Goal: Transaction & Acquisition: Subscribe to service/newsletter

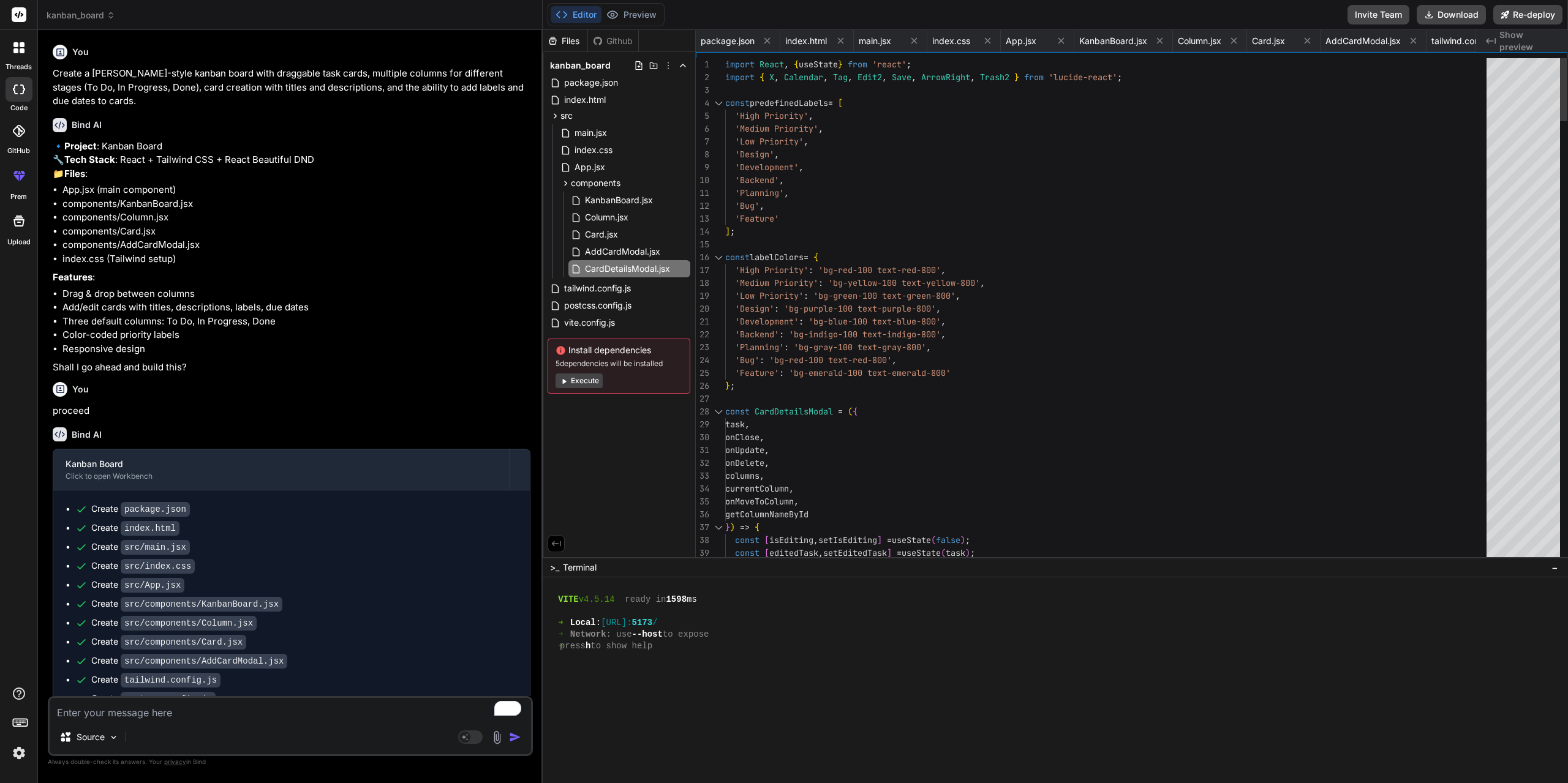
scroll to position [1431, 0]
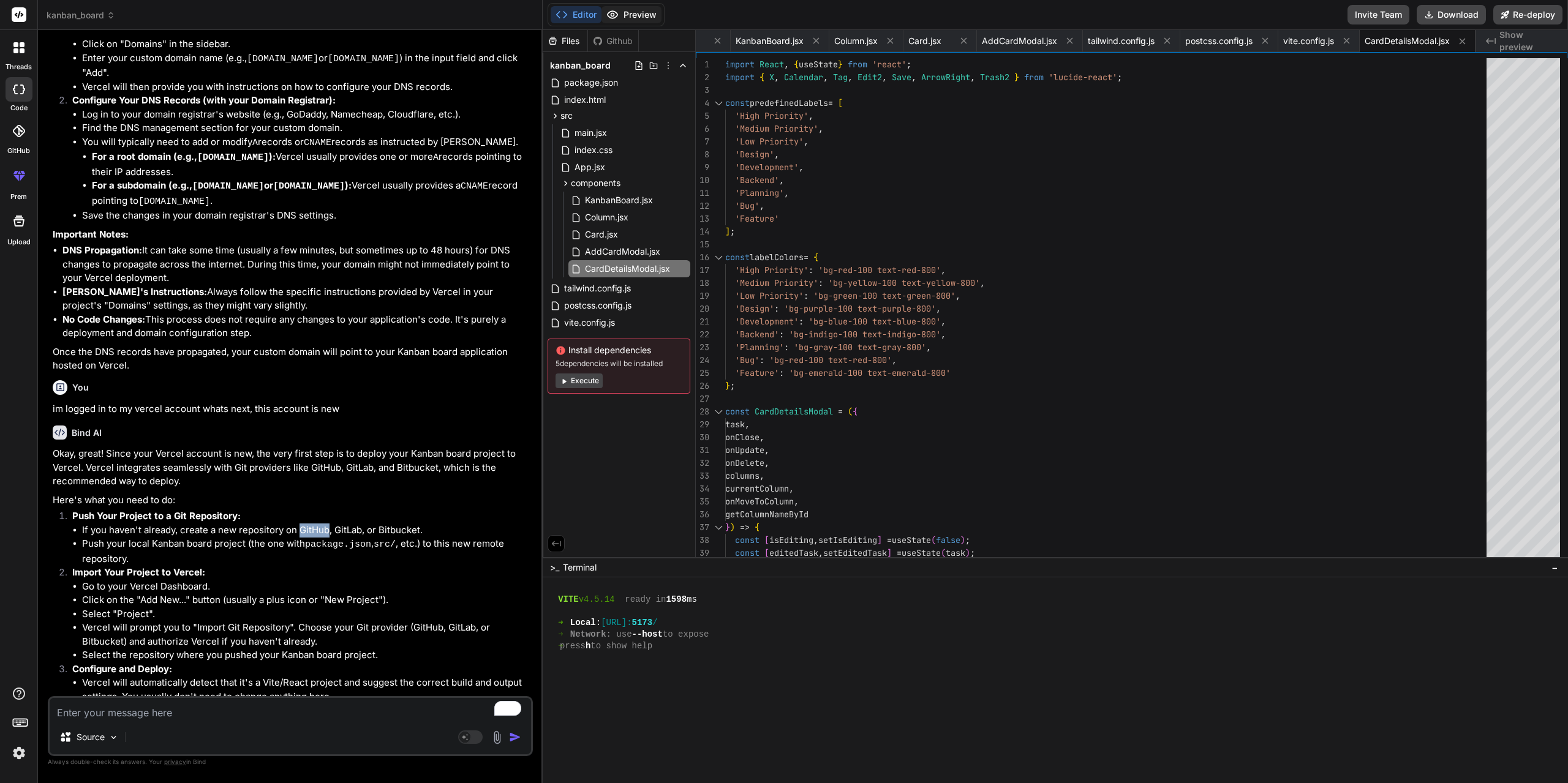
click at [635, 19] on button "Preview" at bounding box center [631, 15] width 60 height 17
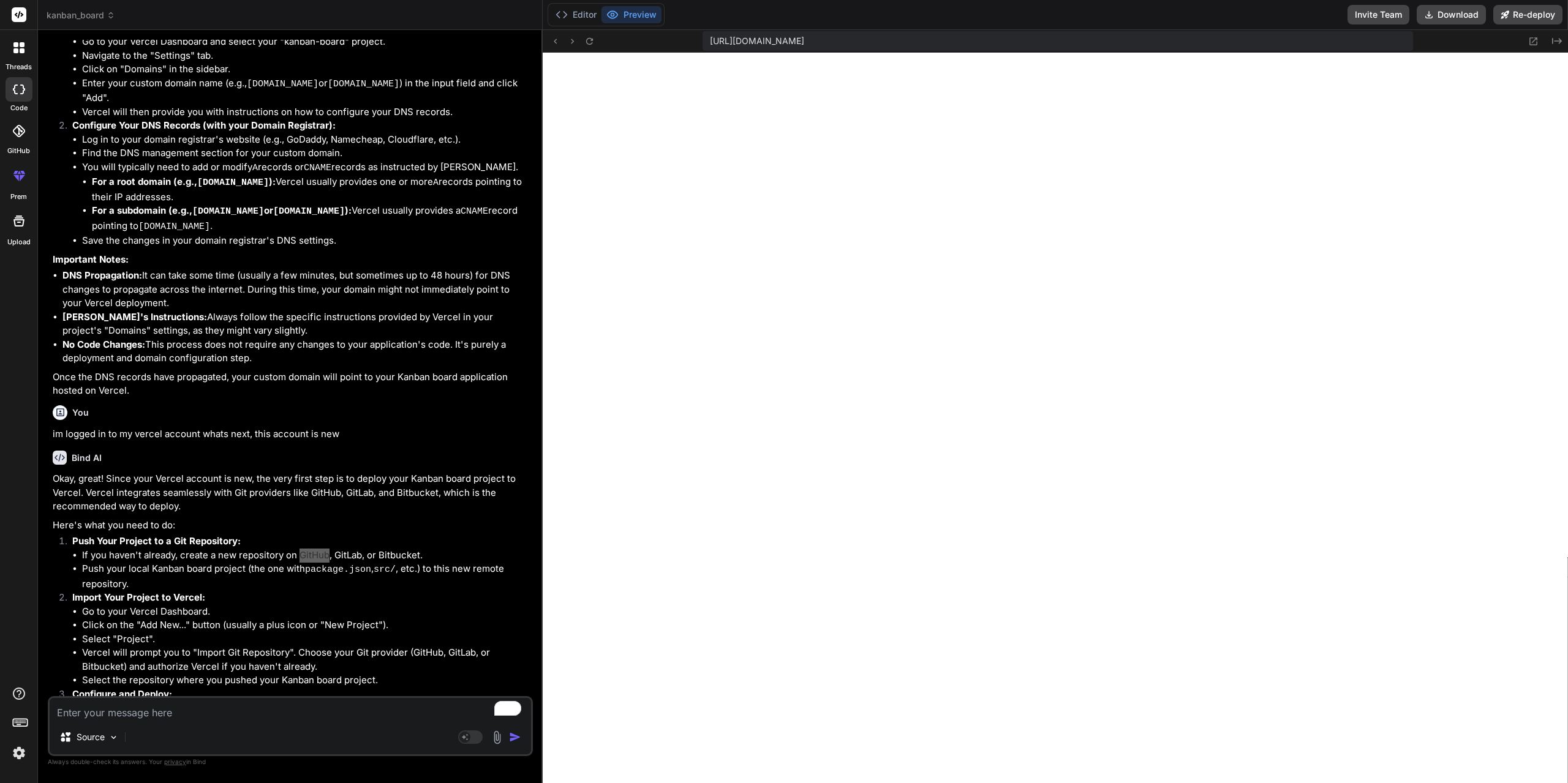
scroll to position [2647, 0]
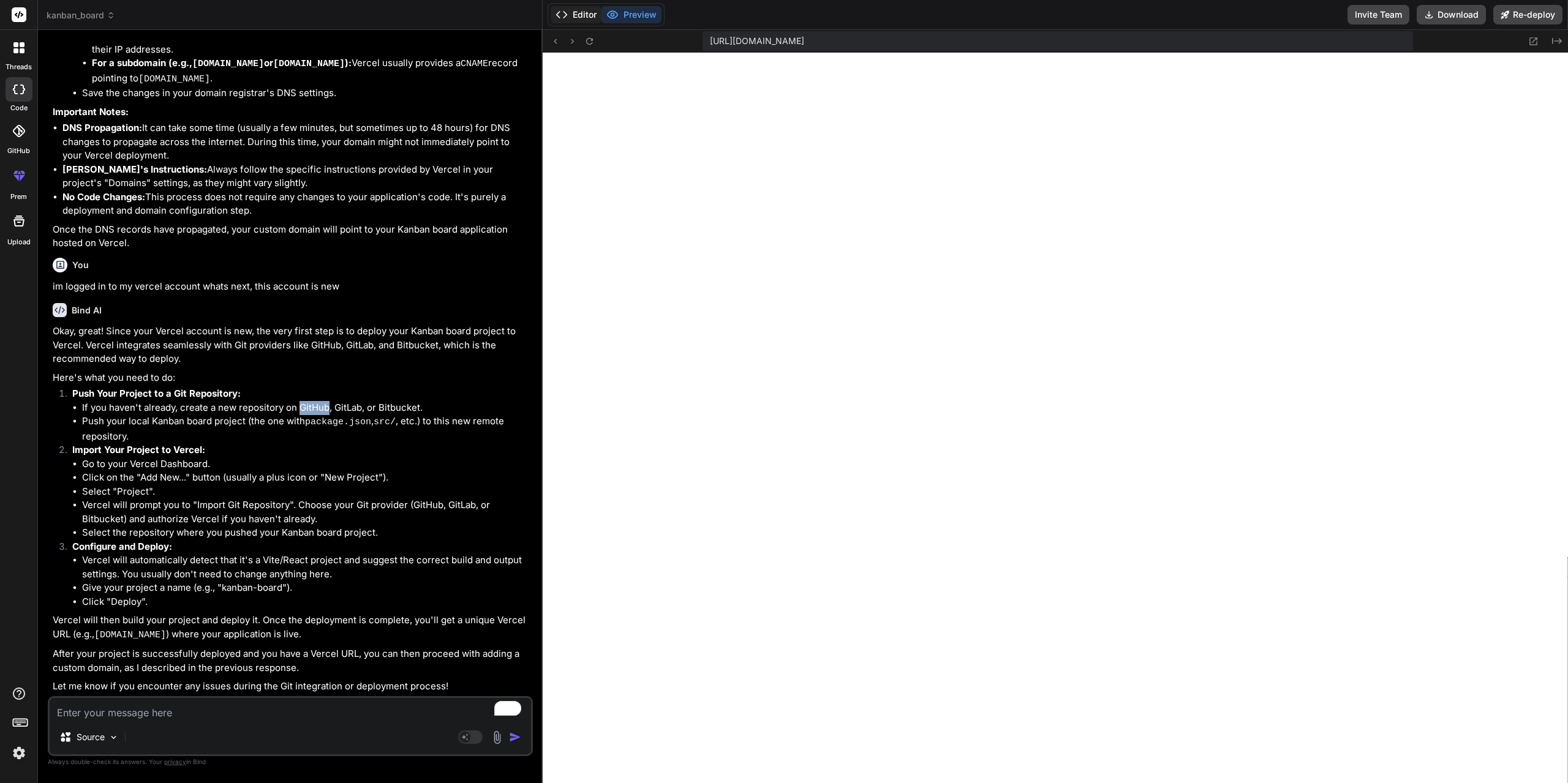
click at [583, 14] on button "Editor" at bounding box center [575, 15] width 51 height 17
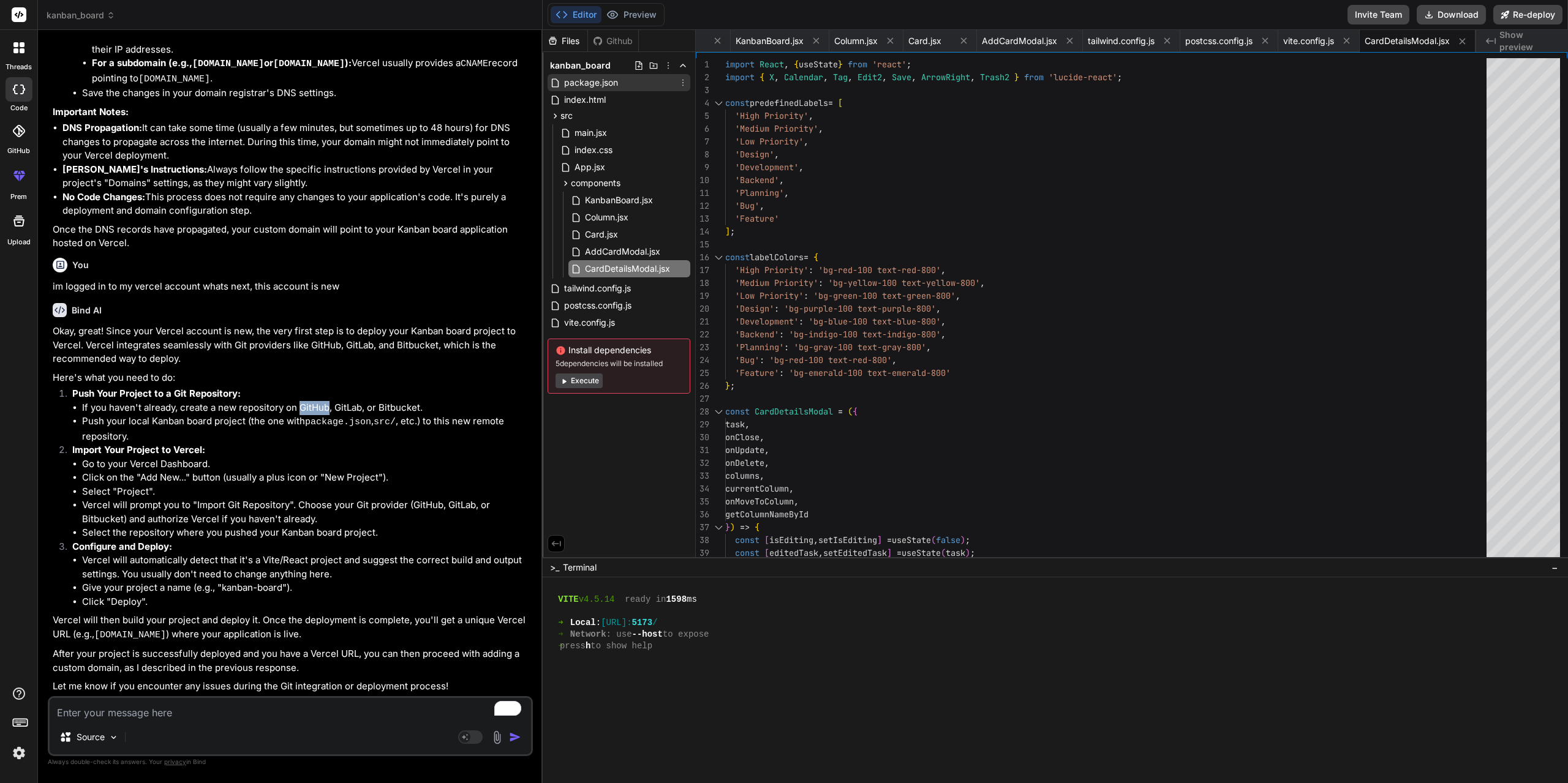
click at [592, 85] on span "package.json" at bounding box center [591, 82] width 57 height 15
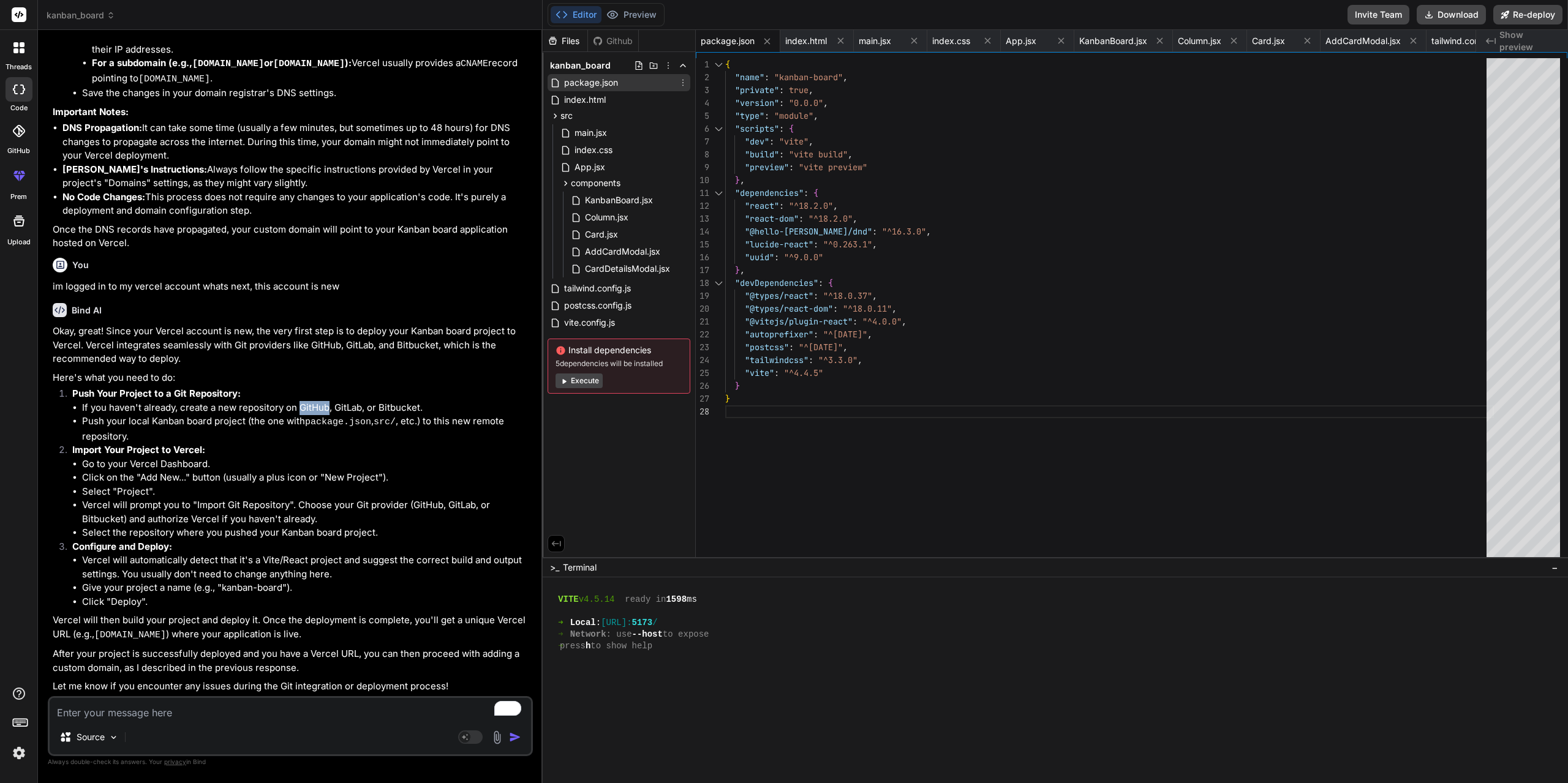
click at [604, 82] on span "package.json" at bounding box center [591, 82] width 57 height 15
click at [684, 82] on icon at bounding box center [683, 82] width 2 height 6
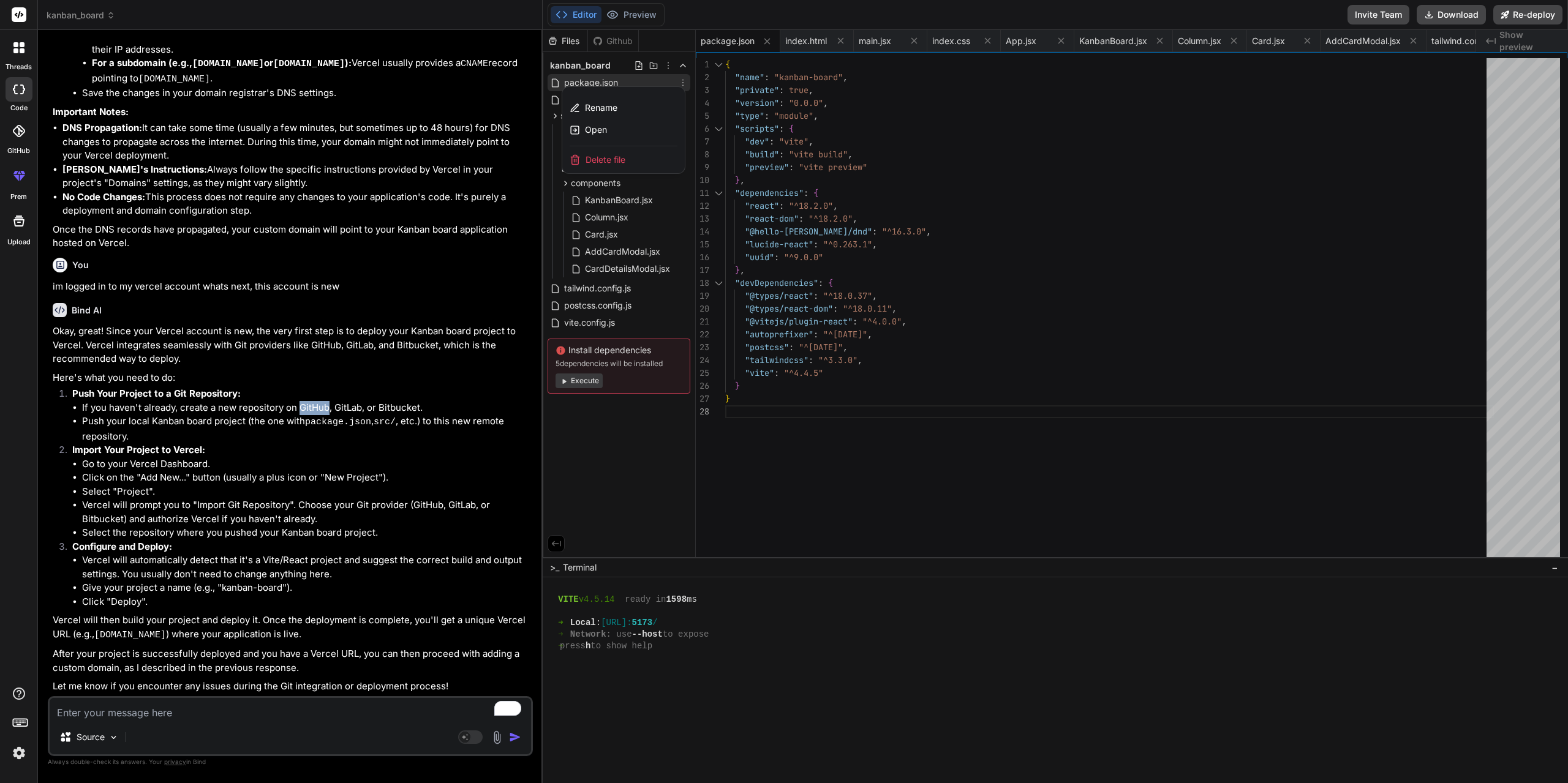
click at [1023, 153] on div at bounding box center [1055, 406] width 1025 height 753
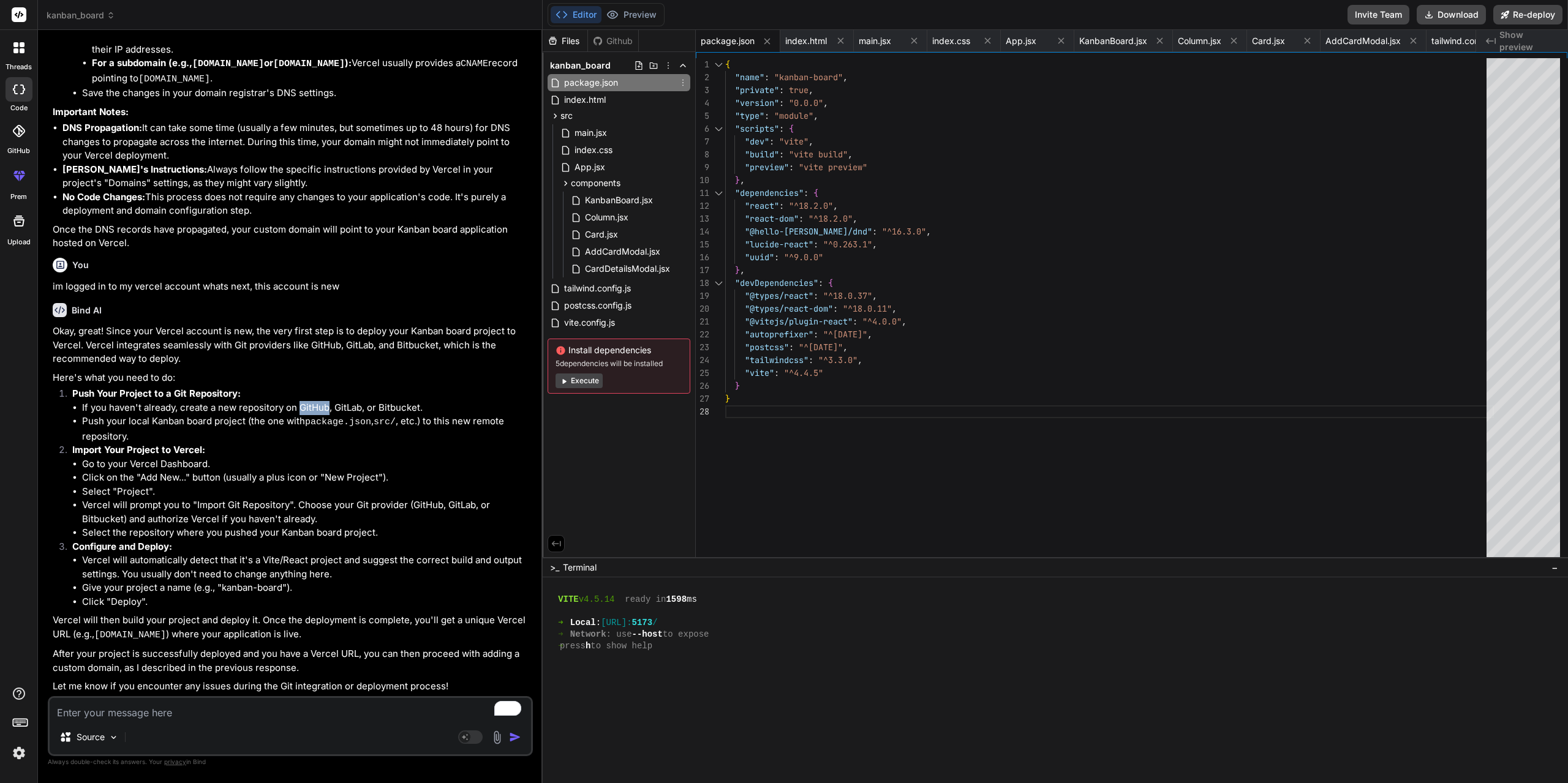
type textarea "{ "name": "kanban-board", "private": true, "version": "0.0.0", "type": "module"…"
drag, startPoint x: 601, startPoint y: 84, endPoint x: 1017, endPoint y: 142, distance: 420.0
click at [1017, 142] on div "} "tailwindcss" : "^3.3.0" , "vite" : "^4.4.5" } "autoprefixer" : "^10.4.14" , …" at bounding box center [1109, 319] width 769 height 522
drag, startPoint x: 81, startPoint y: 423, endPoint x: 145, endPoint y: 443, distance: 67.1
click at [145, 443] on ul "If you haven't already, create a new repository on GitHub, GitLab, or Bitbucket…" at bounding box center [301, 422] width 458 height 43
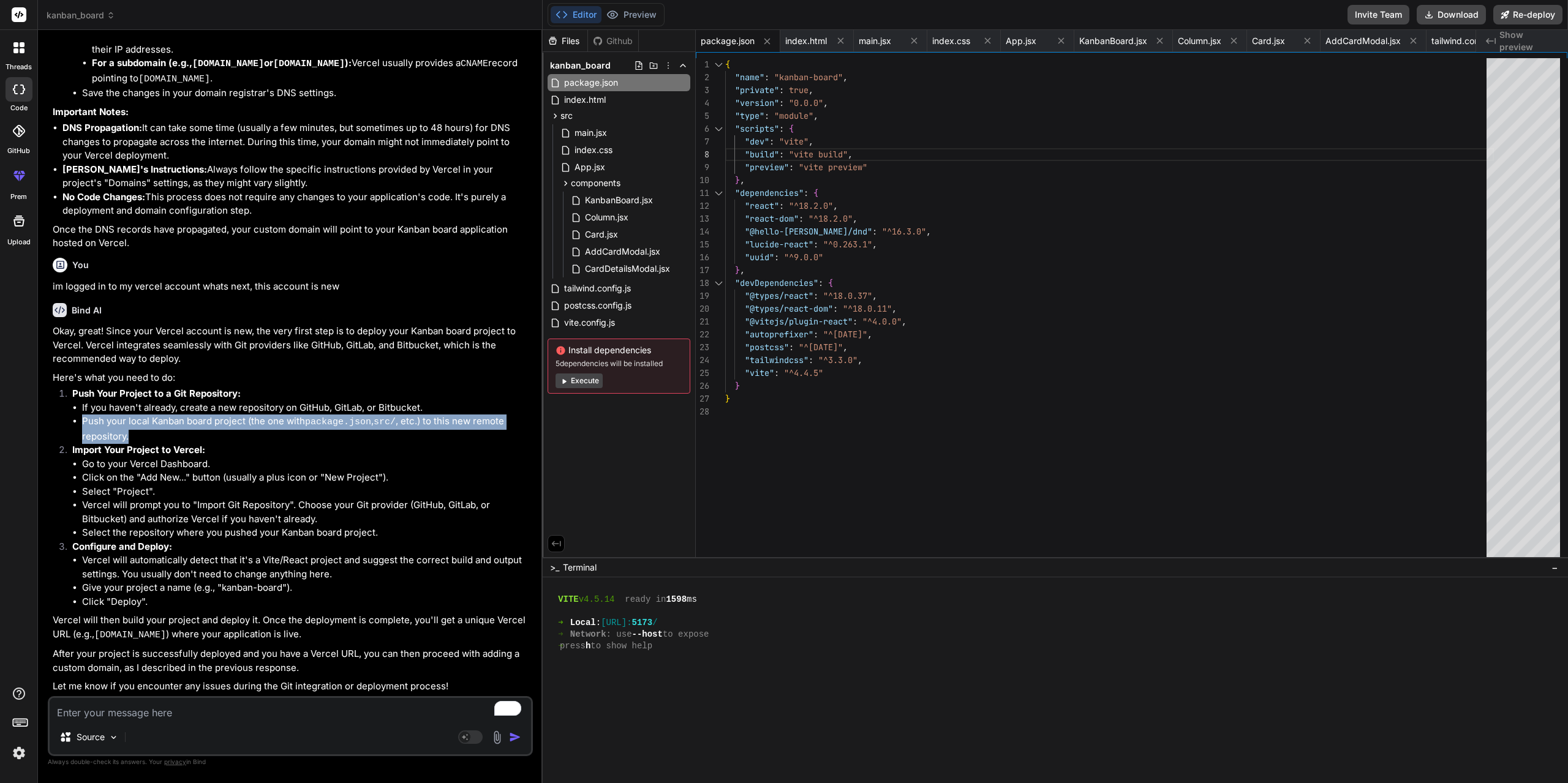
copy li "Push your local Kanban board project (the one with package.json , src/ , etc.) …"
click at [186, 716] on textarea "To enrich screen reader interactions, please activate Accessibility in Grammarl…" at bounding box center [290, 709] width 482 height 22
paste textarea "Push your local Kanban board project (the one with package.json, src/, etc.) to…"
type textarea "Push your local Kanban board project (the one with package.json, src/, etc.) to…"
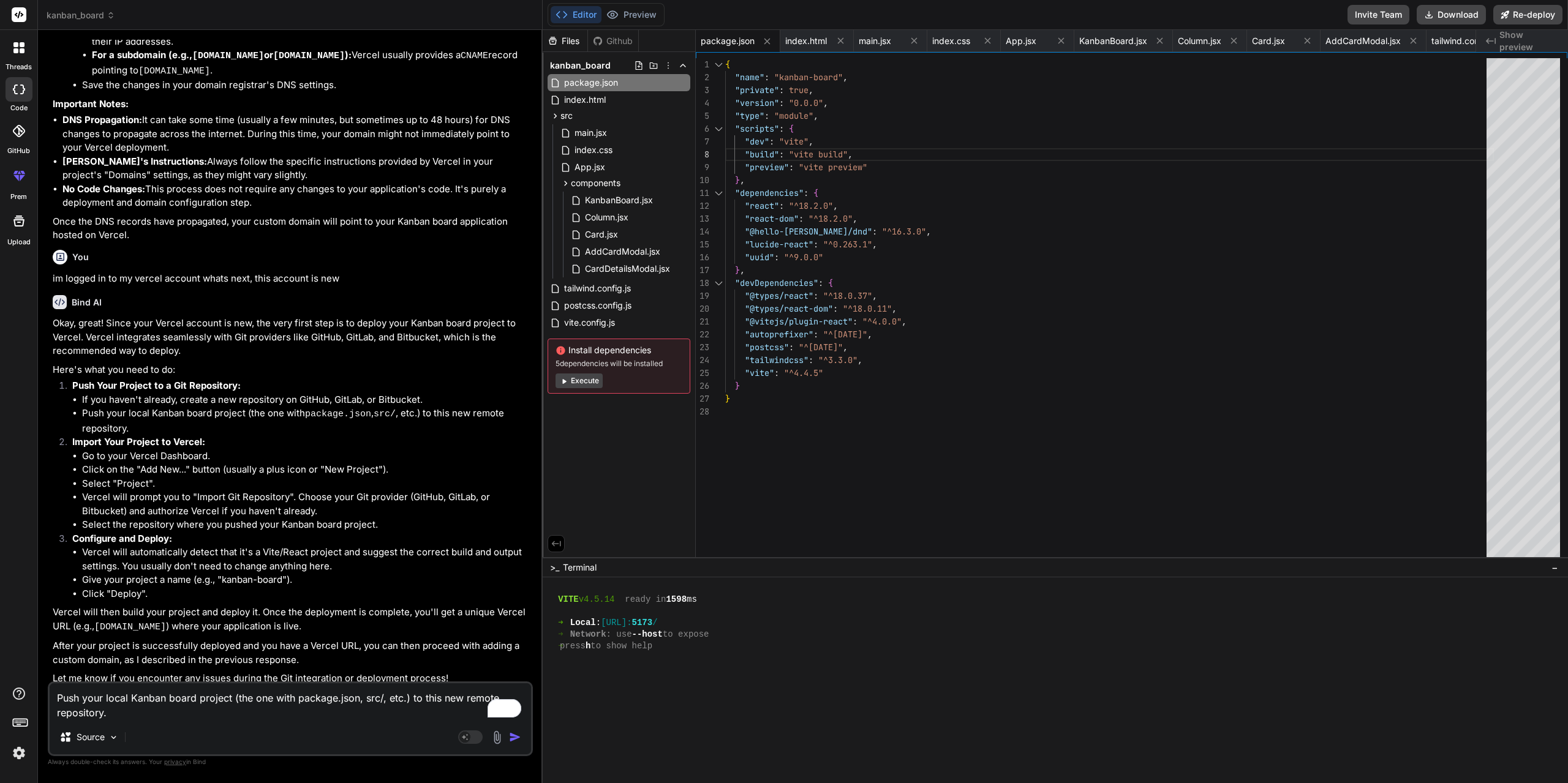
type textarea "x"
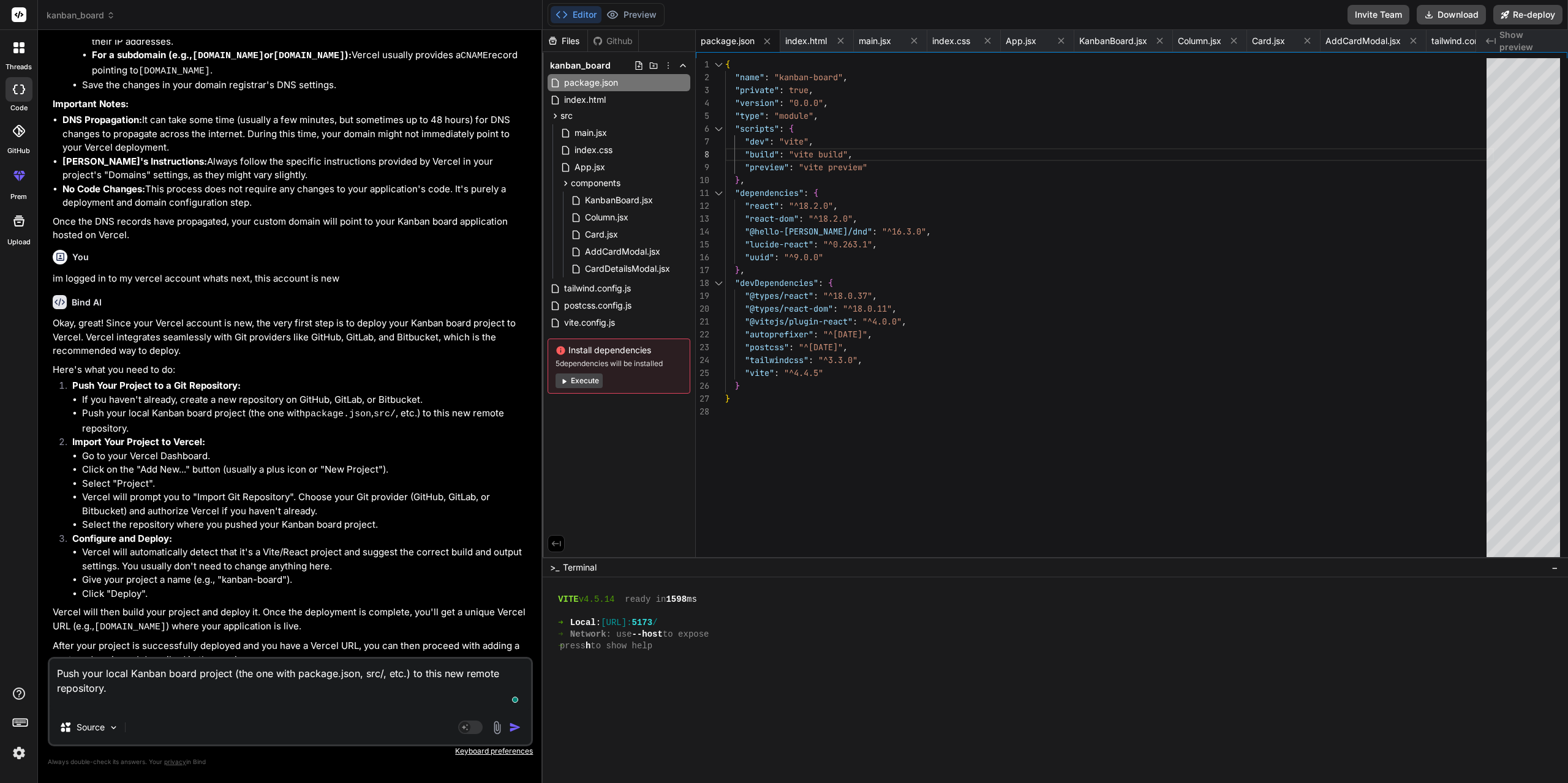
type textarea "Push your local Kanban board project (the one with package.json, src/, etc.) to…"
type textarea "x"
type textarea "Push your local Kanban board project (the one with package.json, src/, etc.) to…"
type textarea "x"
type textarea "Push your local Kanban board project (the one with package.json, src/, etc.) to…"
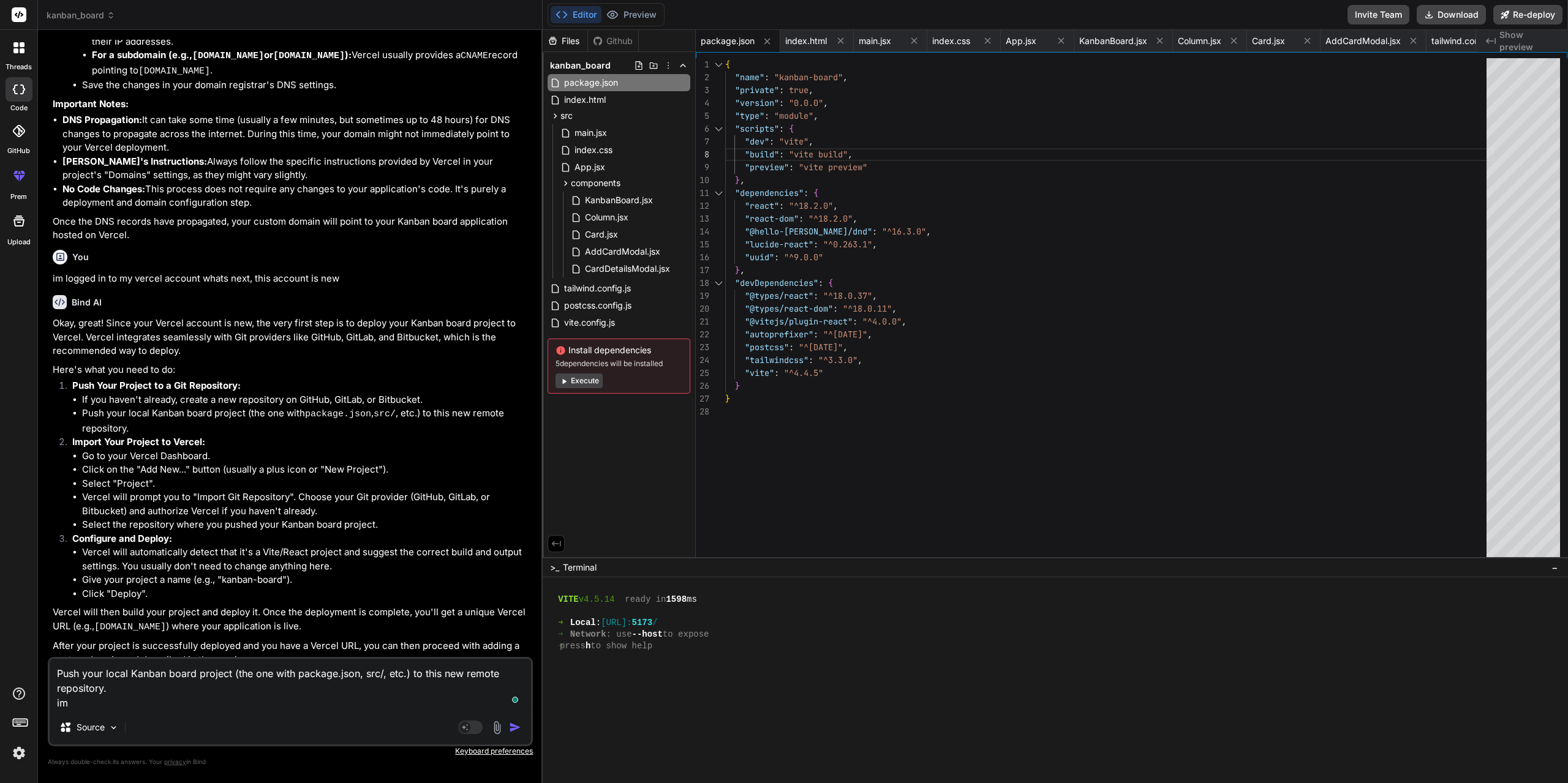
type textarea "x"
type textarea "Push your local Kanban board project (the one with package.json, src/, etc.) to…"
type textarea "x"
type textarea "Push your local Kanban board project (the one with package.json, src/, etc.) to…"
type textarea "x"
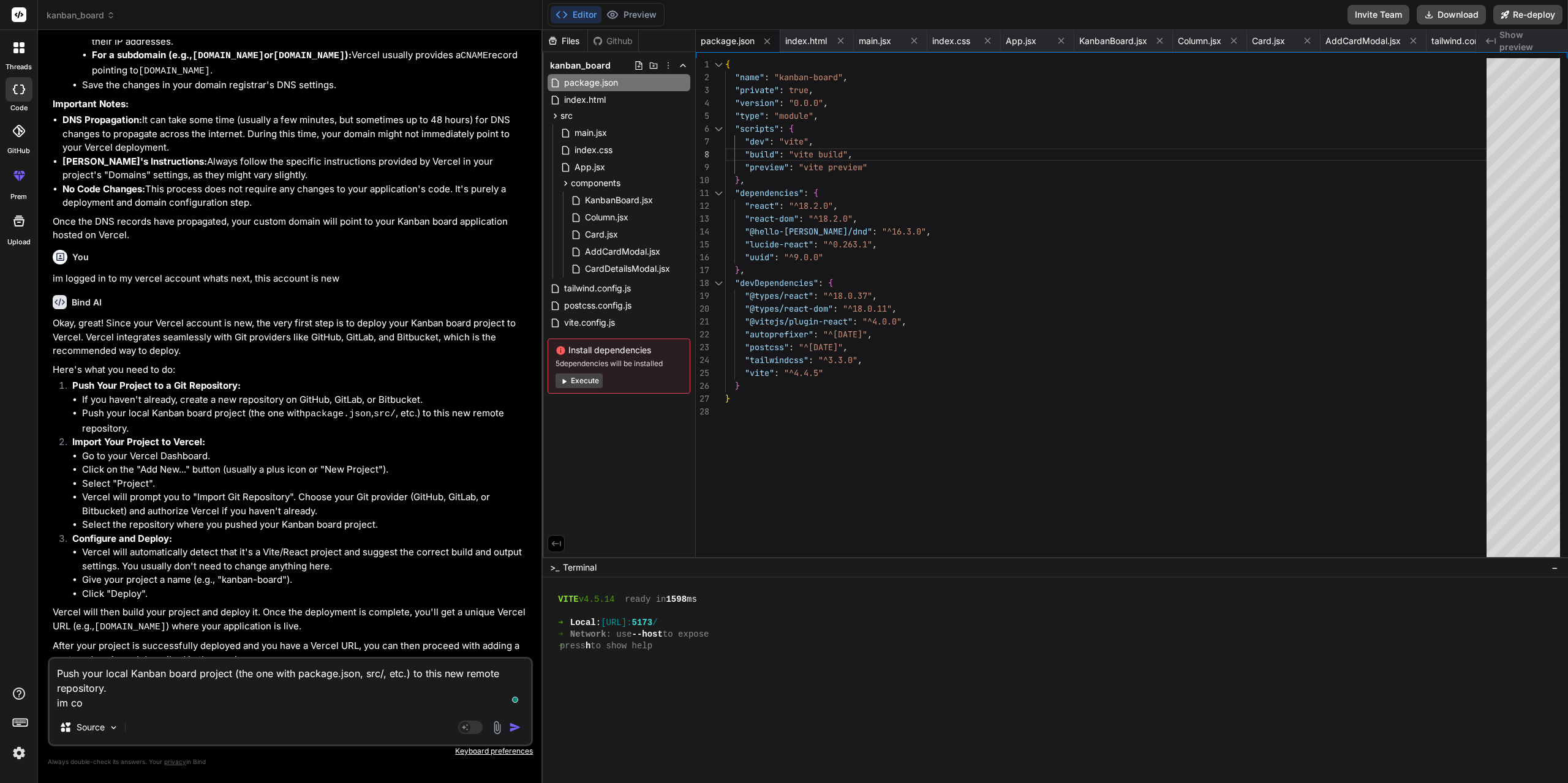
type textarea "Push your local Kanban board project (the one with package.json, src/, etc.) to…"
type textarea "x"
type textarea "Push your local Kanban board project (the one with package.json, src/, etc.) to…"
type textarea "x"
type textarea "Push your local Kanban board project (the one with package.json, src/, etc.) to…"
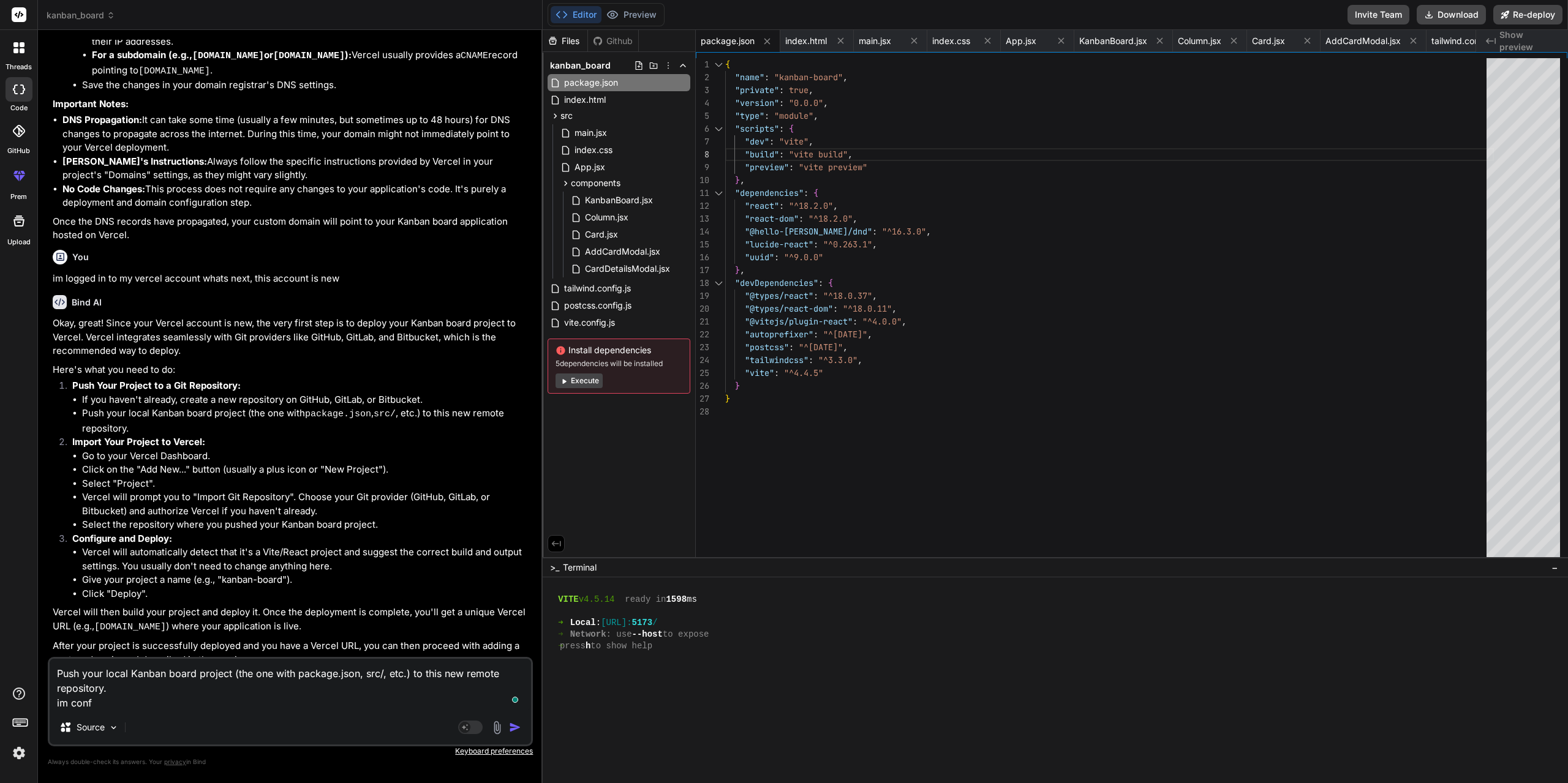
type textarea "x"
type textarea "Push your local Kanban board project (the one with package.json, src/, etc.) to…"
type textarea "x"
type textarea "Push your local Kanban board project (the one with package.json, src/, etc.) to…"
type textarea "x"
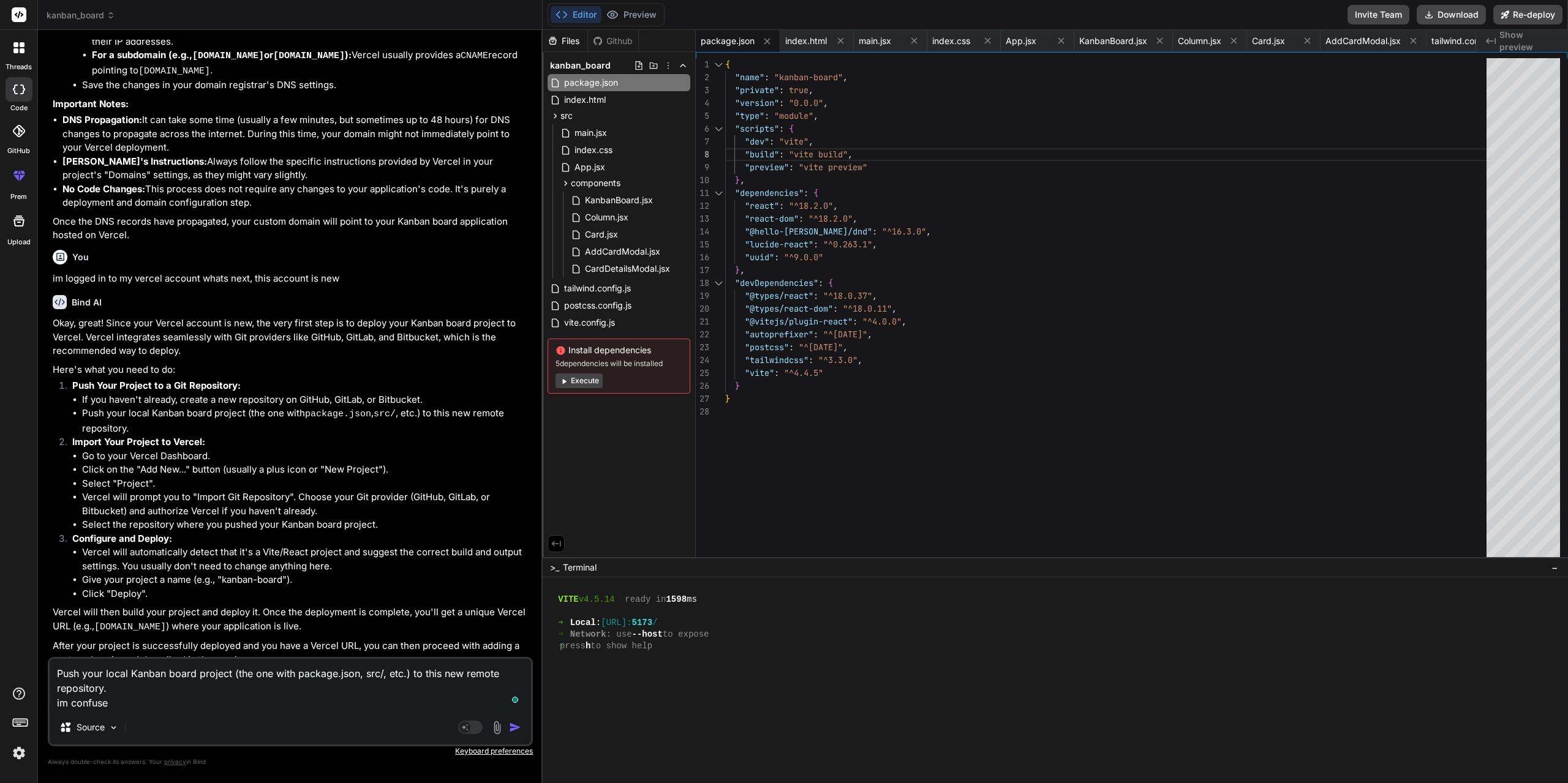
type textarea "Push your local Kanban board project (the one with package.json, src/, etc.) to…"
type textarea "x"
type textarea "Push your local Kanban board project (the one with package.json, src/, etc.) to…"
type textarea "x"
type textarea "Push your local Kanban board project (the one with package.json, src/, etc.) to…"
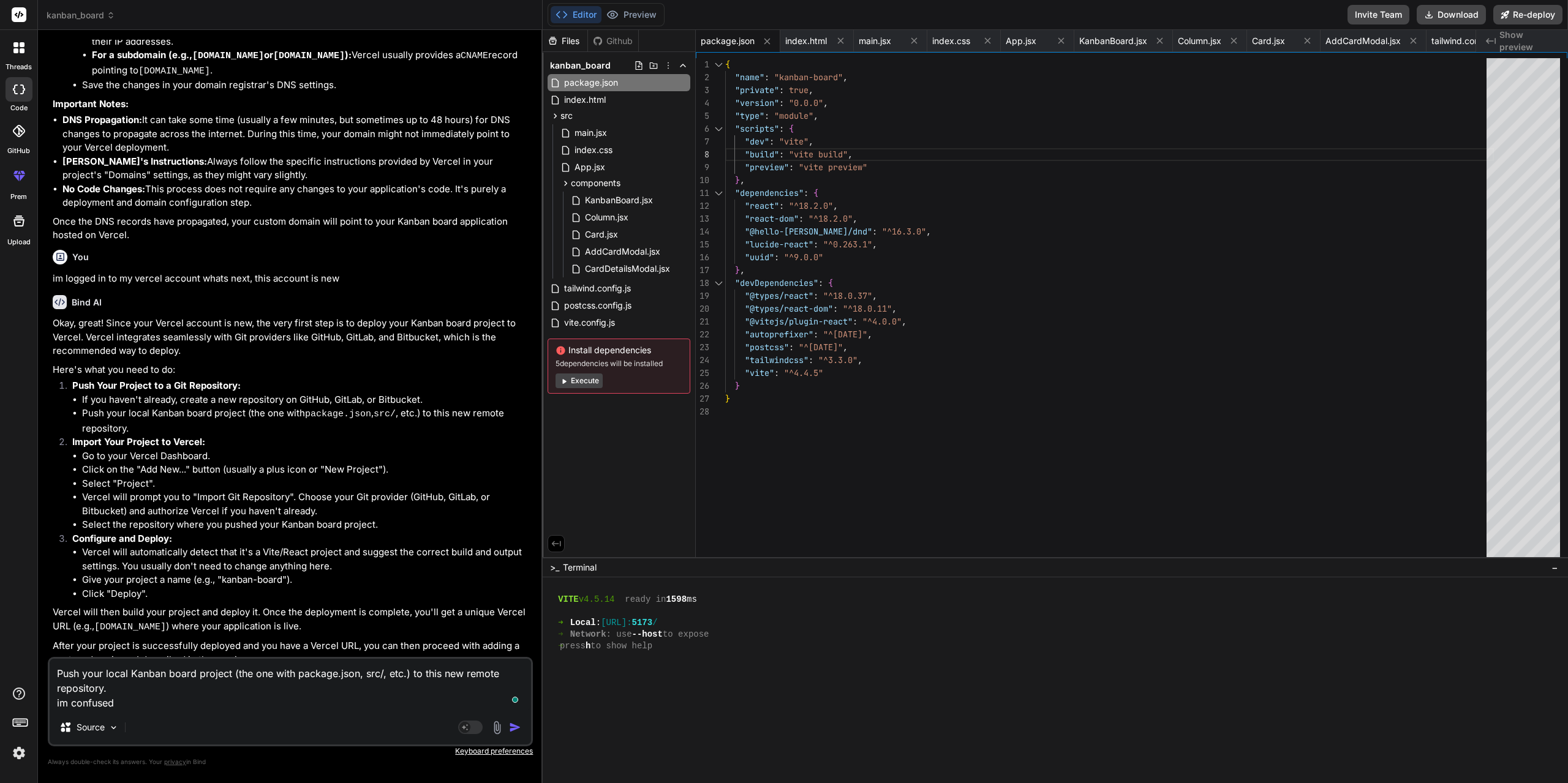
type textarea "x"
type textarea "Push your local Kanban board project (the one with package.json, src/, etc.) to…"
type textarea "x"
type textarea "Push your local Kanban board project (the one with package.json, src/, etc.) to…"
type textarea "x"
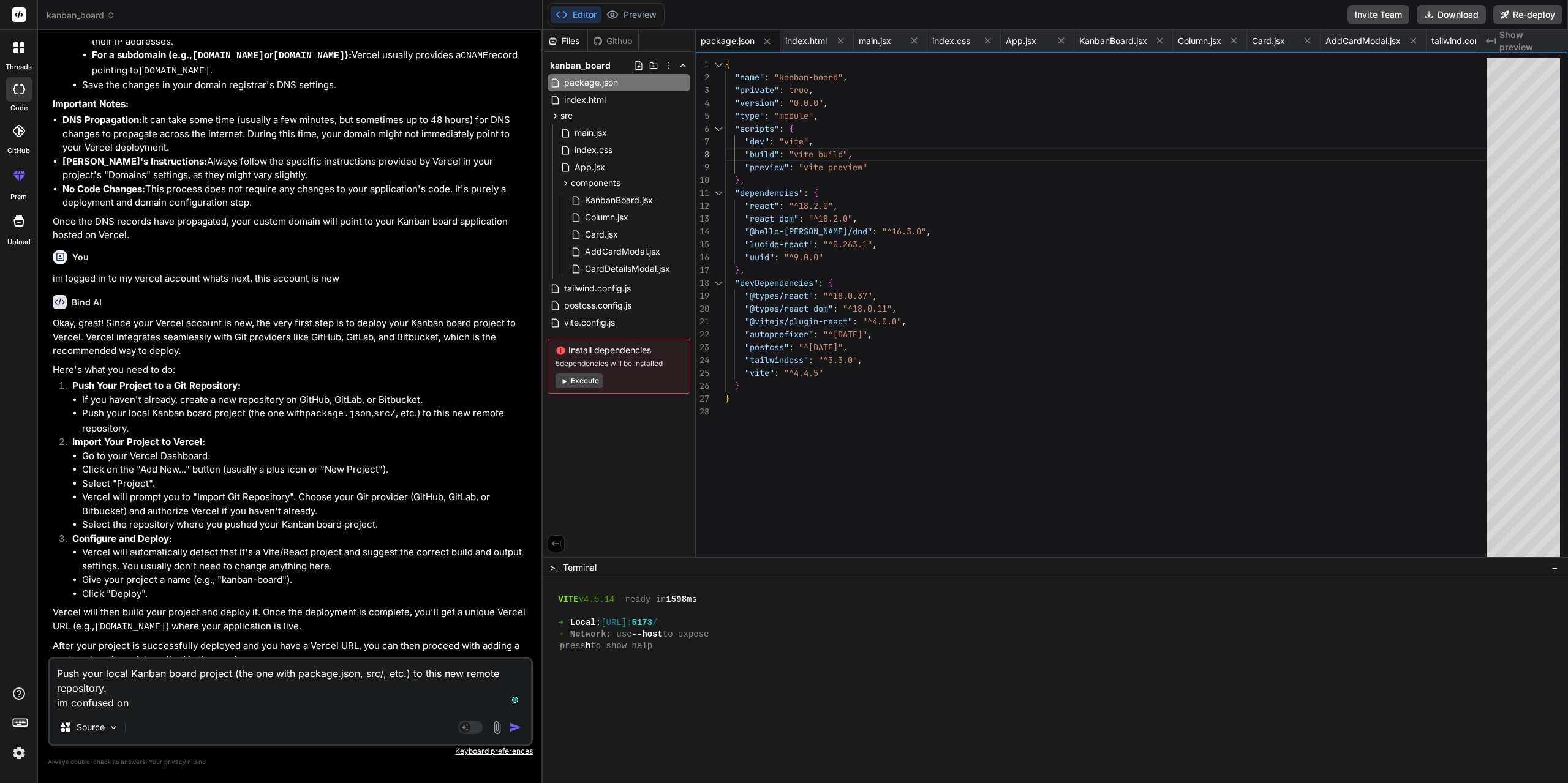
type textarea "Push your local Kanban board project (the one with package.json, src/, etc.) to…"
type textarea "x"
type textarea "Push your local Kanban board project (the one with package.json, src/, etc.) to…"
type textarea "x"
type textarea "Push your local Kanban board project (the one with package.json, src/, etc.) to…"
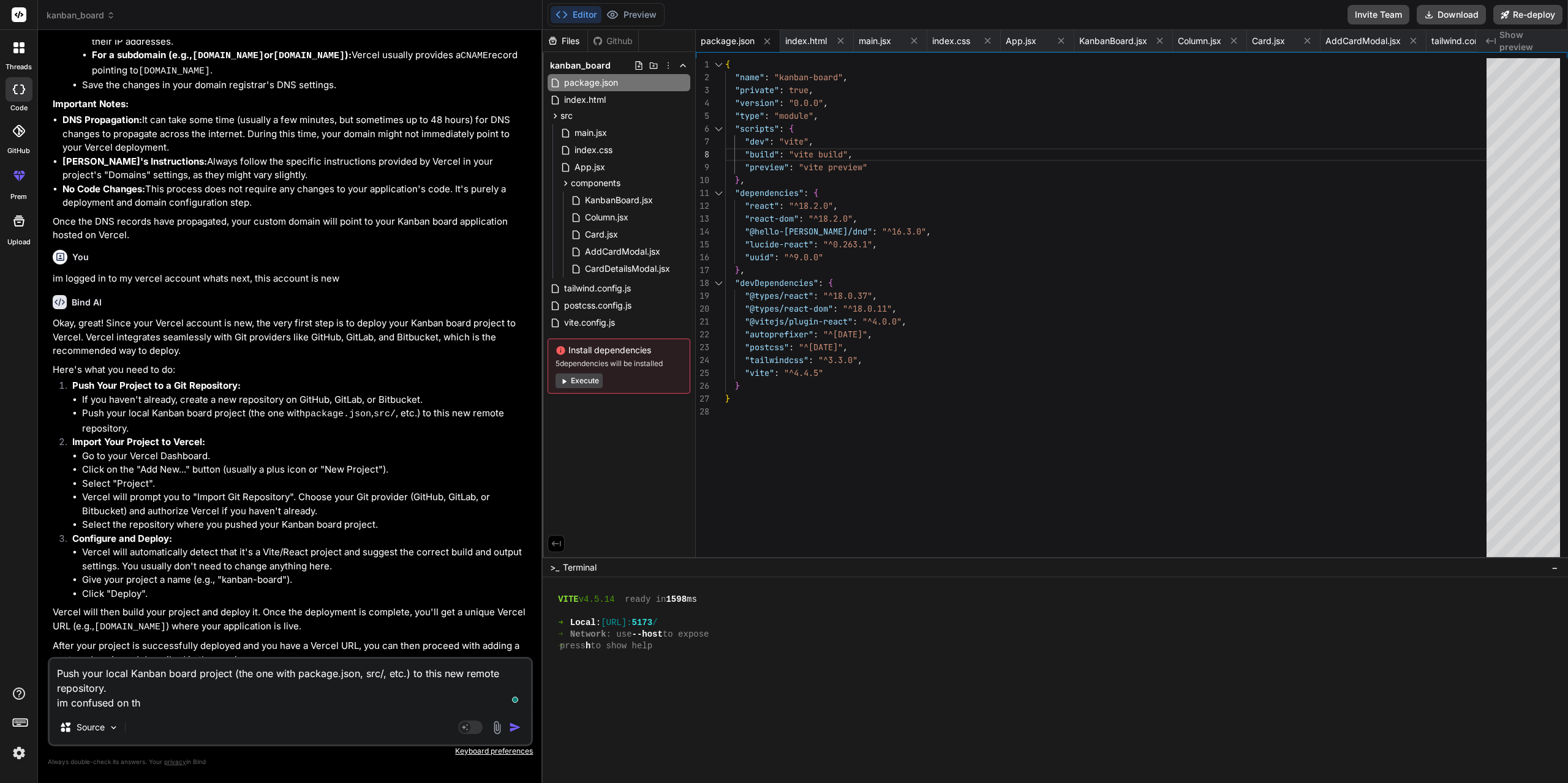
type textarea "x"
type textarea "Push your local Kanban board project (the one with package.json, src/, etc.) to…"
type textarea "x"
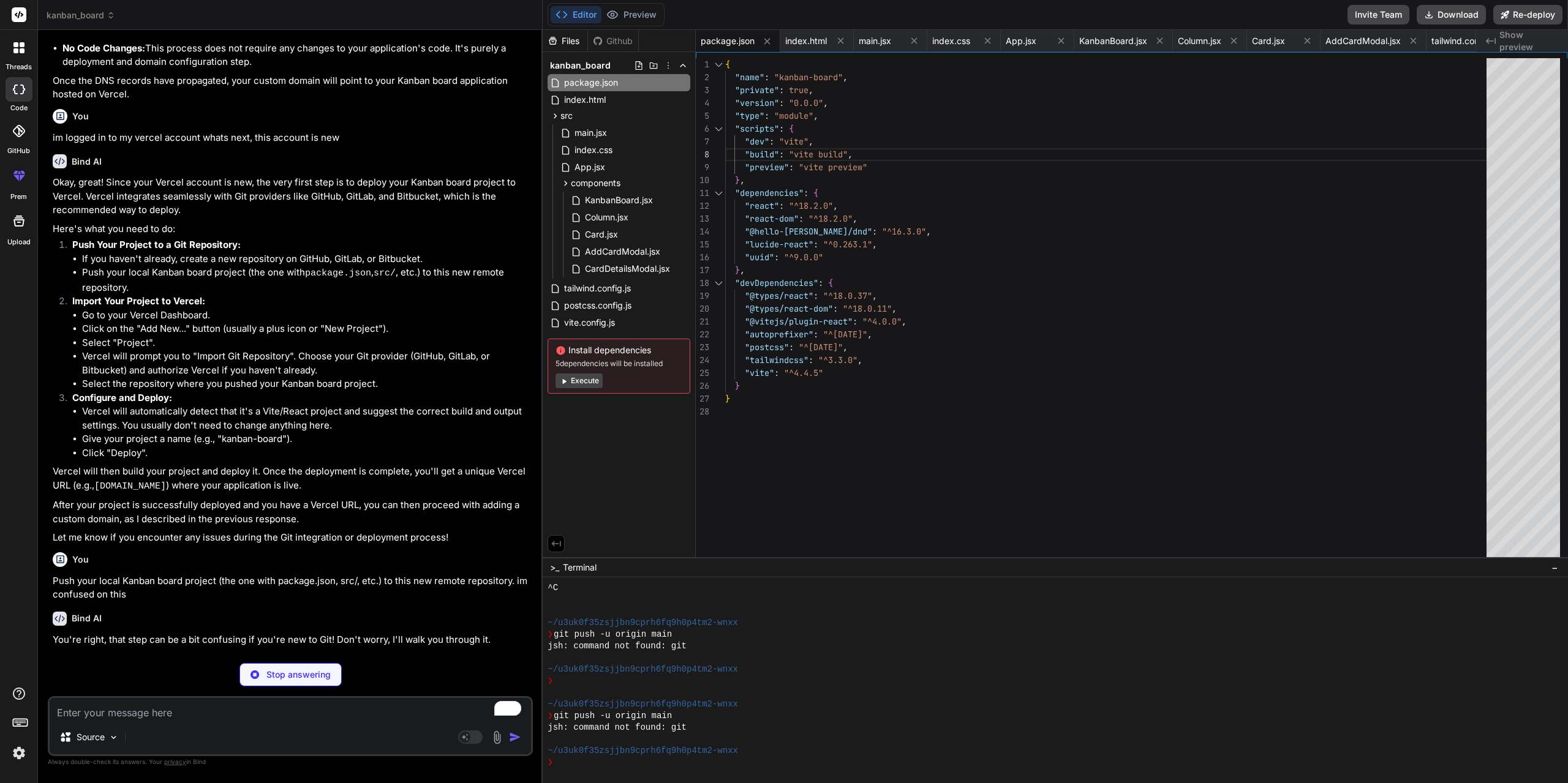
scroll to position [1873, 0]
type textarea "x"
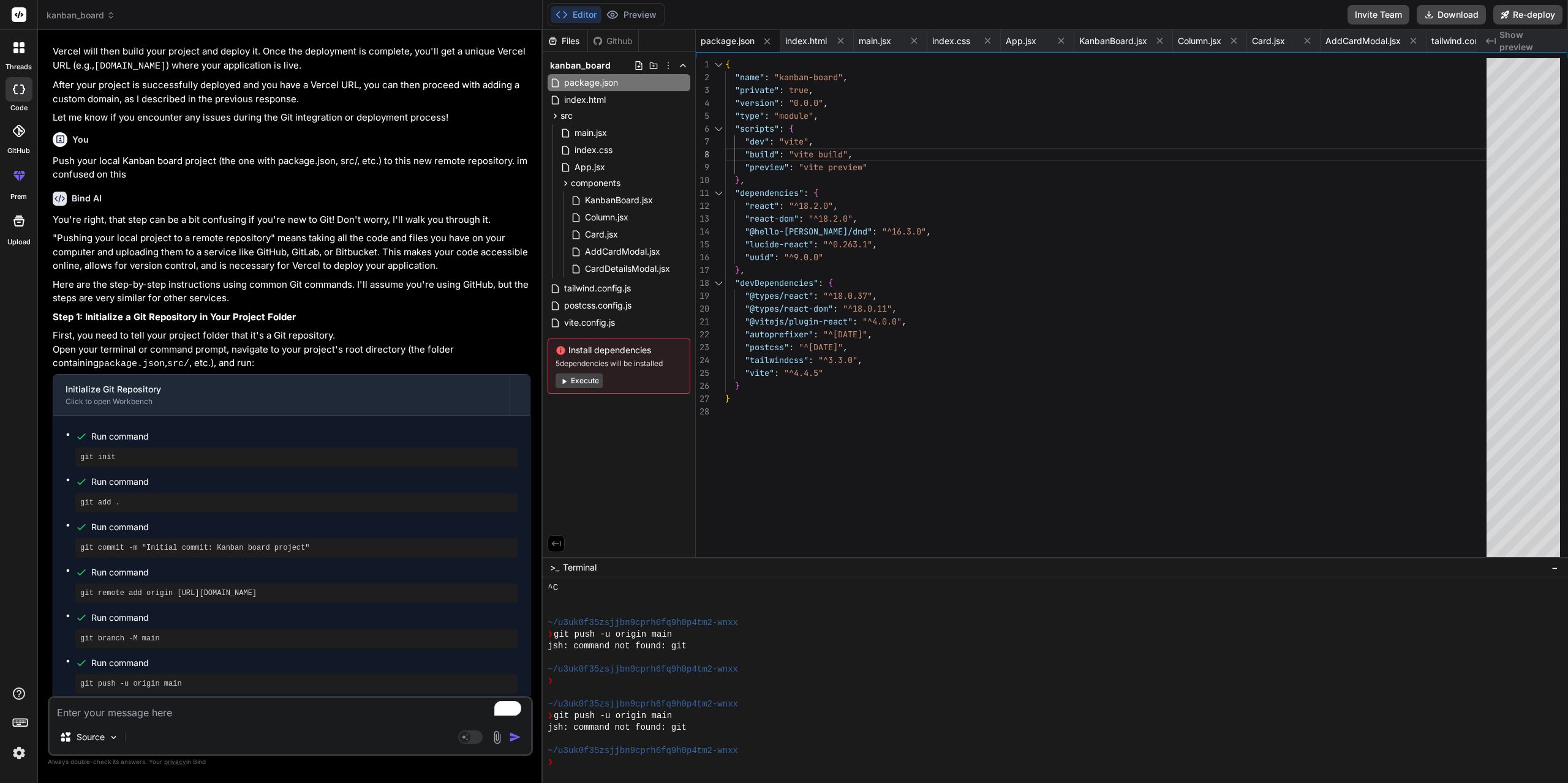
scroll to position [3204, 0]
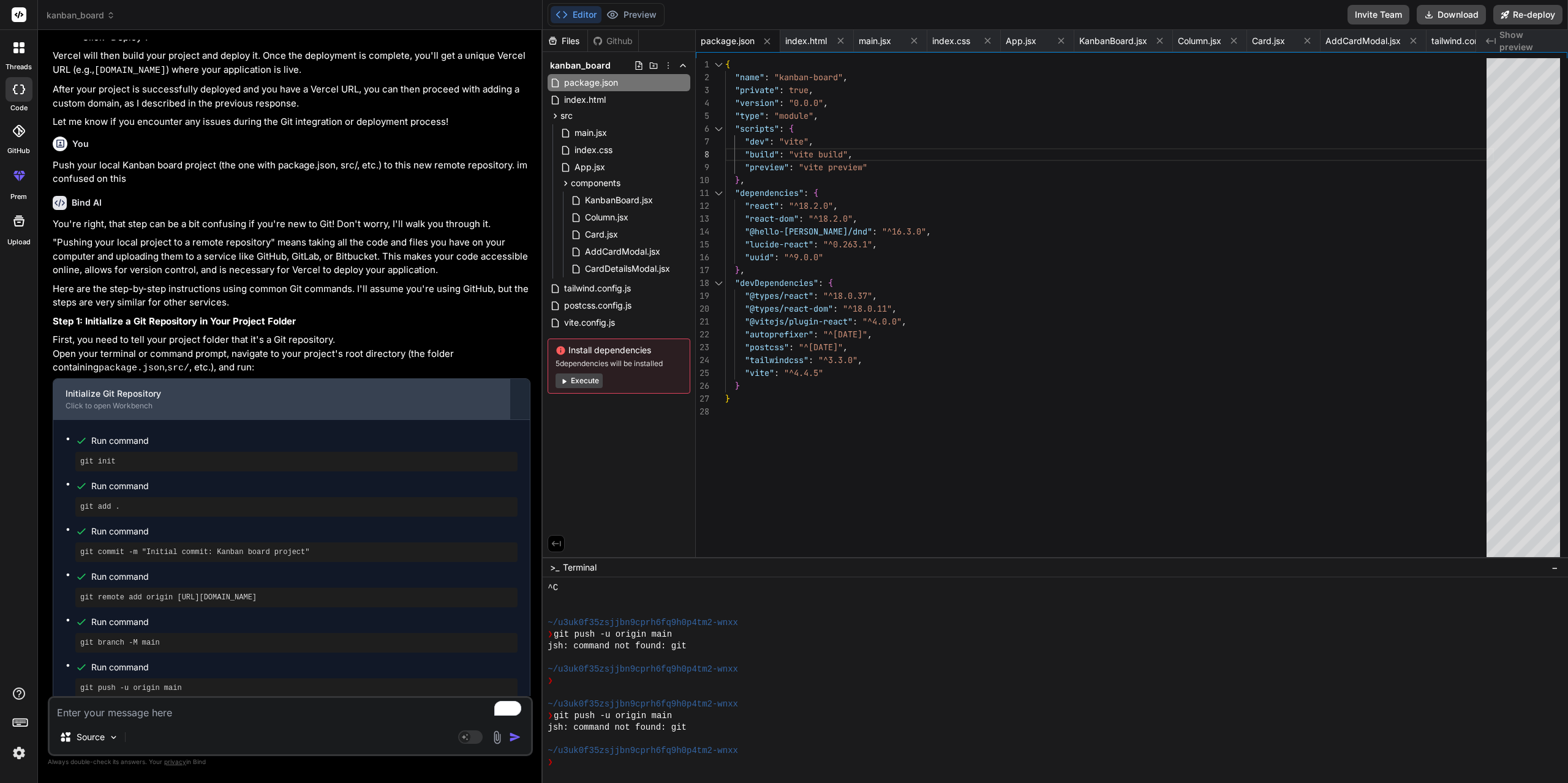
click at [141, 408] on div "Click to open Workbench" at bounding box center [281, 406] width 432 height 10
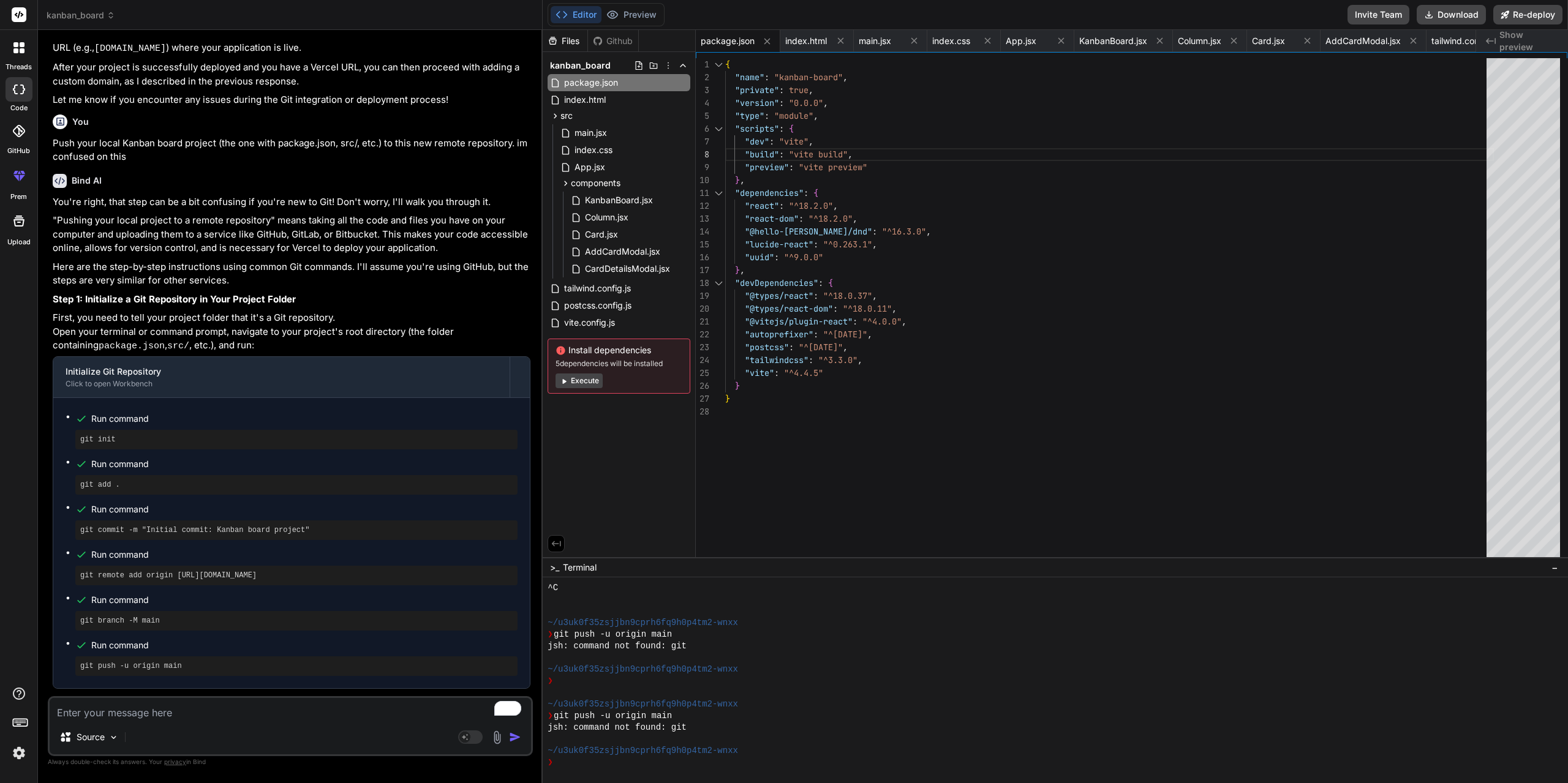
scroll to position [3326, 0]
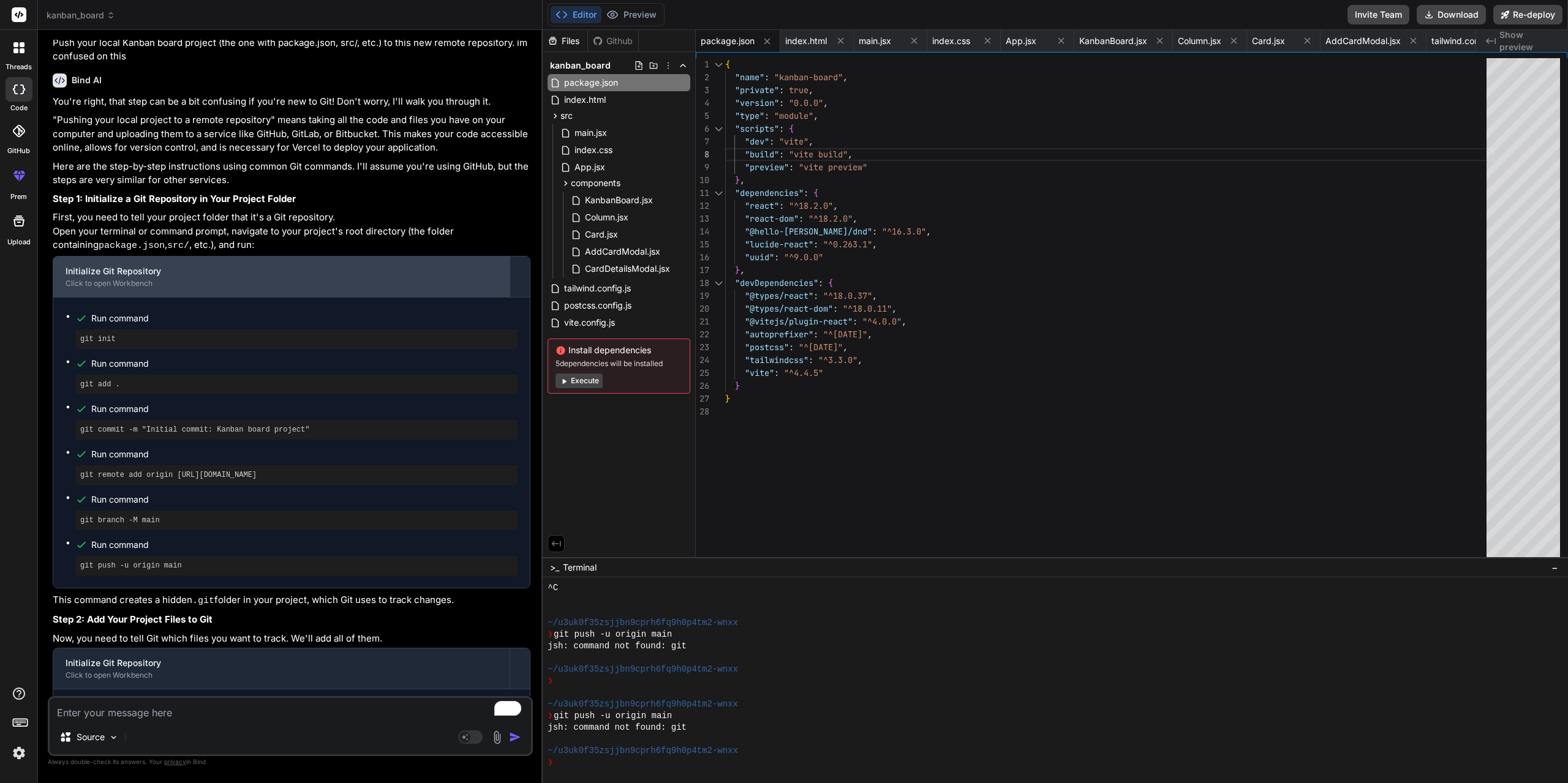
click at [119, 288] on div "Click to open Workbench" at bounding box center [281, 284] width 432 height 10
click at [519, 287] on div at bounding box center [520, 276] width 19 height 19
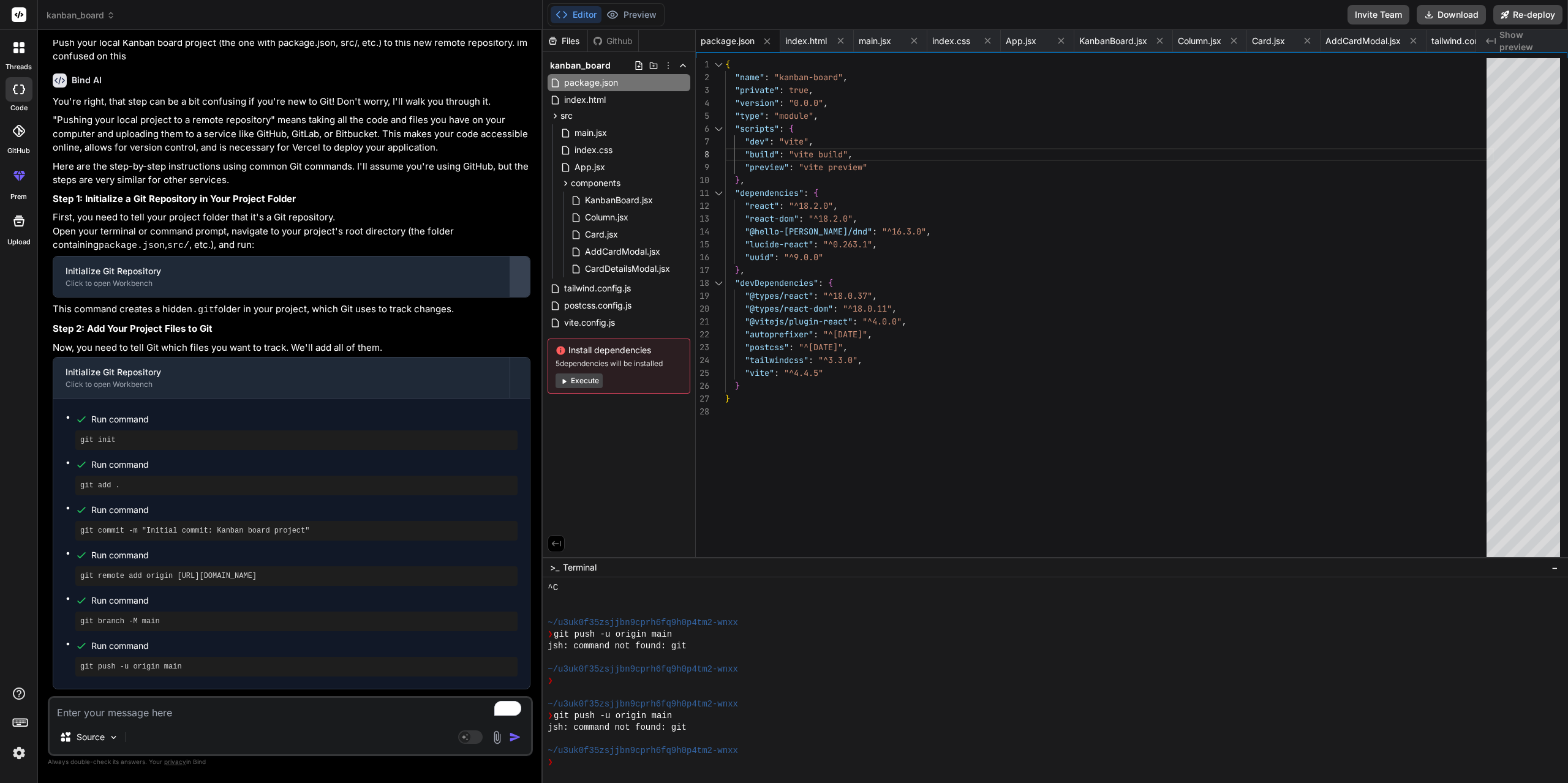
click at [519, 287] on div at bounding box center [520, 276] width 19 height 19
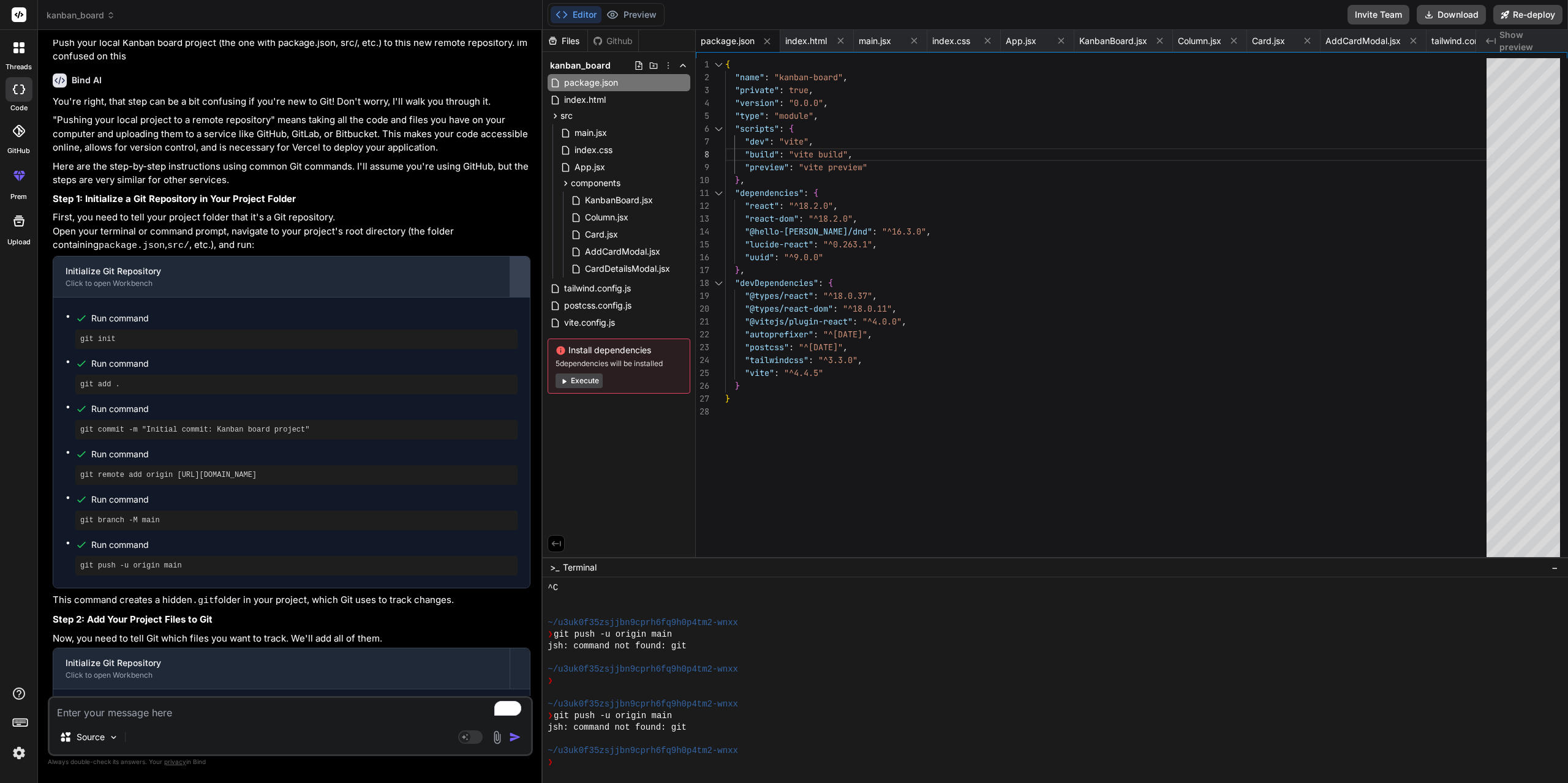
click at [519, 287] on div at bounding box center [520, 276] width 19 height 19
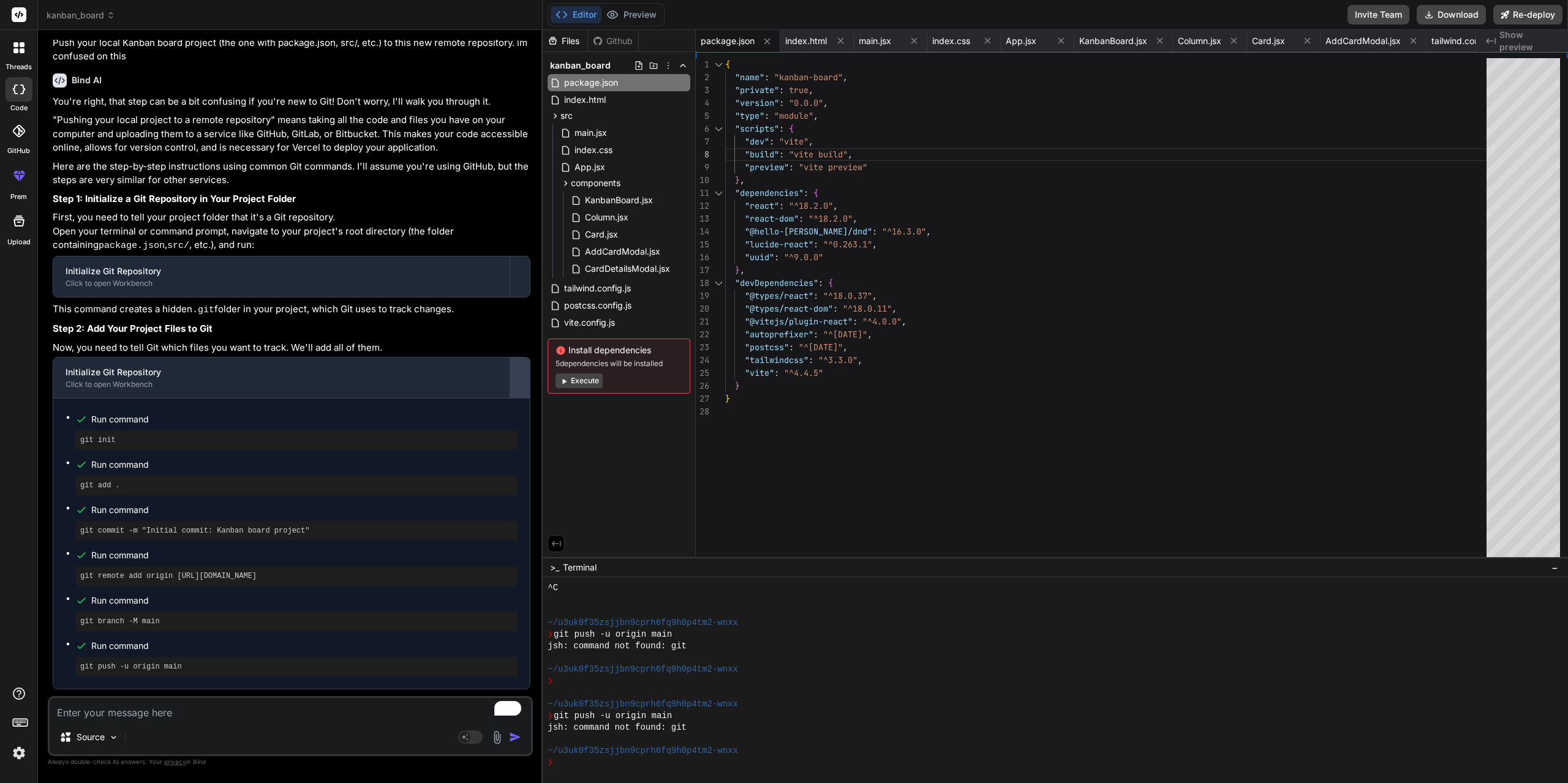
click at [523, 374] on div at bounding box center [520, 377] width 19 height 19
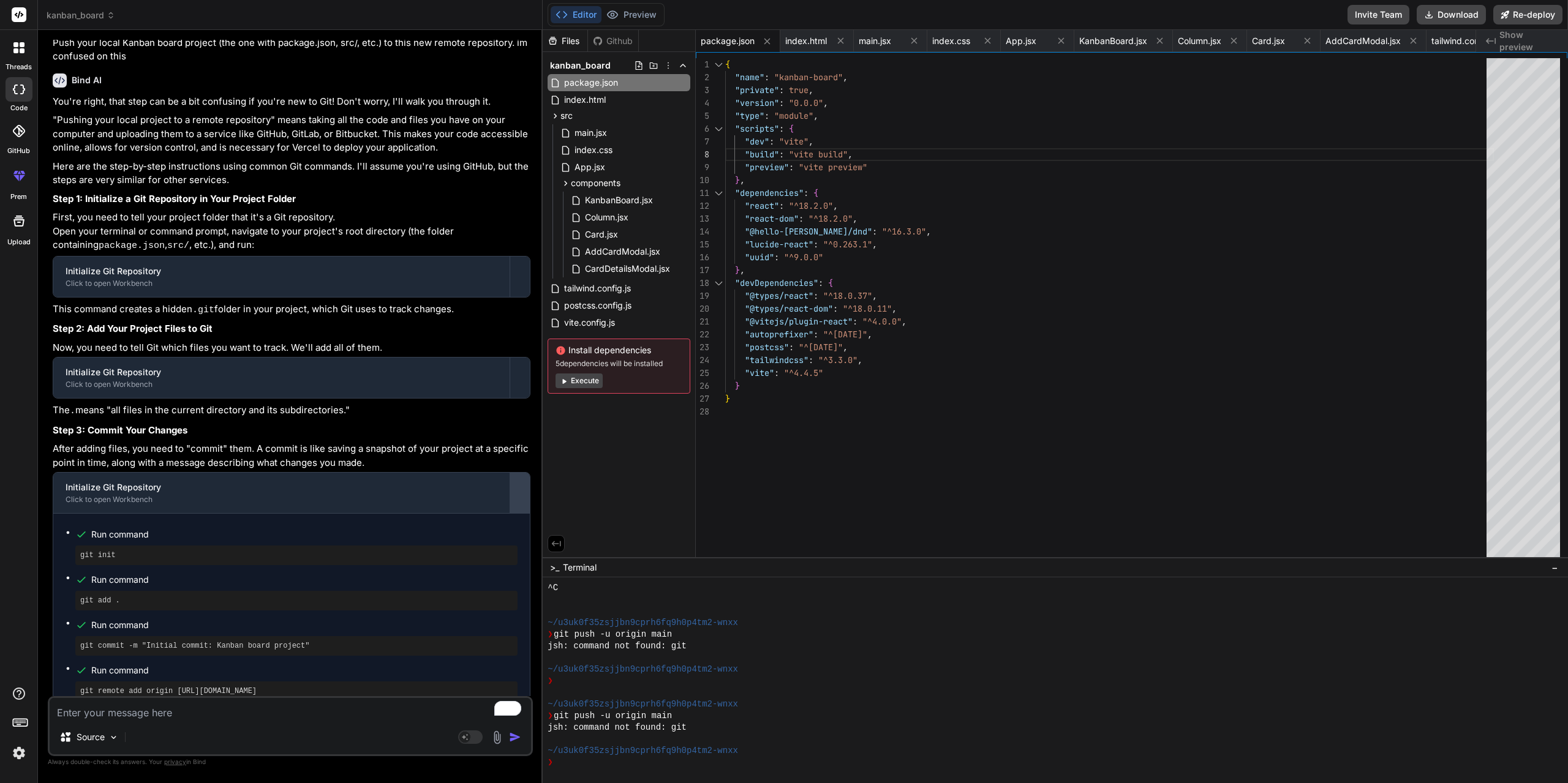
click at [515, 493] on div at bounding box center [520, 493] width 19 height 19
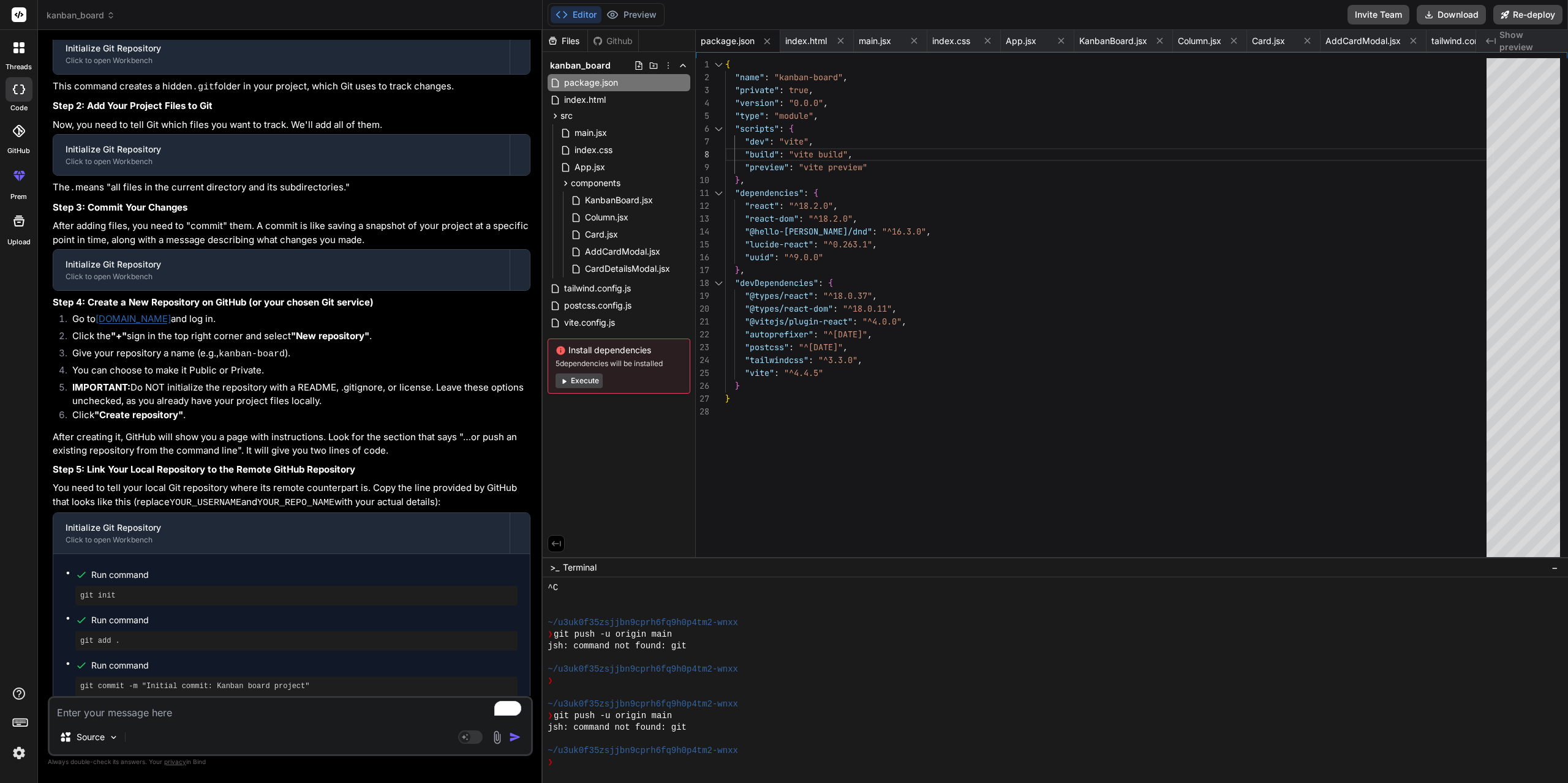
scroll to position [3571, 0]
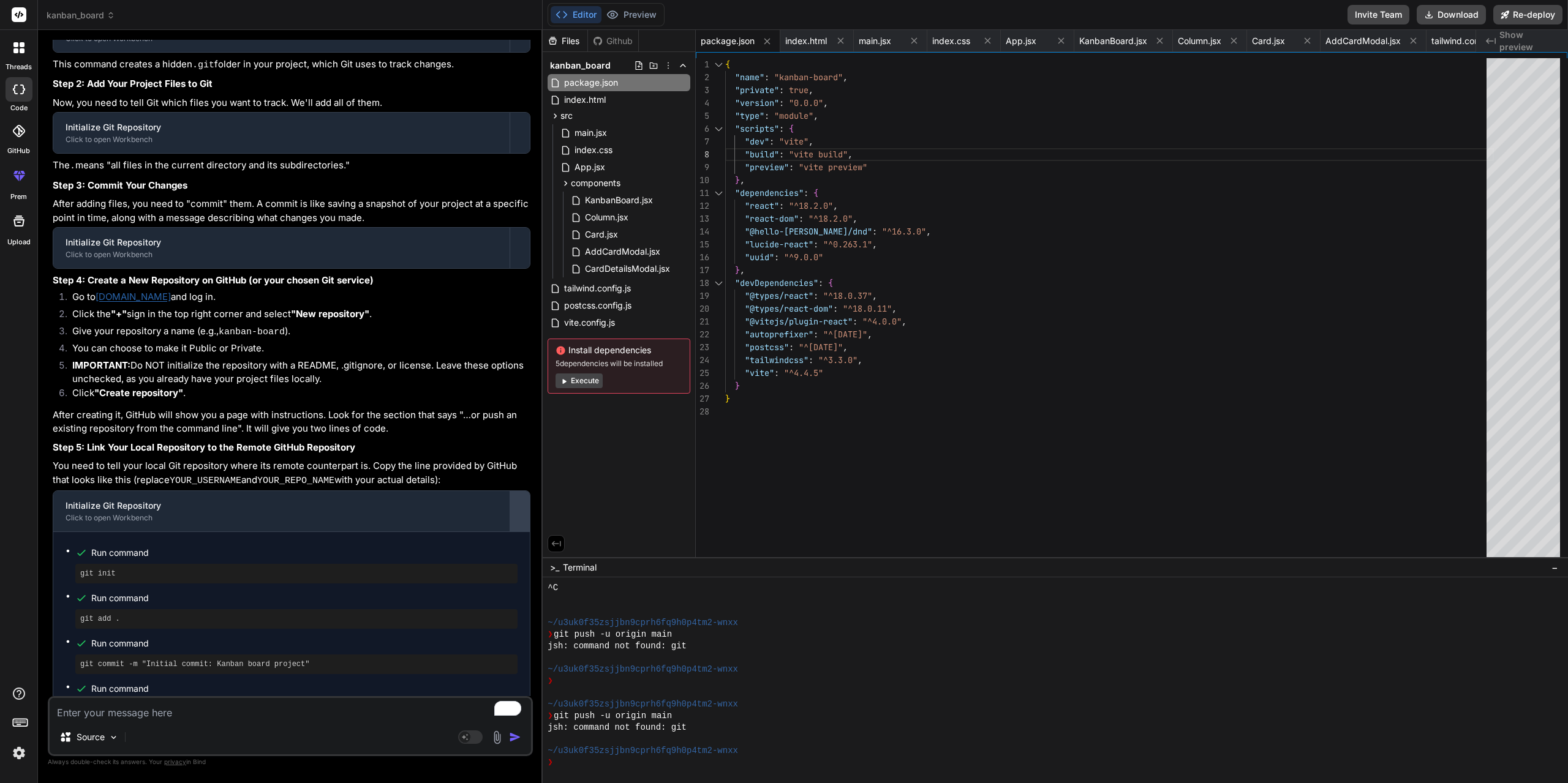
click at [522, 520] on div at bounding box center [520, 511] width 19 height 19
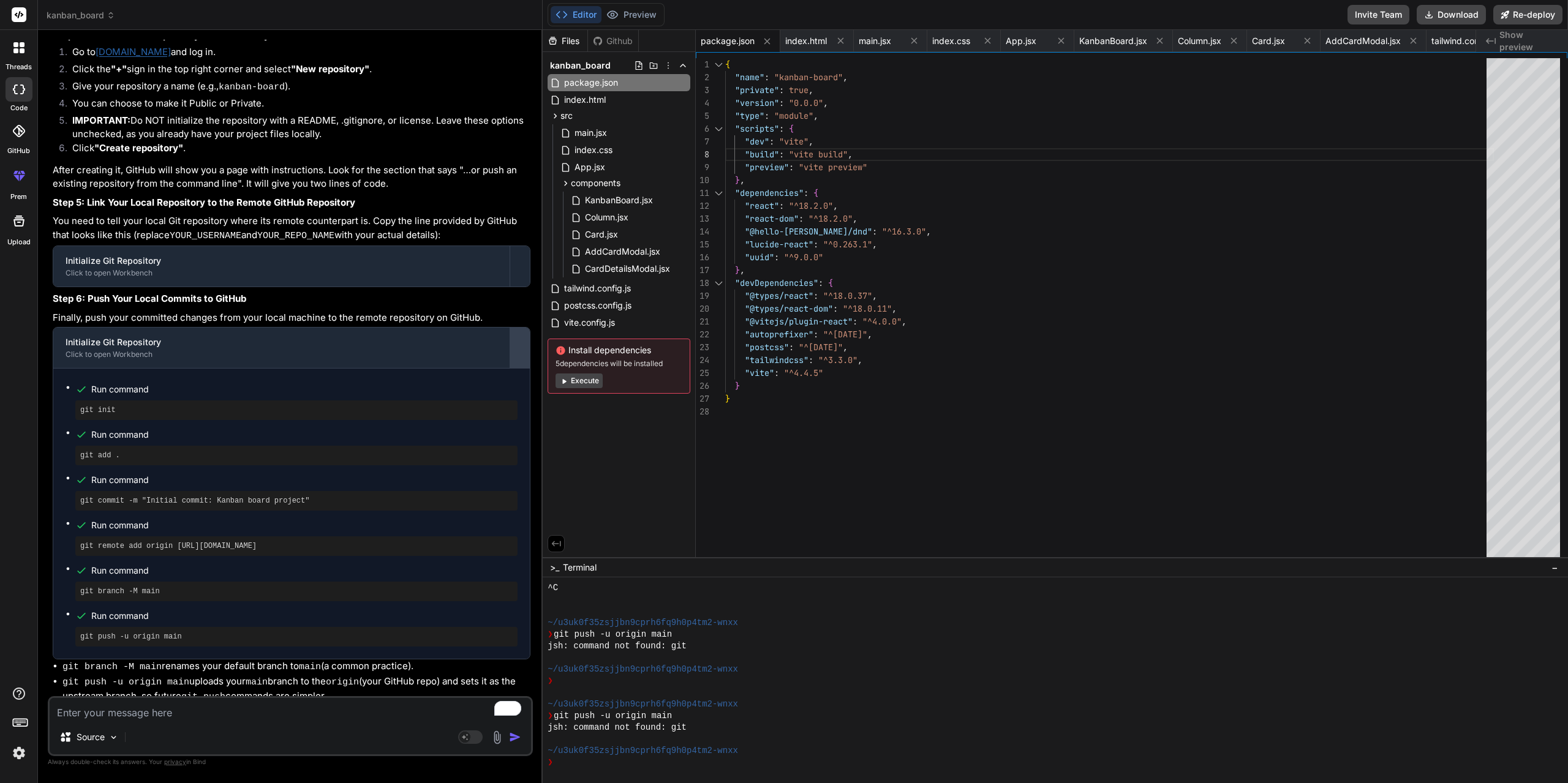
click at [527, 350] on div at bounding box center [520, 347] width 19 height 19
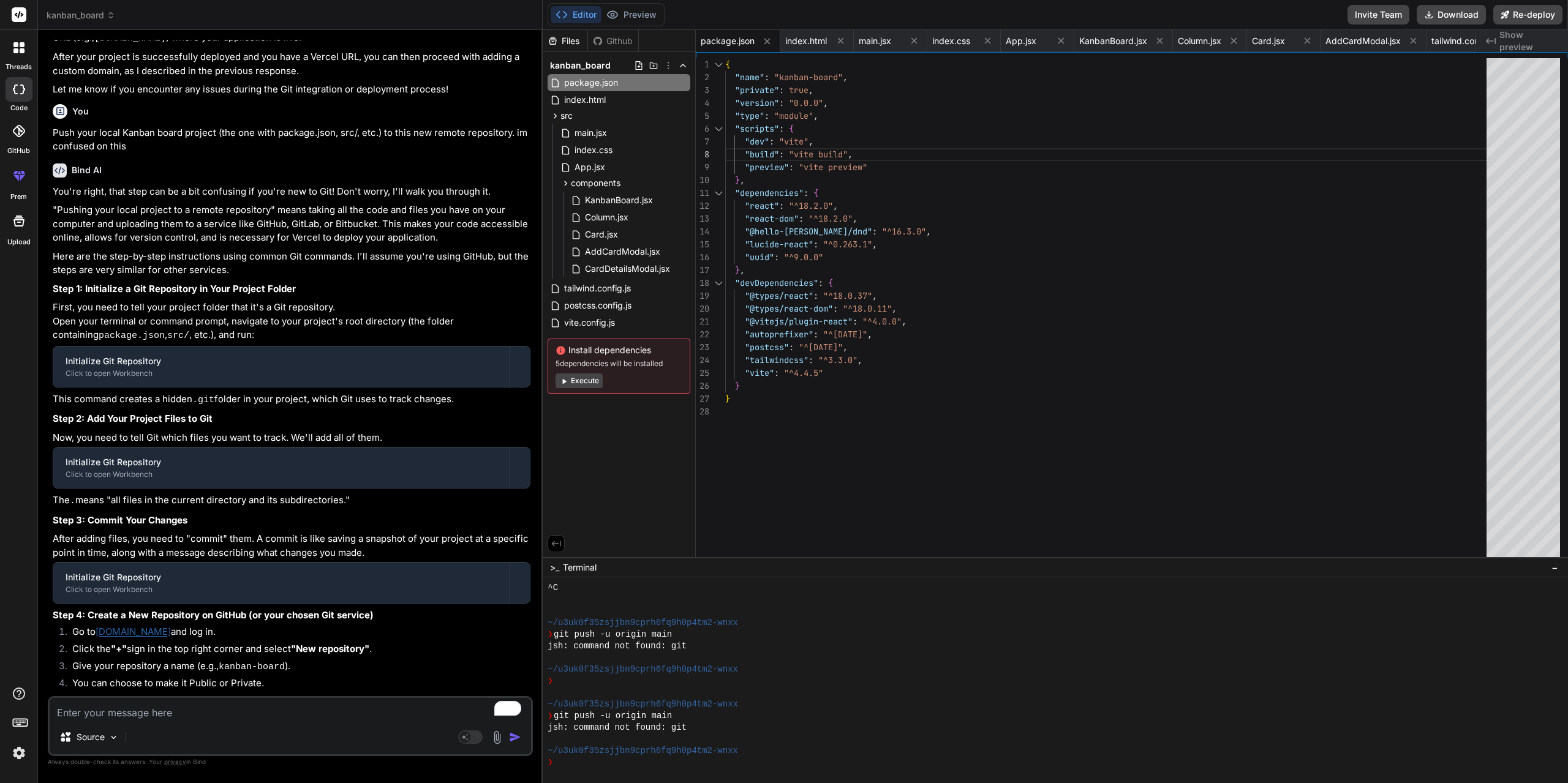
scroll to position [3219, 0]
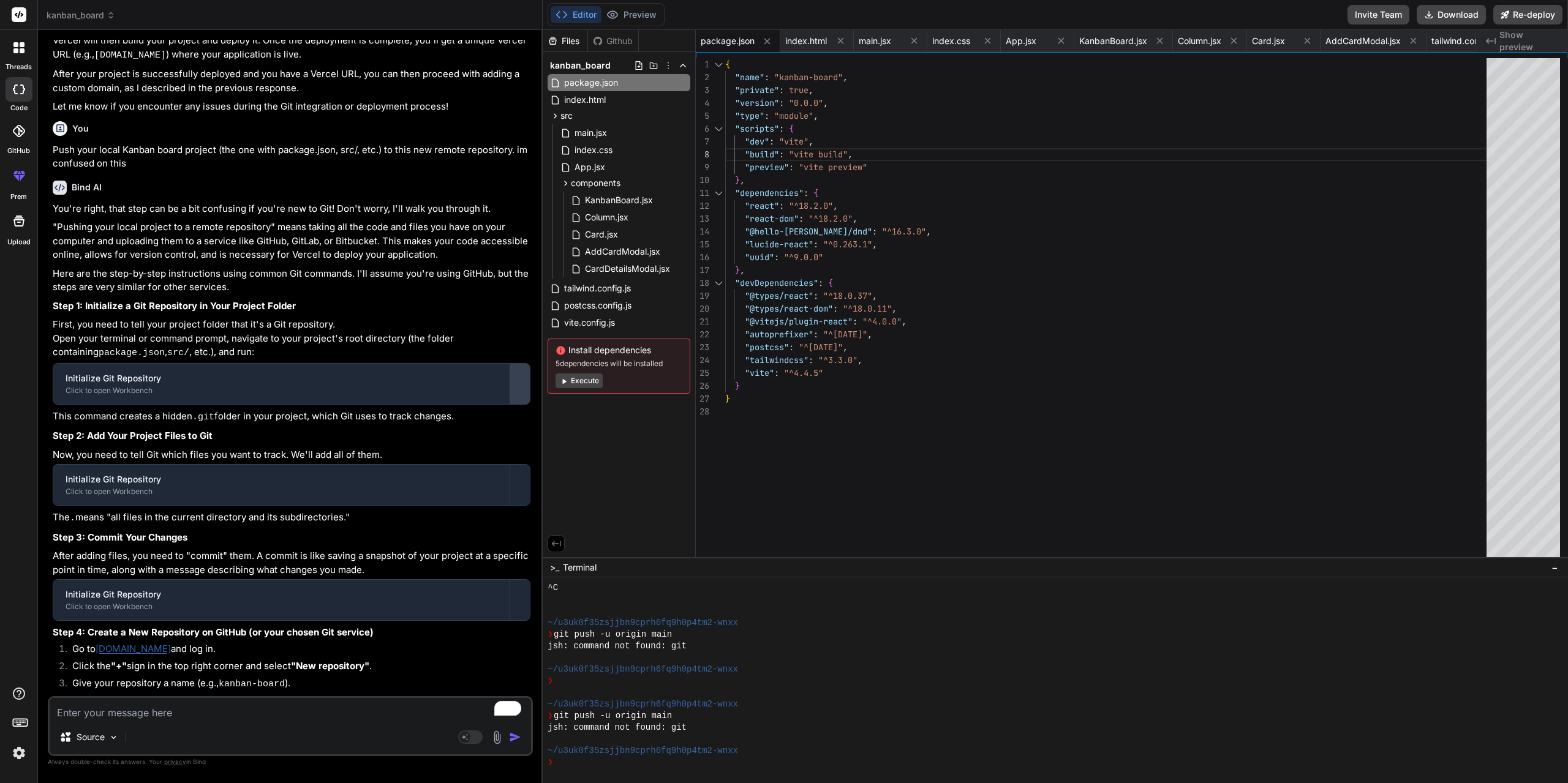
click at [513, 393] on div at bounding box center [520, 384] width 19 height 19
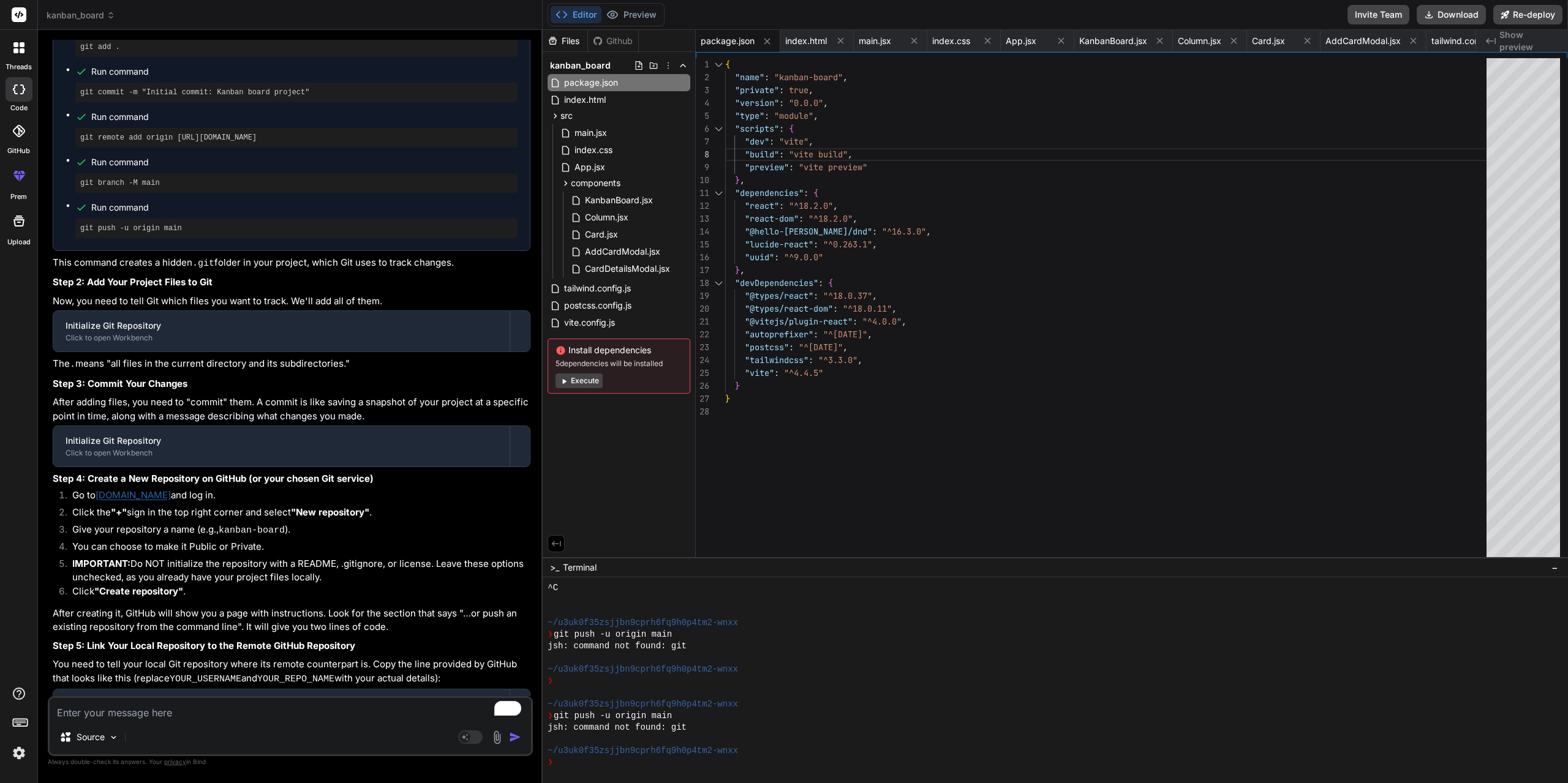
scroll to position [3877, 0]
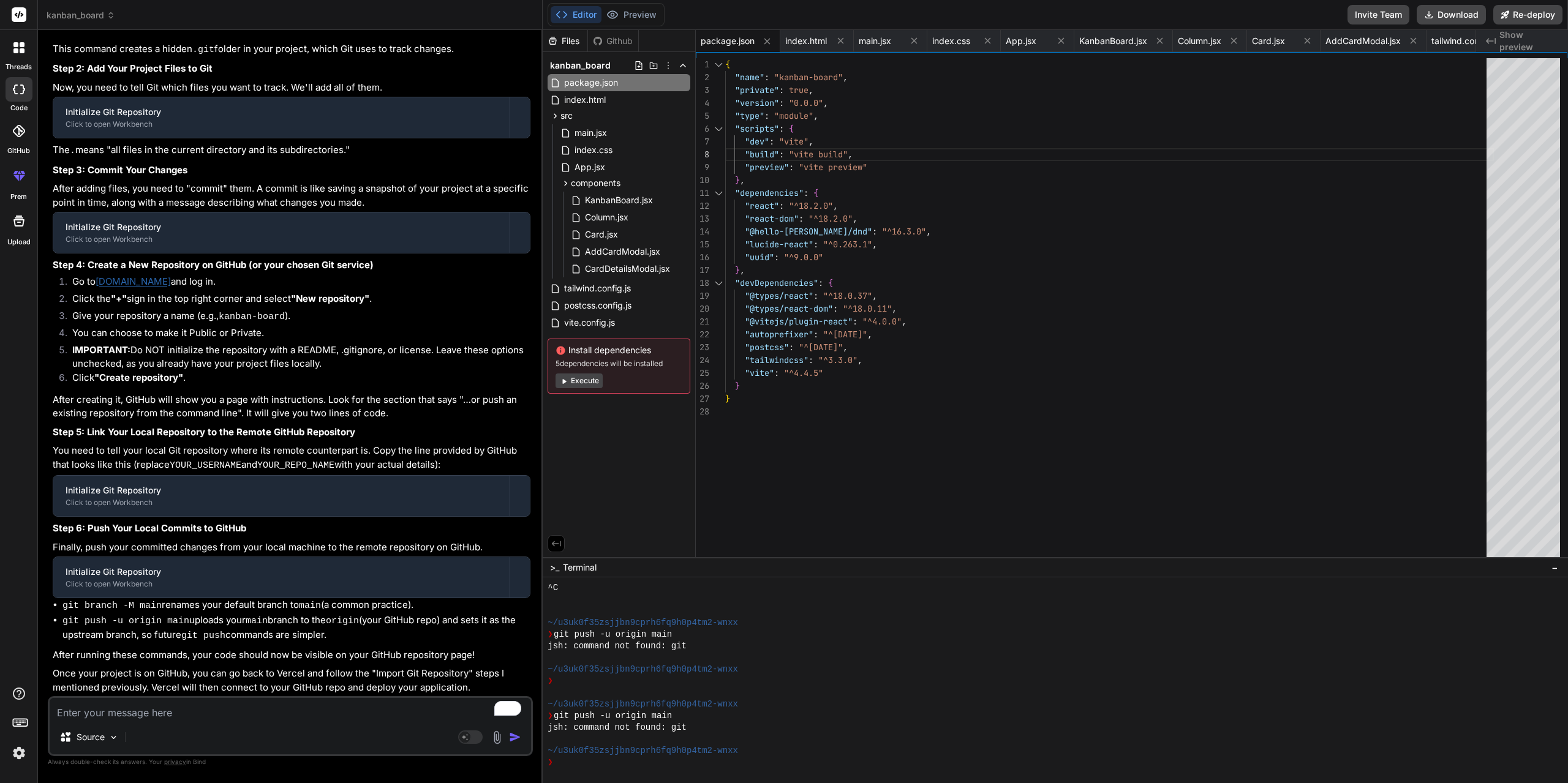
click at [261, 713] on textarea "To enrich screen reader interactions, please activate Accessibility in Grammarl…" at bounding box center [290, 709] width 482 height 22
type textarea "i"
type textarea "x"
type textarea "it"
type textarea "x"
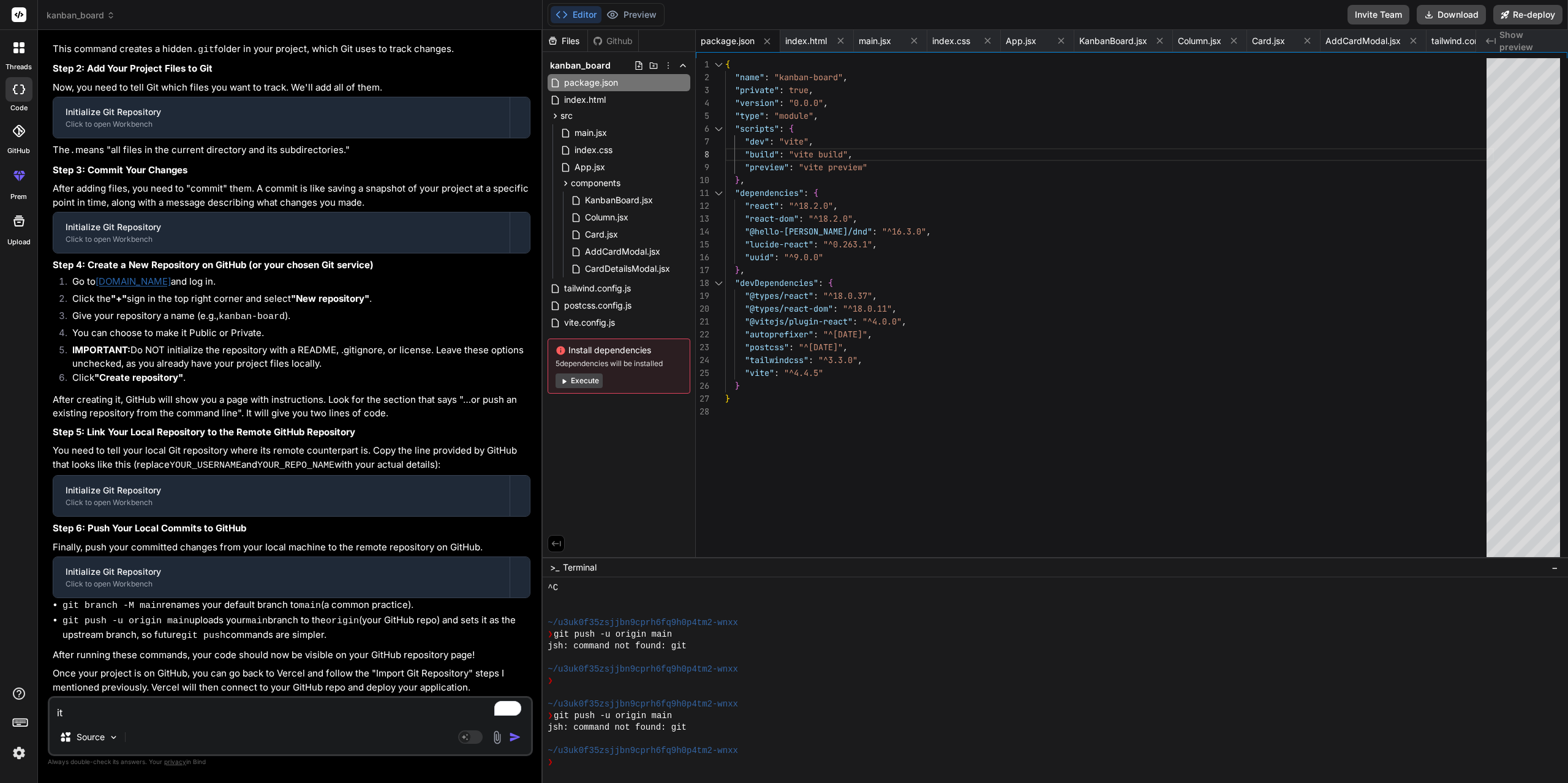
type textarea "it"
type textarea "x"
type textarea "it s"
type textarea "x"
type textarea "it sa"
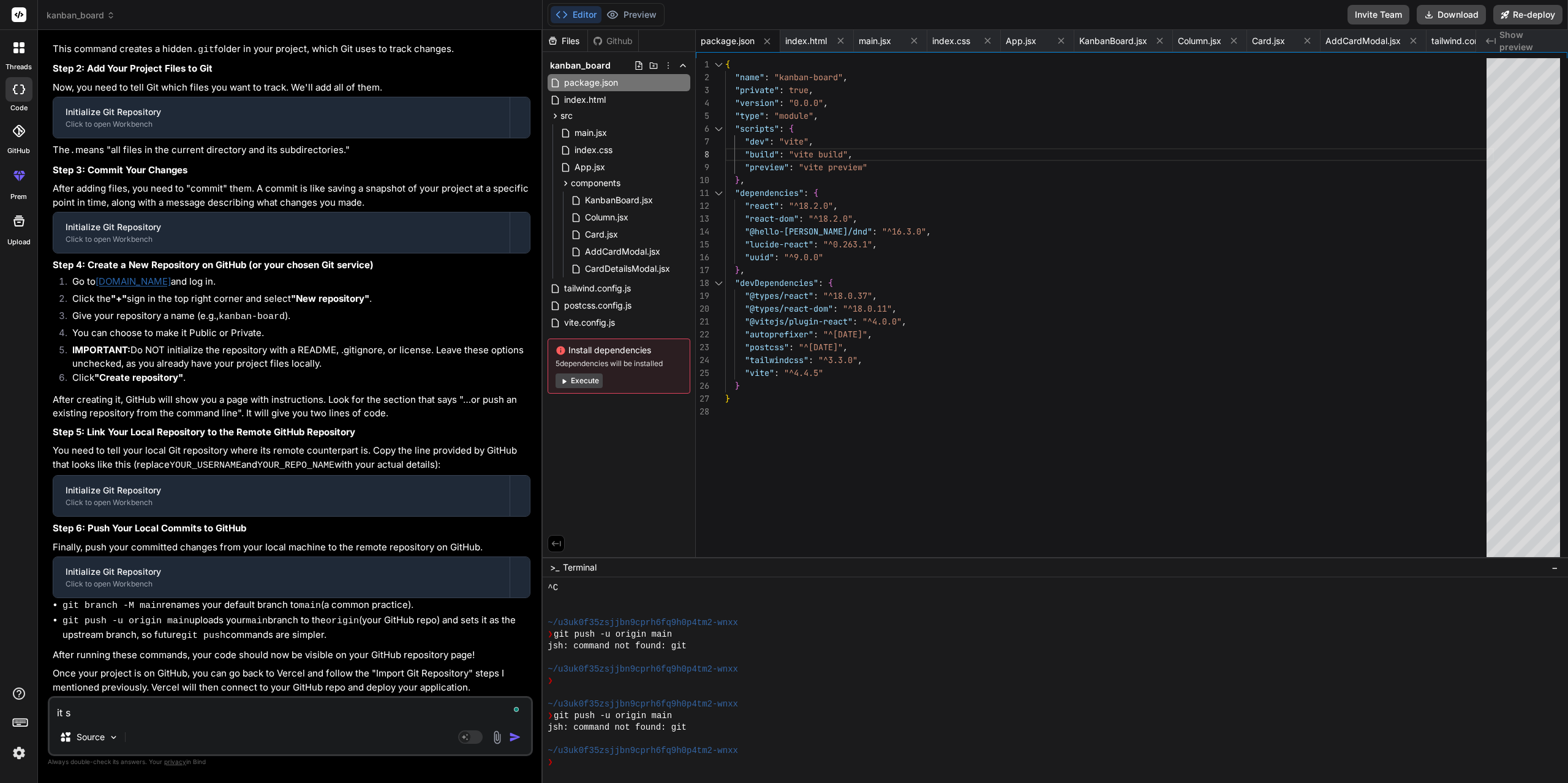
type textarea "x"
type textarea "it say"
type textarea "x"
type textarea "it says"
type textarea "x"
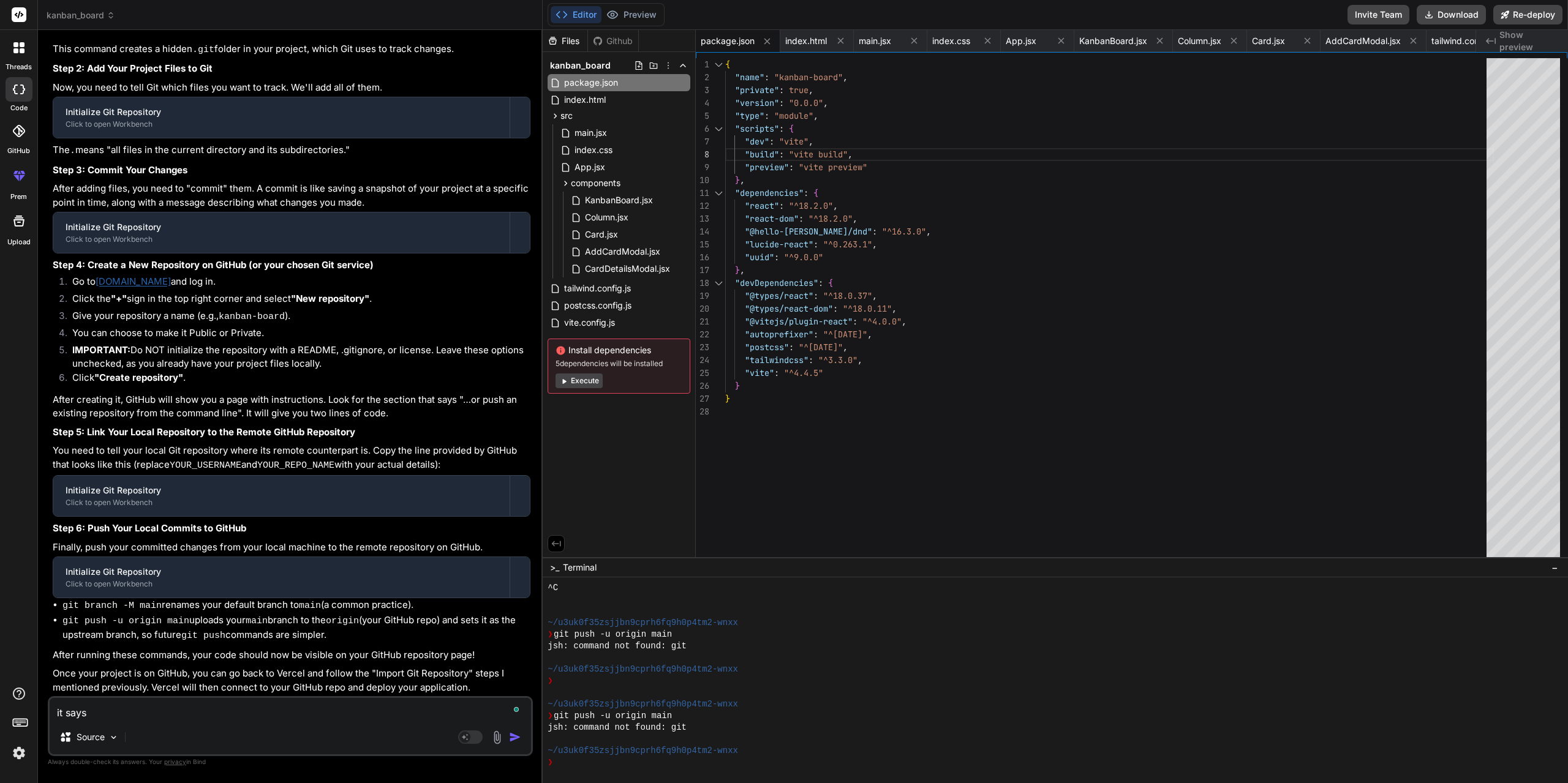
type textarea "it says"
type textarea "x"
type textarea "it says"
click at [285, 718] on textarea "it says" at bounding box center [290, 709] width 482 height 22
type textarea "x"
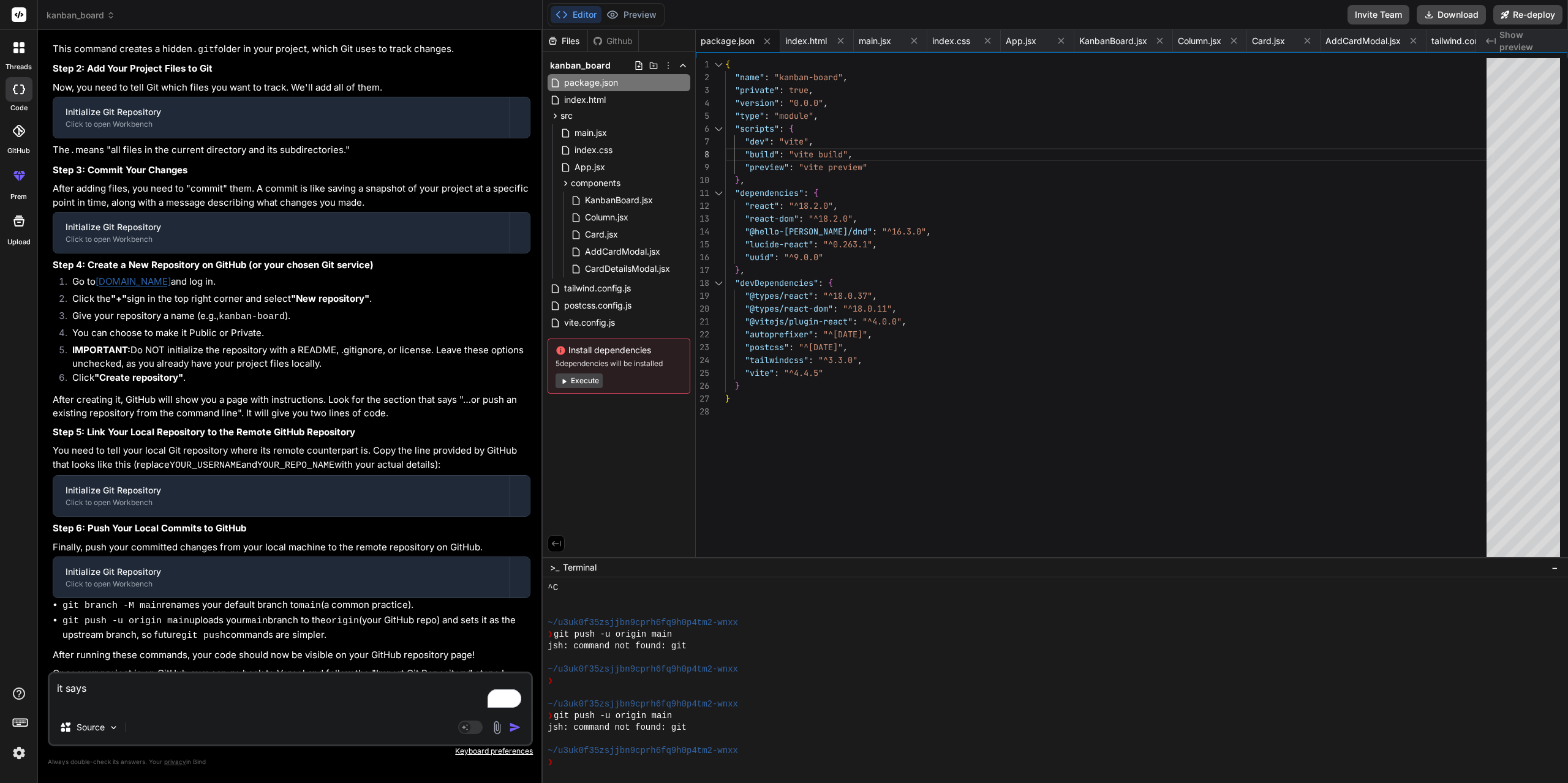
paste textarea "'git' is not recognized as an internal or external command, operable program or…"
type textarea "it says 'git' is not recognized as an internal or external command, operable pr…"
type textarea "x"
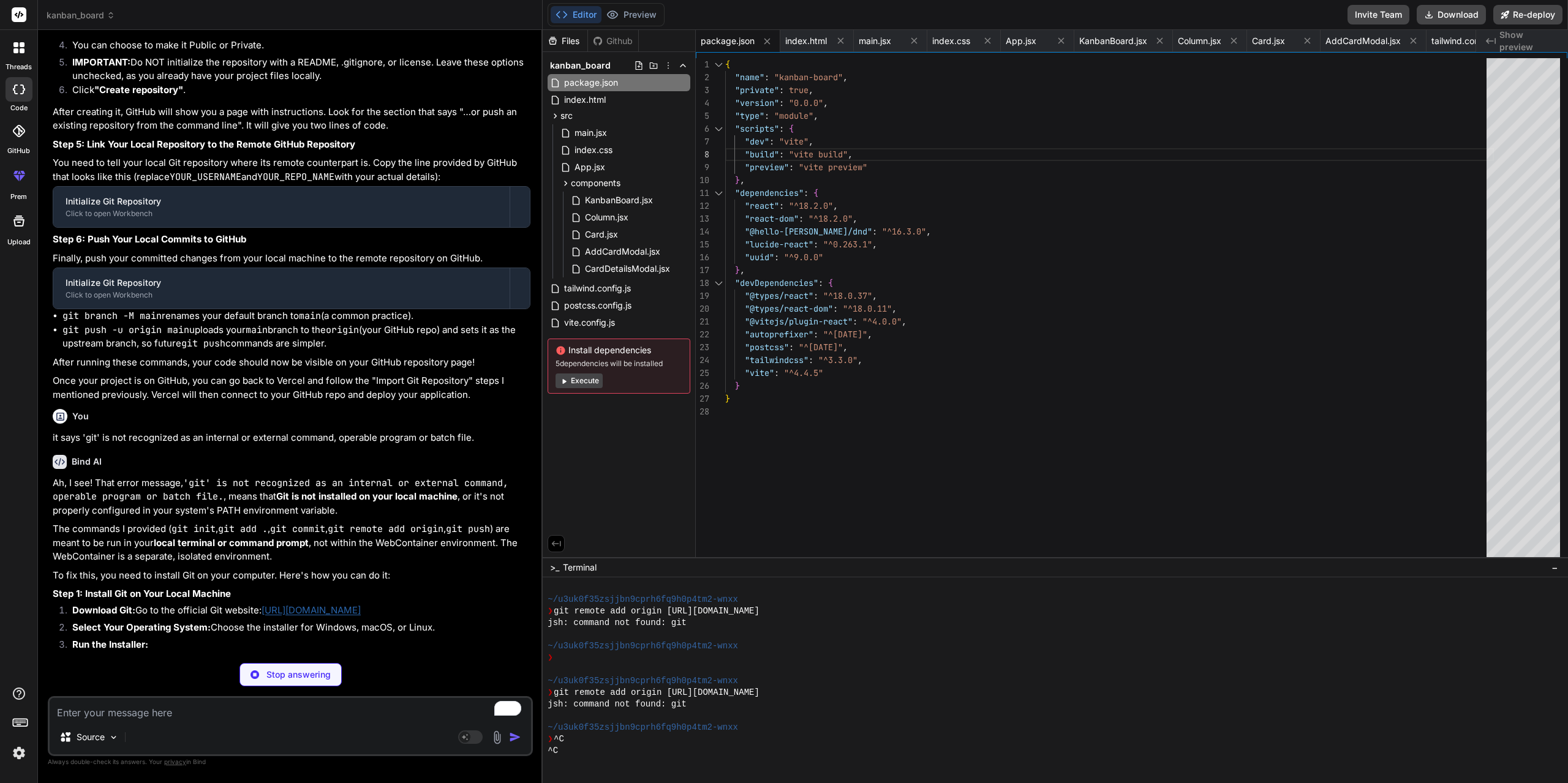
scroll to position [2431, 0]
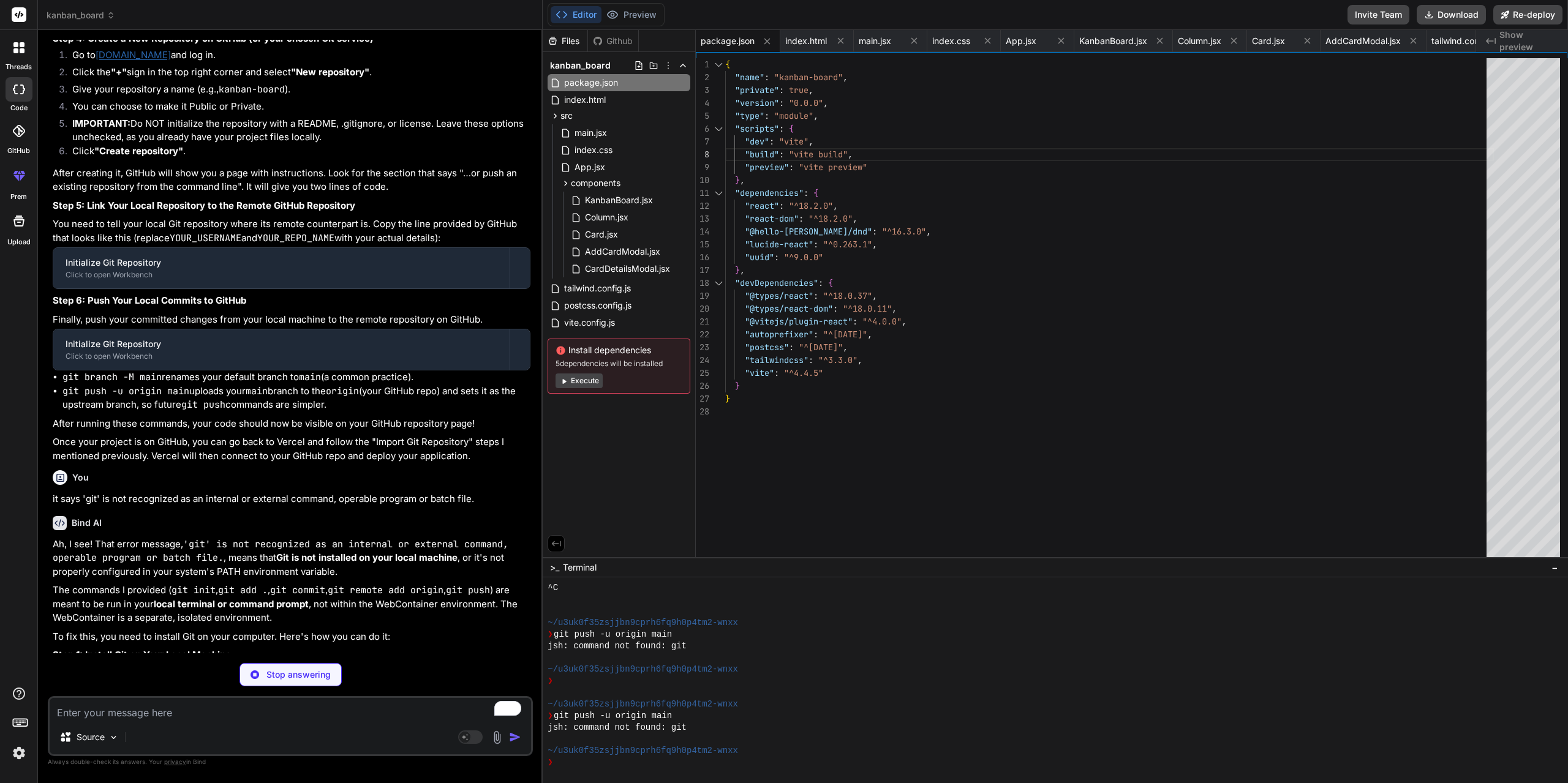
type textarea "x"
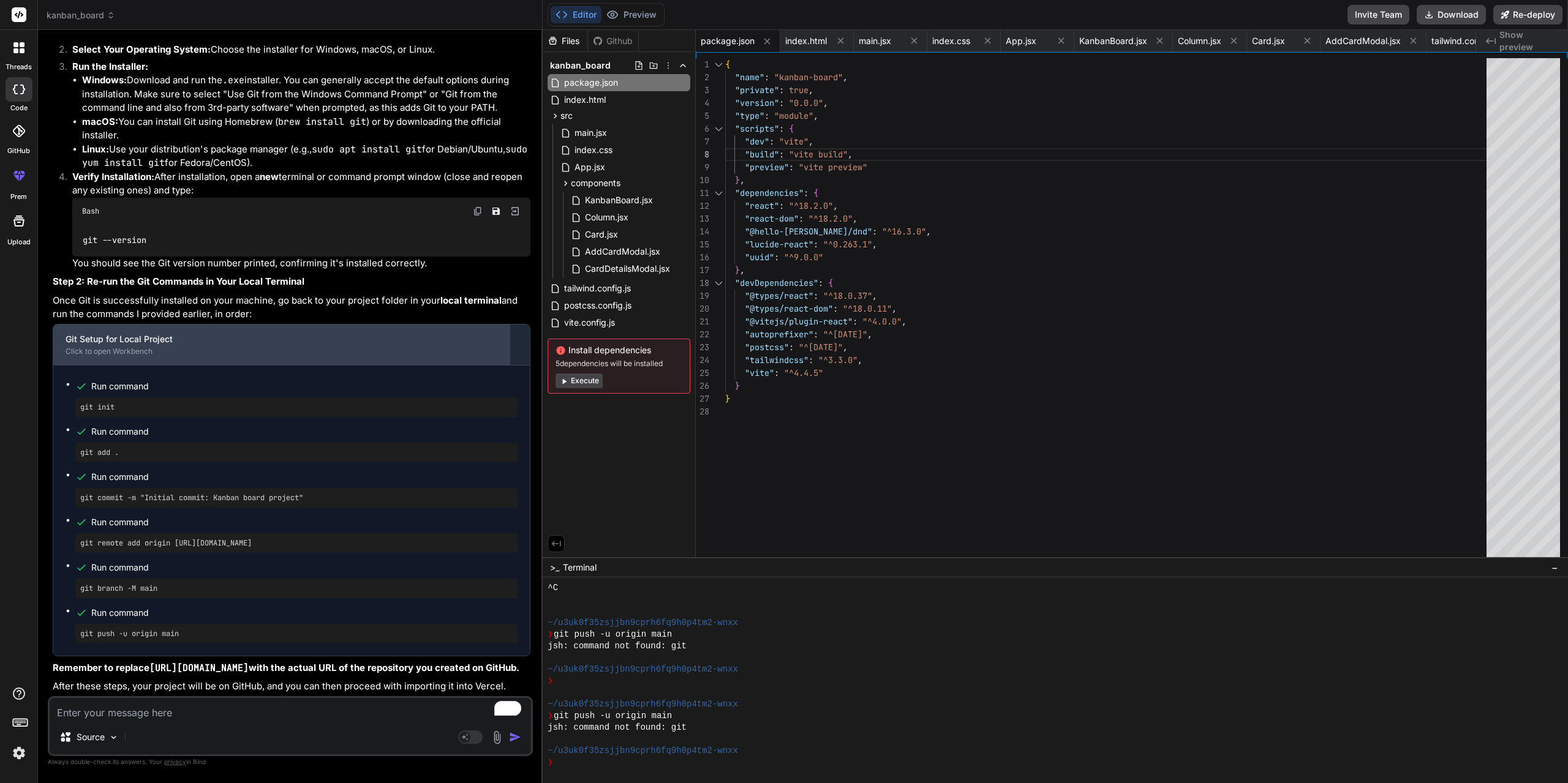
scroll to position [4746, 0]
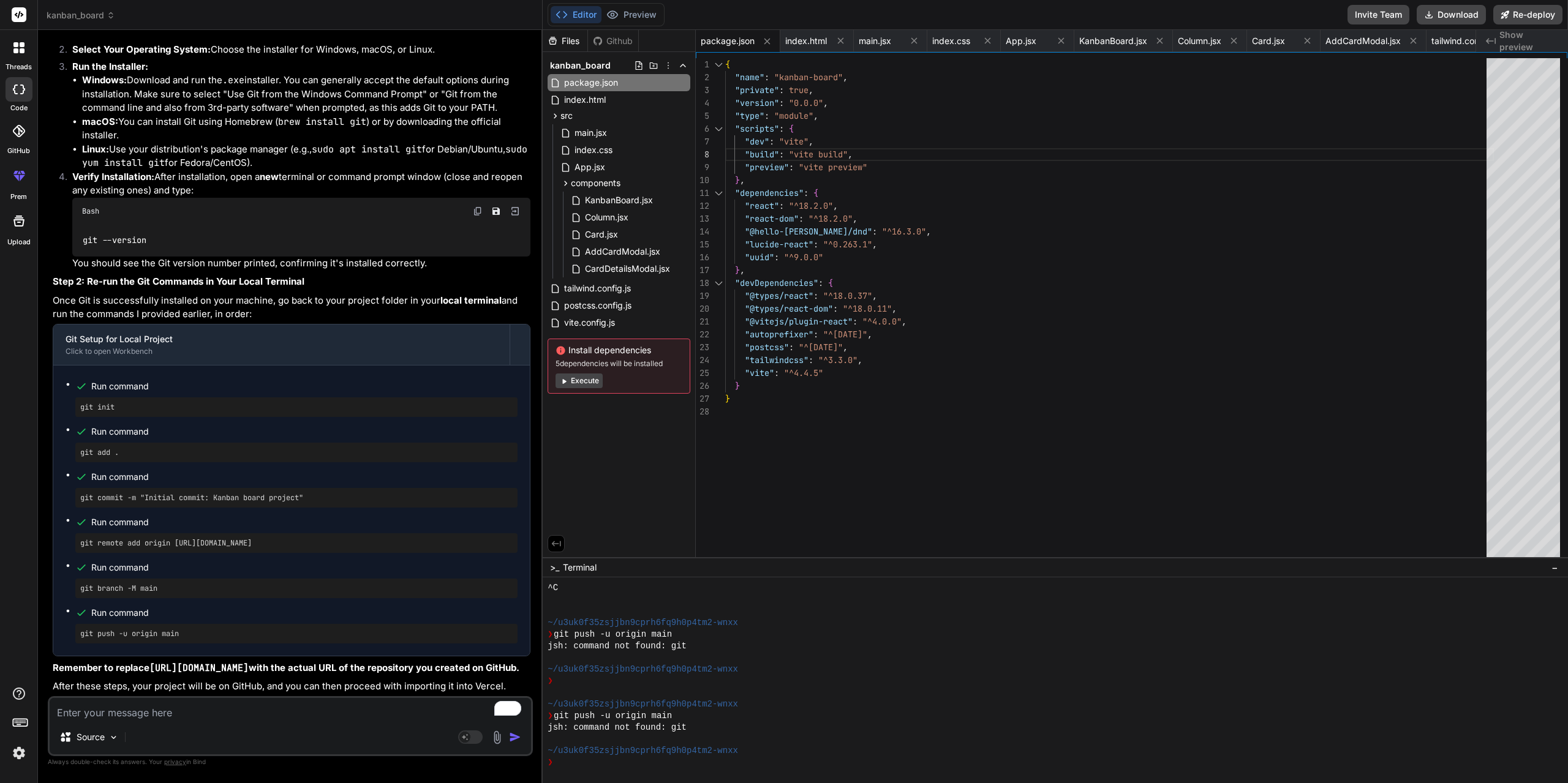
click at [174, 716] on textarea "To enrich screen reader interactions, please activate Accessibility in Grammarl…" at bounding box center [290, 709] width 482 height 22
type textarea "o"
type textarea "x"
type textarea "on"
type textarea "x"
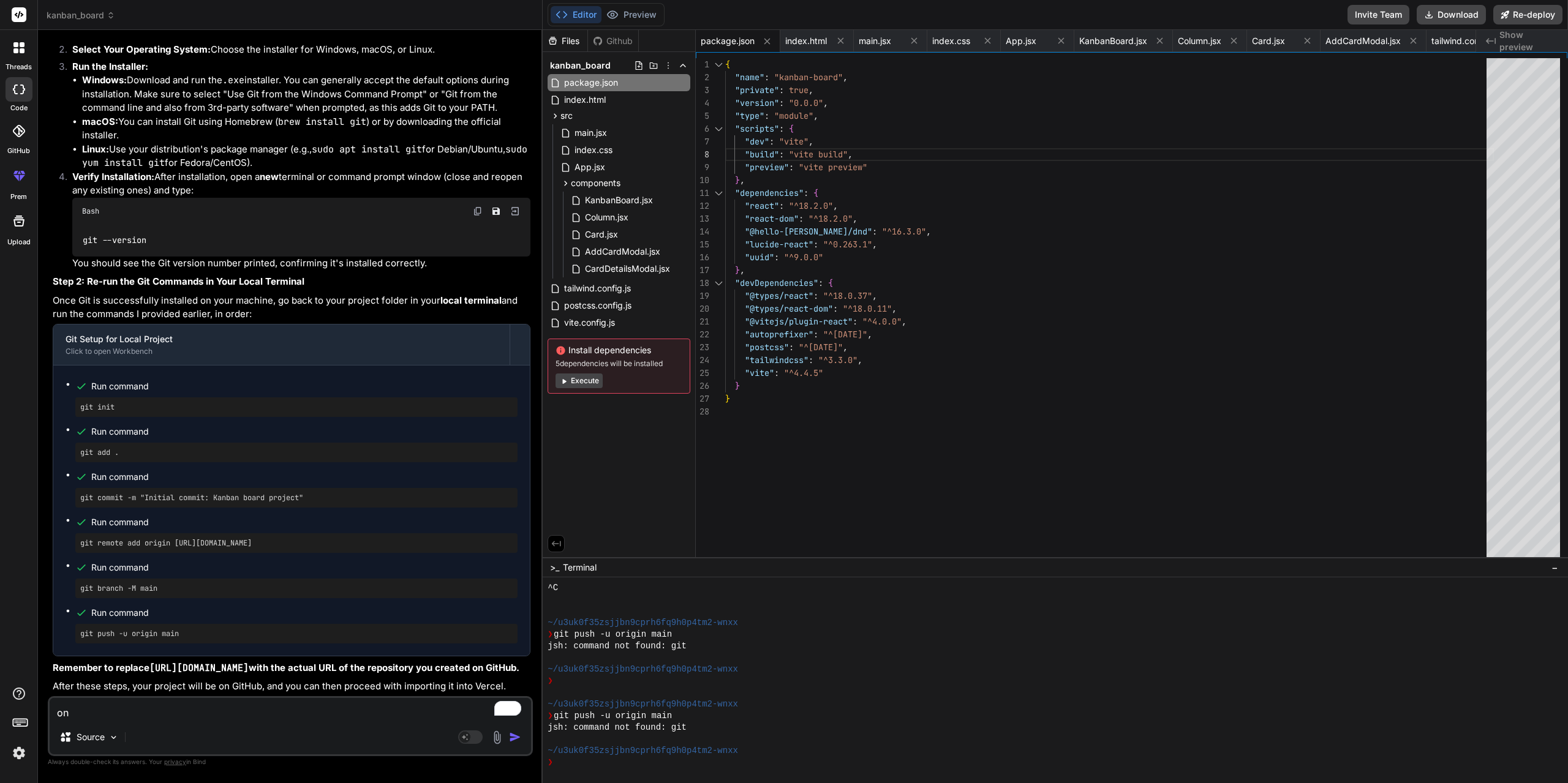
type textarea "on"
type textarea "x"
type textarea "on t"
type textarea "x"
type textarea "on th"
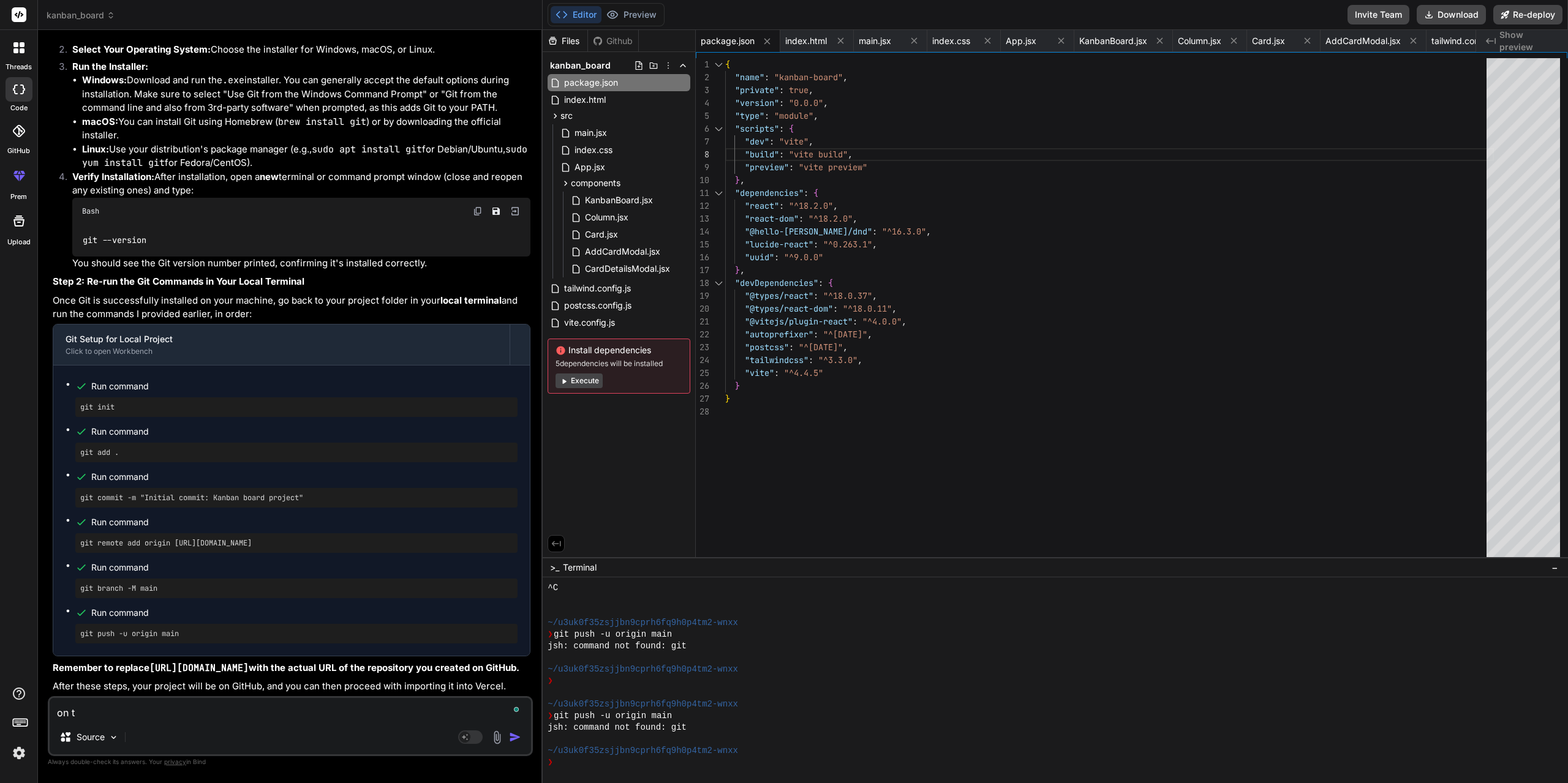
type textarea "x"
type textarea "on thi"
type textarea "x"
type textarea "on this"
type textarea "x"
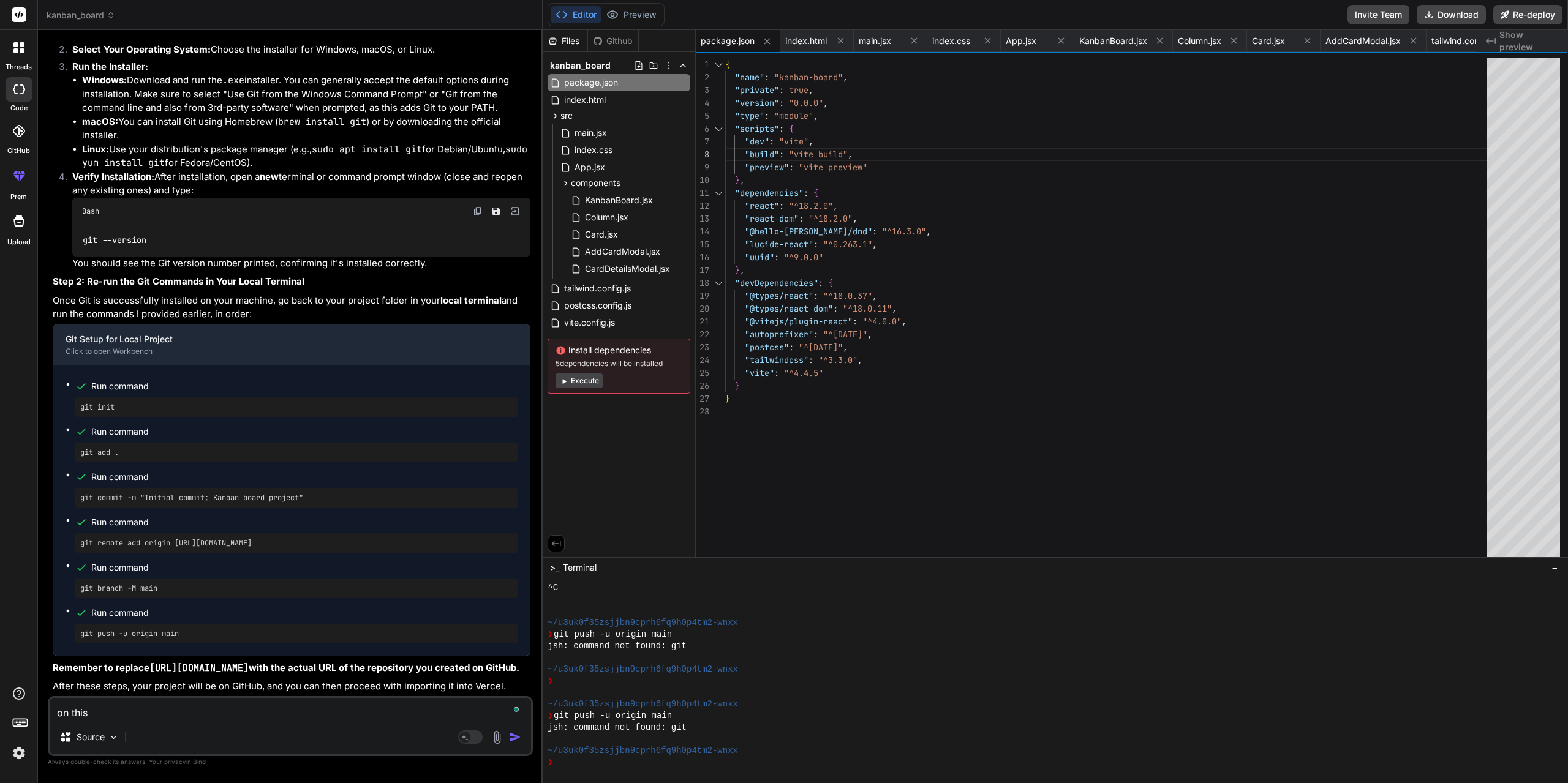
type textarea "on this"
type textarea "x"
type textarea "on this r"
type textarea "x"
type textarea "on this ru"
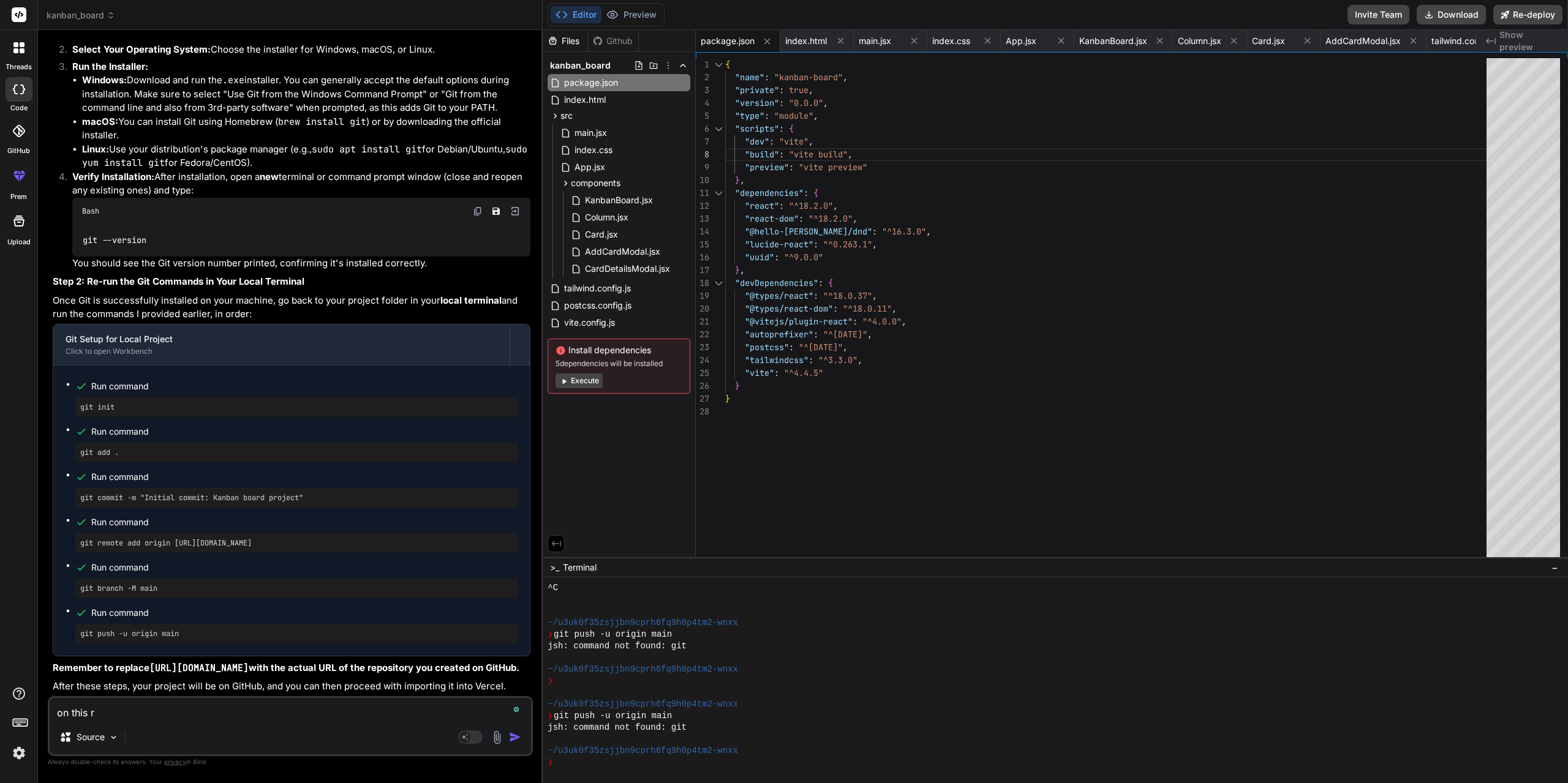
type textarea "x"
type textarea "on this run"
type textarea "x"
type textarea "on this run"
type textarea "x"
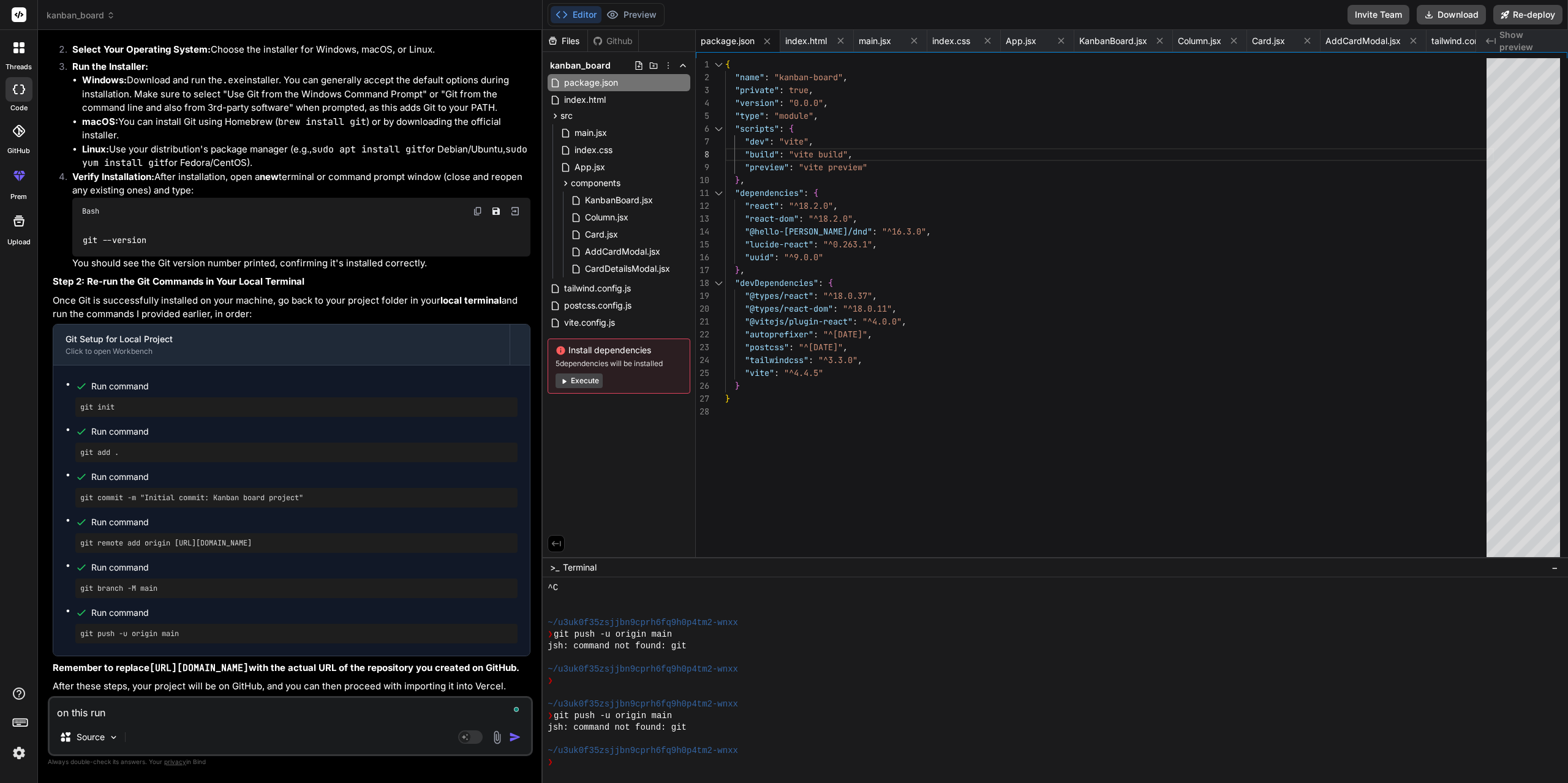
type textarea "on this run c"
type textarea "x"
type textarea "on this run co"
type textarea "x"
type textarea "on this run com"
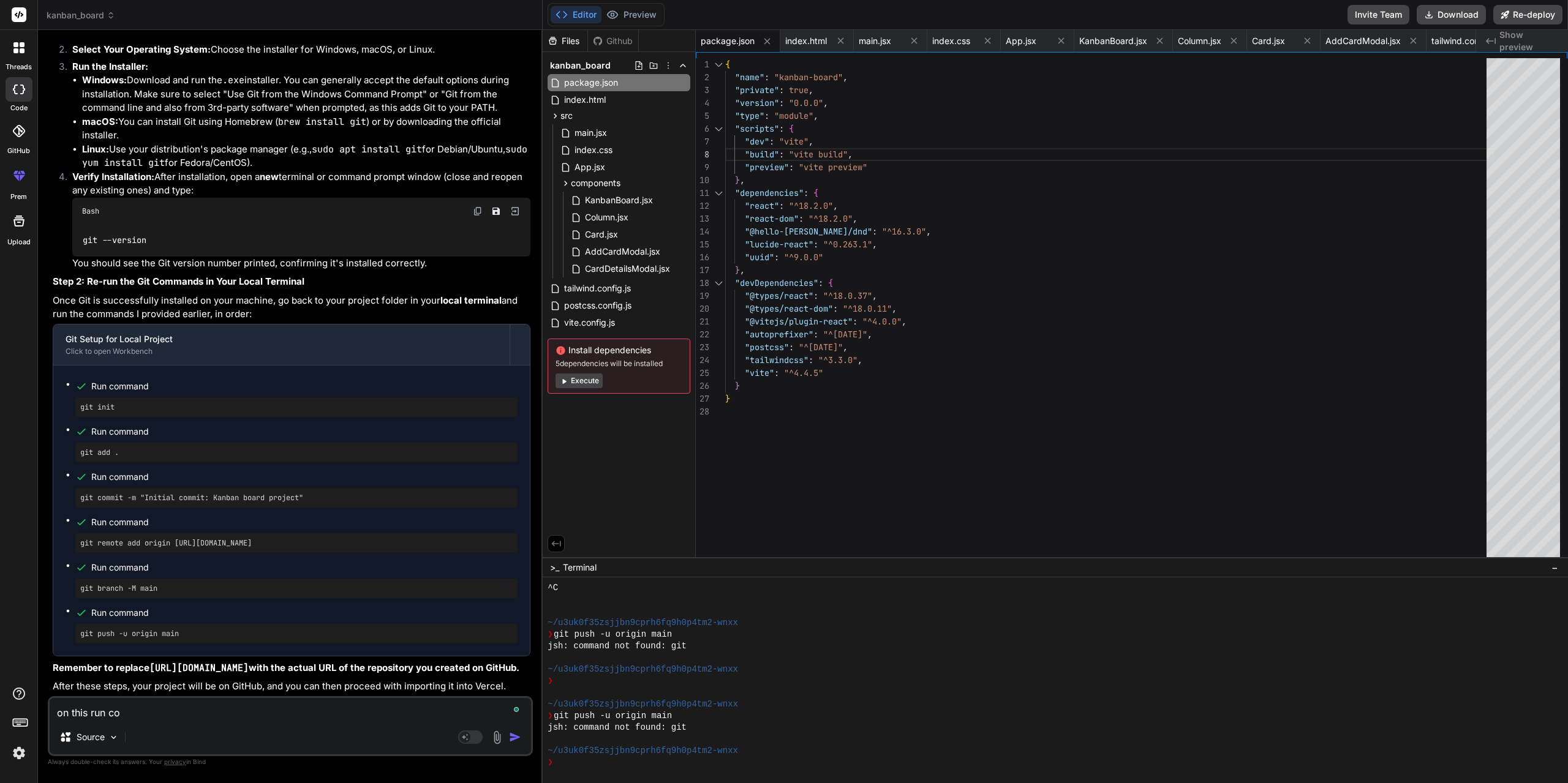
type textarea "x"
type textarea "on this run comm"
type textarea "x"
type textarea "on this run comma"
type textarea "x"
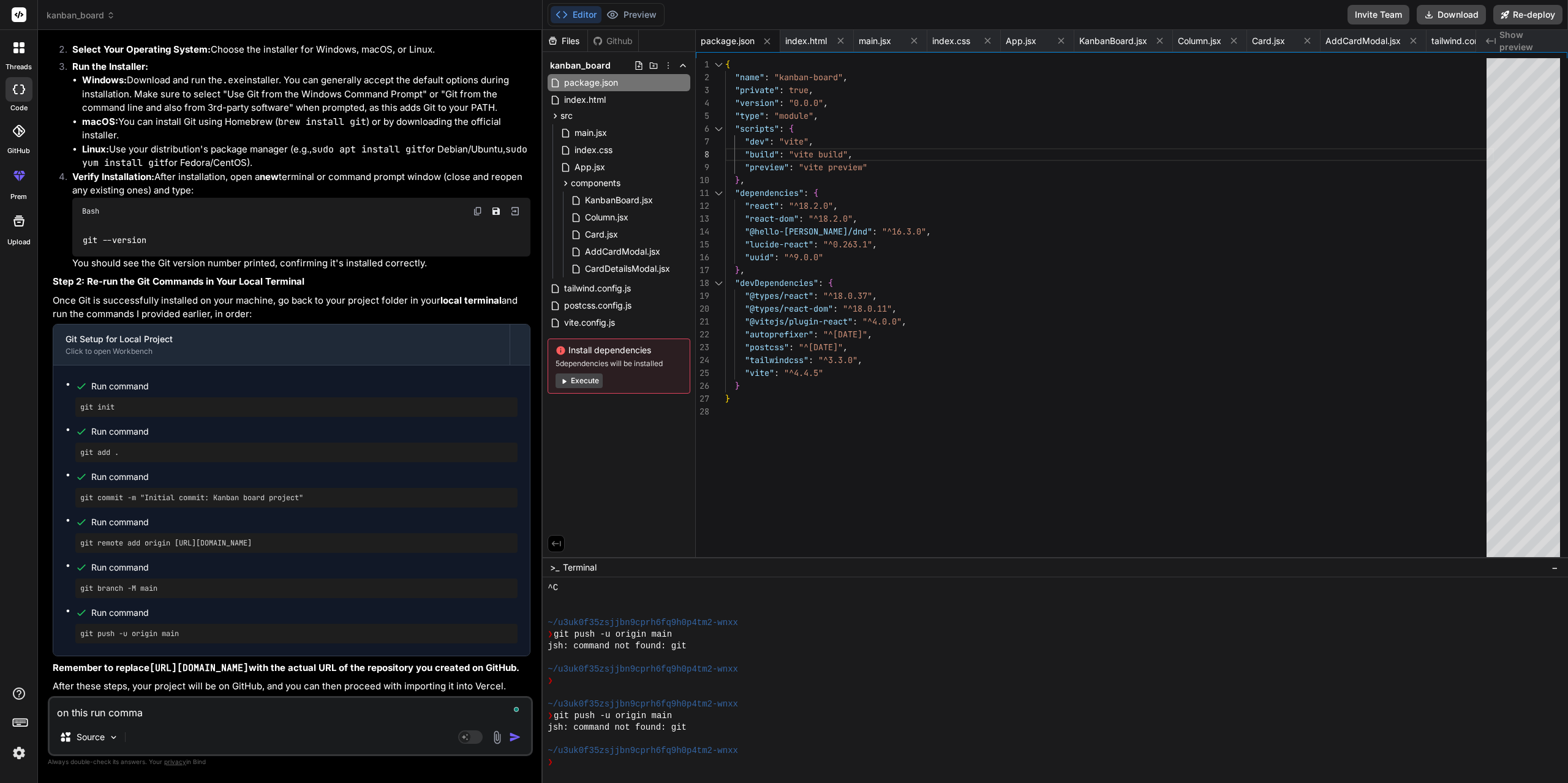
type textarea "on this run comman"
type textarea "x"
type textarea "on this run command"
type textarea "x"
type textarea "on this run command"
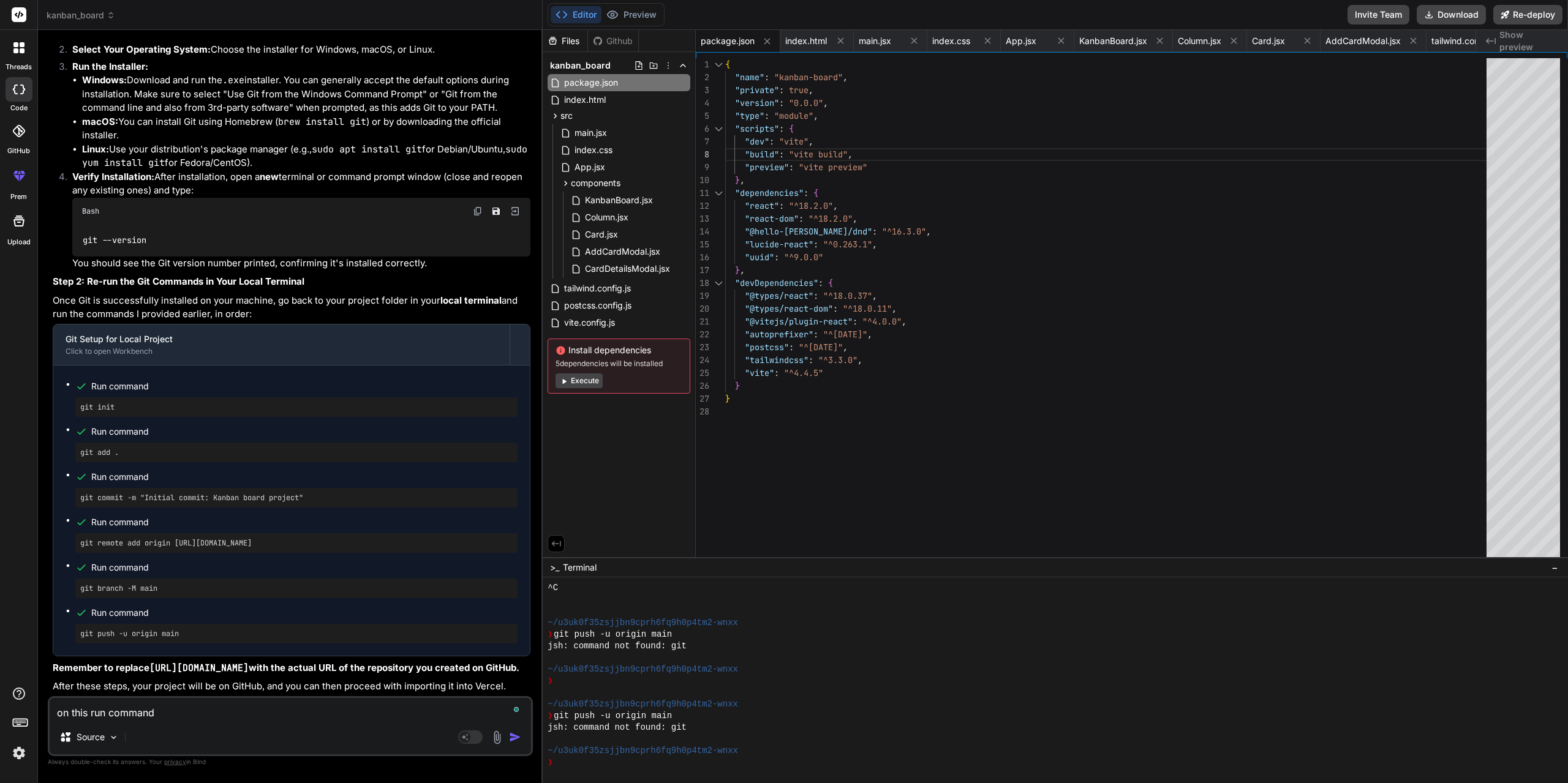
type textarea "x"
type textarea "on this run command g"
type textarea "x"
type textarea "on this run command gi"
type textarea "x"
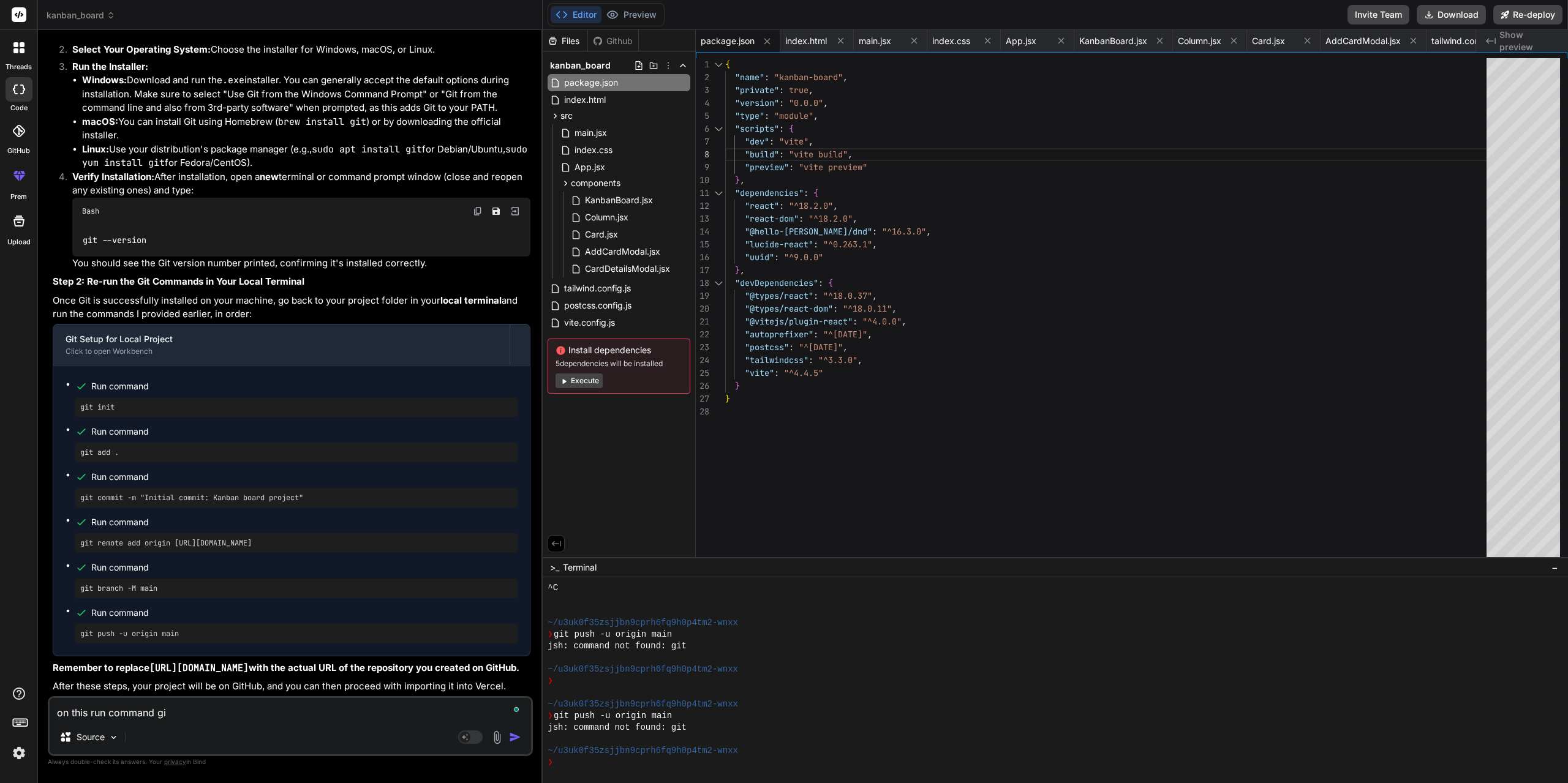
type textarea "on this run command git"
type textarea "x"
type textarea "on this run command git"
type textarea "x"
type textarea "on this run command git a"
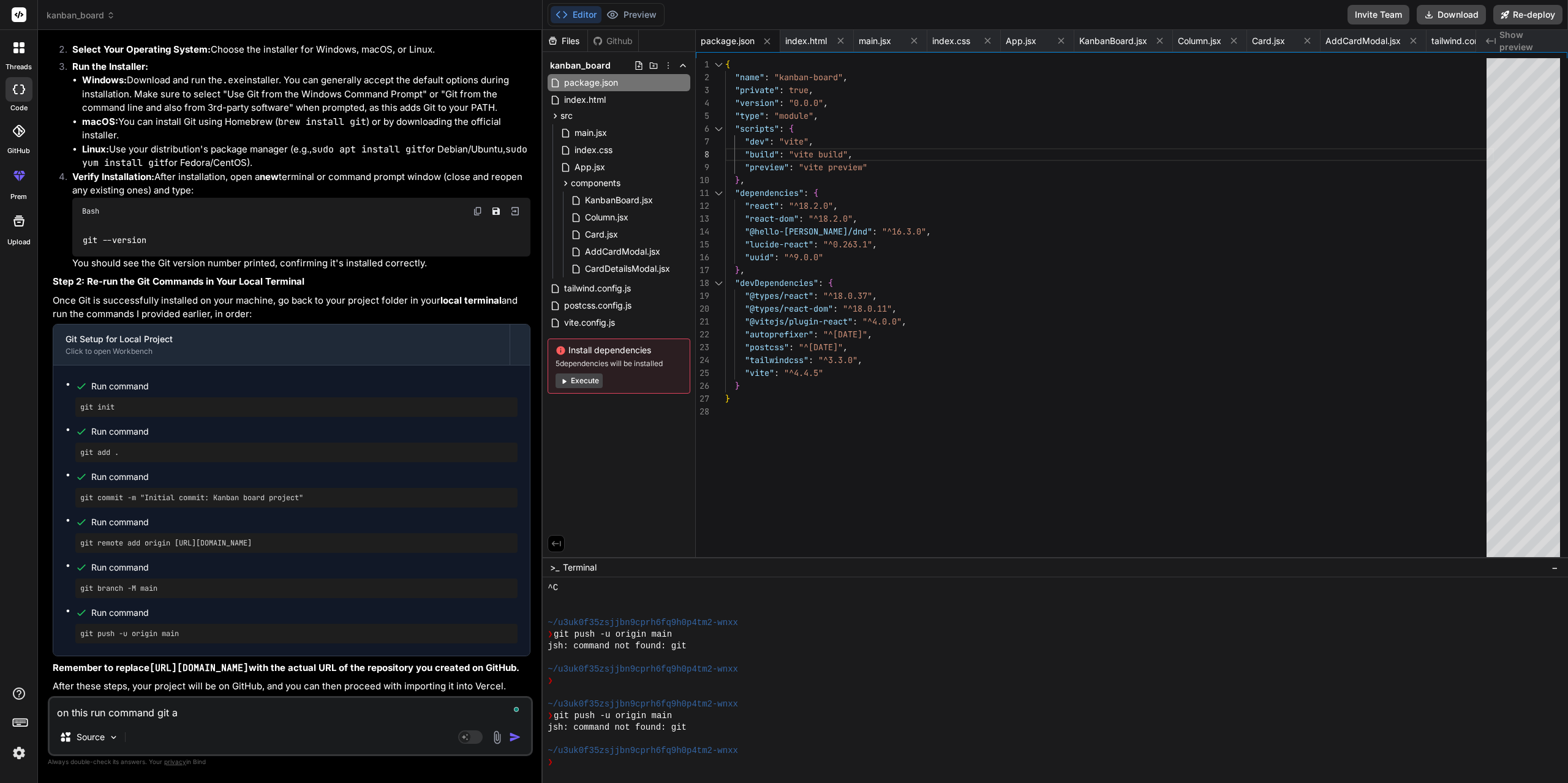
type textarea "x"
type textarea "on this run command git ad"
type textarea "x"
type textarea "on this run command git add"
type textarea "x"
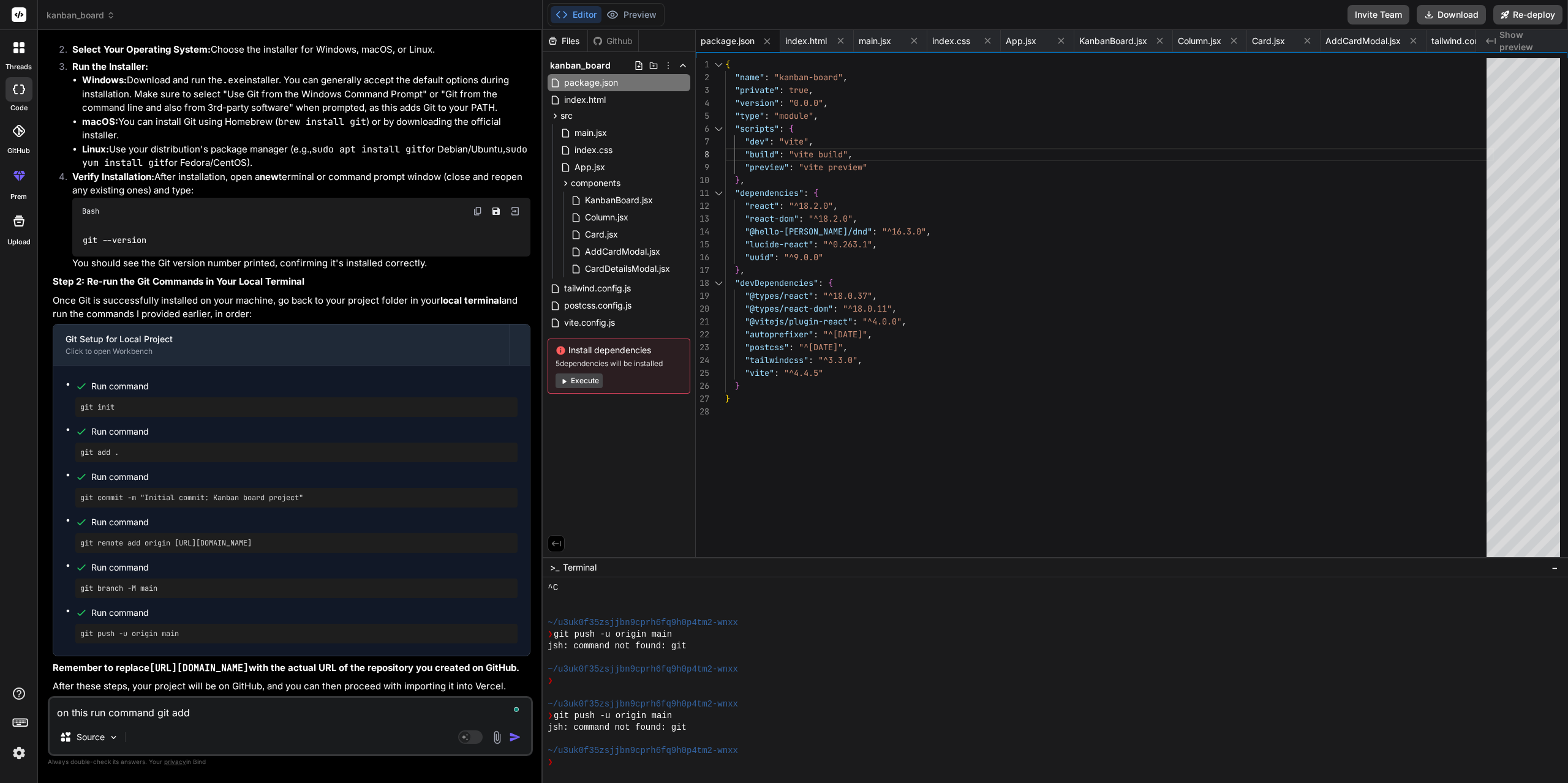
type textarea "on this run command git add"
type textarea "x"
type textarea "on this run command git add ."
type textarea "x"
type textarea "on this run command git add ."
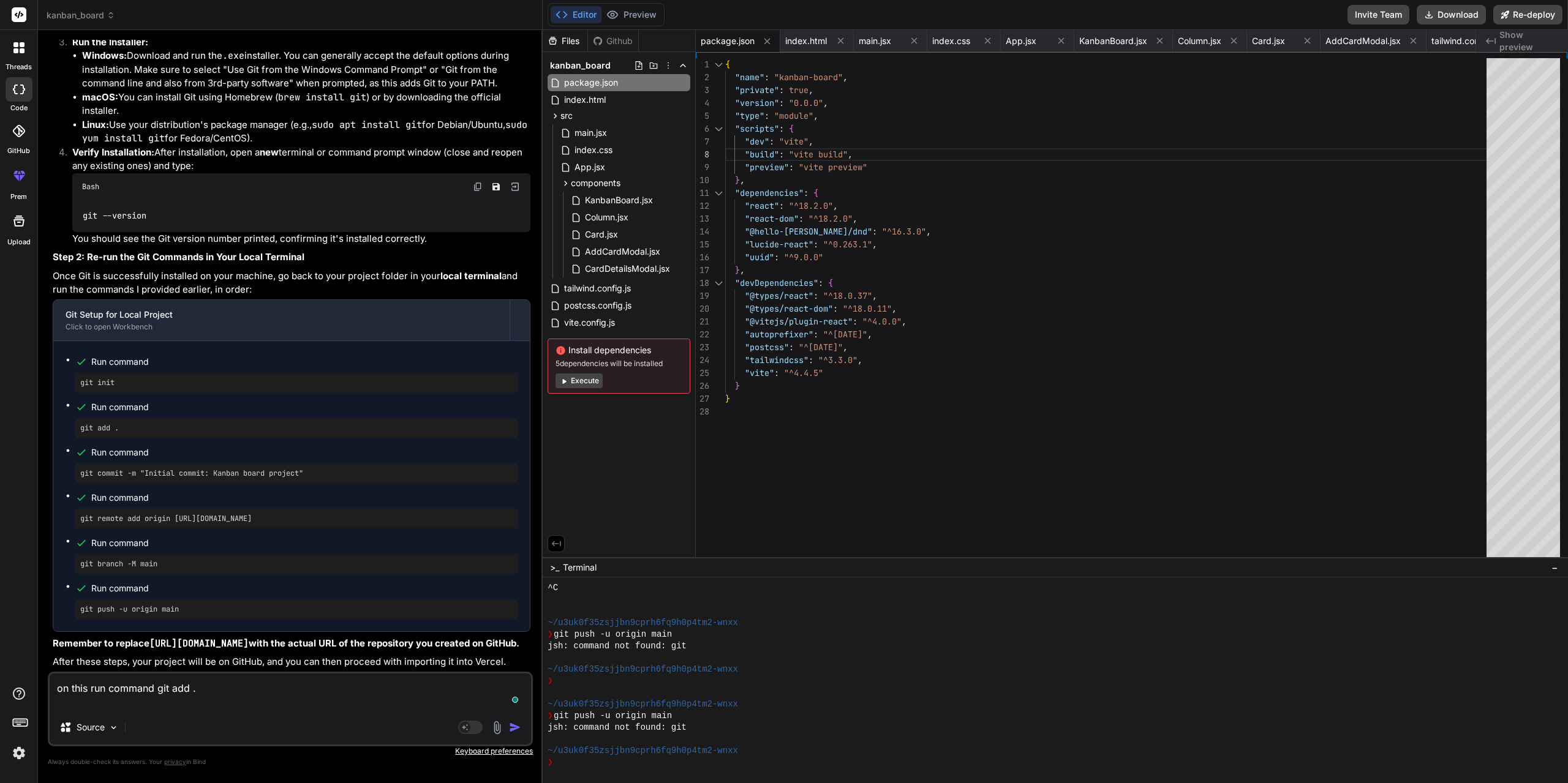
type textarea "x"
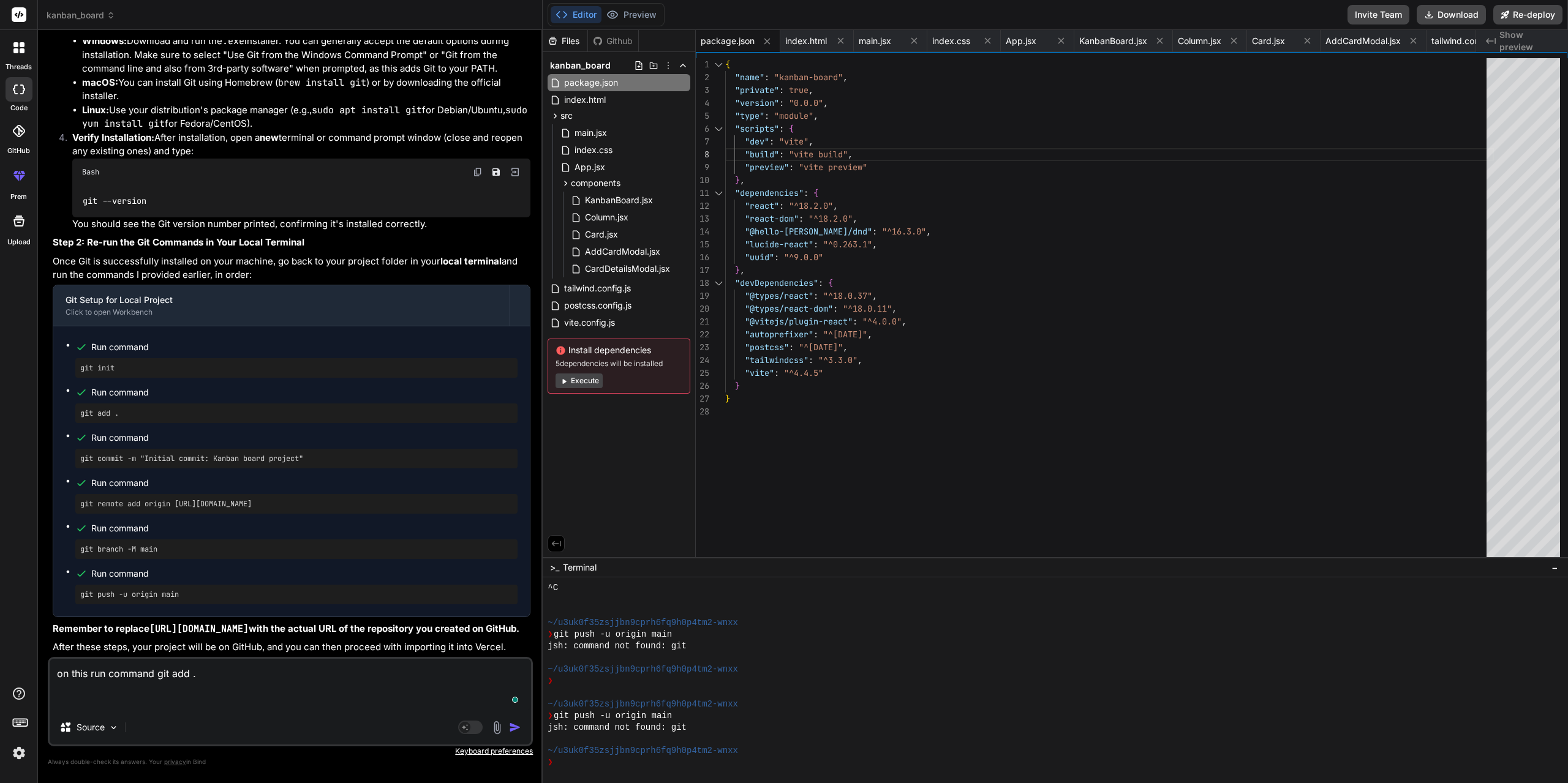
paste textarea "C:\WINDOWS\system32>git add . fatal: detected dubious ownership in repository a…"
type textarea "on this run command git add . C:\WINDOWS\system32>git add . fatal: detected dub…"
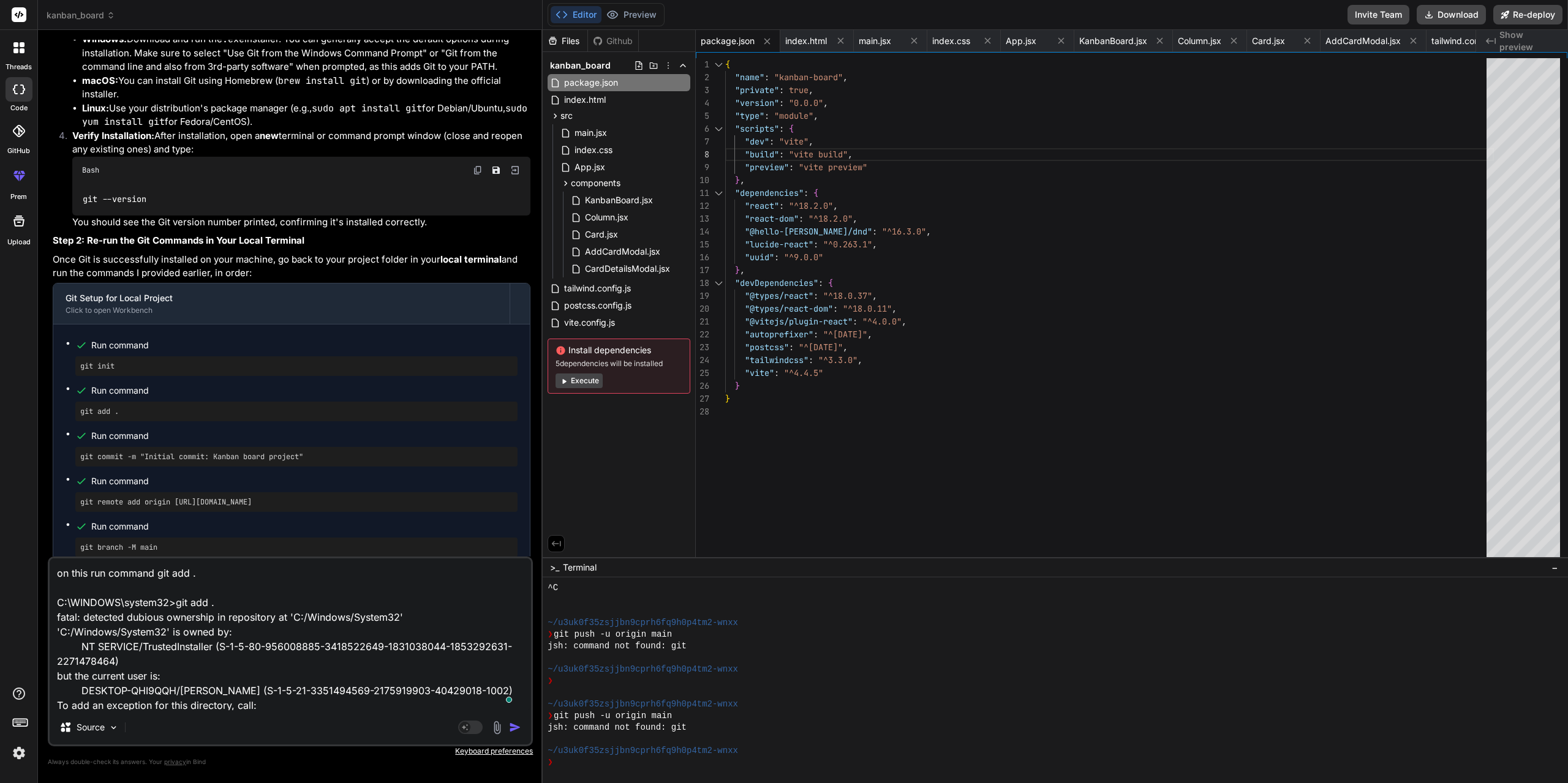
scroll to position [31, 0]
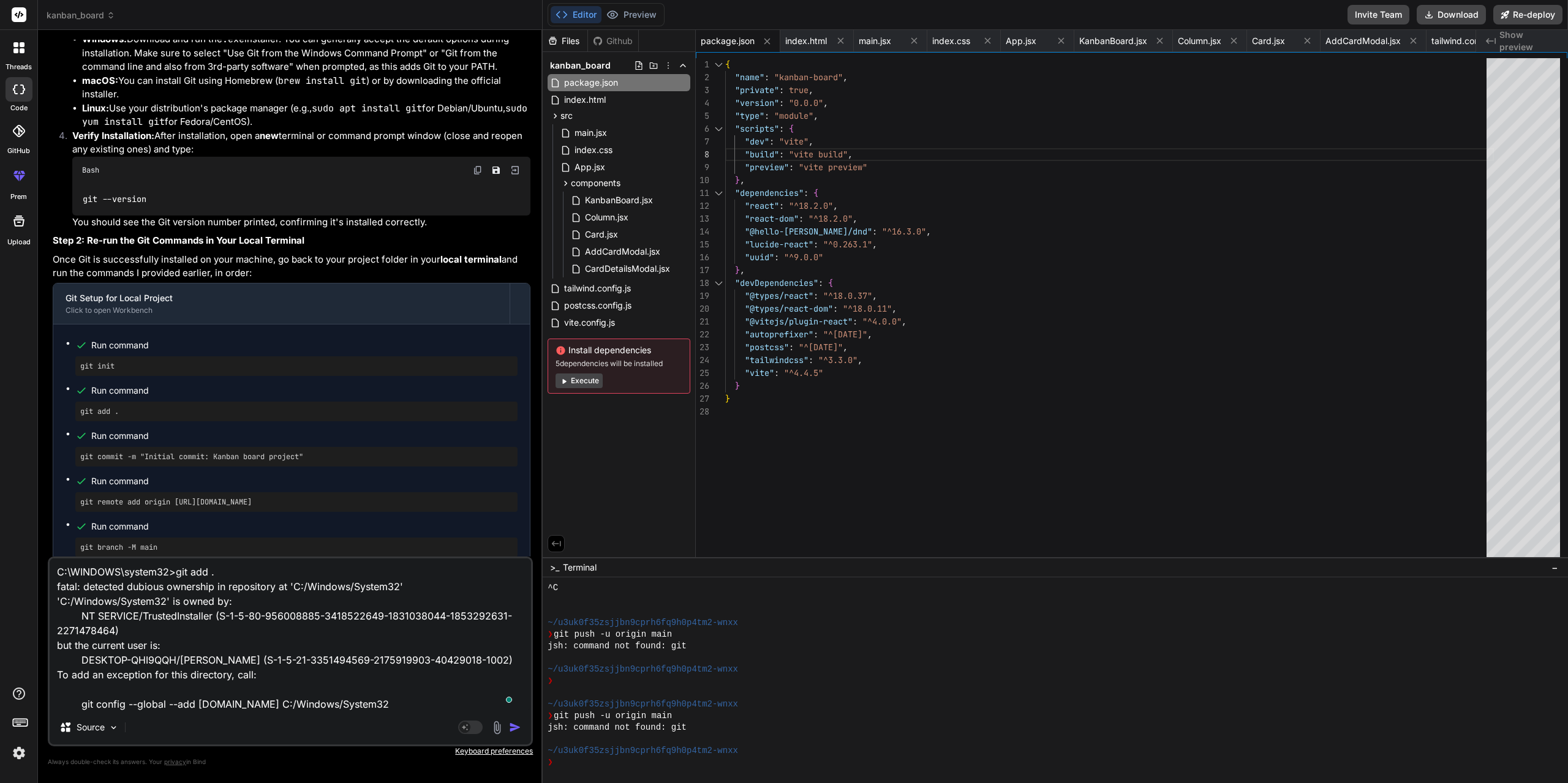
type textarea "x"
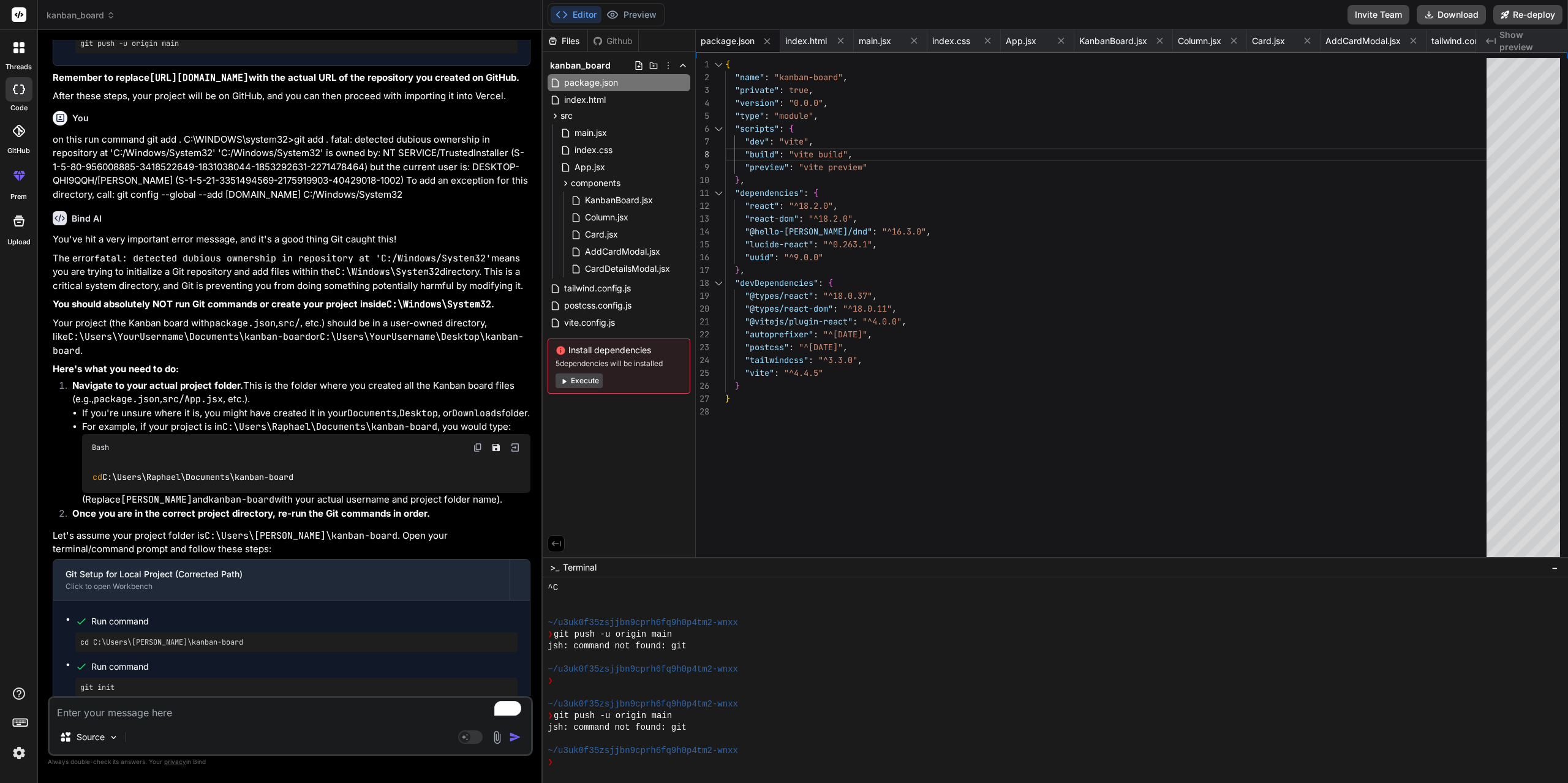
scroll to position [5418, 0]
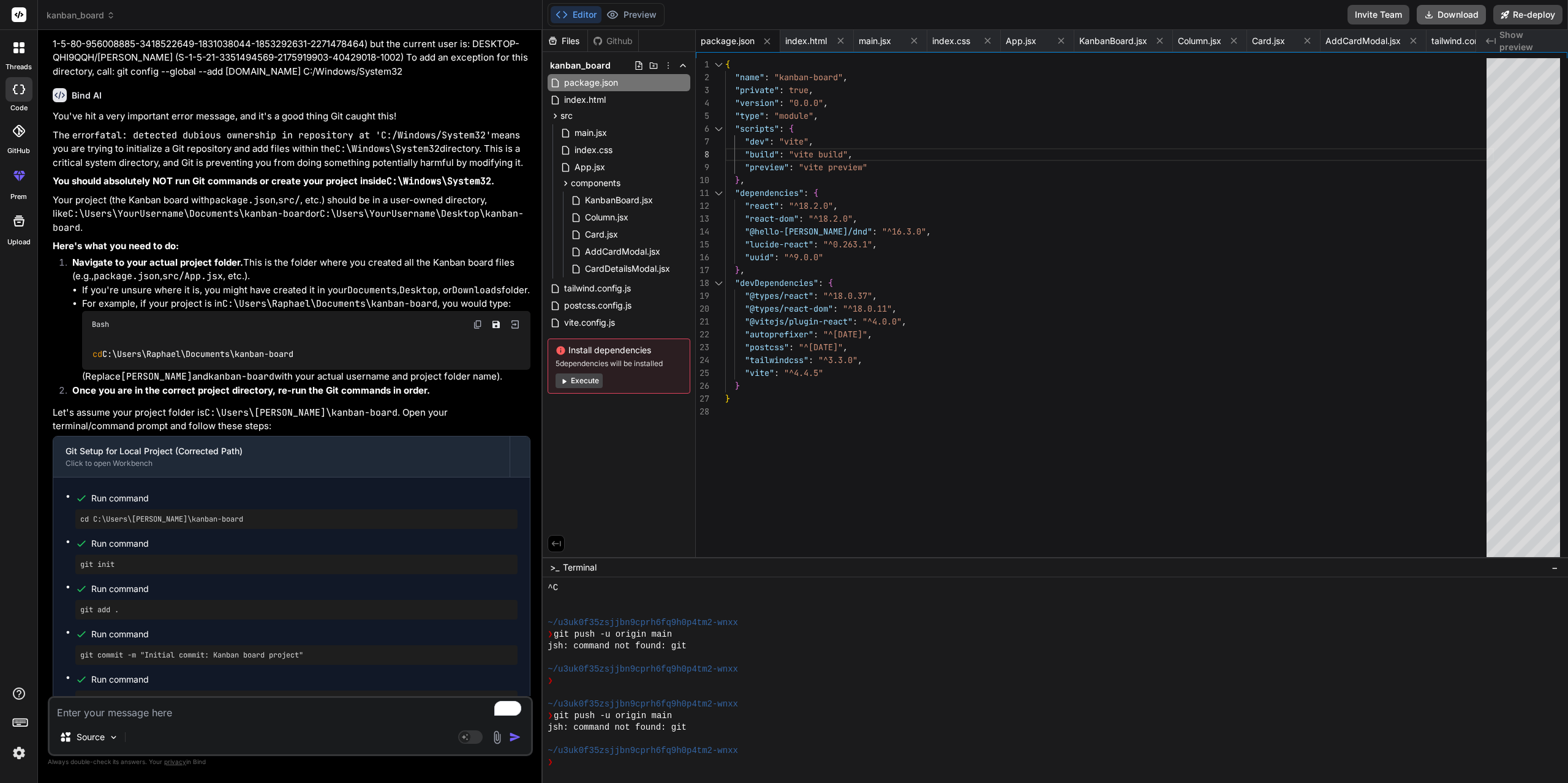
click at [1456, 12] on button "Download" at bounding box center [1451, 15] width 70 height 19
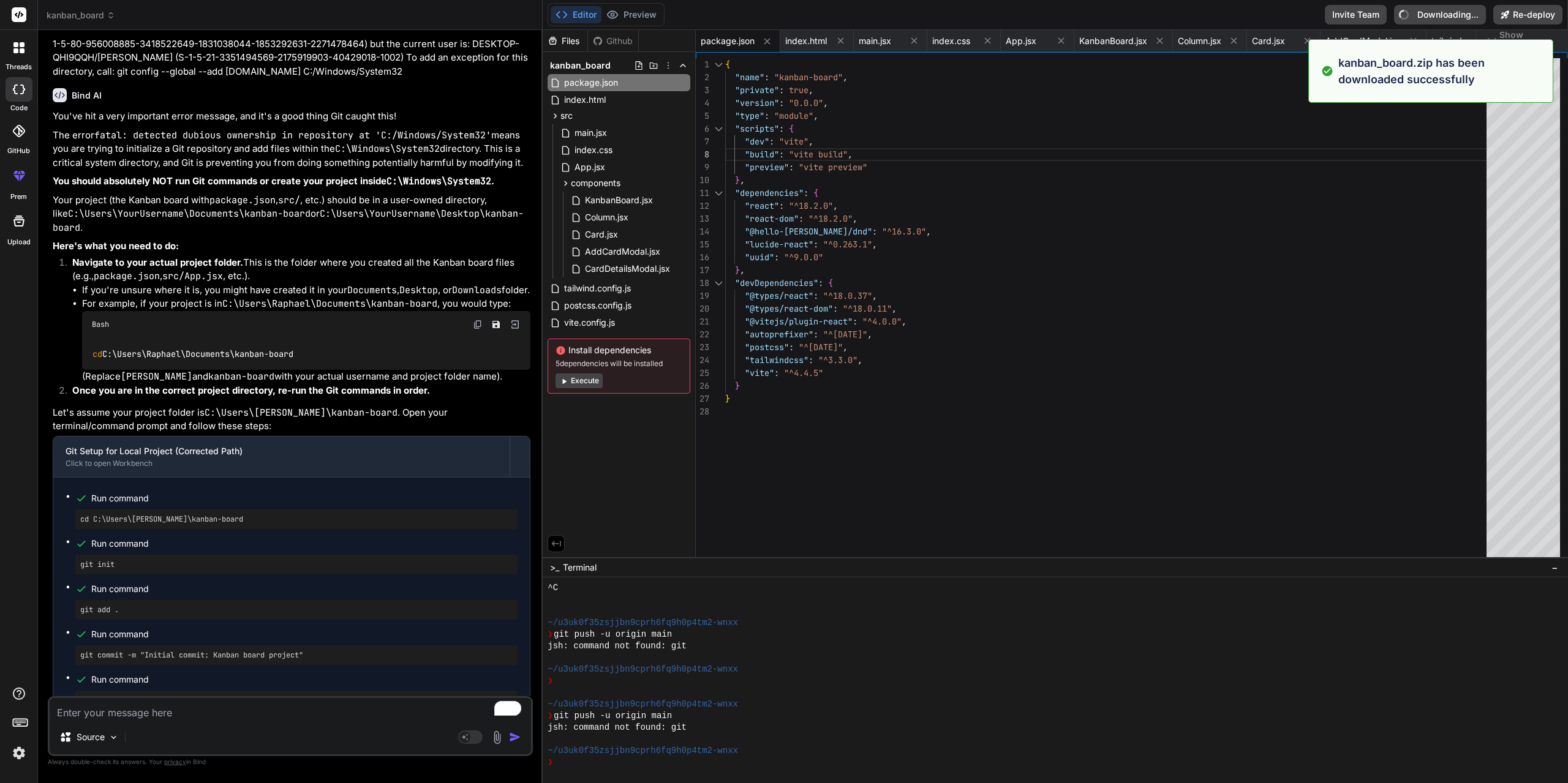
type textarea "x"
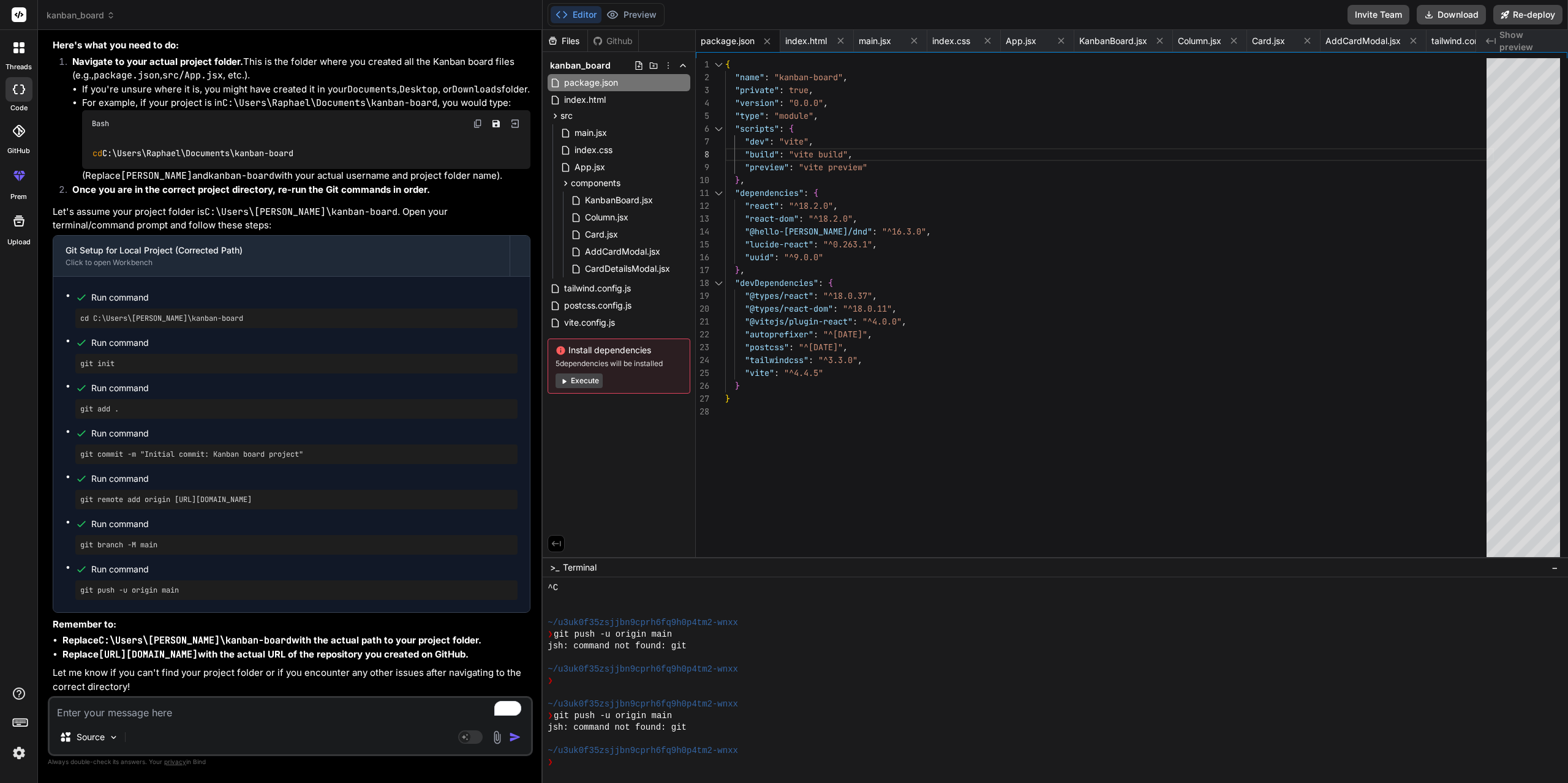
scroll to position [5688, 0]
click at [208, 707] on textarea "To enrich screen reader interactions, please activate Accessibility in Grammarl…" at bounding box center [290, 709] width 482 height 22
type textarea "c"
type textarea "x"
type textarea "cd"
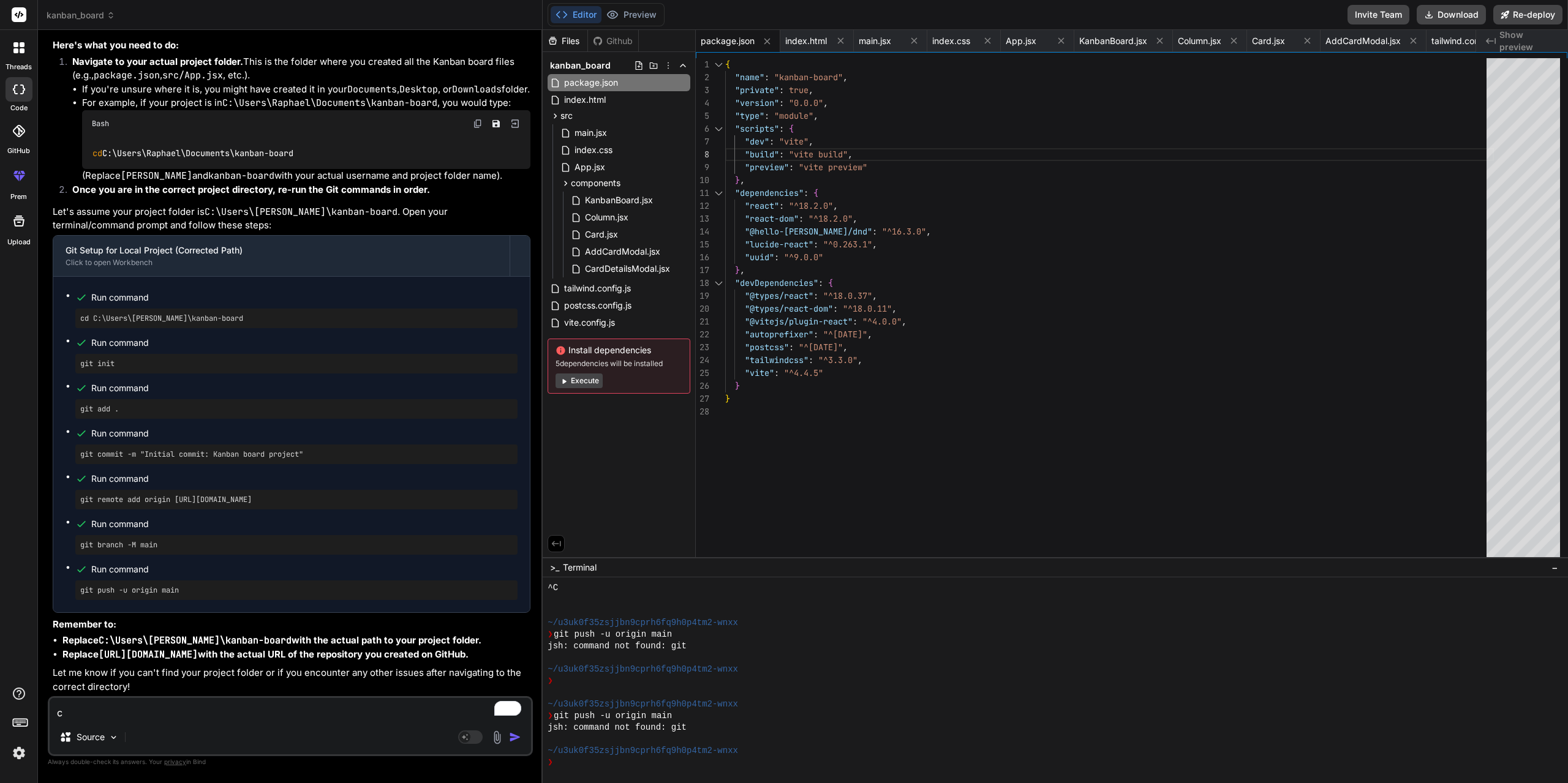
type textarea "x"
type textarea "cd"
type textarea "x"
type textarea "cd C"
type textarea "x"
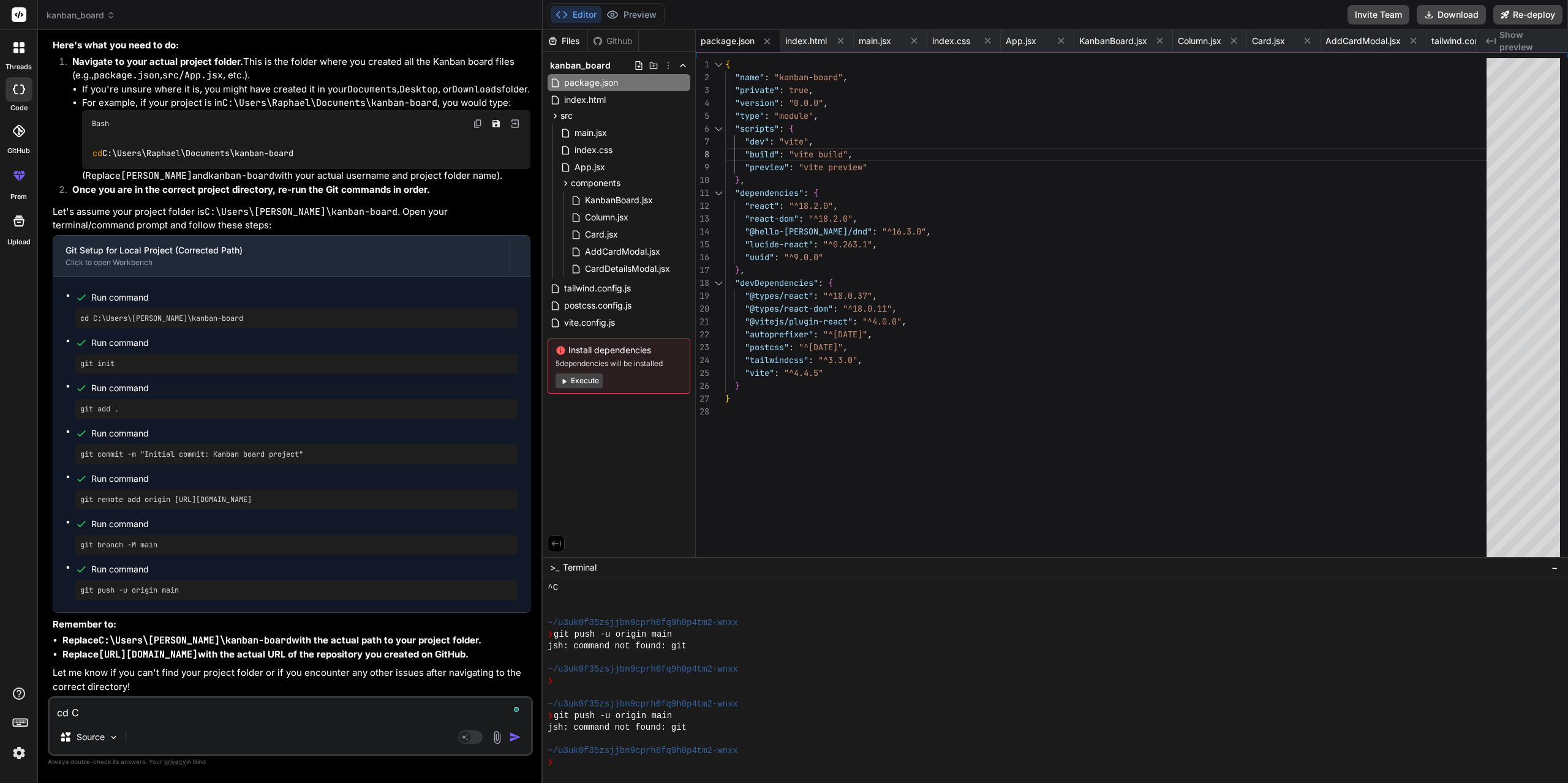
type textarea "cd C:"
type textarea "x"
type textarea "cd C:'"
type textarea "x"
type textarea "cd C:"
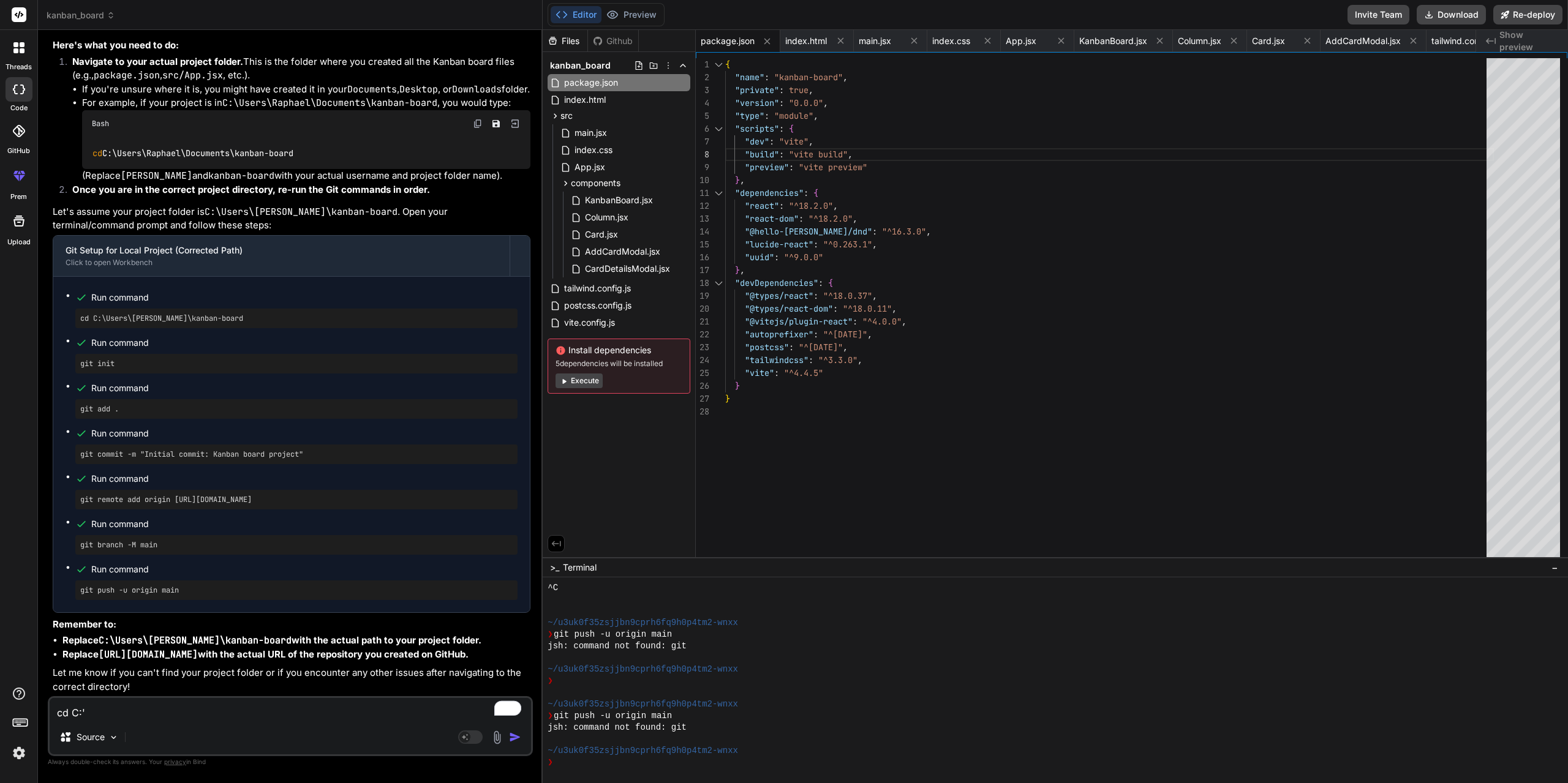
type textarea "x"
type textarea "cd C:\"
type textarea "x"
type textarea "cd C:\U"
type textarea "x"
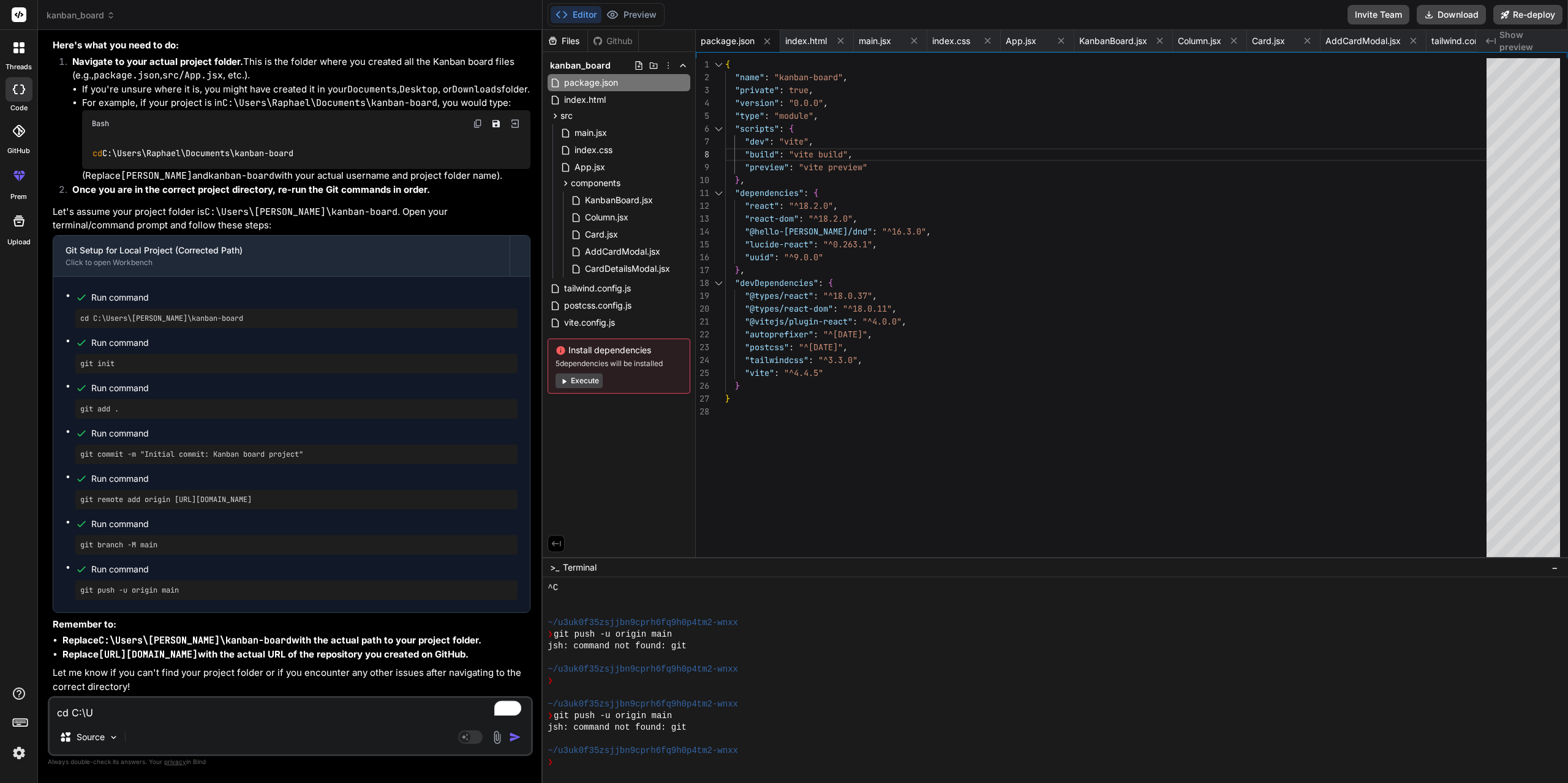
type textarea "cd C:\Ue"
type textarea "x"
type textarea "cd C:\Ues"
type textarea "x"
type textarea "cd C:\Uesr"
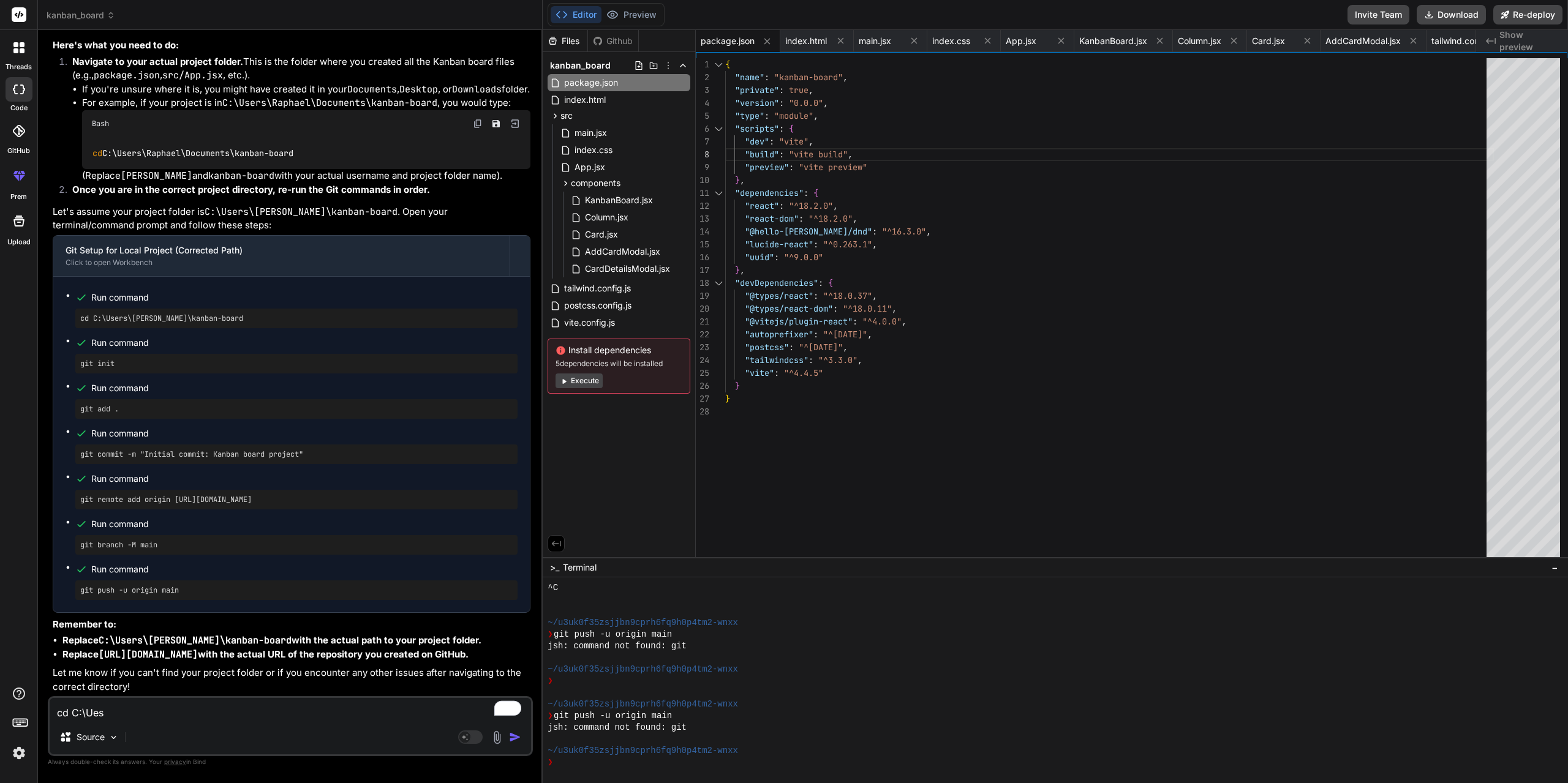
type textarea "x"
type textarea "cd C:\Ues"
type textarea "x"
type textarea "cd C:\Ue"
type textarea "x"
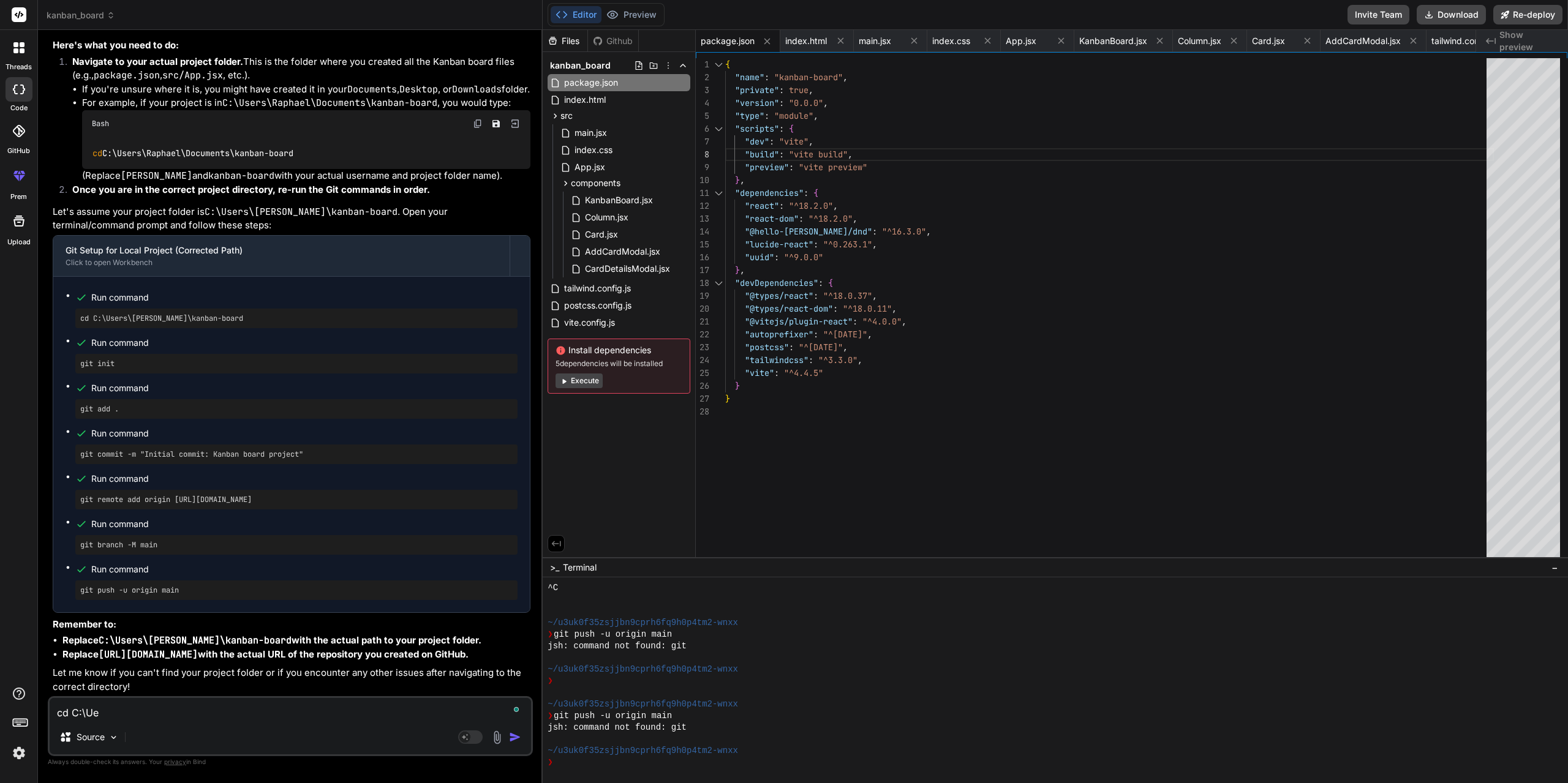
type textarea "cd C:\U"
type textarea "x"
type textarea "cd C:\Us"
type textarea "x"
type textarea "cd C:\Use"
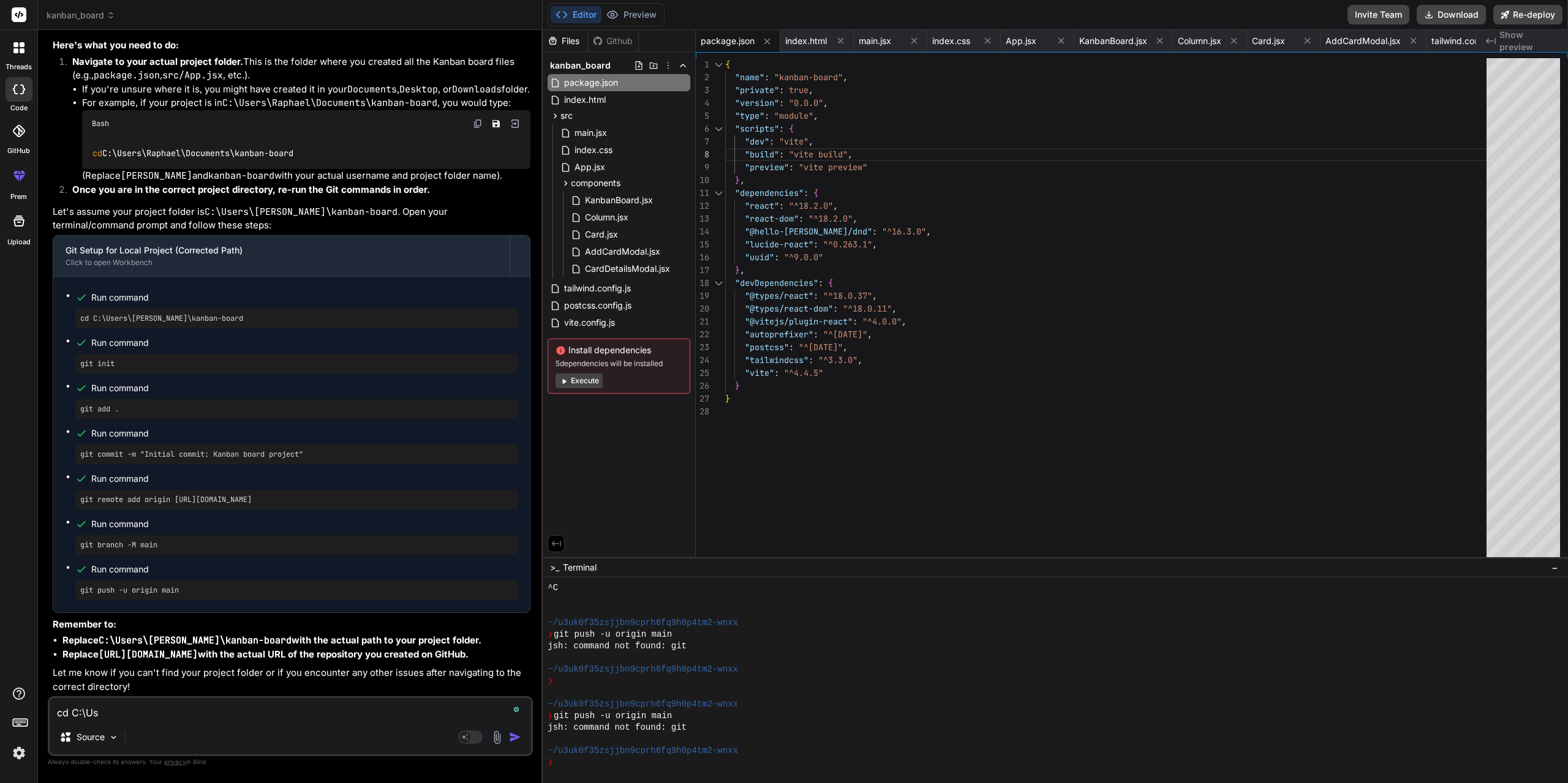
type textarea "x"
type textarea "cd C:\User"
type textarea "x"
type textarea "cd C:\Users"
type textarea "x"
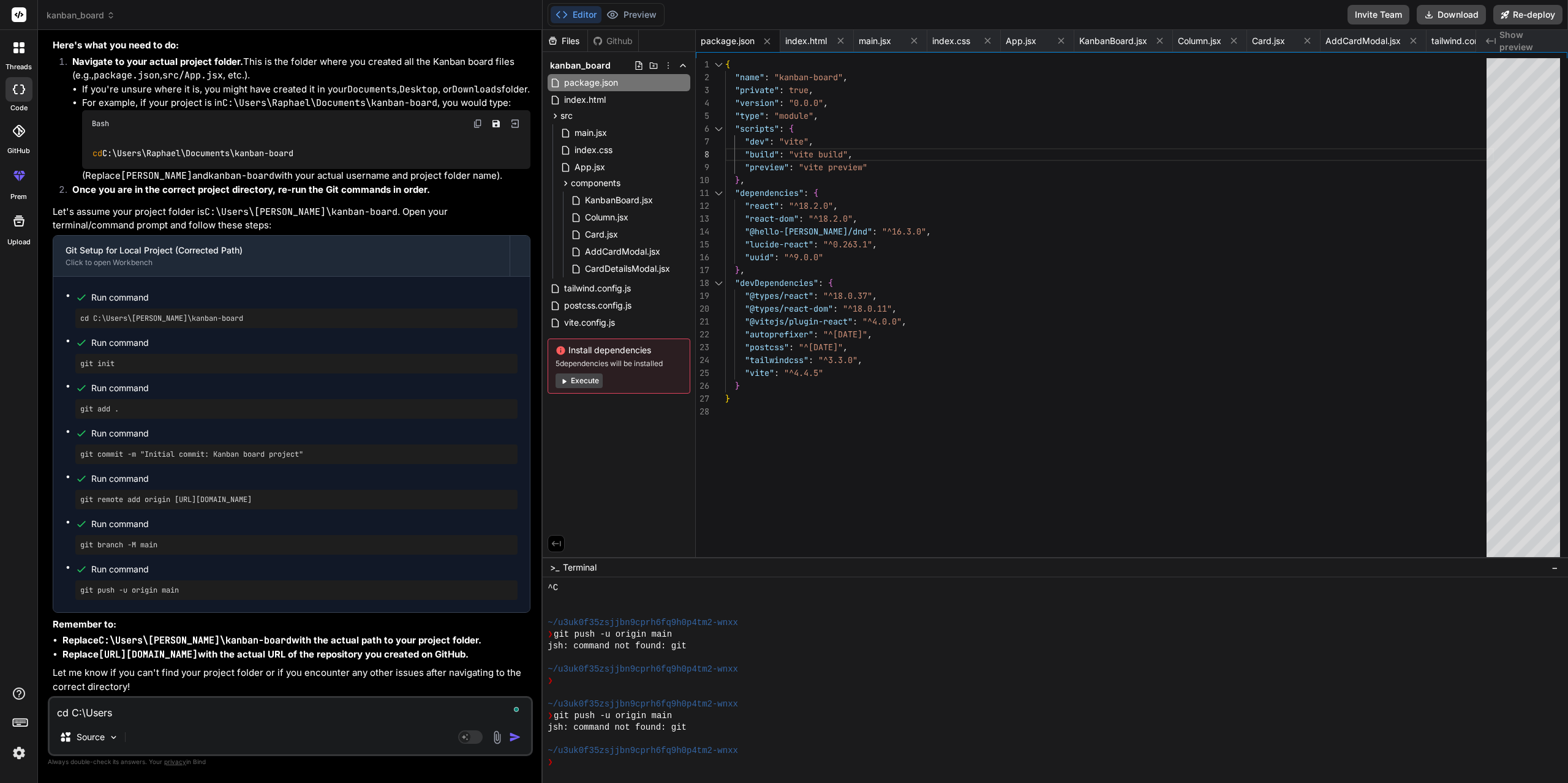
type textarea "cd C:\Users\"
type textarea "x"
type textarea "cd C:\Users\R"
type textarea "x"
type textarea "cd C:\Users\Ra"
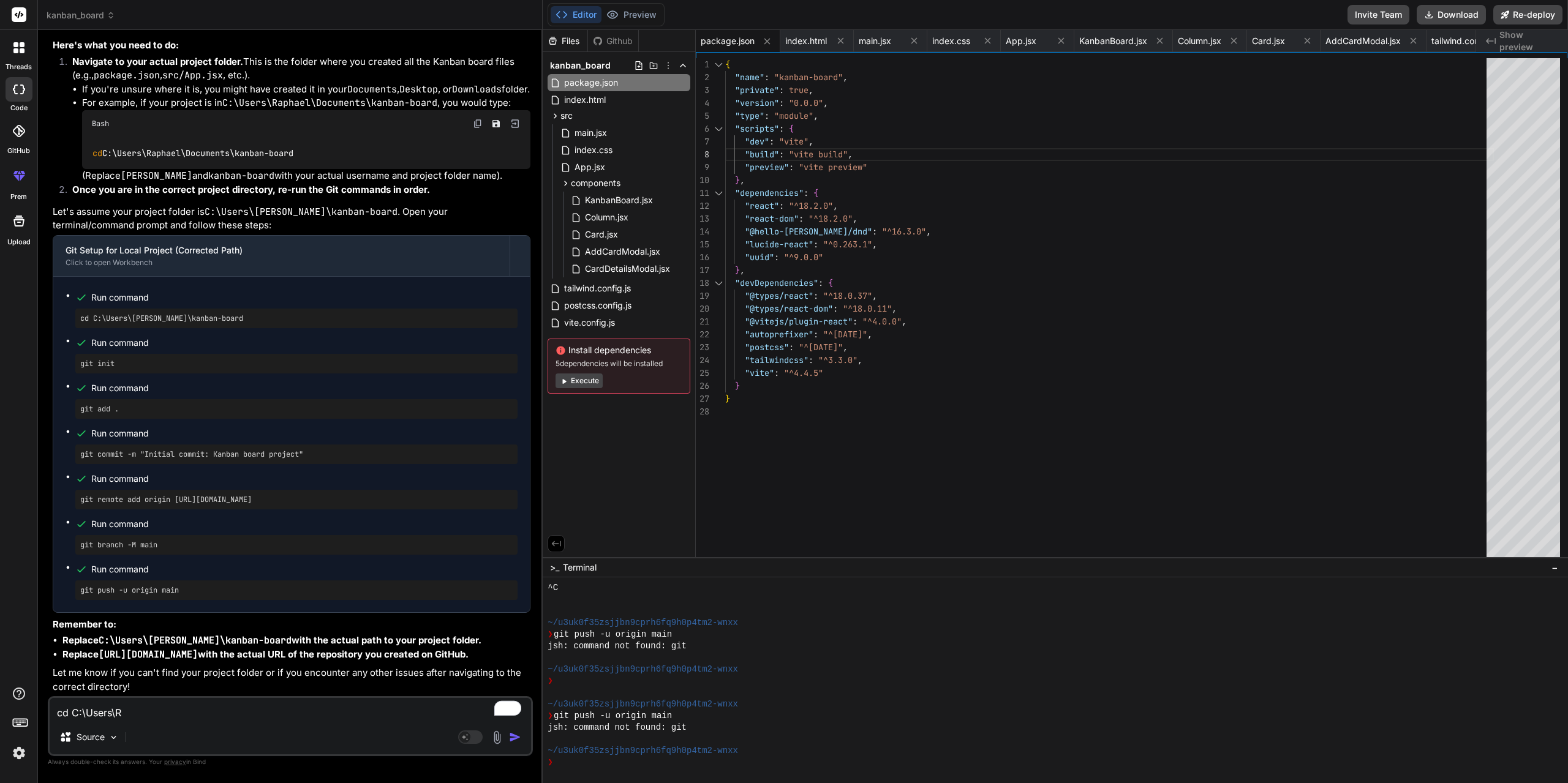
type textarea "x"
type textarea "cd C:\Users\Rap"
type textarea "x"
type textarea "cd C:\Users\Raph"
type textarea "x"
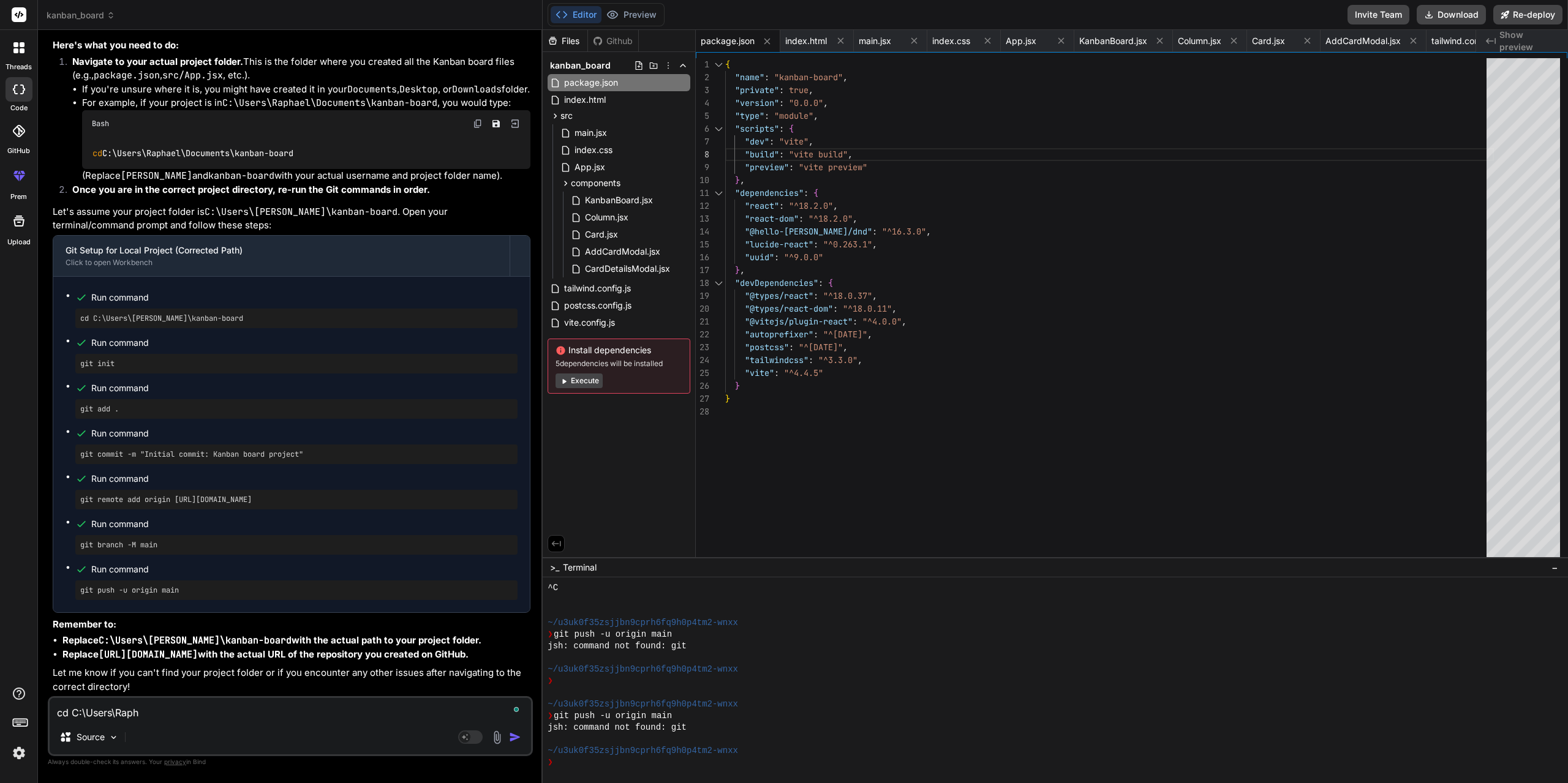
type textarea "cd C:\Users\Rapha"
type textarea "x"
type textarea "cd C:\Users\Raphae"
type textarea "x"
type textarea "cd C:\Users\Raphael"
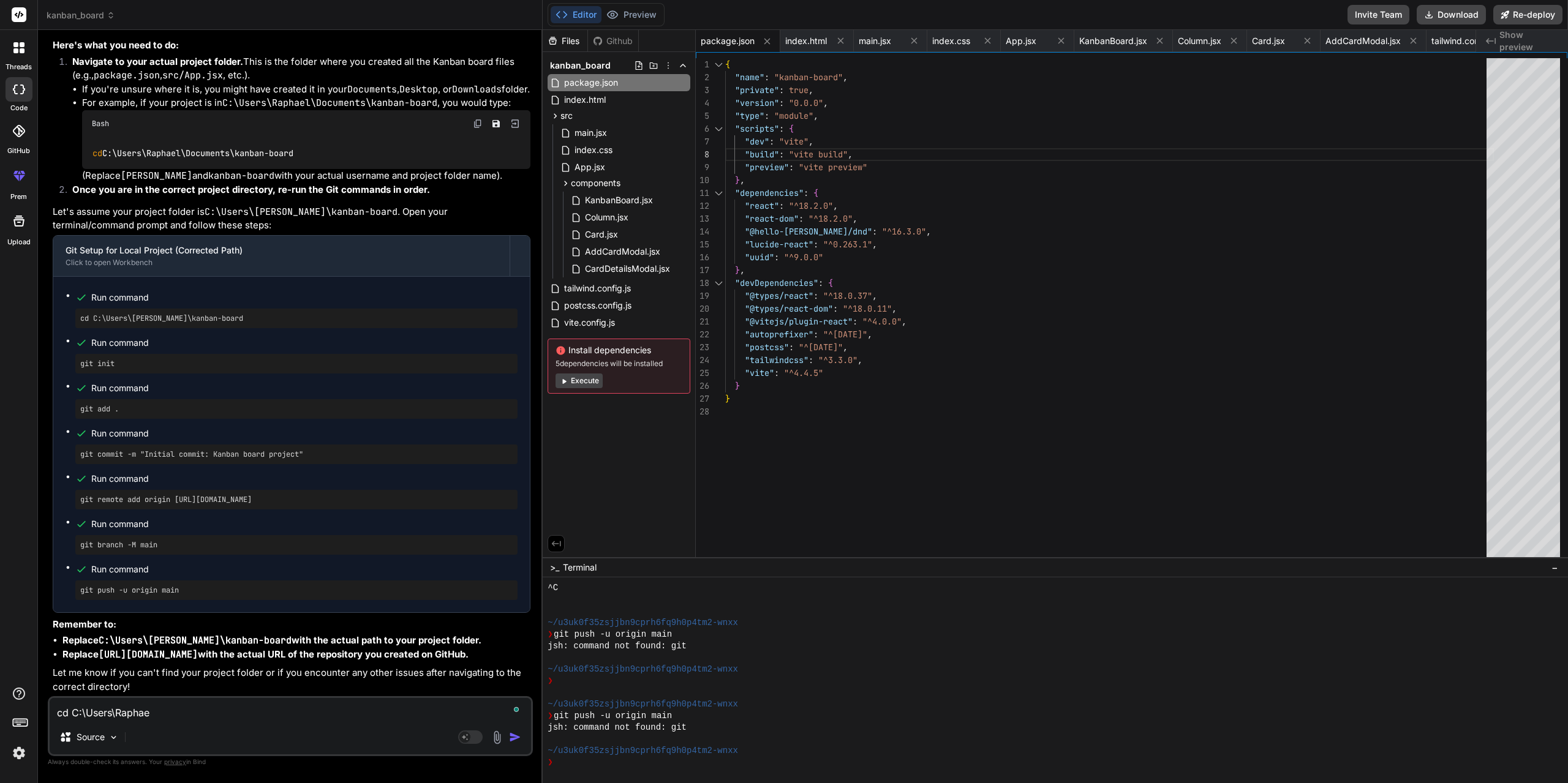
type textarea "x"
type textarea "cd C:\Users\Raphael\"
type textarea "x"
type textarea "cd C:\Users\Raphael\k"
type textarea "x"
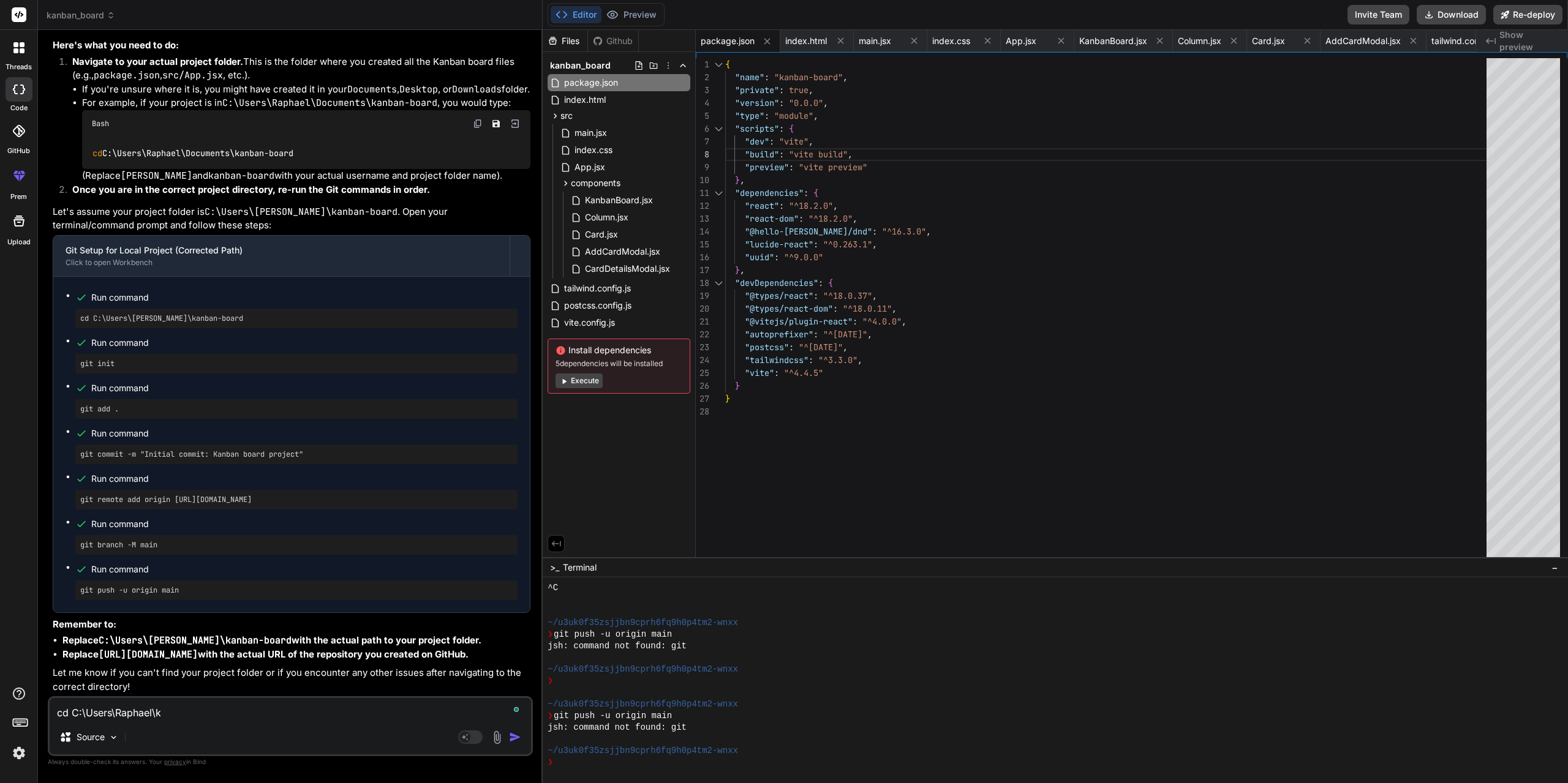
type textarea "cd C:\Users\Raphael\ka"
type textarea "x"
type textarea "cd C:\Users\Raphael\kan"
type textarea "x"
type textarea "cd C:\Users\Raphael\kand"
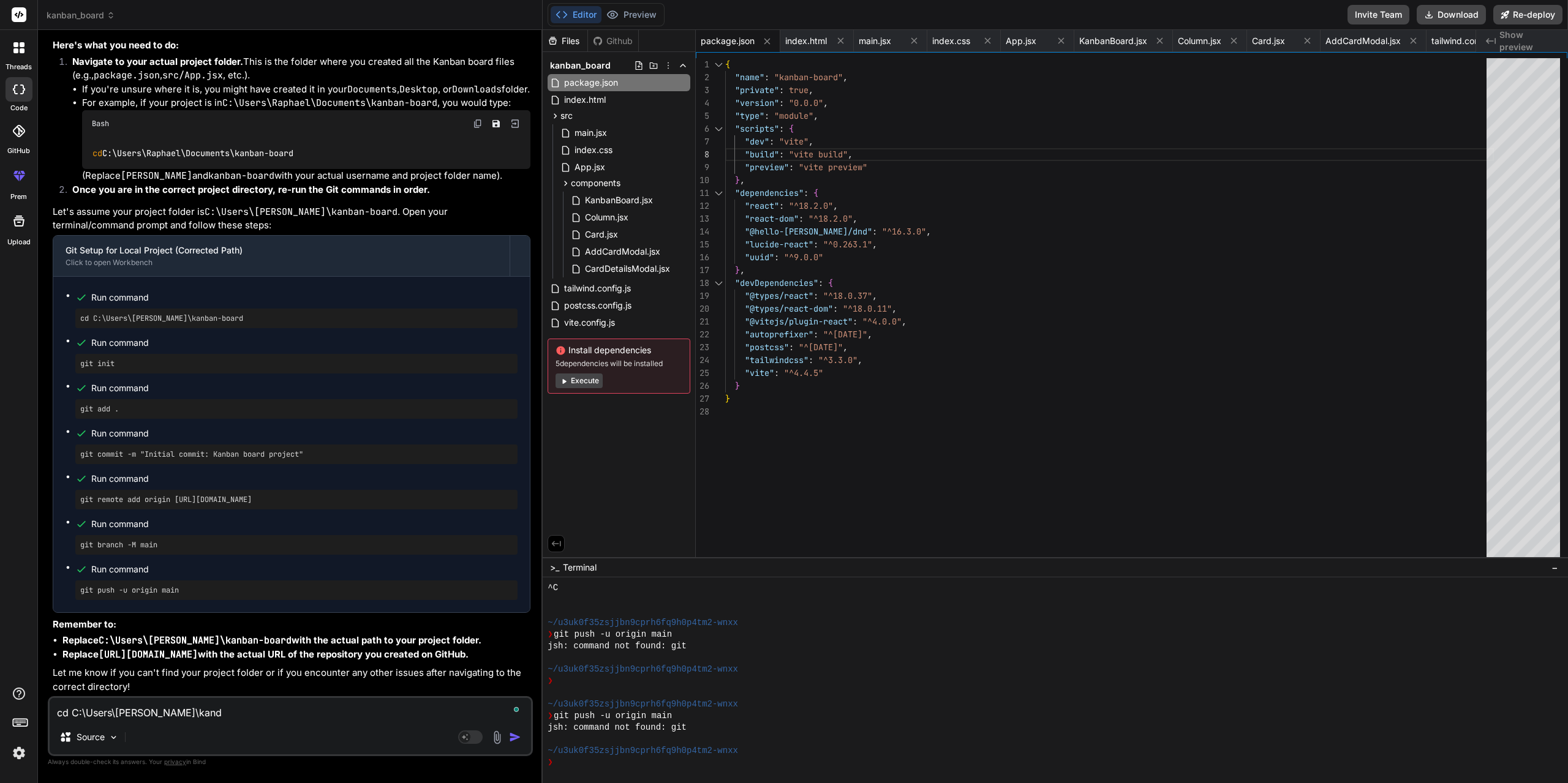
type textarea "x"
type textarea "cd C:\Users\Raphael\kan"
type textarea "x"
type textarea "cd C:\Users\Raphael\kanb"
type textarea "x"
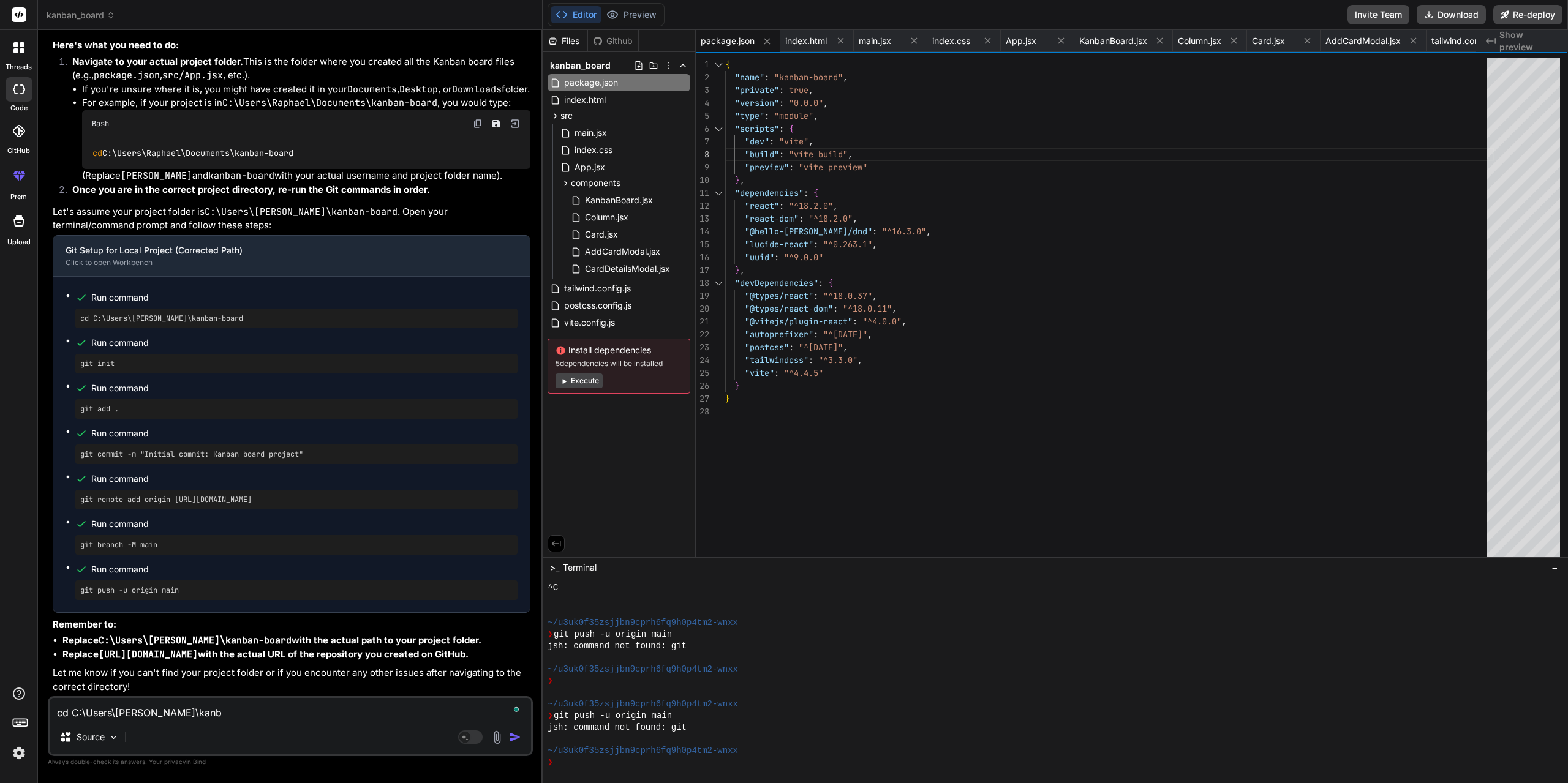
type textarea "cd C:\Users\Raphael\kanba"
type textarea "x"
type textarea "cd C:\Users\Raphael\kanban"
click at [190, 716] on textarea "To enrich screen reader interactions, please activate Accessibility in Grammarl…" at bounding box center [290, 709] width 482 height 22
paste textarea "C:\WINDOWS\system32>cd C:\Users\Raphael\kanban-board The system cannot find the…"
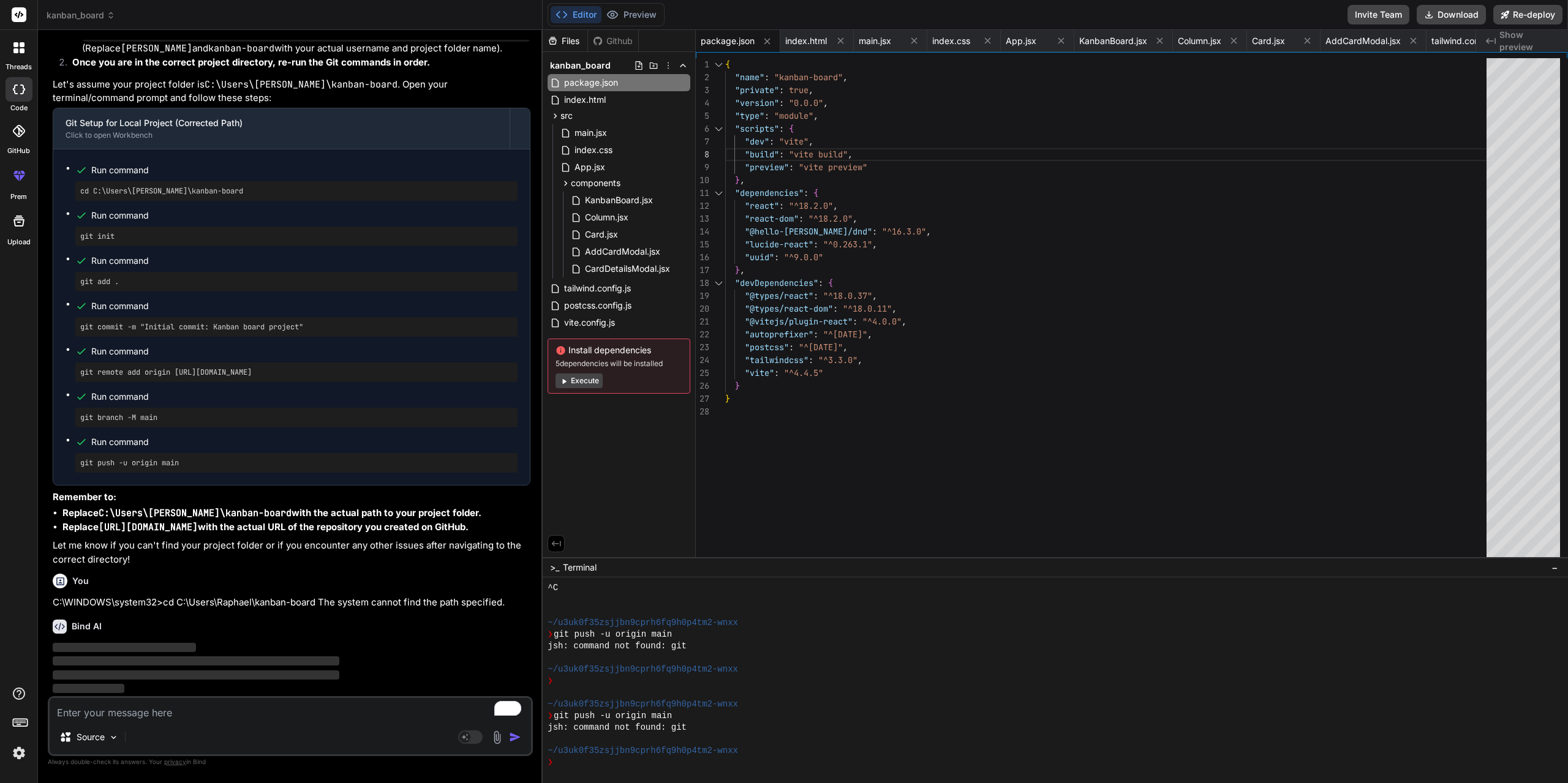
scroll to position [5815, 0]
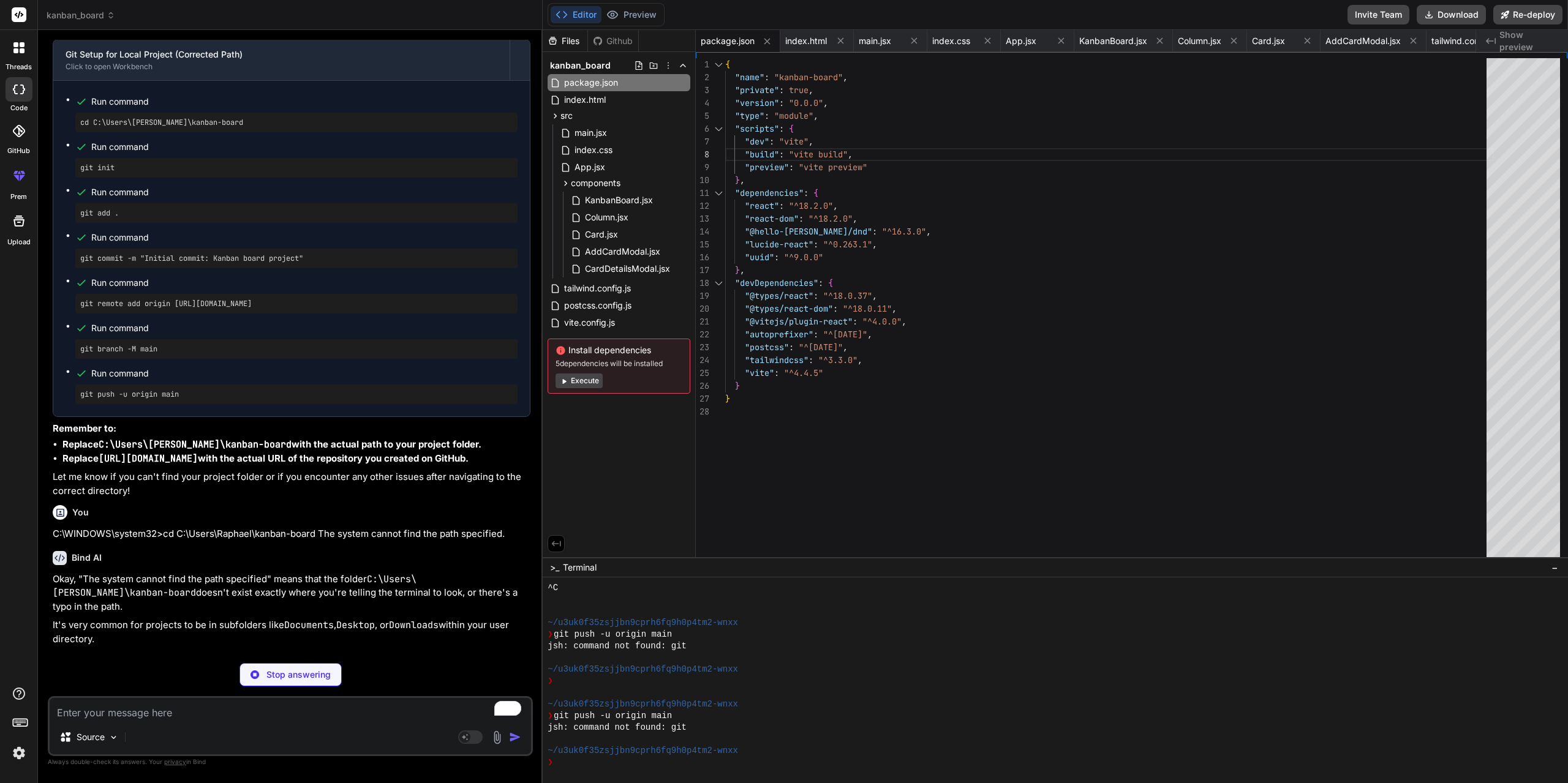
click at [103, 11] on span "kanban_board" at bounding box center [81, 15] width 69 height 12
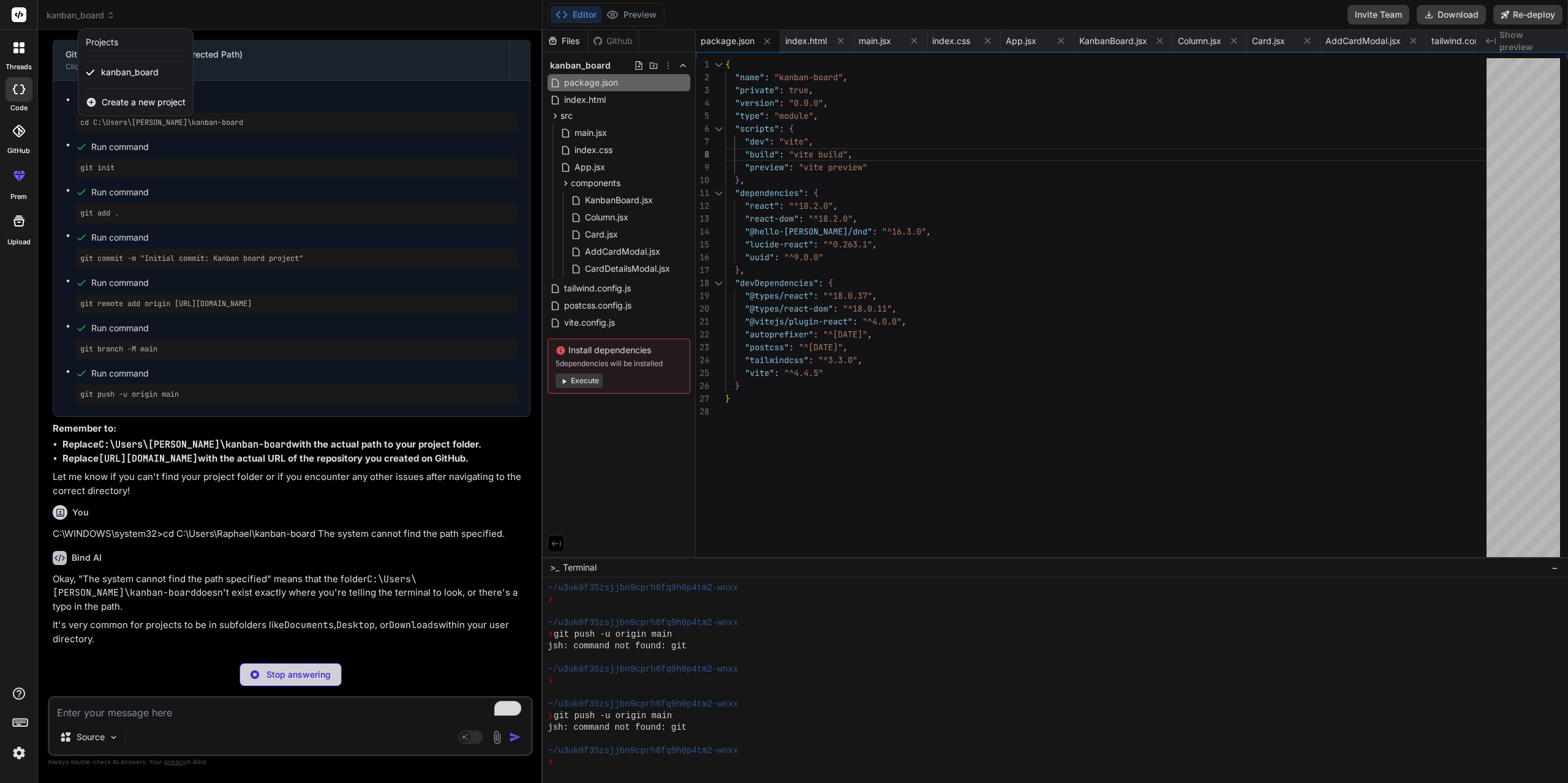
scroll to position [3734, 0]
click at [931, 652] on div at bounding box center [784, 391] width 1568 height 783
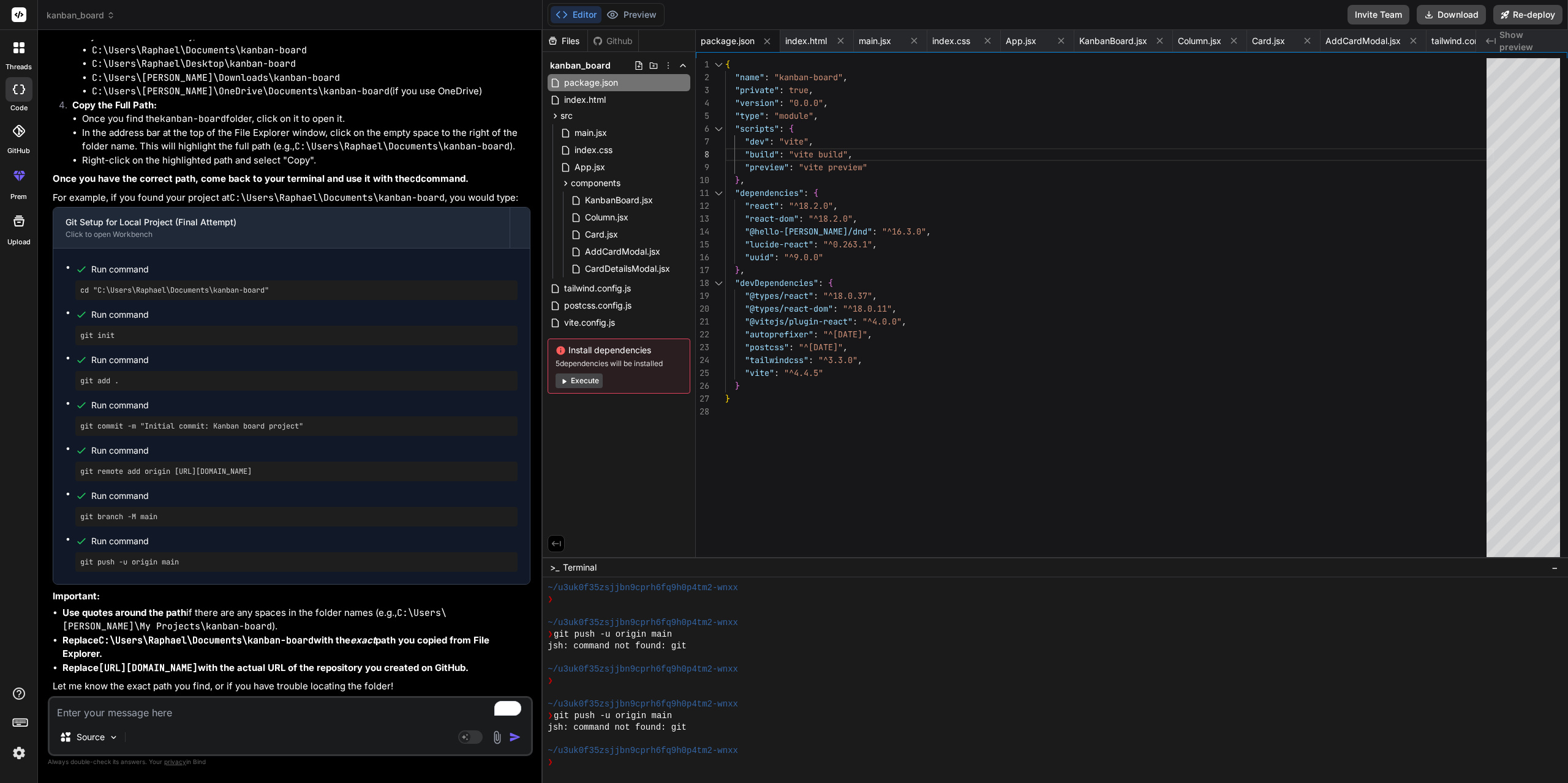
scroll to position [6649, 0]
click at [241, 722] on div "Source Agent Mode. When this toggle is activated, AI automatically makes decisi…" at bounding box center [290, 726] width 485 height 60
click at [211, 705] on textarea "To enrich screen reader interactions, please activate Accessibility in Grammarl…" at bounding box center [290, 709] width 482 height 22
paste textarea "C:\Users\Raphael\Documents\kanban-board>git push -u origin main error: src refs…"
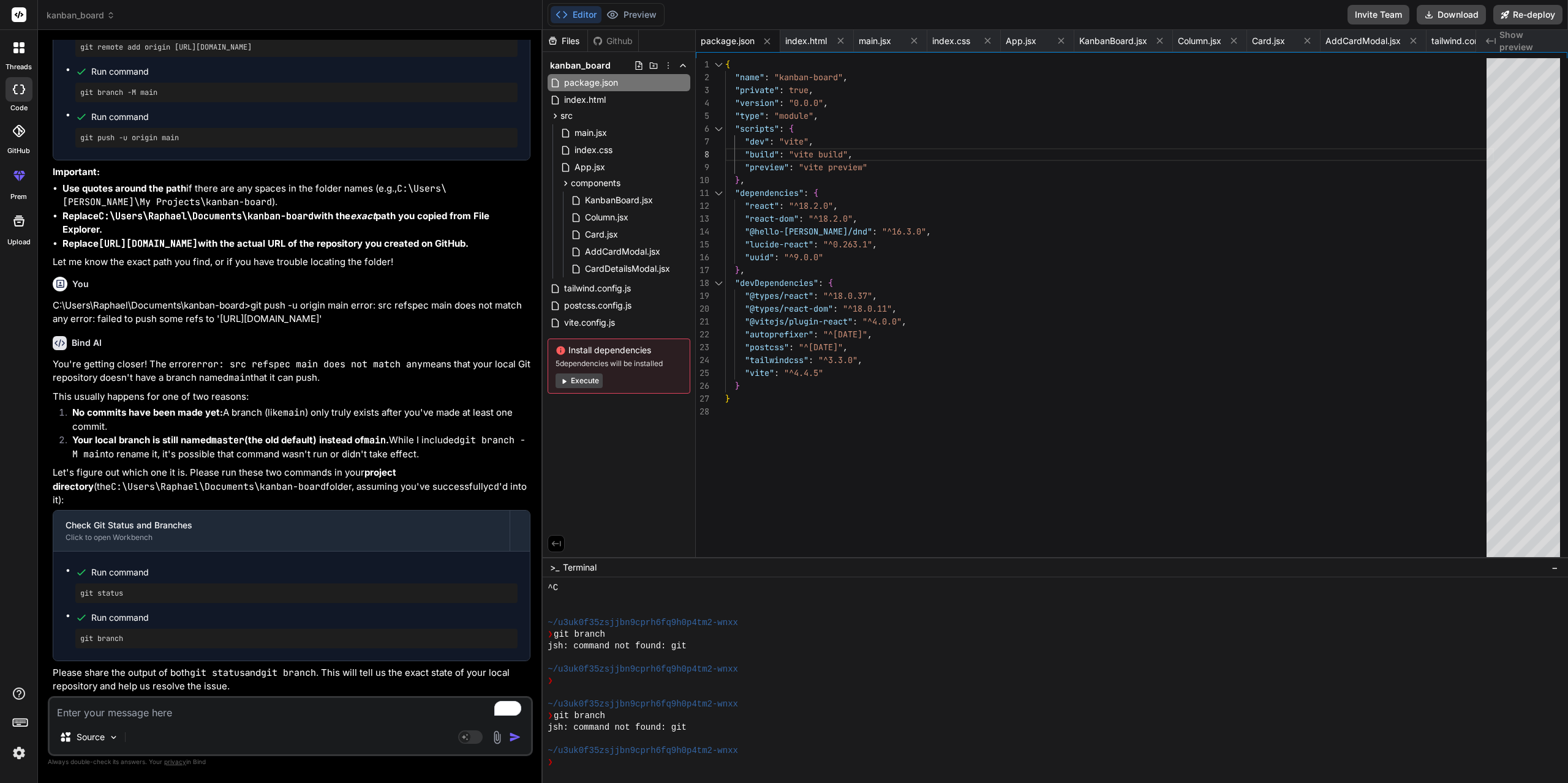
scroll to position [7060, 0]
click at [285, 706] on textarea "To enrich screen reader interactions, please activate Accessibility in Grammarl…" at bounding box center [290, 709] width 482 height 22
paste textarea "Changes to be committed: (use "git rm --cached <file>..." to unstage) new file:…"
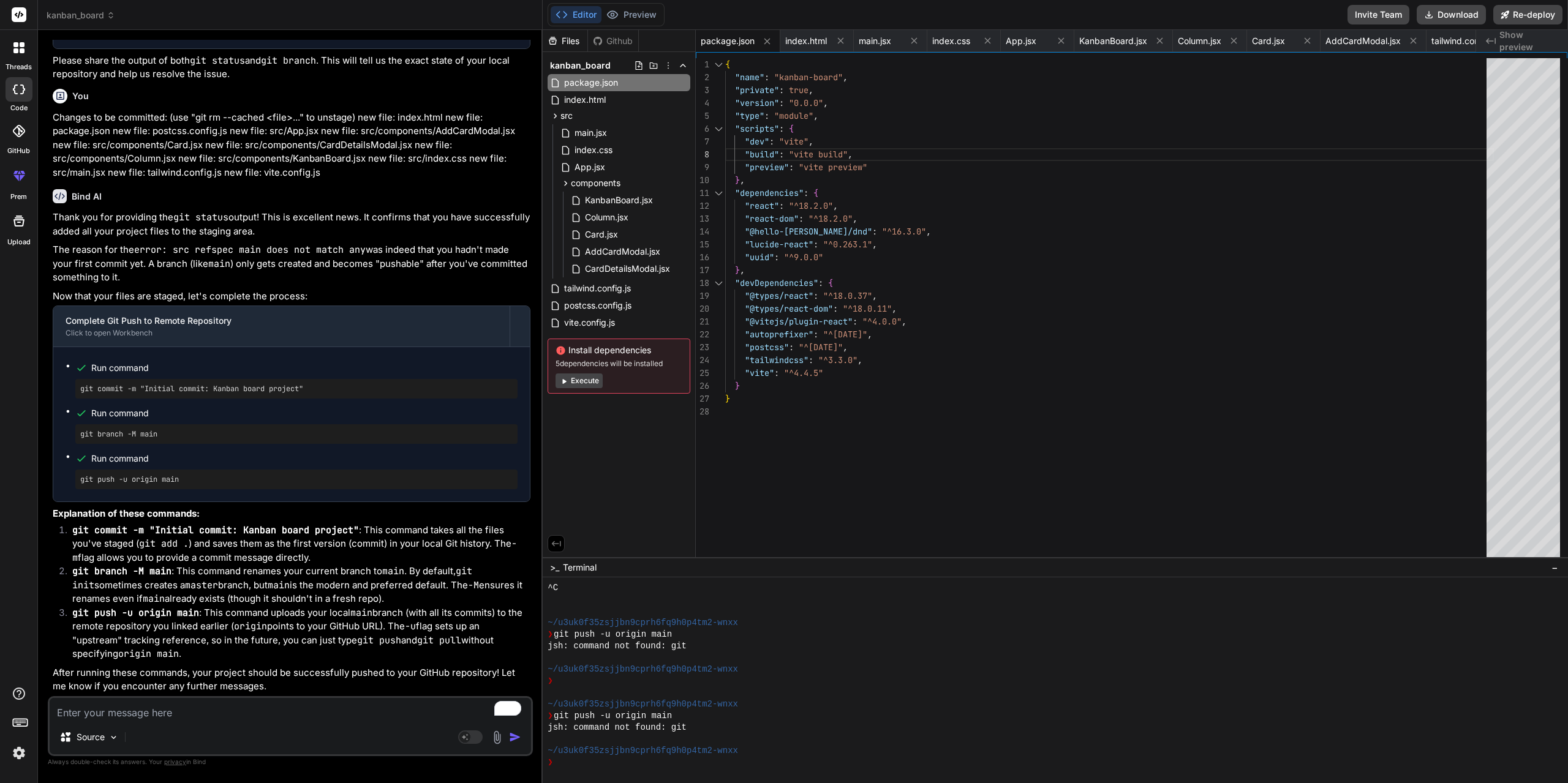
scroll to position [7672, 0]
click at [182, 714] on textarea "To enrich screen reader interactions, please activate Accessibility in Grammarl…" at bounding box center [290, 709] width 482 height 22
paste textarea "C:\Users\Raphael\Documents\kanban-board>git branch C:\Users\Raphael\Documents\k…"
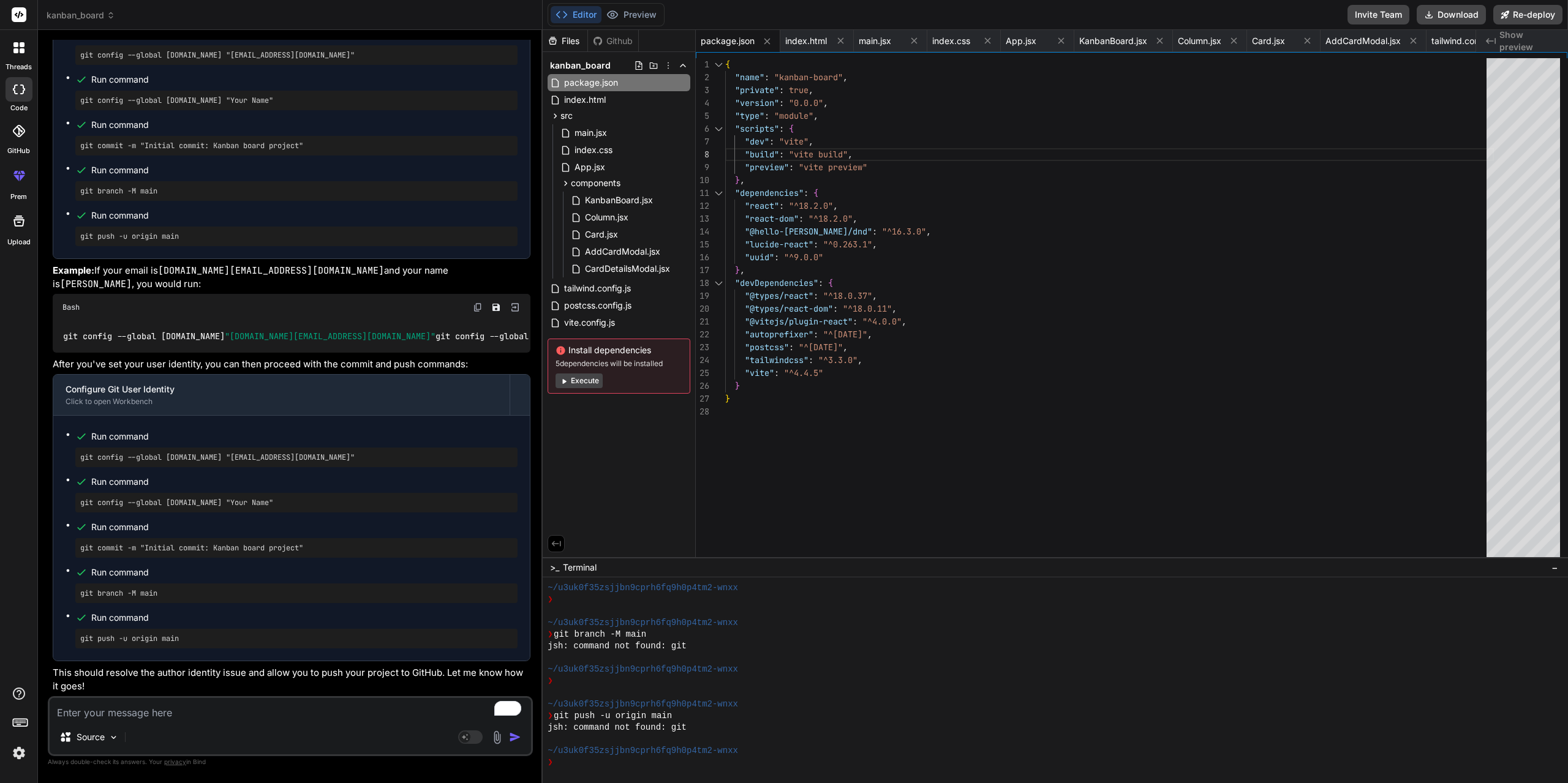
scroll to position [8645, 0]
click at [242, 713] on textarea "To enrich screen reader interactions, please activate Accessibility in Grammarl…" at bounding box center [290, 709] width 482 height 22
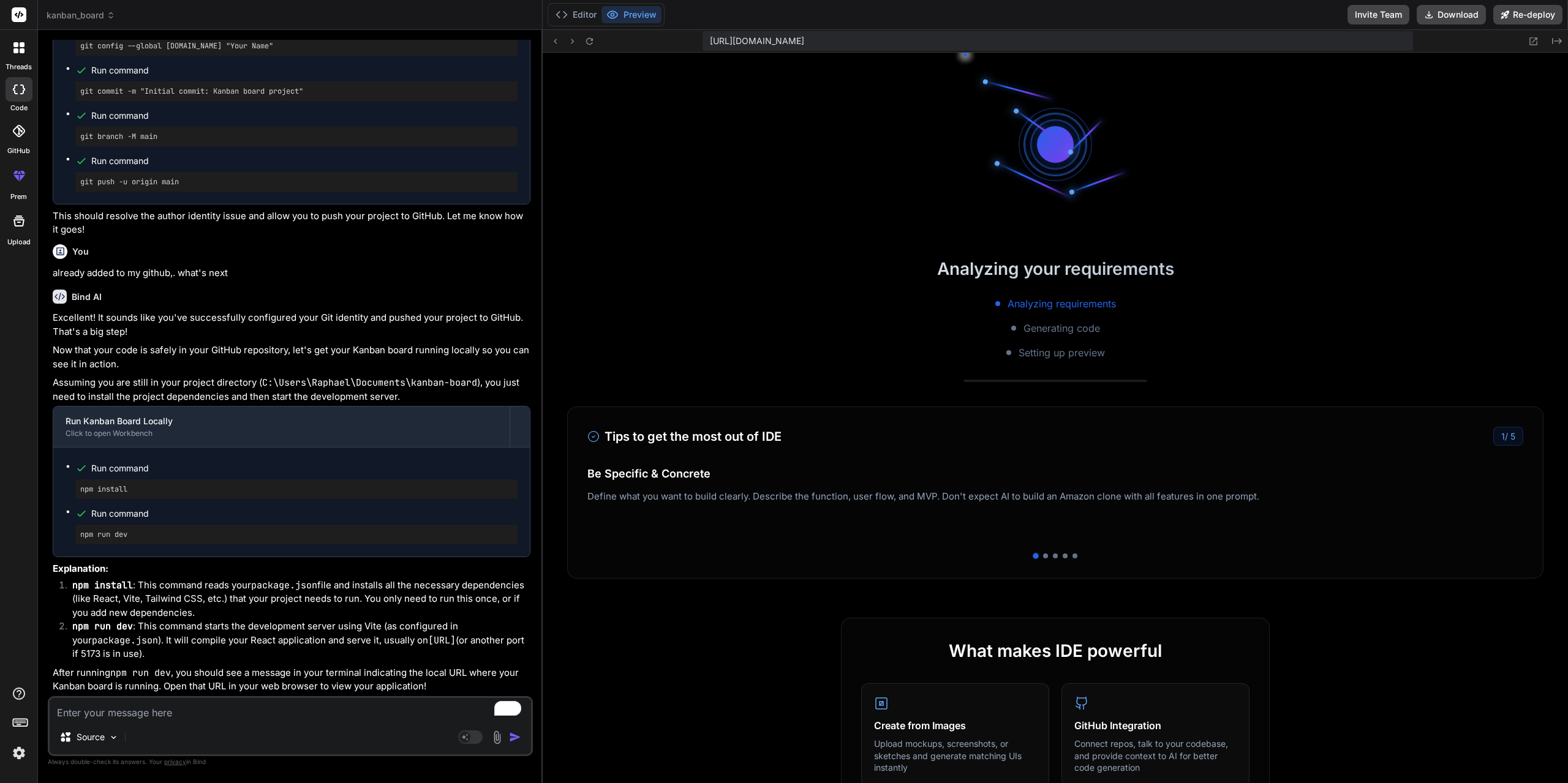
scroll to position [5153, 0]
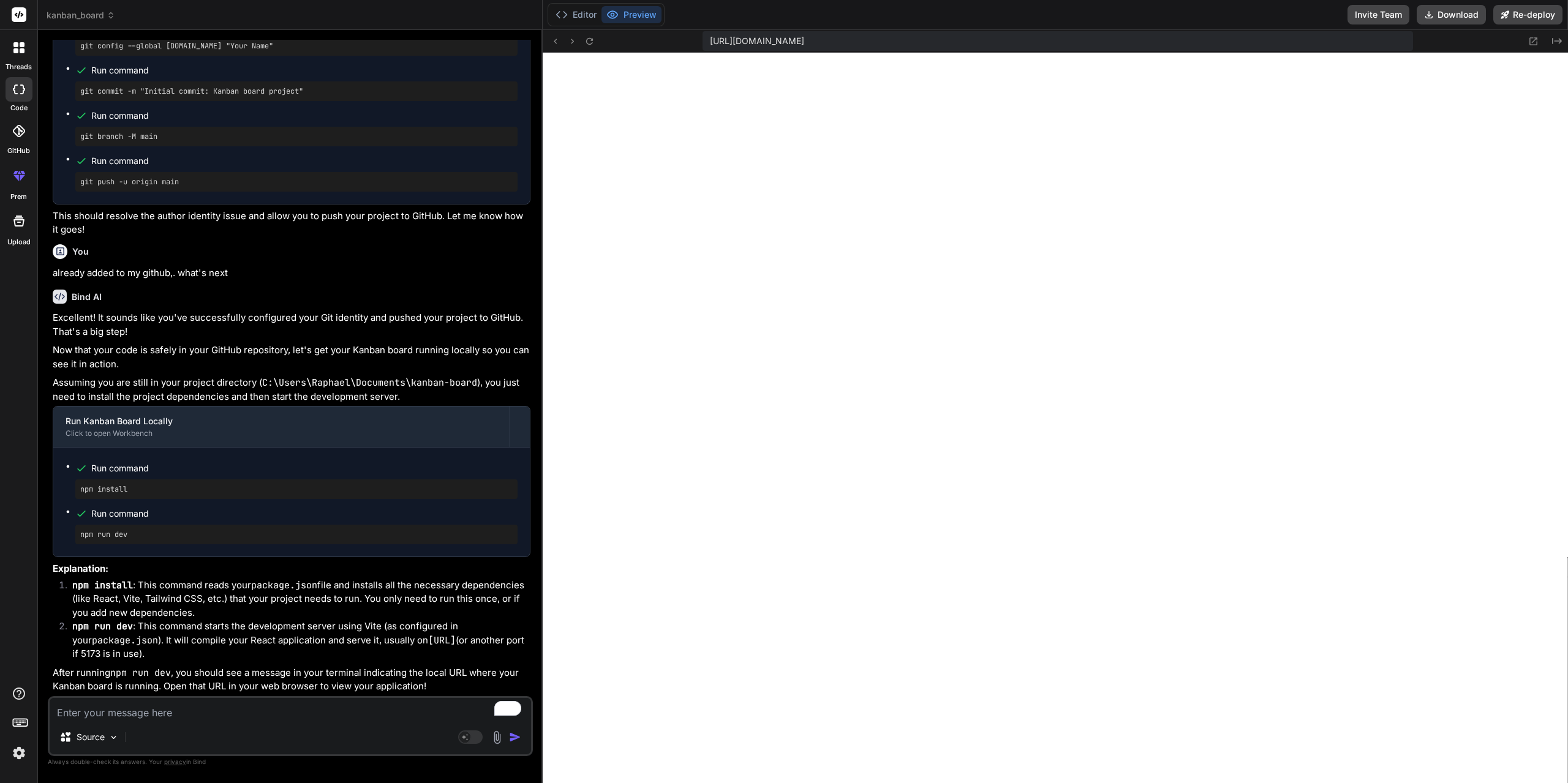
click at [217, 709] on textarea "To enrich screen reader interactions, please activate Accessibility in Grammarl…" at bounding box center [290, 709] width 482 height 22
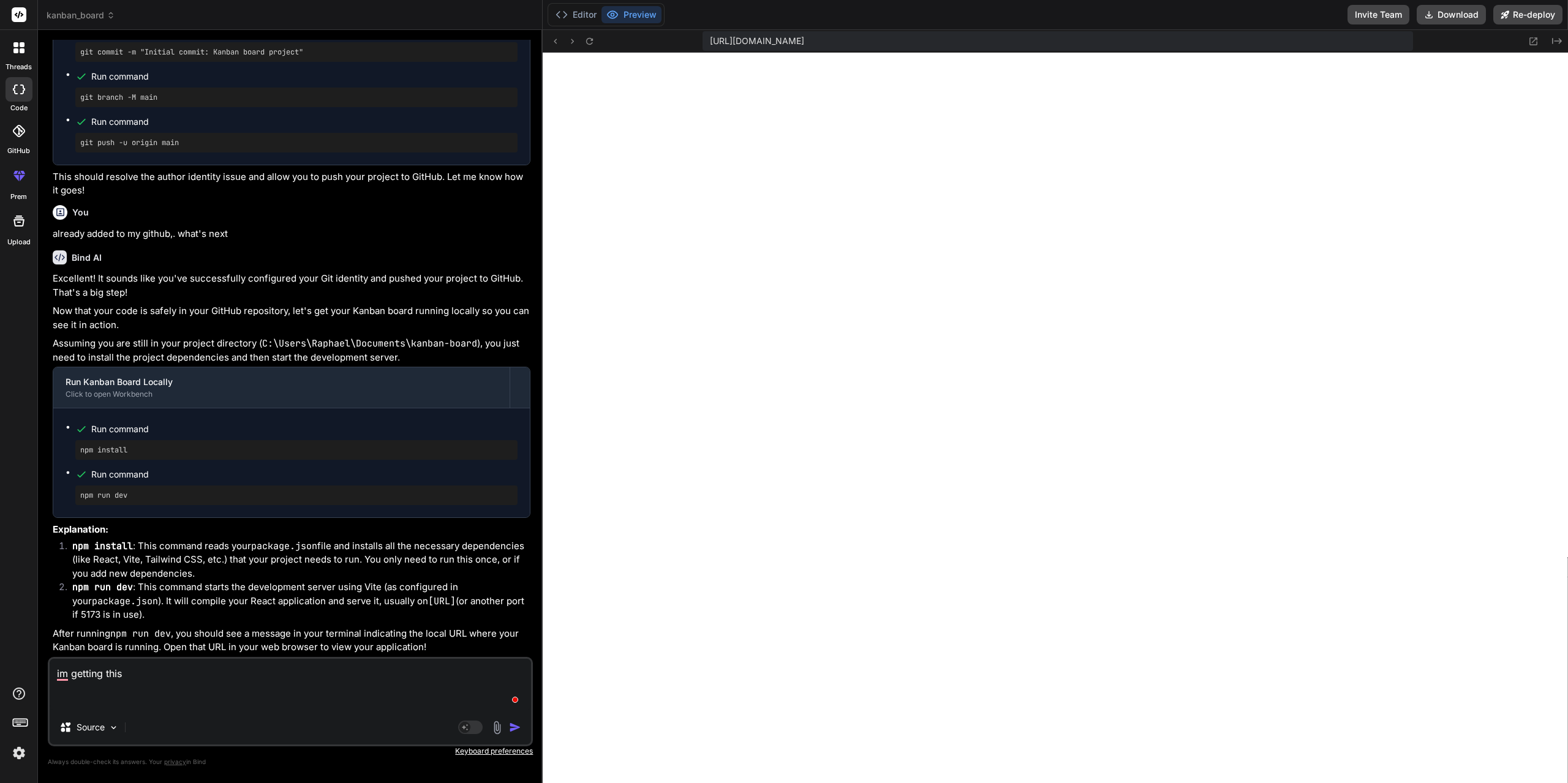
paste textarea "VITE v4.5.14 ready in 295 ms ➜ Local: http://localhost:5173/ ➜ Network: use --h…"
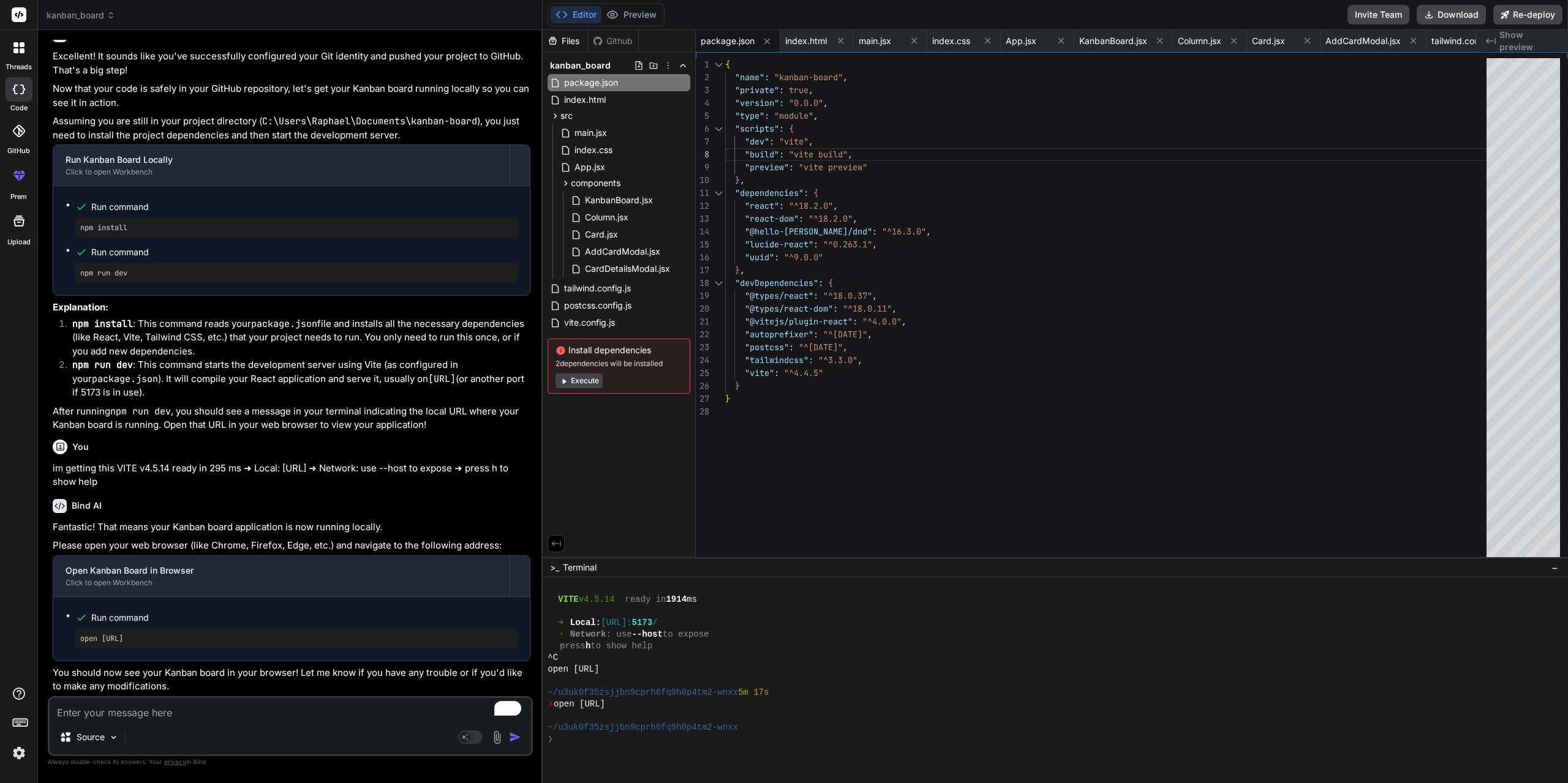
scroll to position [9363, 0]
drag, startPoint x: 103, startPoint y: 640, endPoint x: 208, endPoint y: 642, distance: 105.0
click at [208, 642] on pre "open [URL]" at bounding box center [296, 638] width 432 height 10
click at [228, 716] on textarea "To enrich screen reader interactions, please activate Accessibility in Grammarl…" at bounding box center [290, 709] width 482 height 22
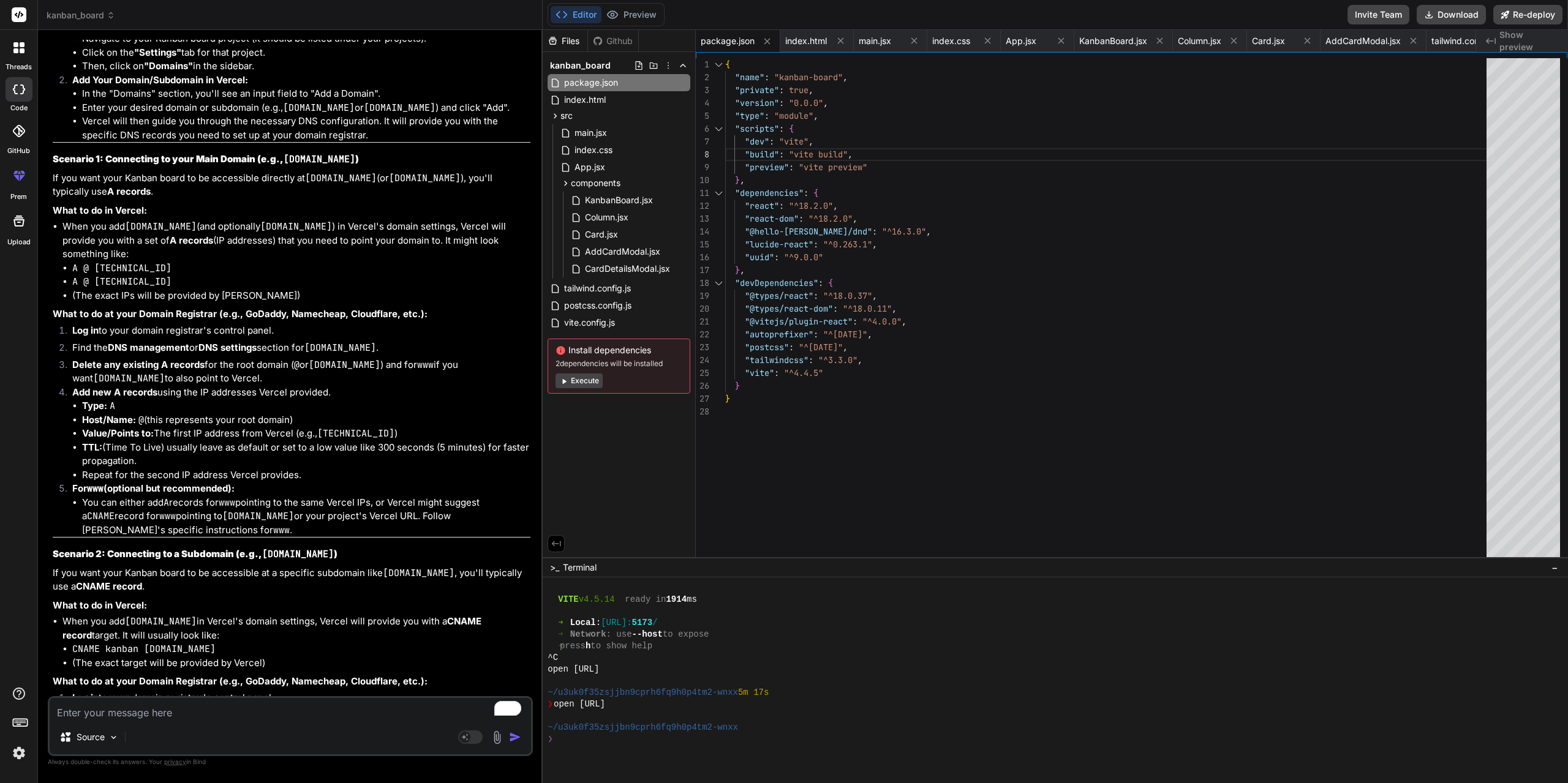
scroll to position [10531, 0]
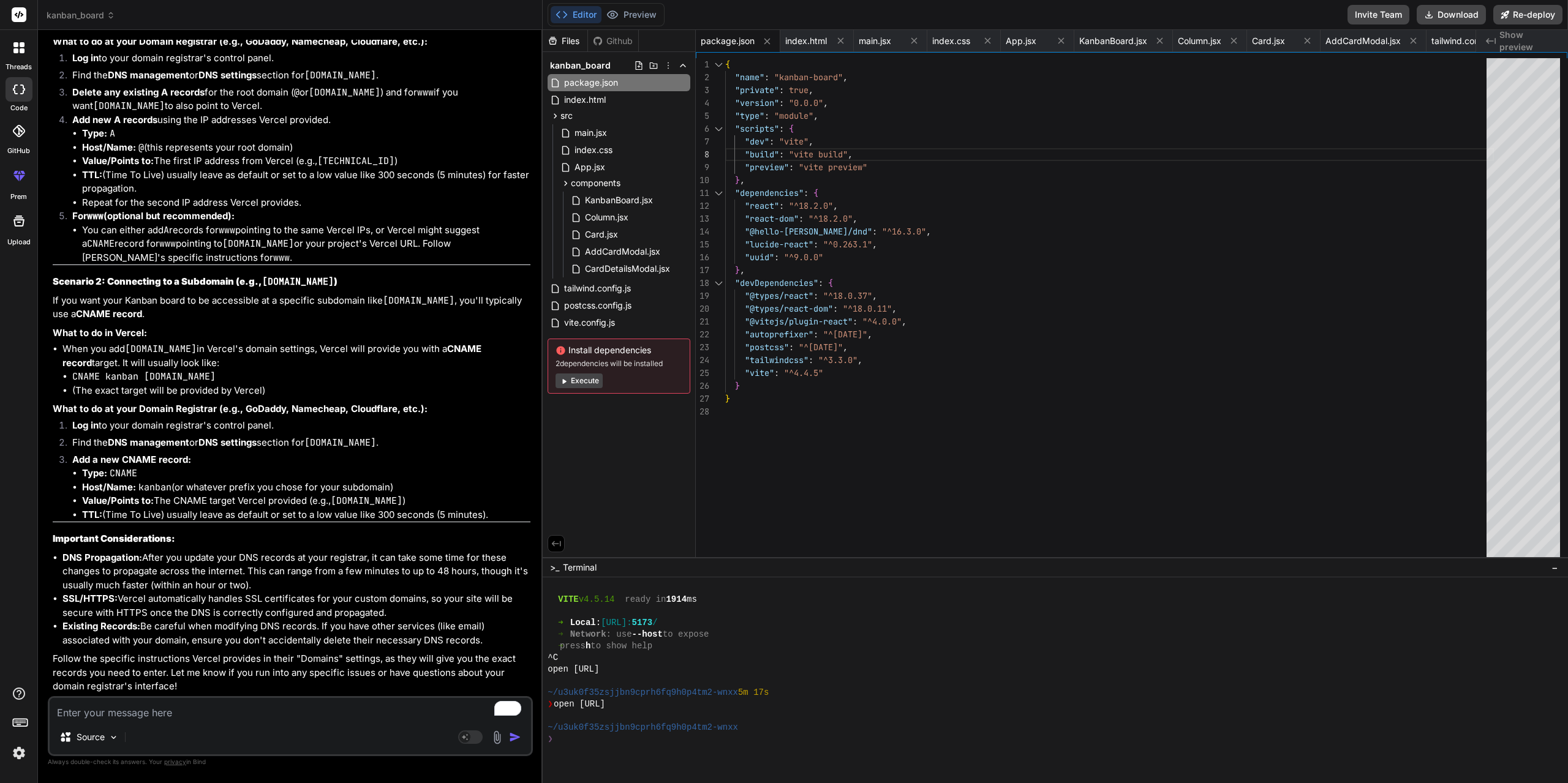
click at [227, 714] on textarea "To enrich screen reader interactions, please activate Accessibility in Grammarl…" at bounding box center [290, 709] width 482 height 22
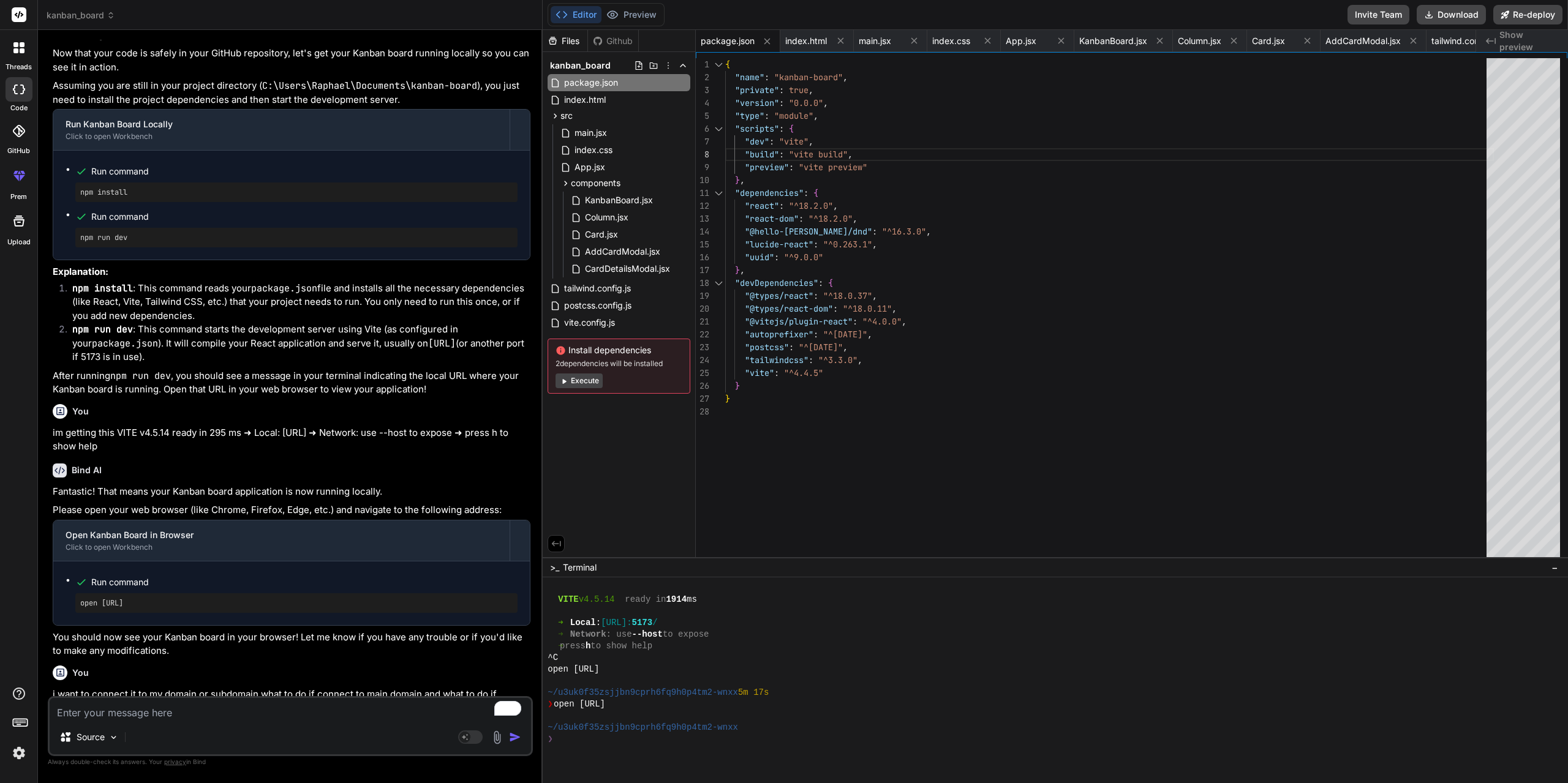
scroll to position [9307, 0]
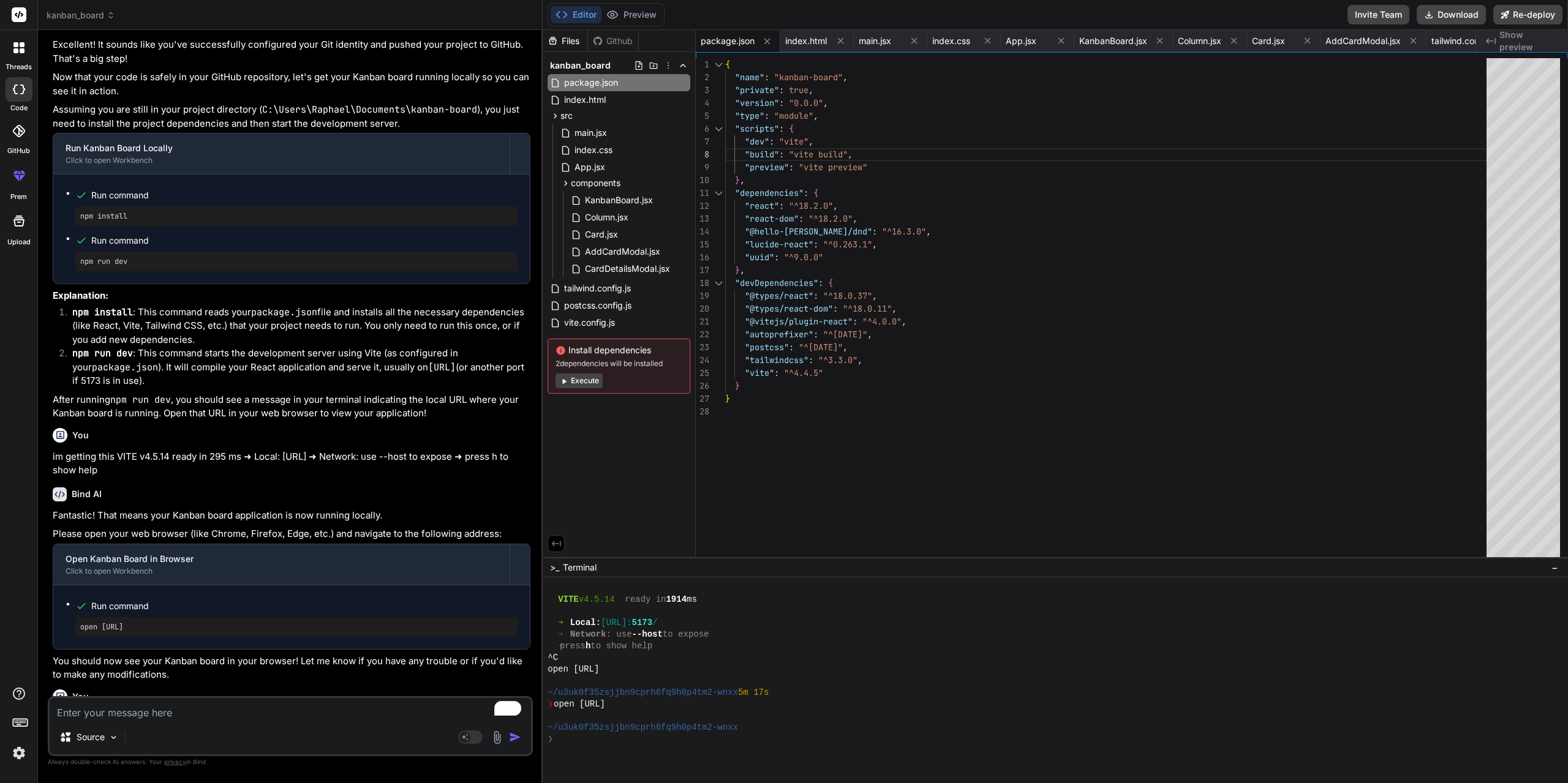
click at [19, 10] on rect at bounding box center [19, 15] width 15 height 15
click at [18, 44] on icon at bounding box center [16, 44] width 5 height 5
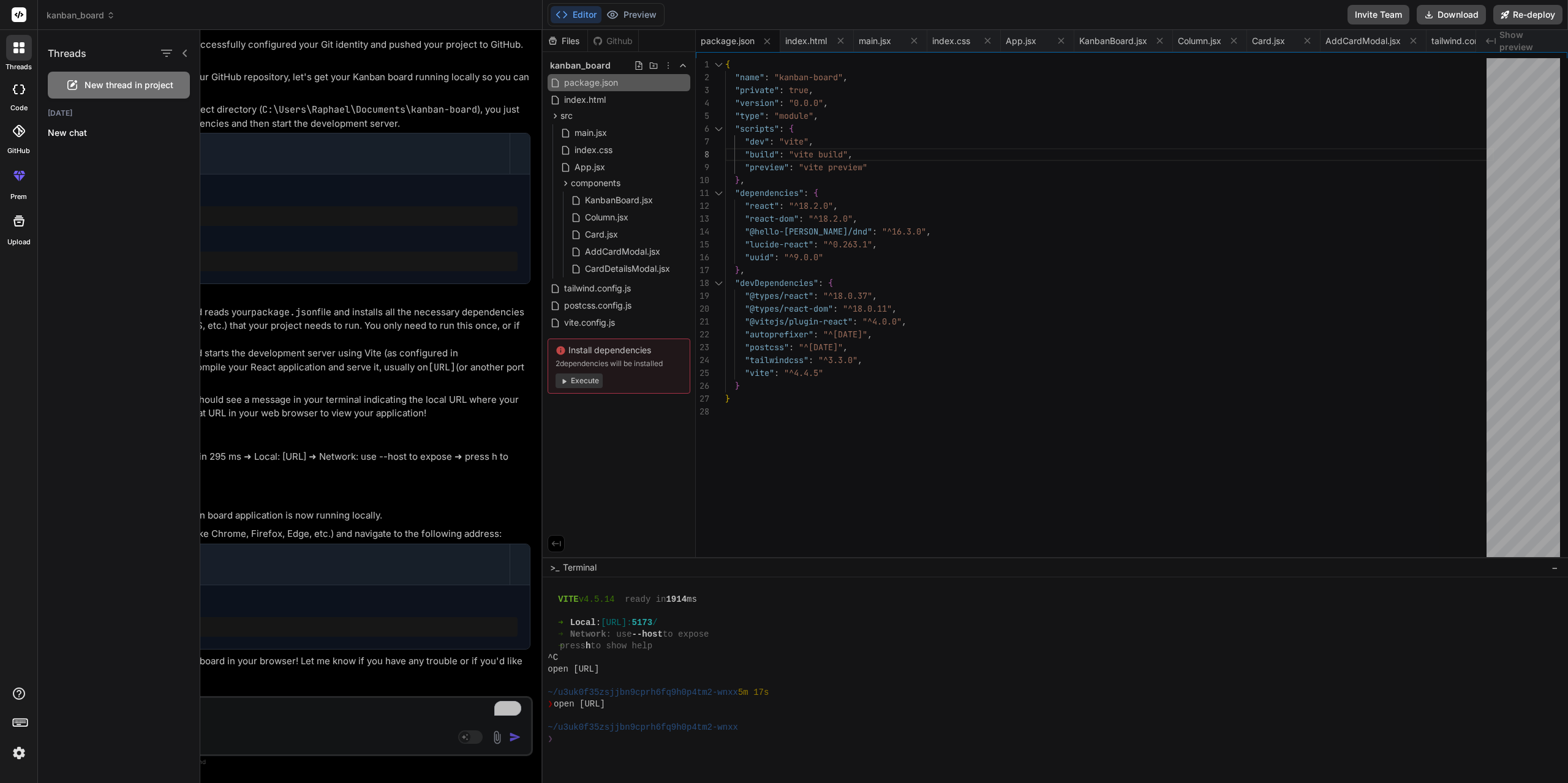
click at [19, 53] on div at bounding box center [19, 48] width 26 height 26
click at [22, 723] on rect at bounding box center [23, 723] width 2 height 2
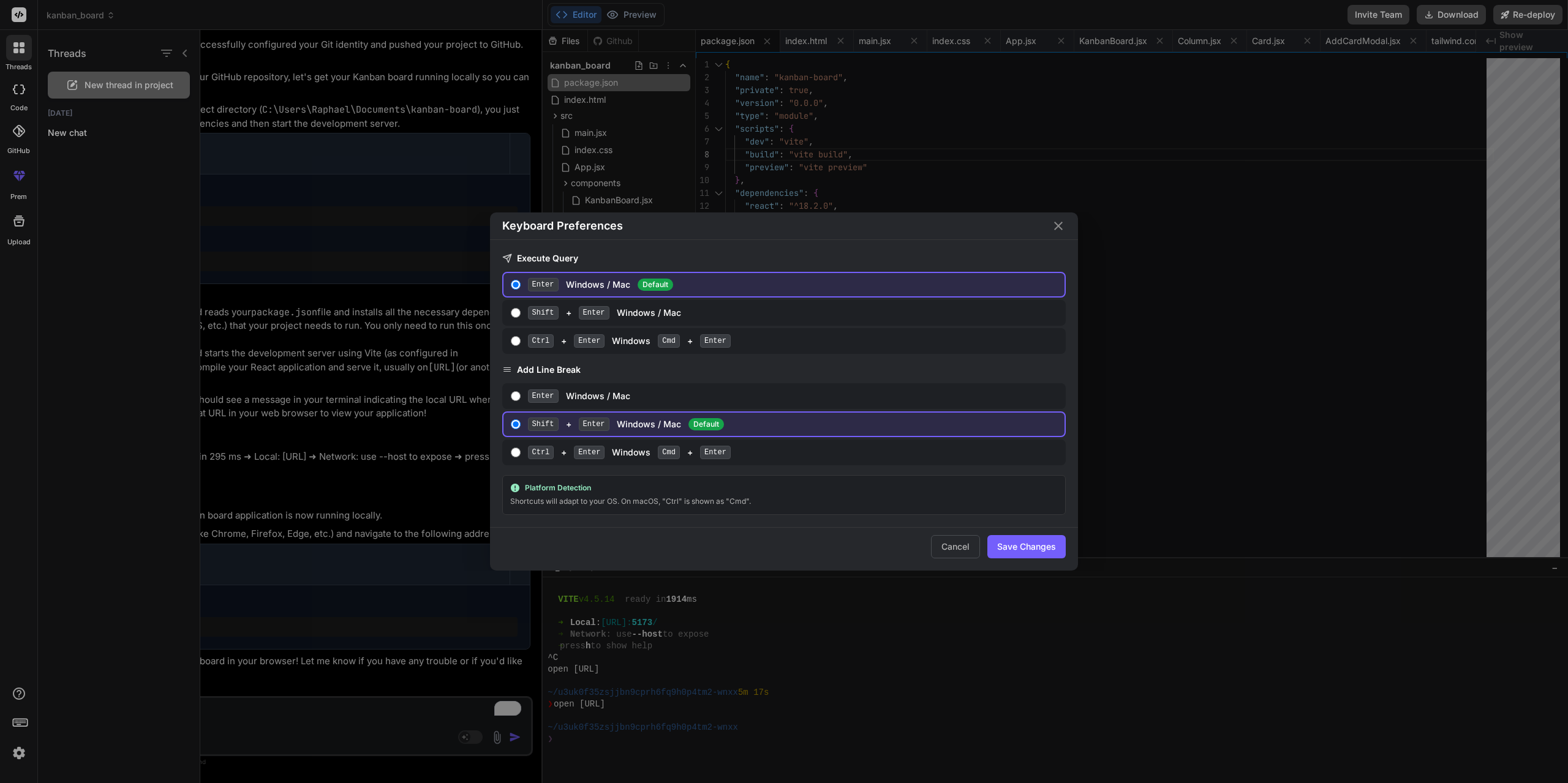
click at [121, 406] on div "Keyboard Preferences Execute Query Enter Windows / Mac Default Shift + Enter Wi…" at bounding box center [784, 391] width 1568 height 783
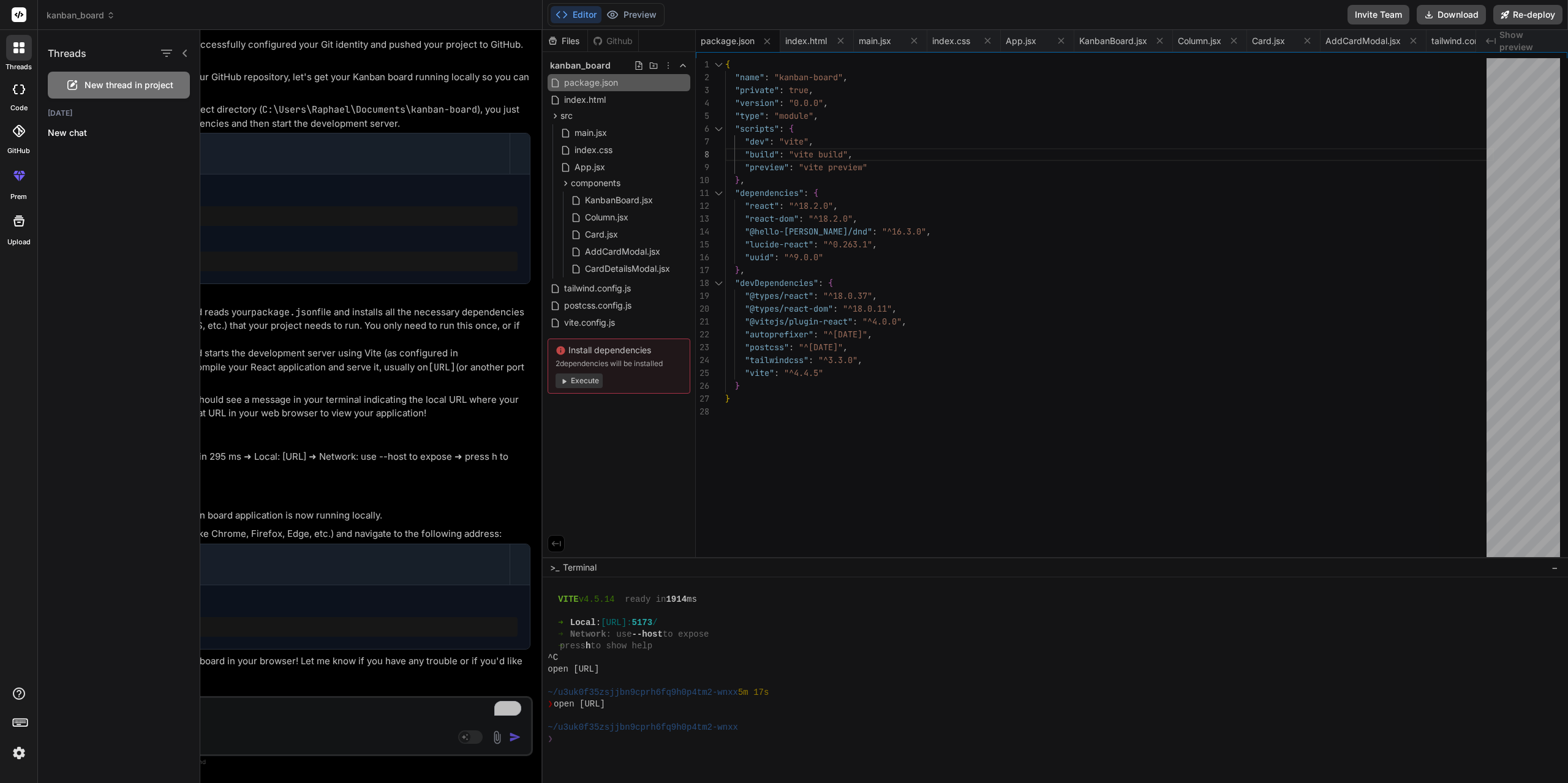
click at [23, 753] on img at bounding box center [19, 753] width 21 height 21
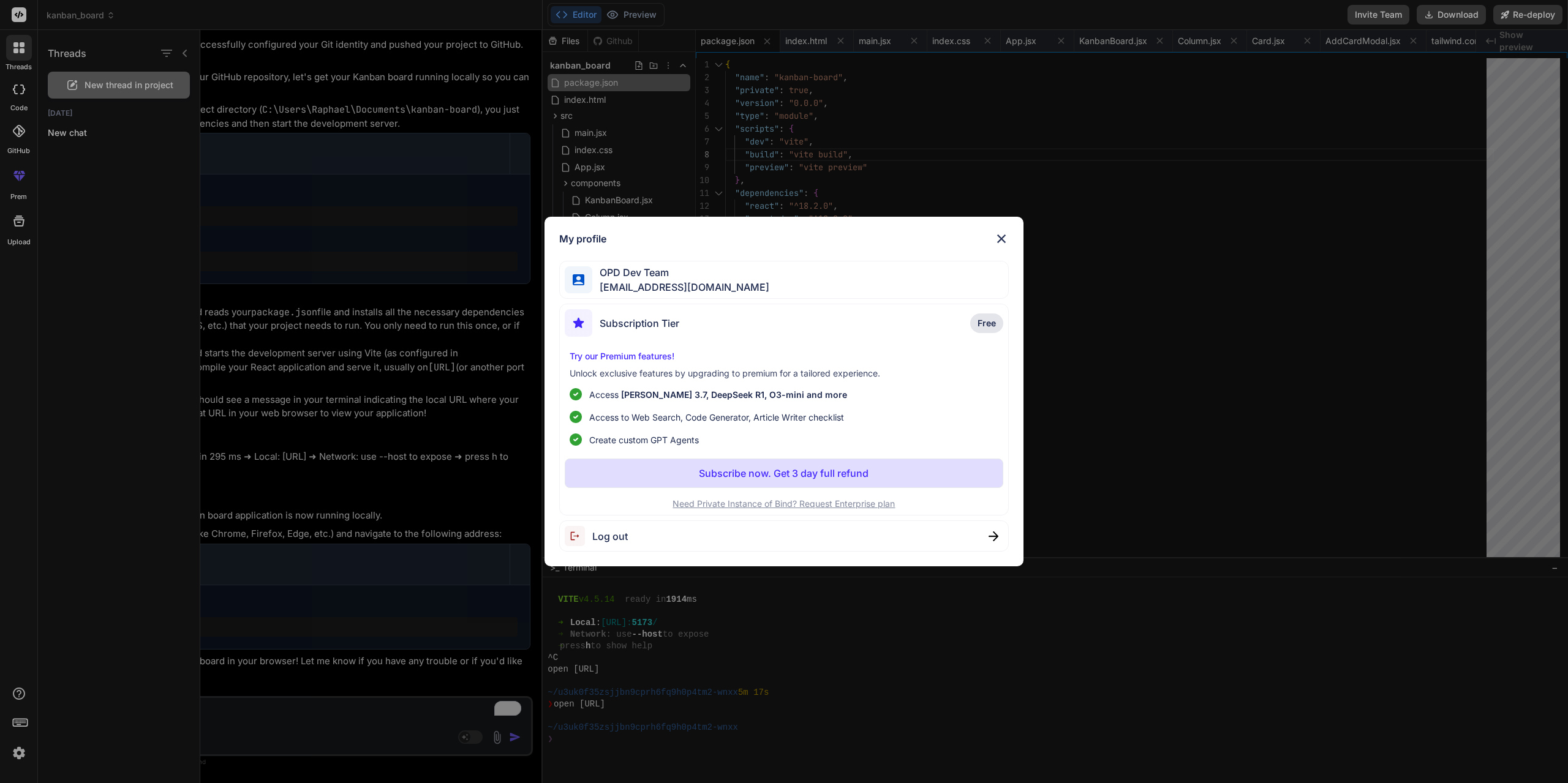
click at [1001, 238] on img at bounding box center [1001, 238] width 15 height 15
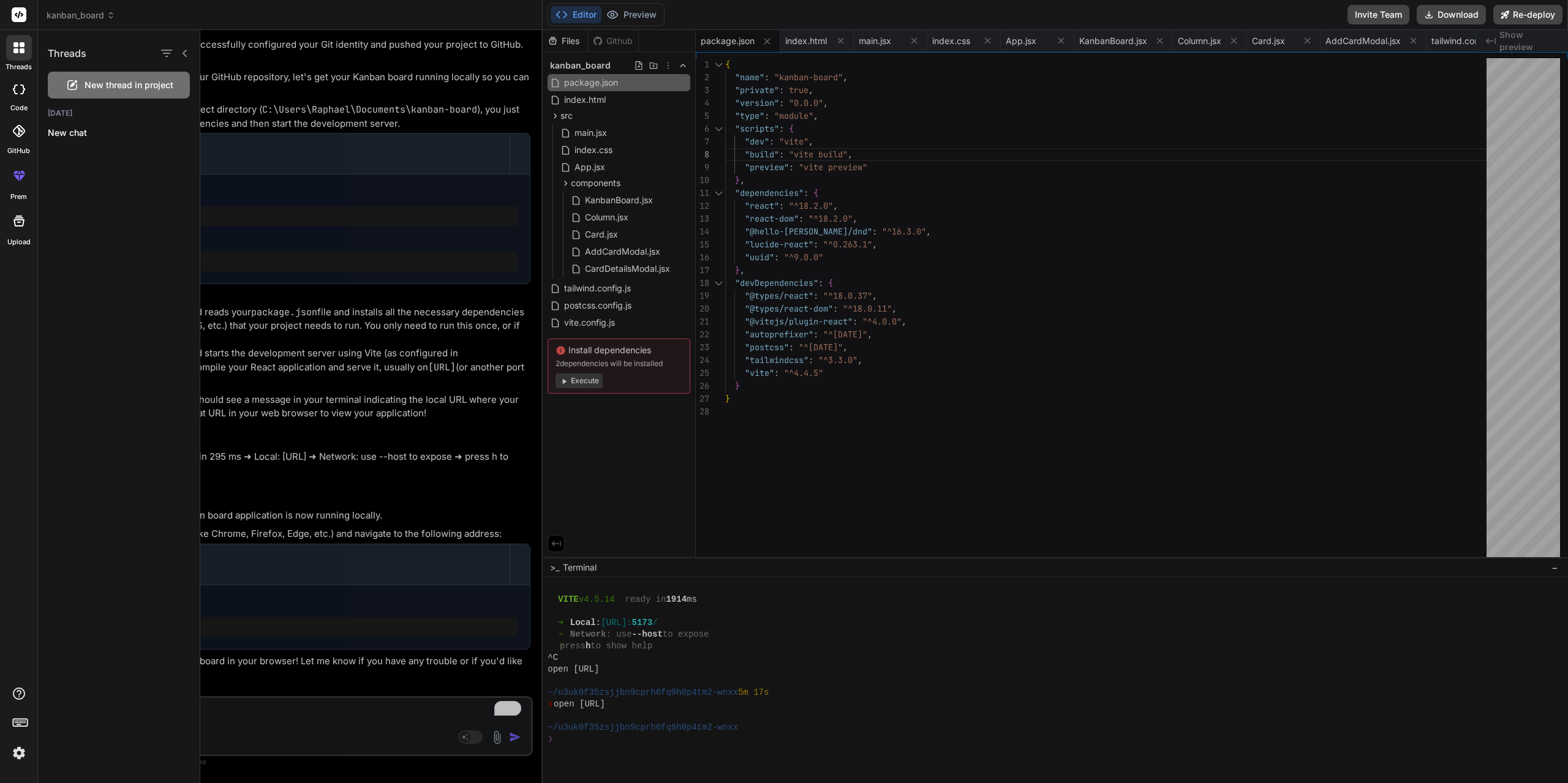
click at [19, 758] on img at bounding box center [19, 753] width 21 height 21
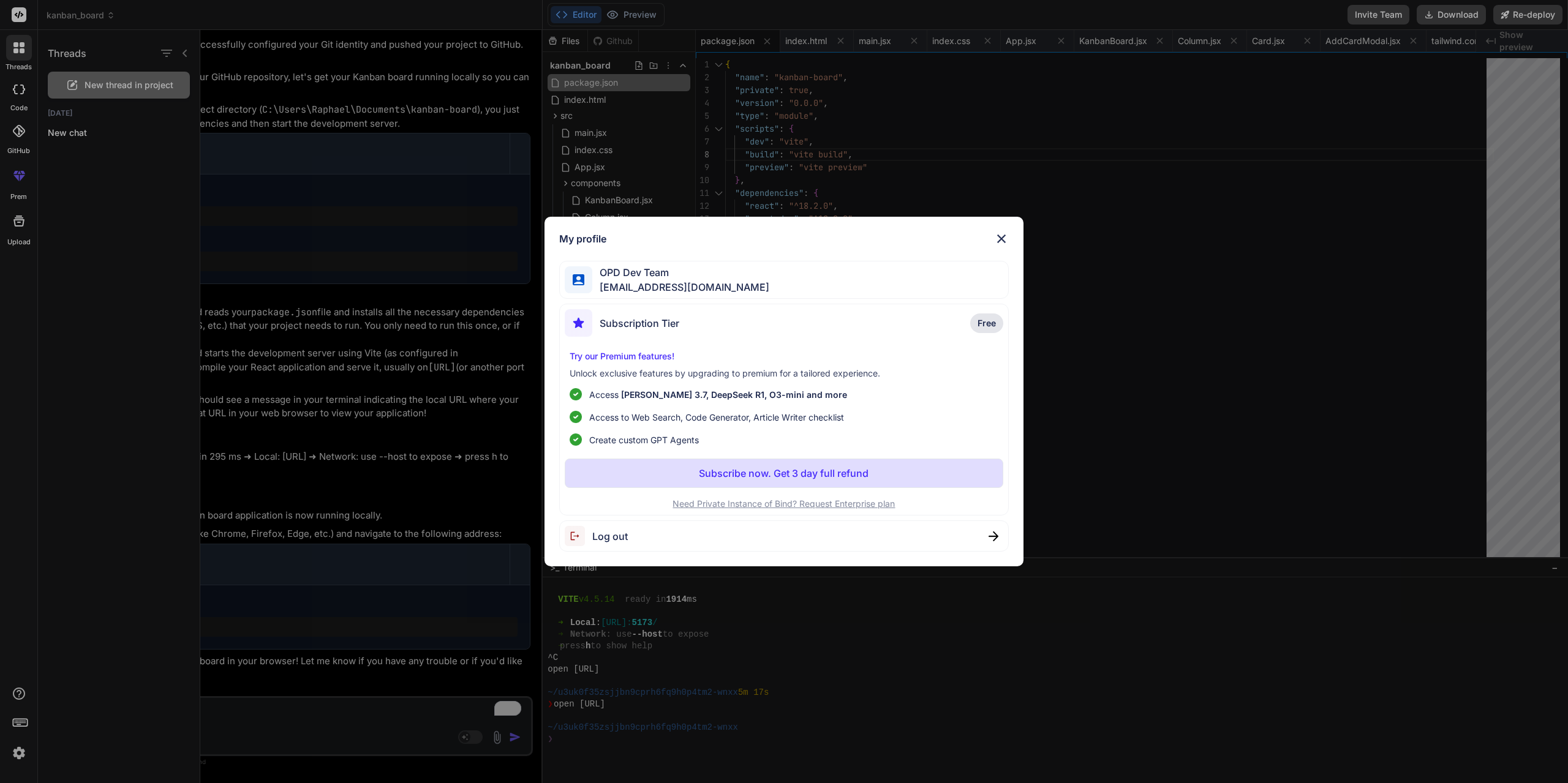
click at [1007, 236] on img at bounding box center [1001, 238] width 15 height 15
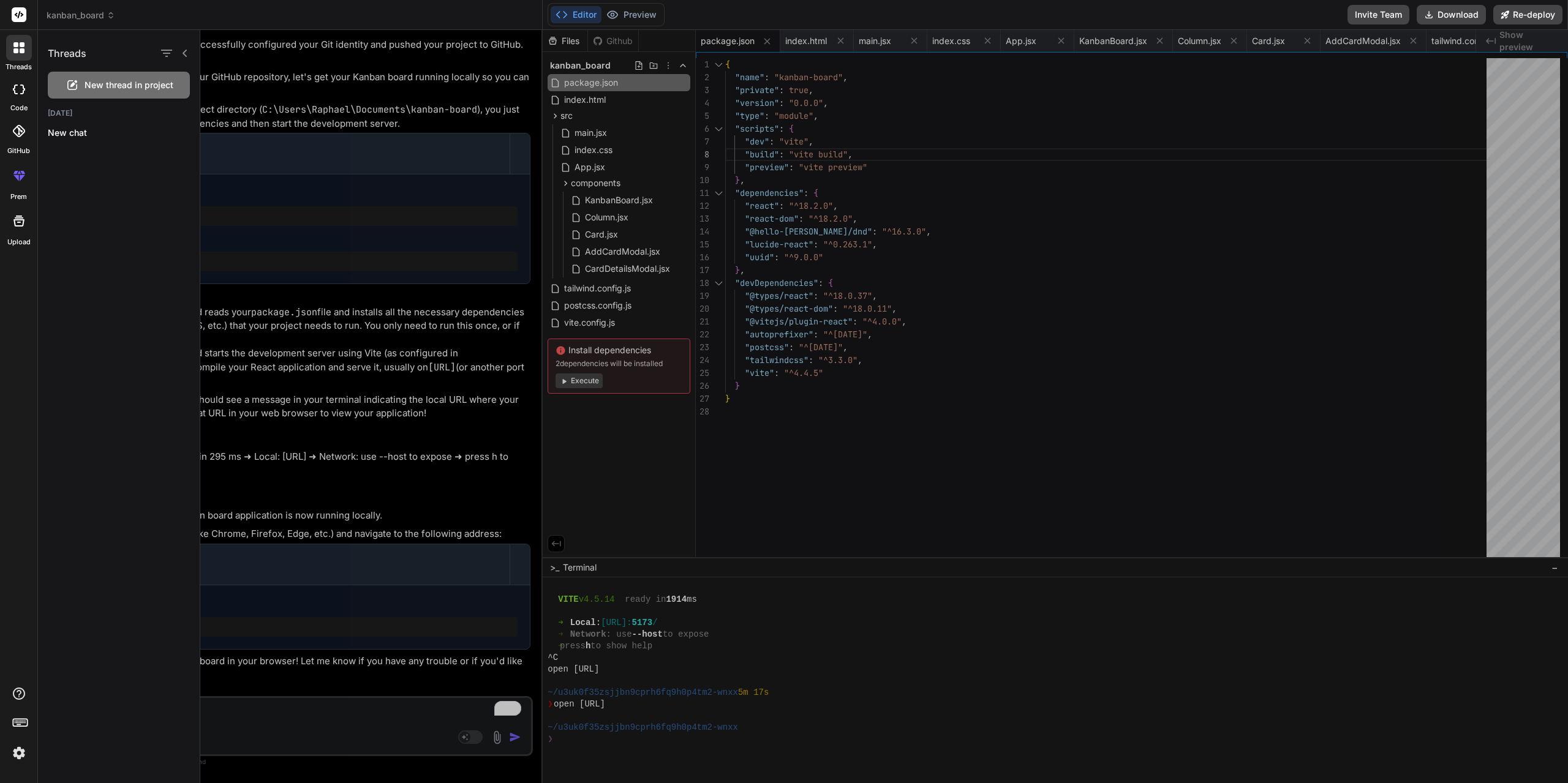
click at [22, 753] on img at bounding box center [19, 753] width 21 height 21
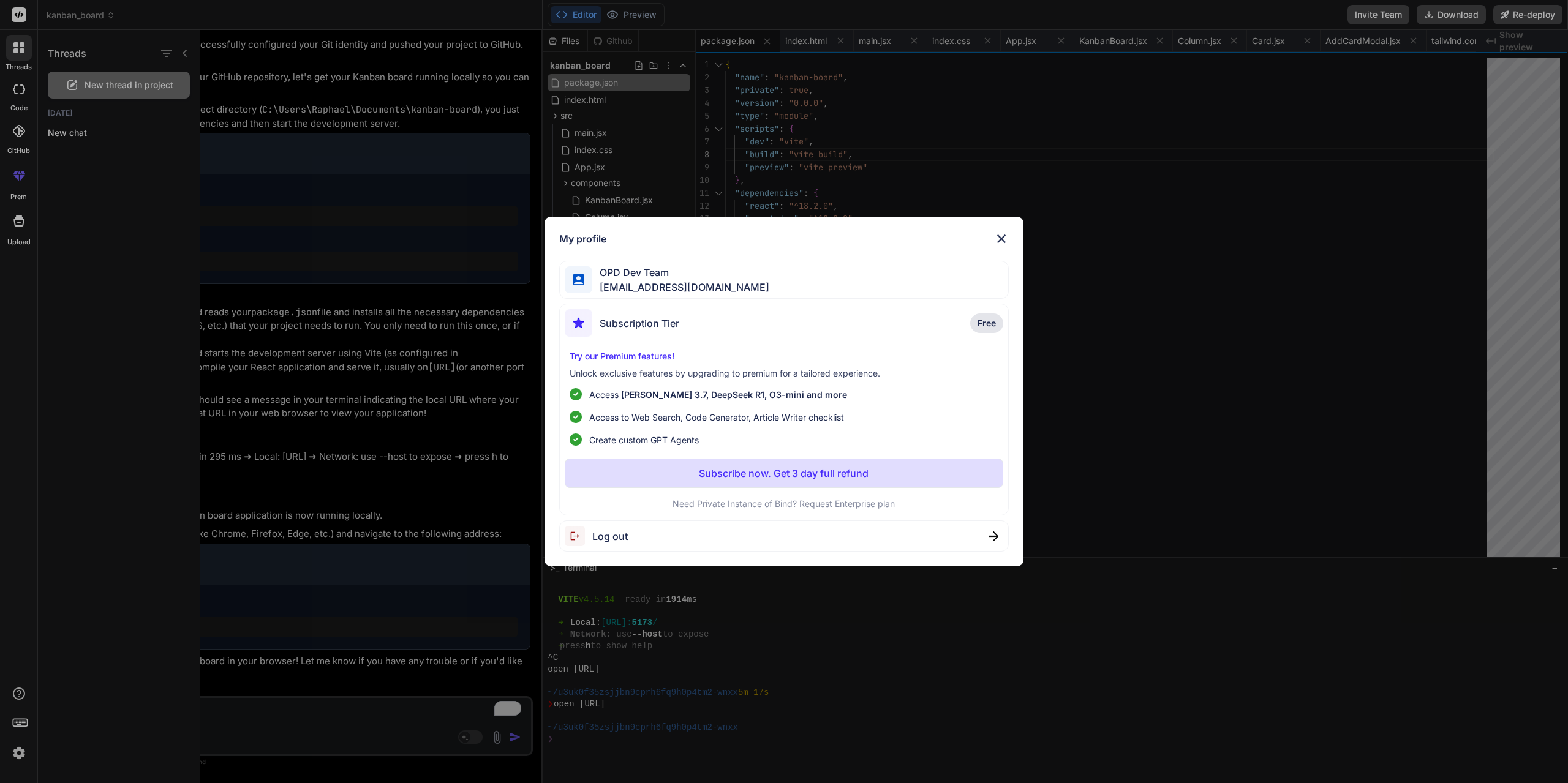
click at [609, 538] on span "Log out" at bounding box center [610, 537] width 36 height 15
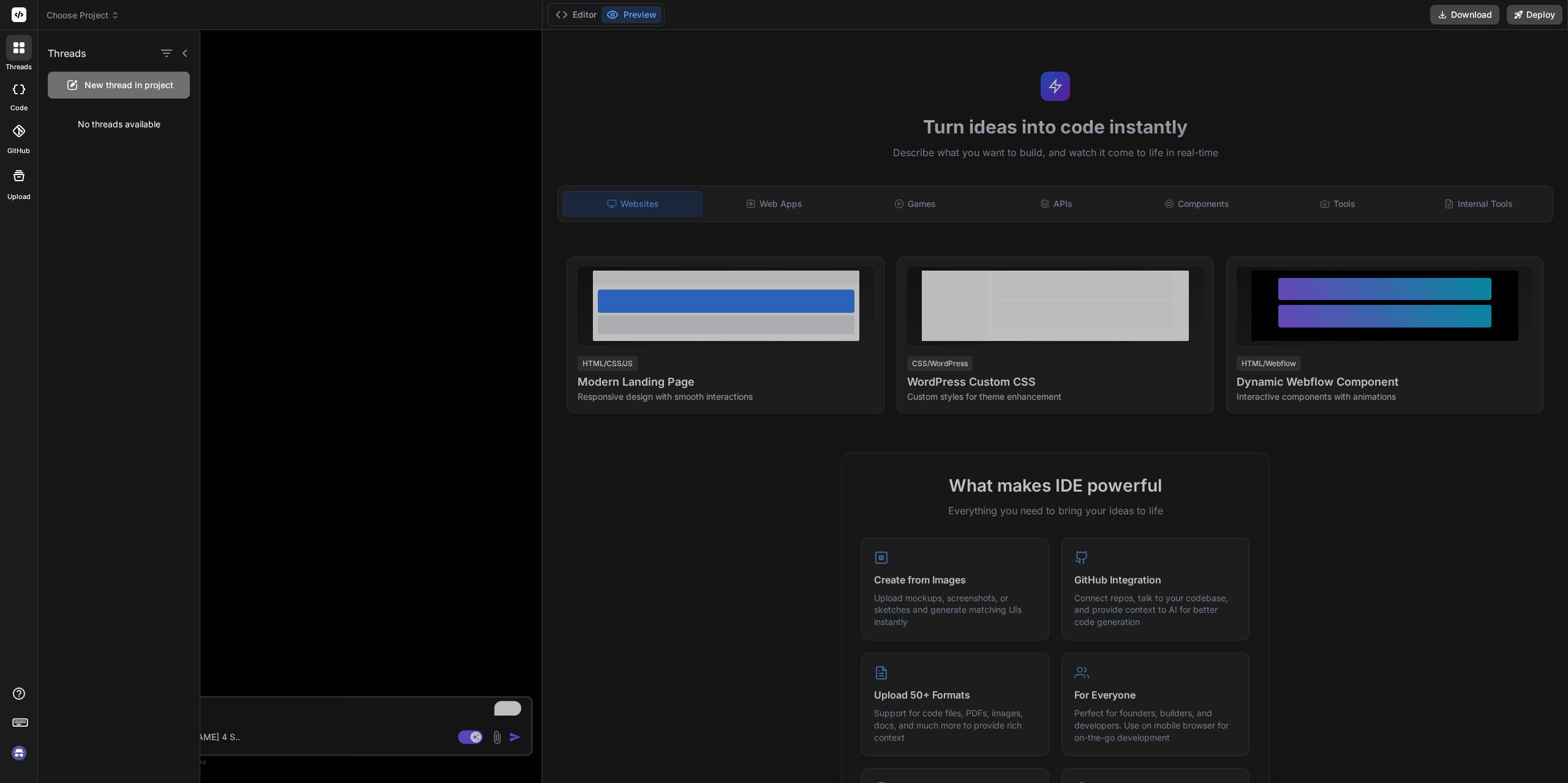
scroll to position [5176, 0]
click at [773, 206] on div at bounding box center [884, 406] width 1368 height 753
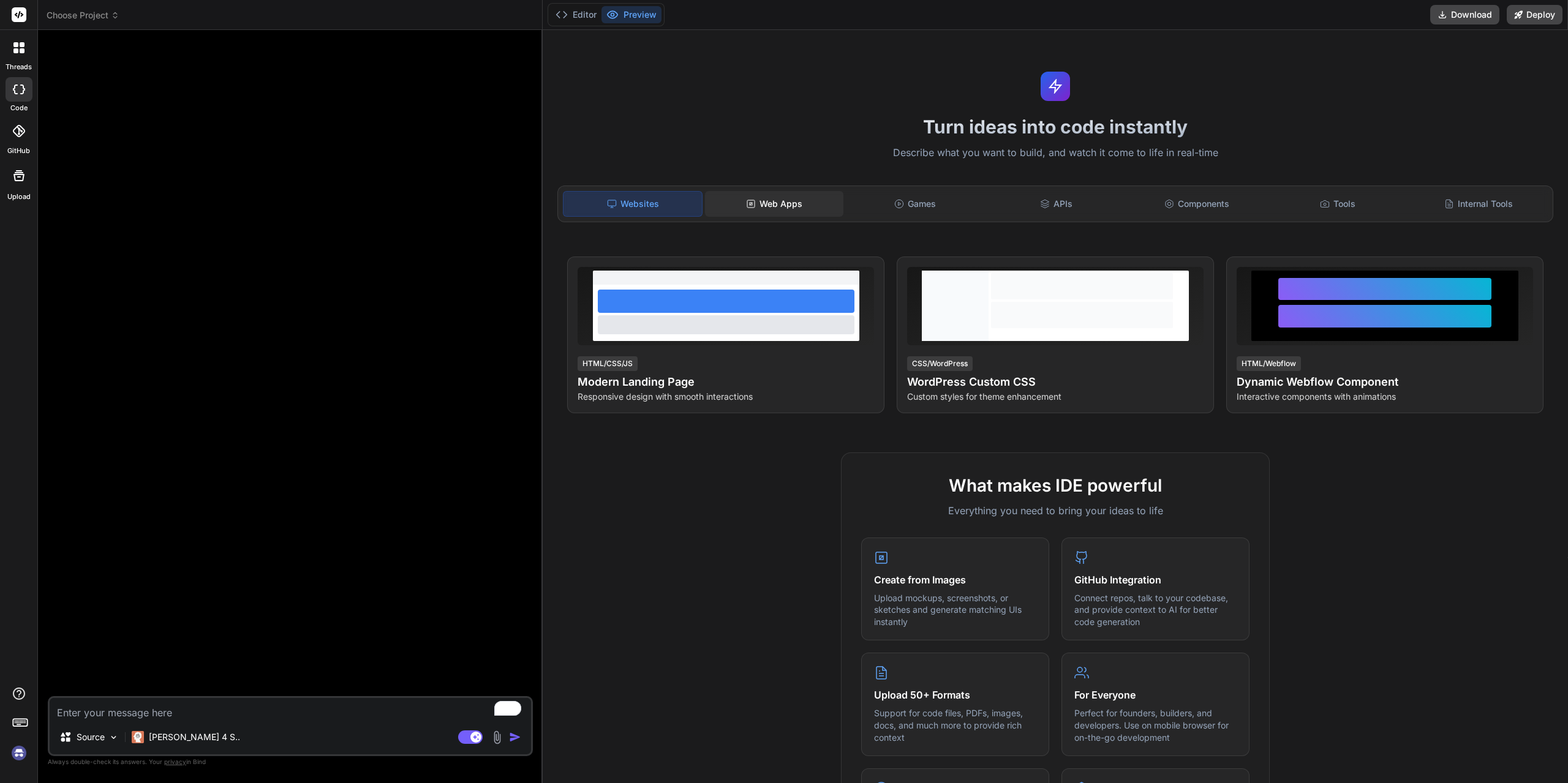
click at [773, 205] on div "Web Apps" at bounding box center [773, 204] width 138 height 26
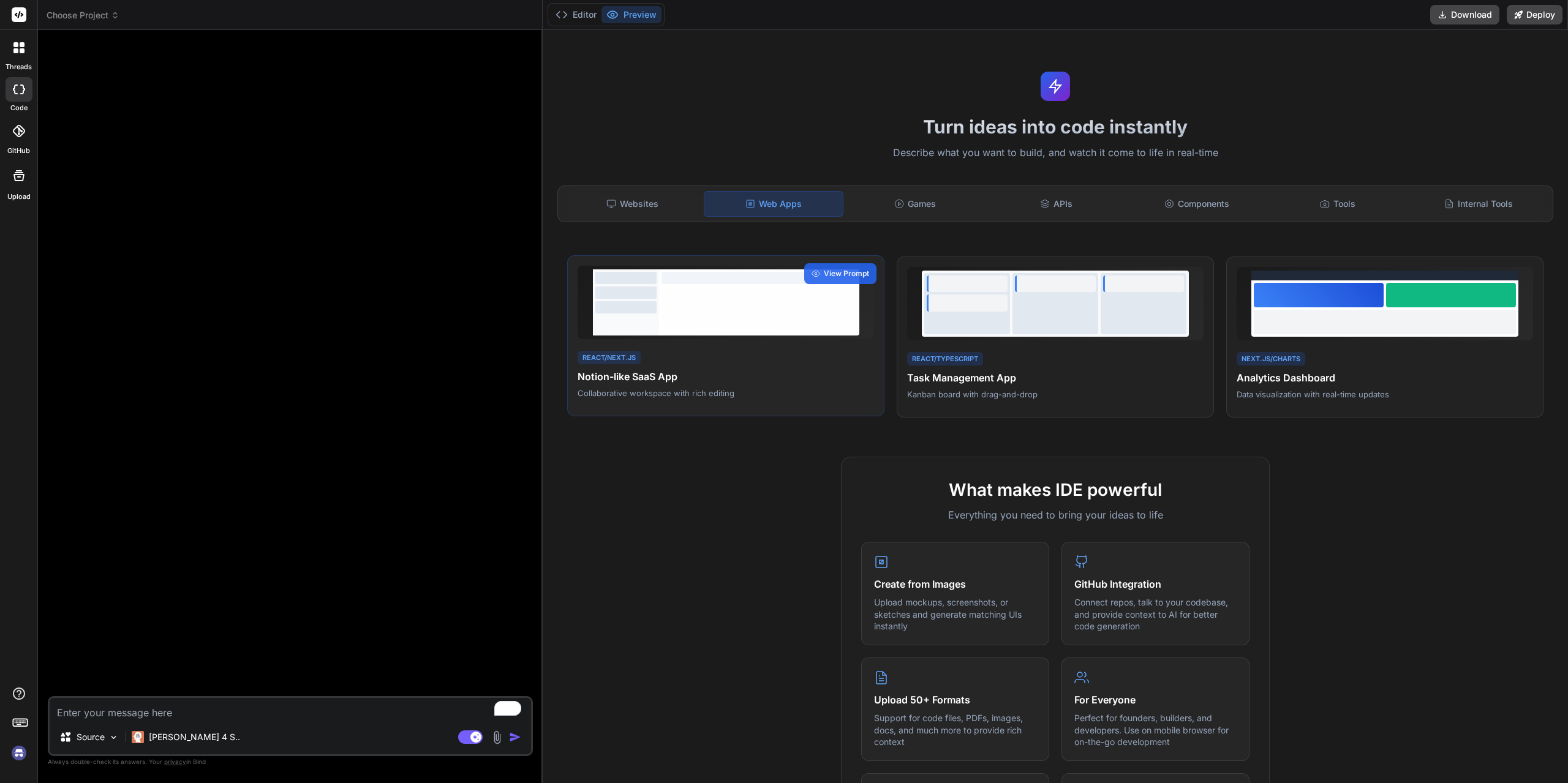
click at [666, 318] on div at bounding box center [759, 308] width 196 height 43
click at [905, 186] on div "Websites Web Apps Games APIs Components Tools Internal Tools" at bounding box center [1055, 204] width 996 height 36
click at [913, 202] on div "Games" at bounding box center [914, 204] width 138 height 26
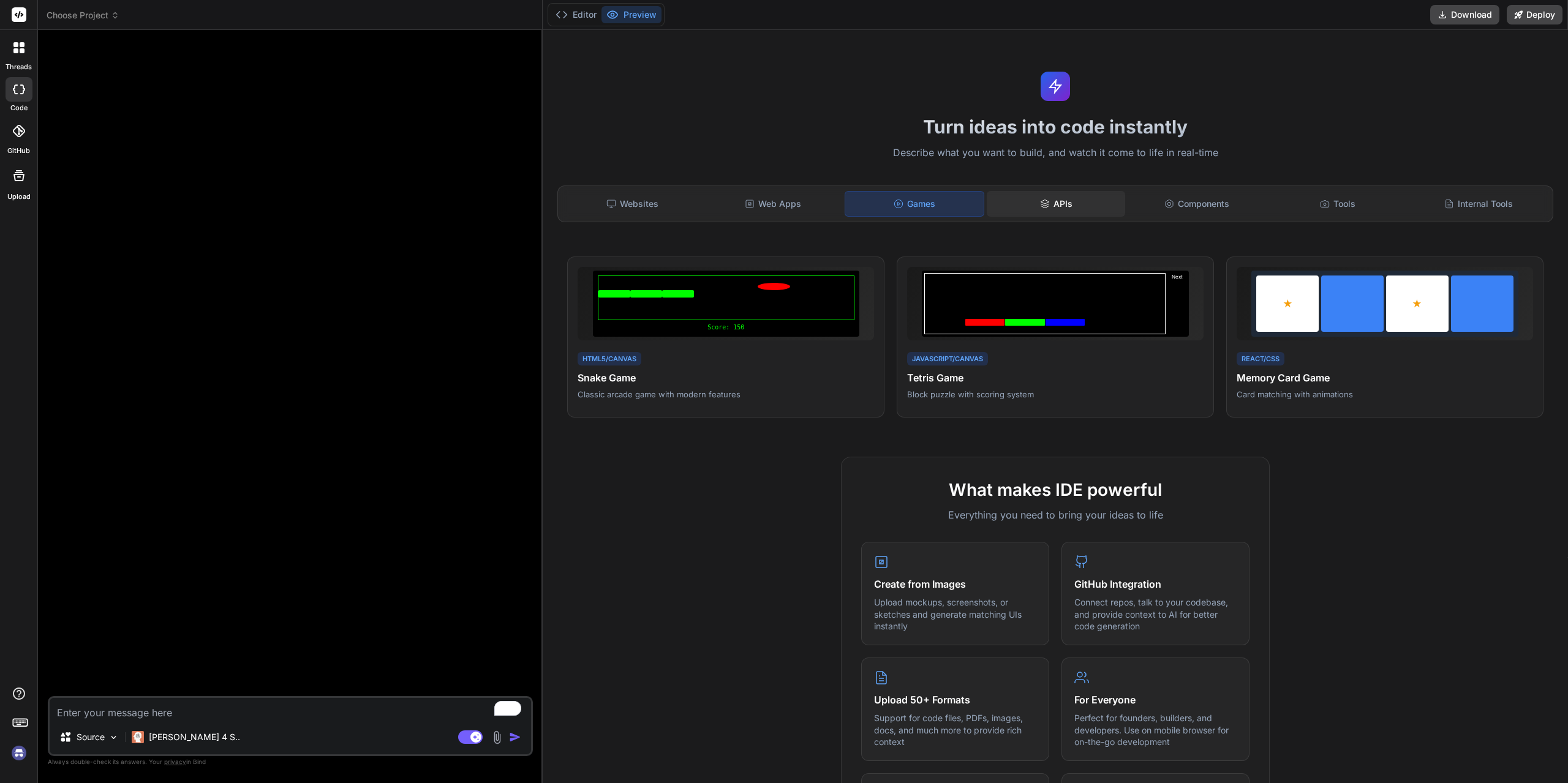
click at [1043, 215] on div "APIs" at bounding box center [1056, 204] width 138 height 26
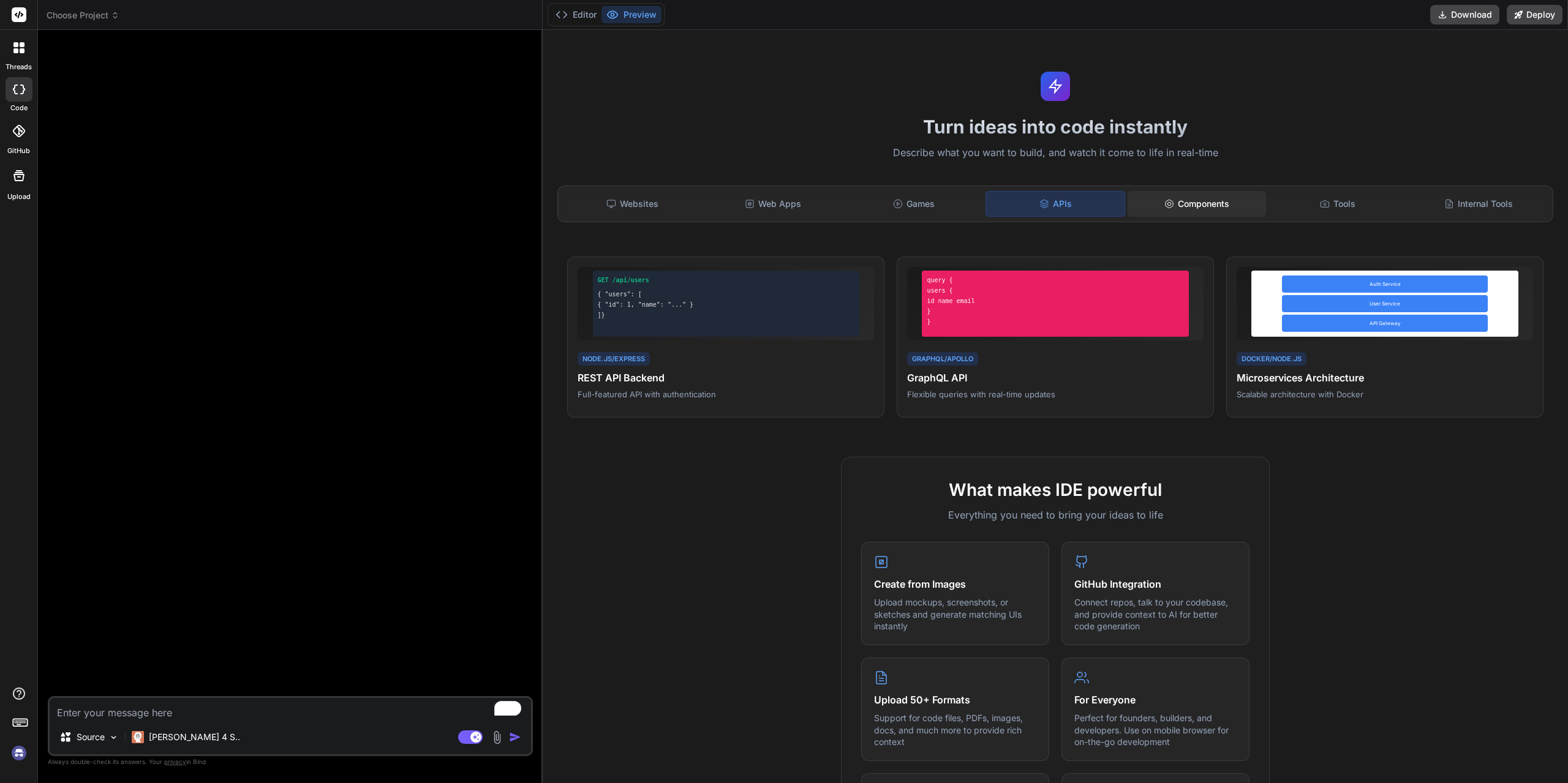
click at [1188, 198] on div "Components" at bounding box center [1196, 204] width 138 height 26
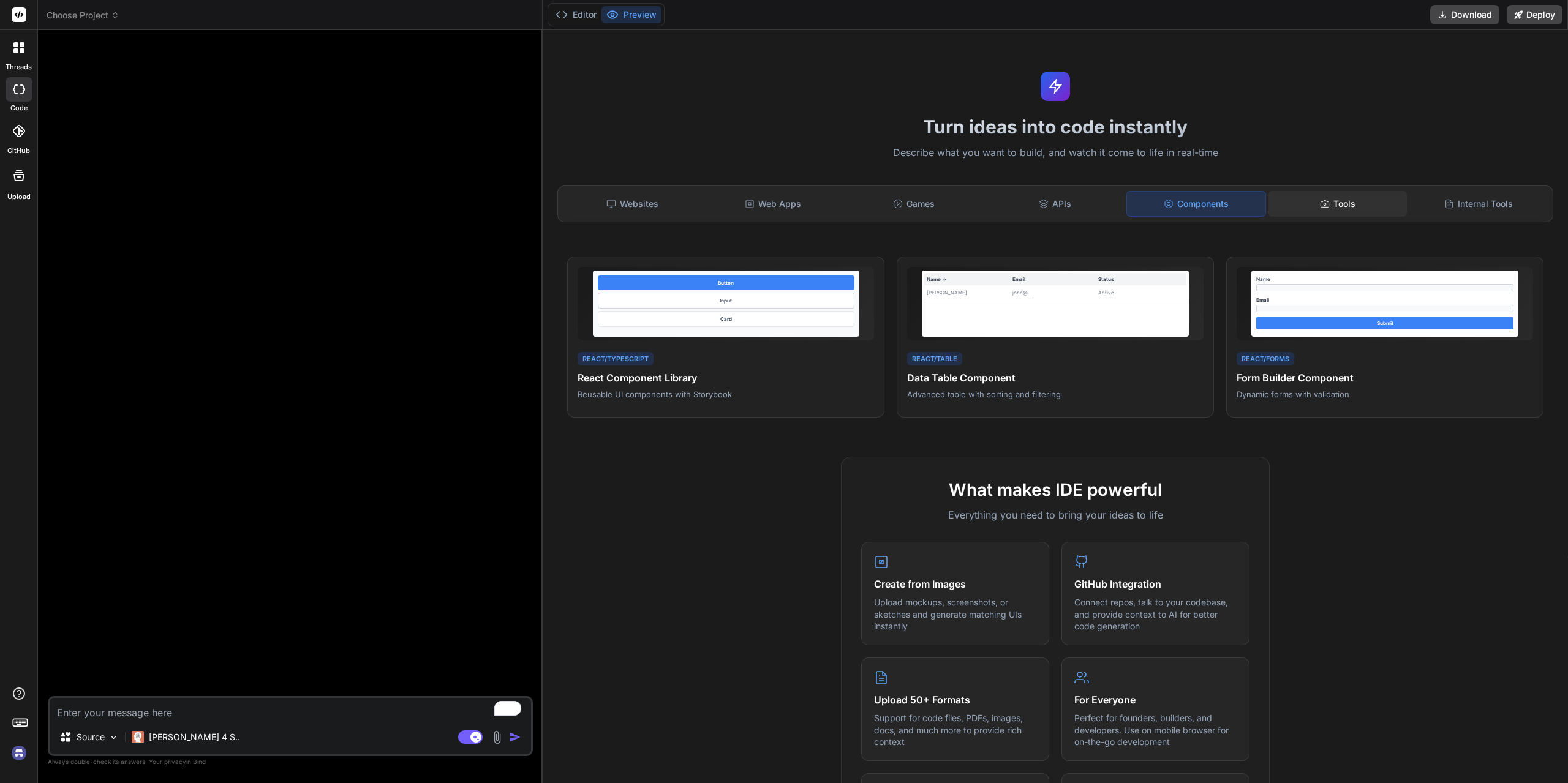
click at [1348, 208] on div "Tools" at bounding box center [1337, 204] width 138 height 26
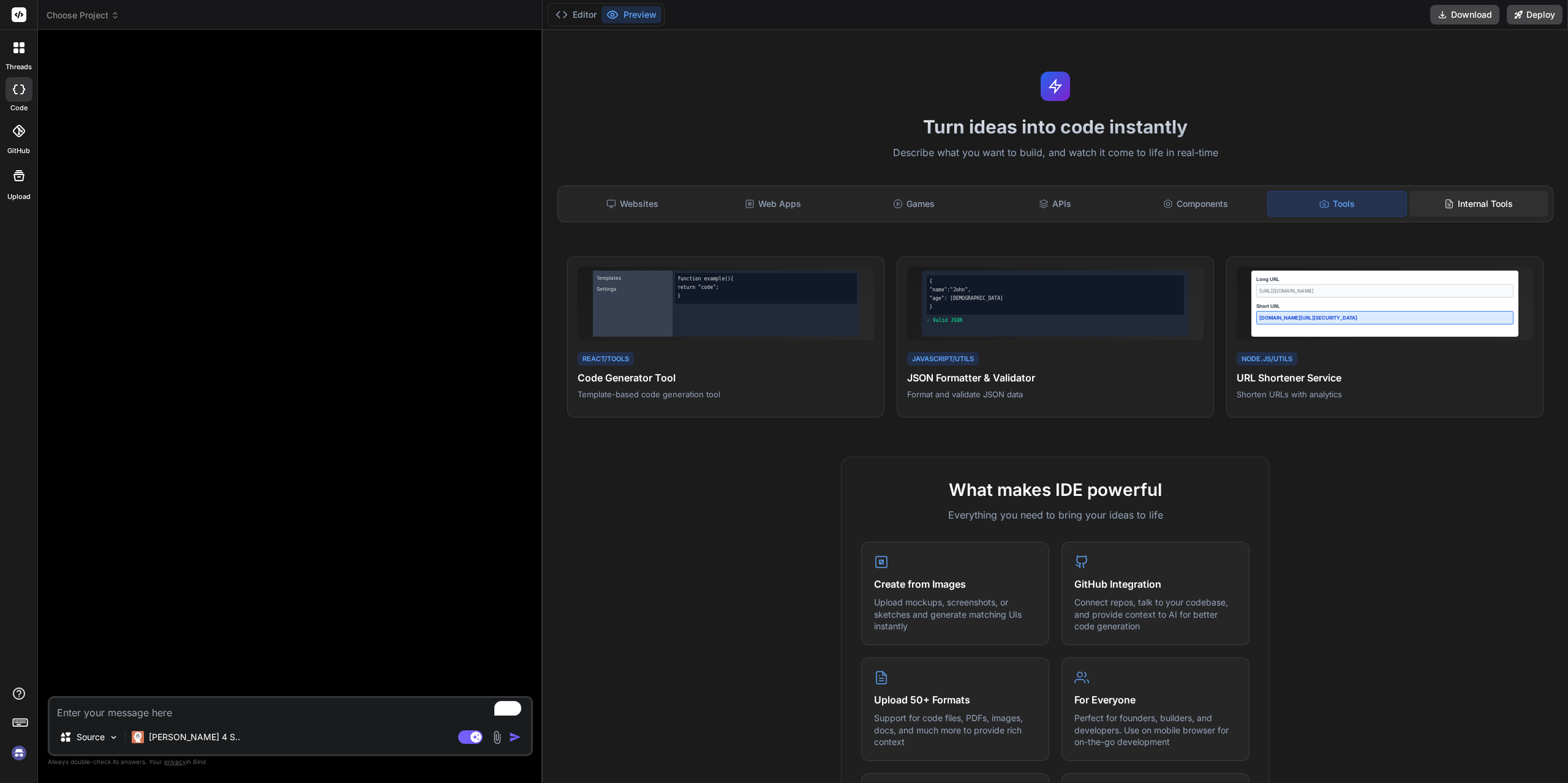
click at [1449, 215] on div "Internal Tools" at bounding box center [1477, 204] width 138 height 26
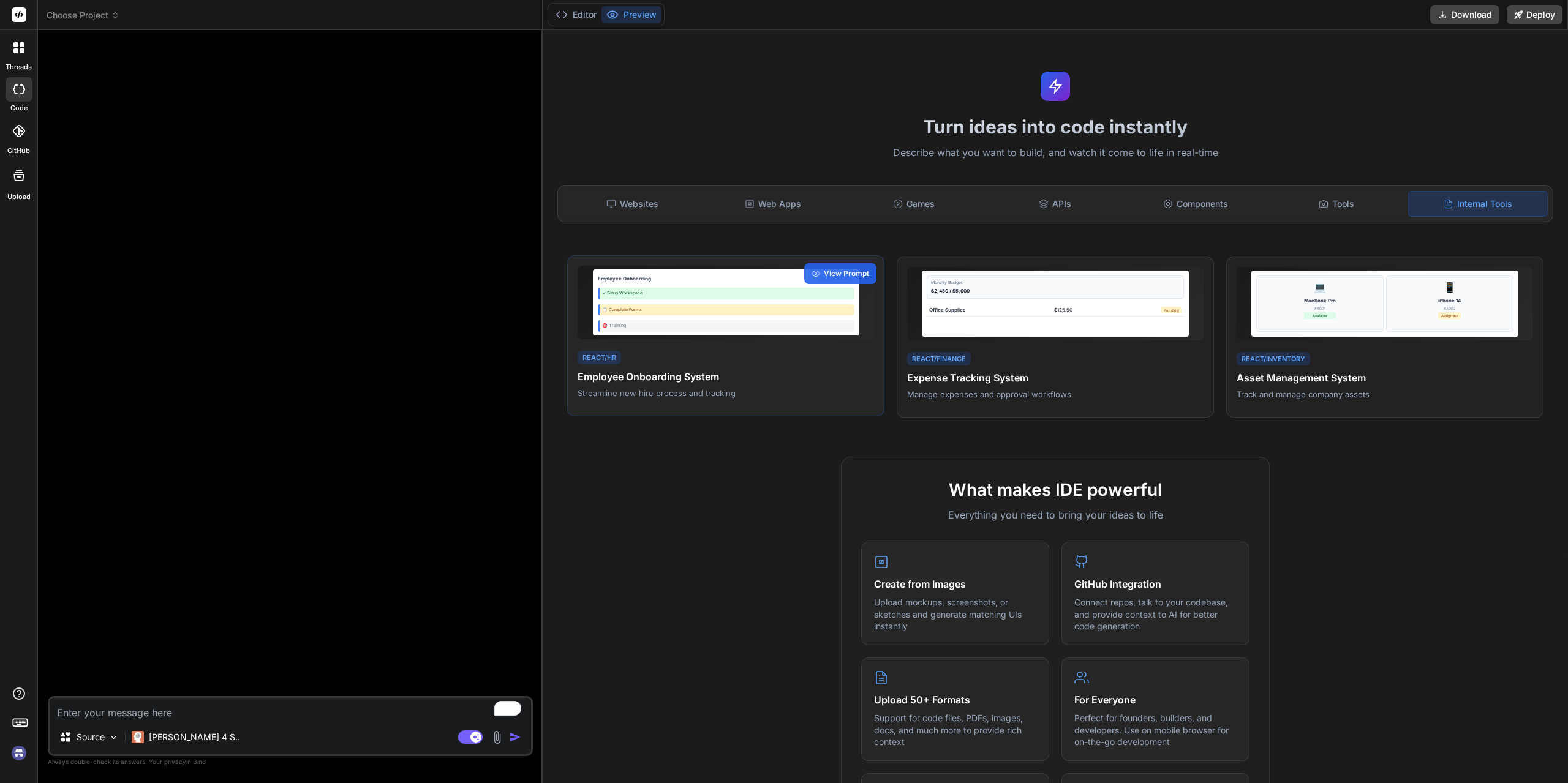
click at [669, 288] on div "✓ Setup Workspace" at bounding box center [725, 293] width 256 height 11
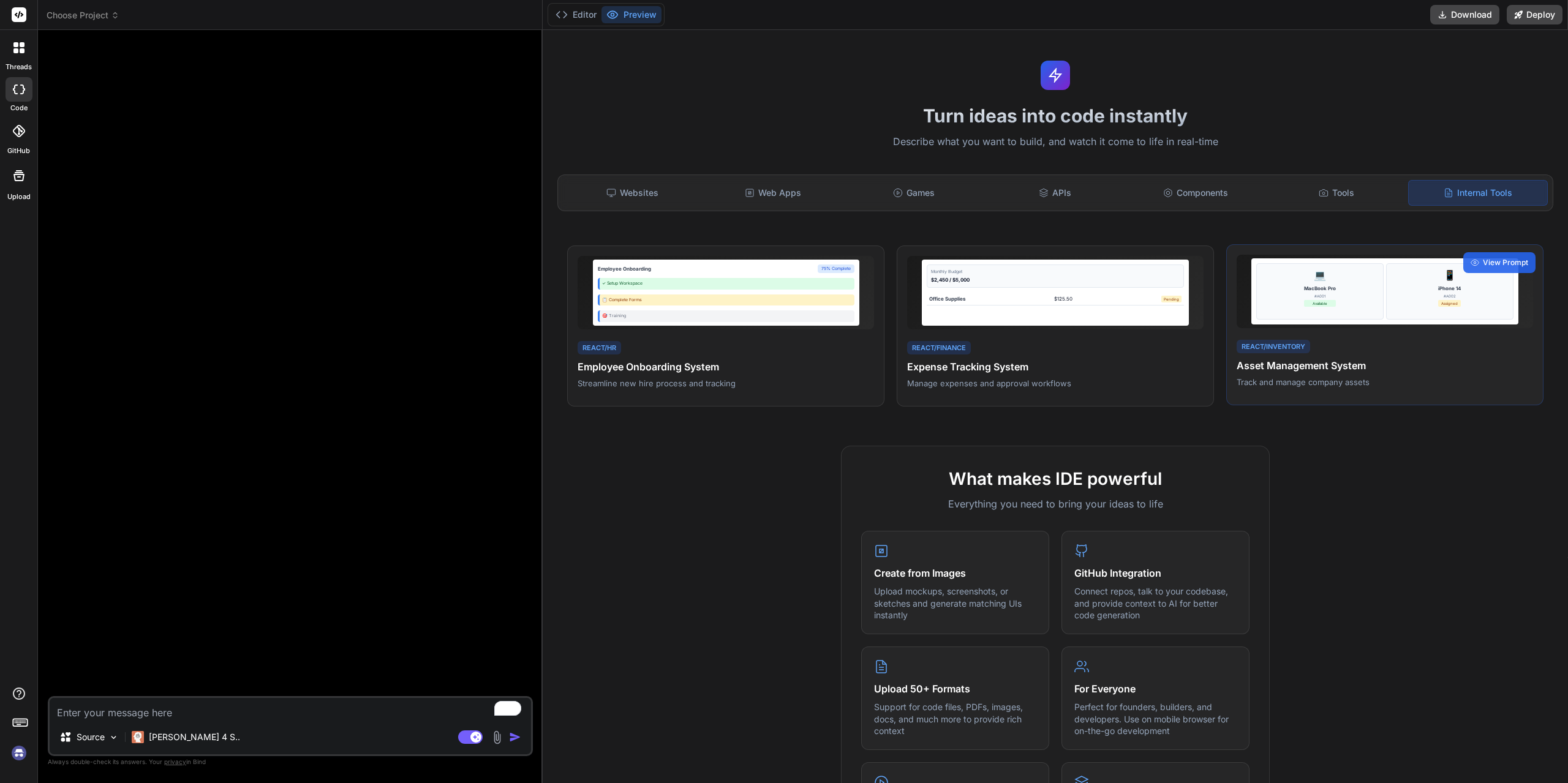
scroll to position [0, 0]
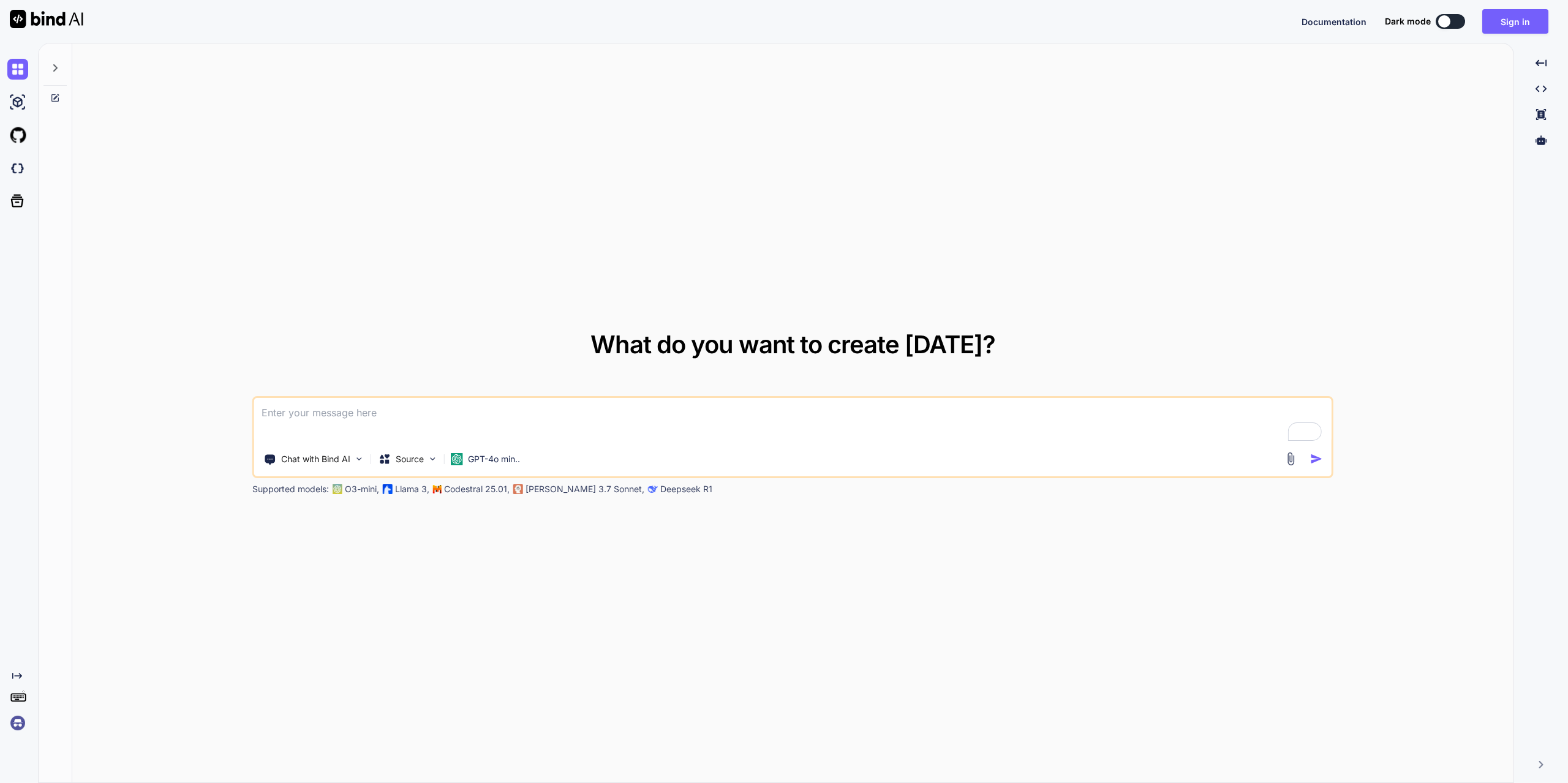
click at [364, 178] on div "What do you want to create today? Chat with Bind AI Source GPT-4o min.. Support…" at bounding box center [792, 414] width 1441 height 740
click at [47, 19] on img at bounding box center [46, 19] width 74 height 19
click at [14, 103] on img at bounding box center [18, 103] width 21 height 21
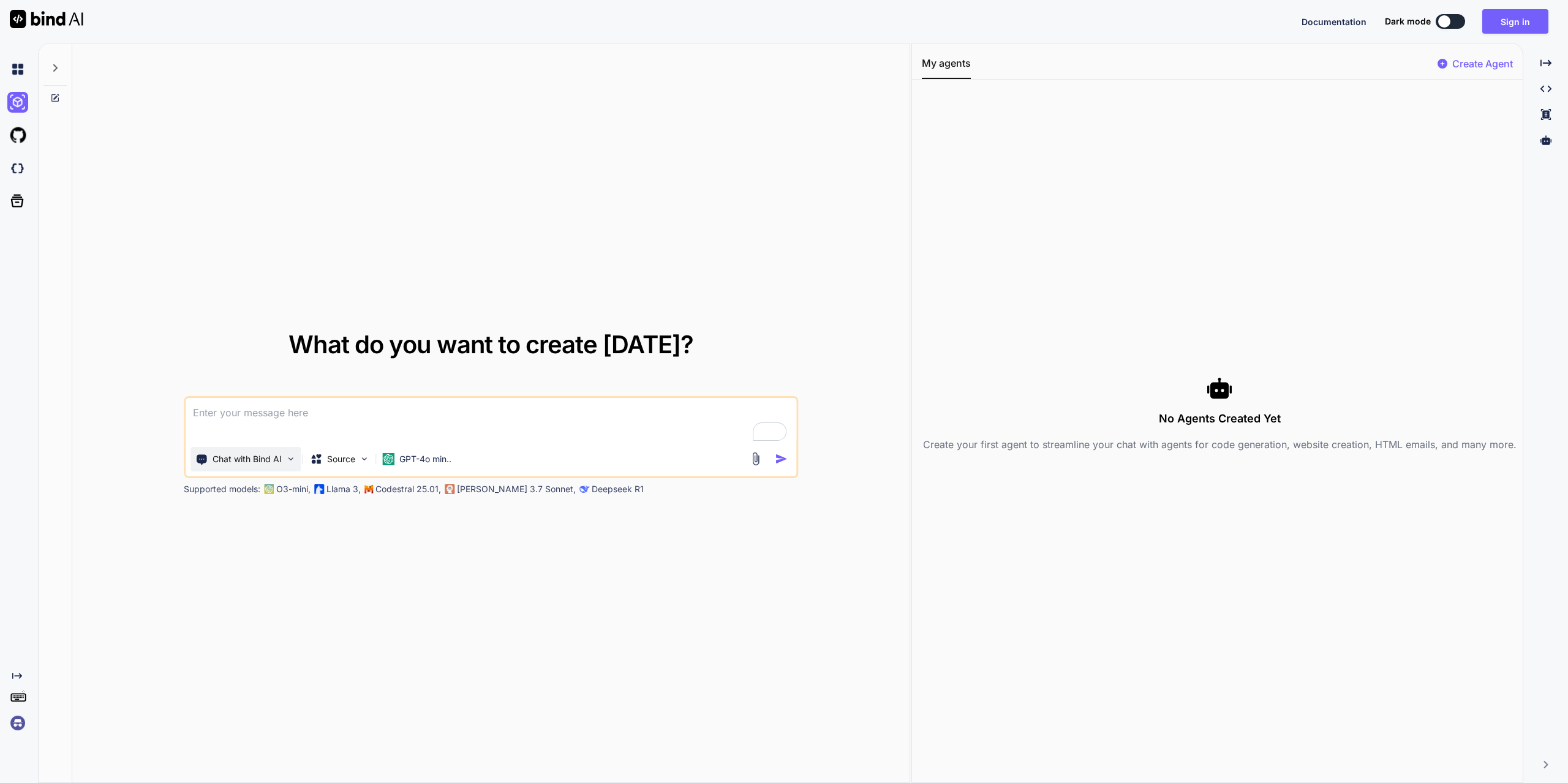
click at [283, 456] on div "Chat with Bind AI" at bounding box center [246, 459] width 110 height 24
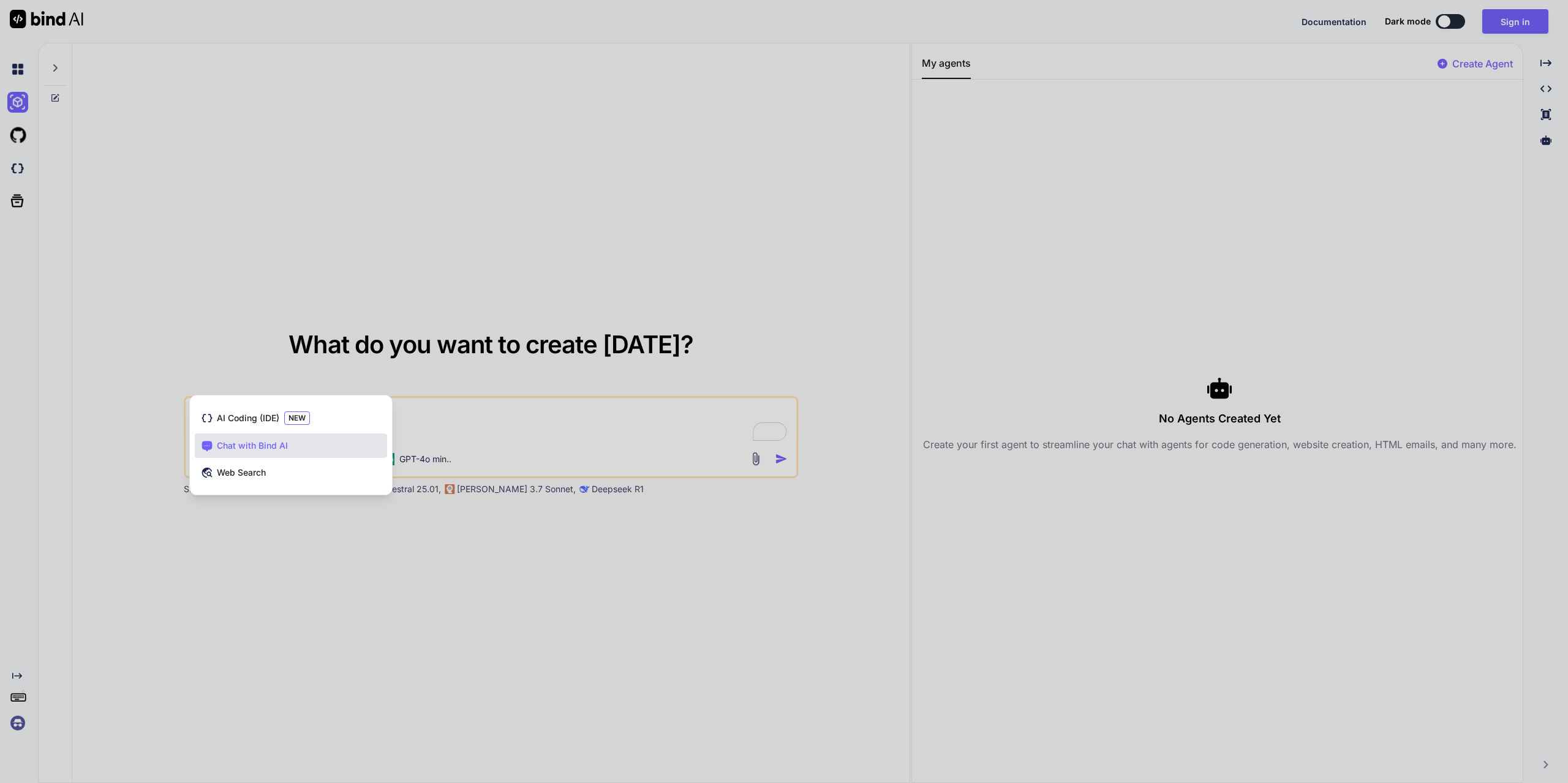
click at [278, 557] on div at bounding box center [784, 391] width 1568 height 783
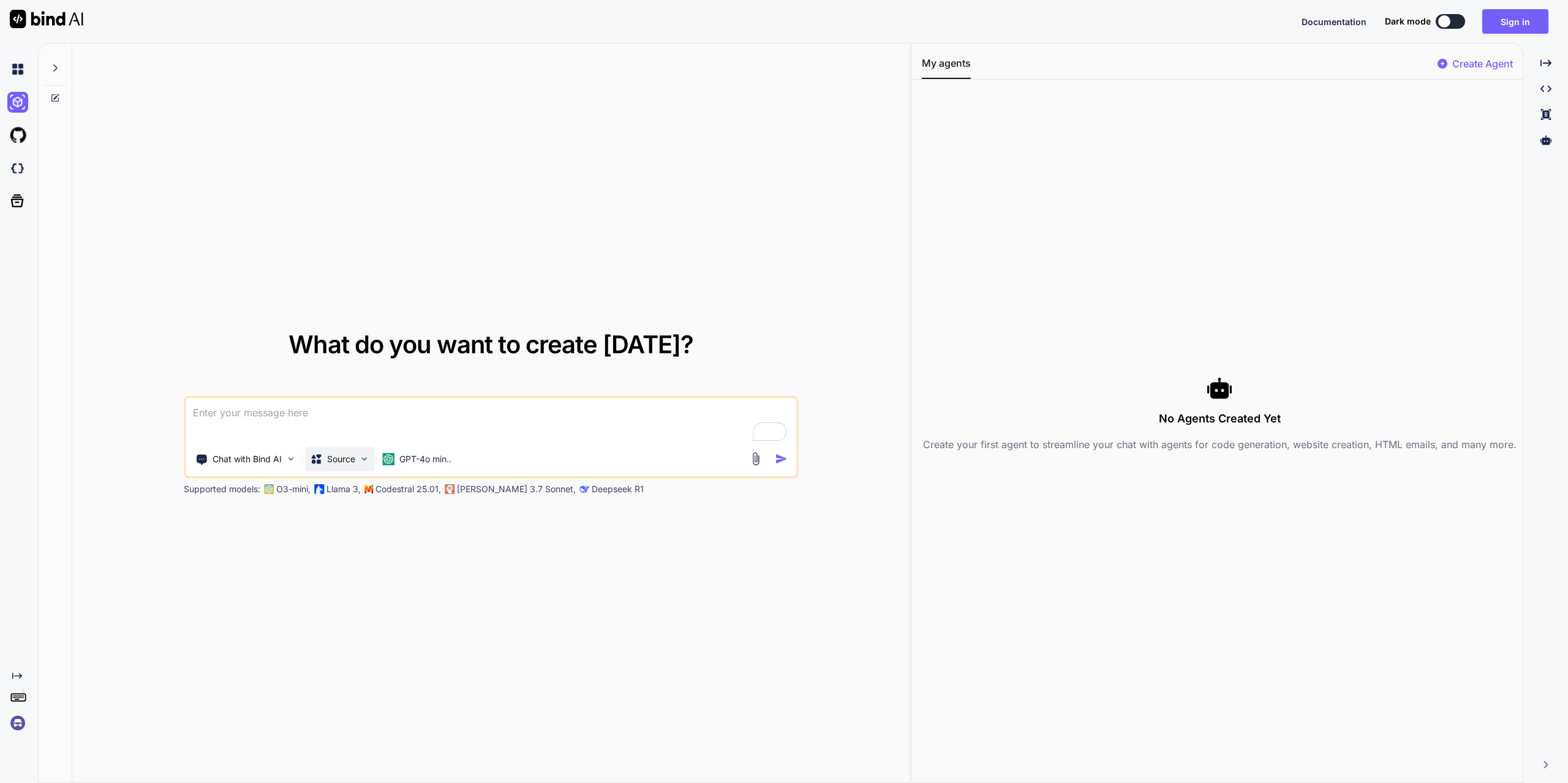
click at [352, 462] on p "Source" at bounding box center [341, 459] width 28 height 12
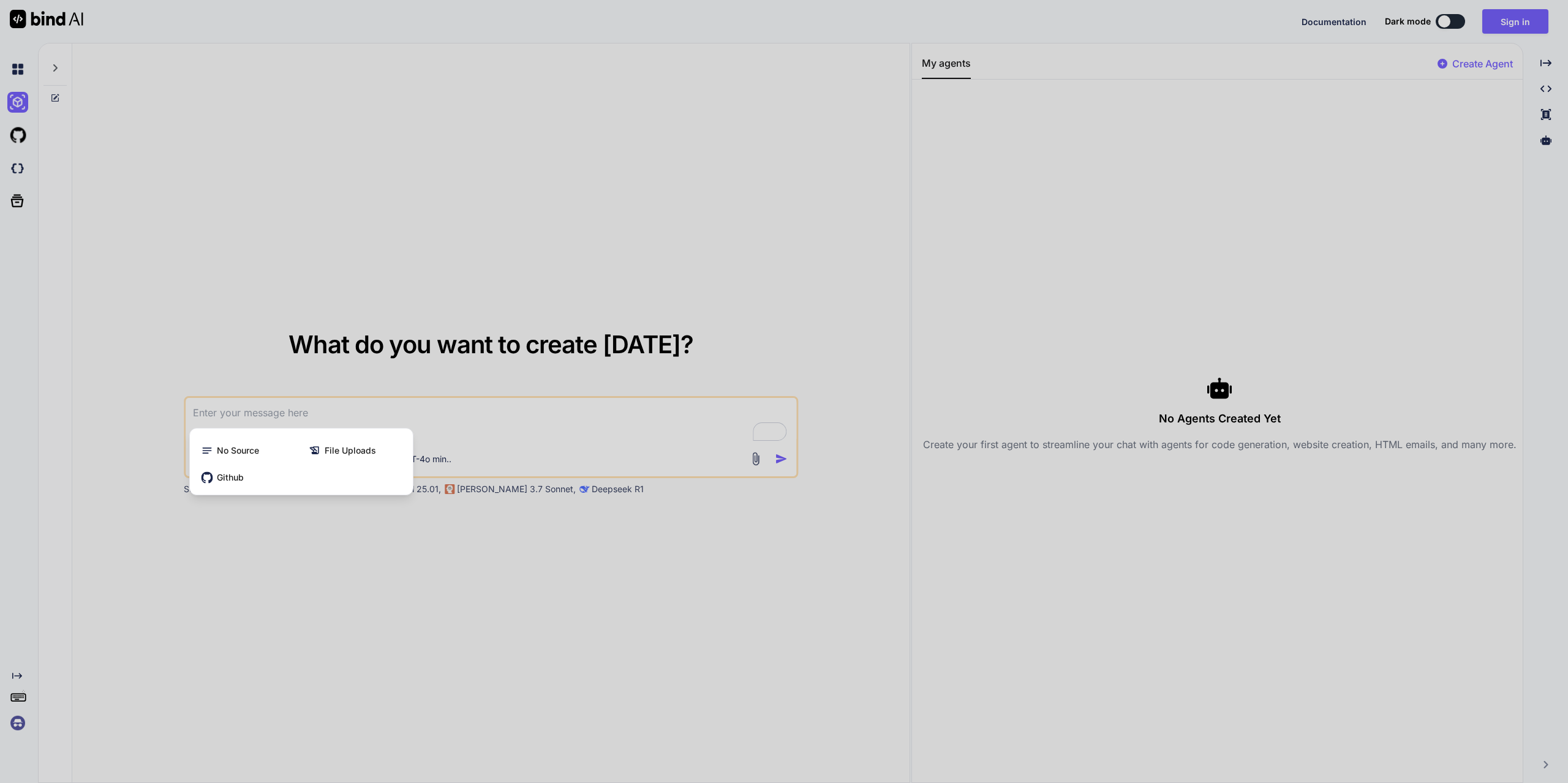
click at [394, 583] on div at bounding box center [784, 391] width 1568 height 783
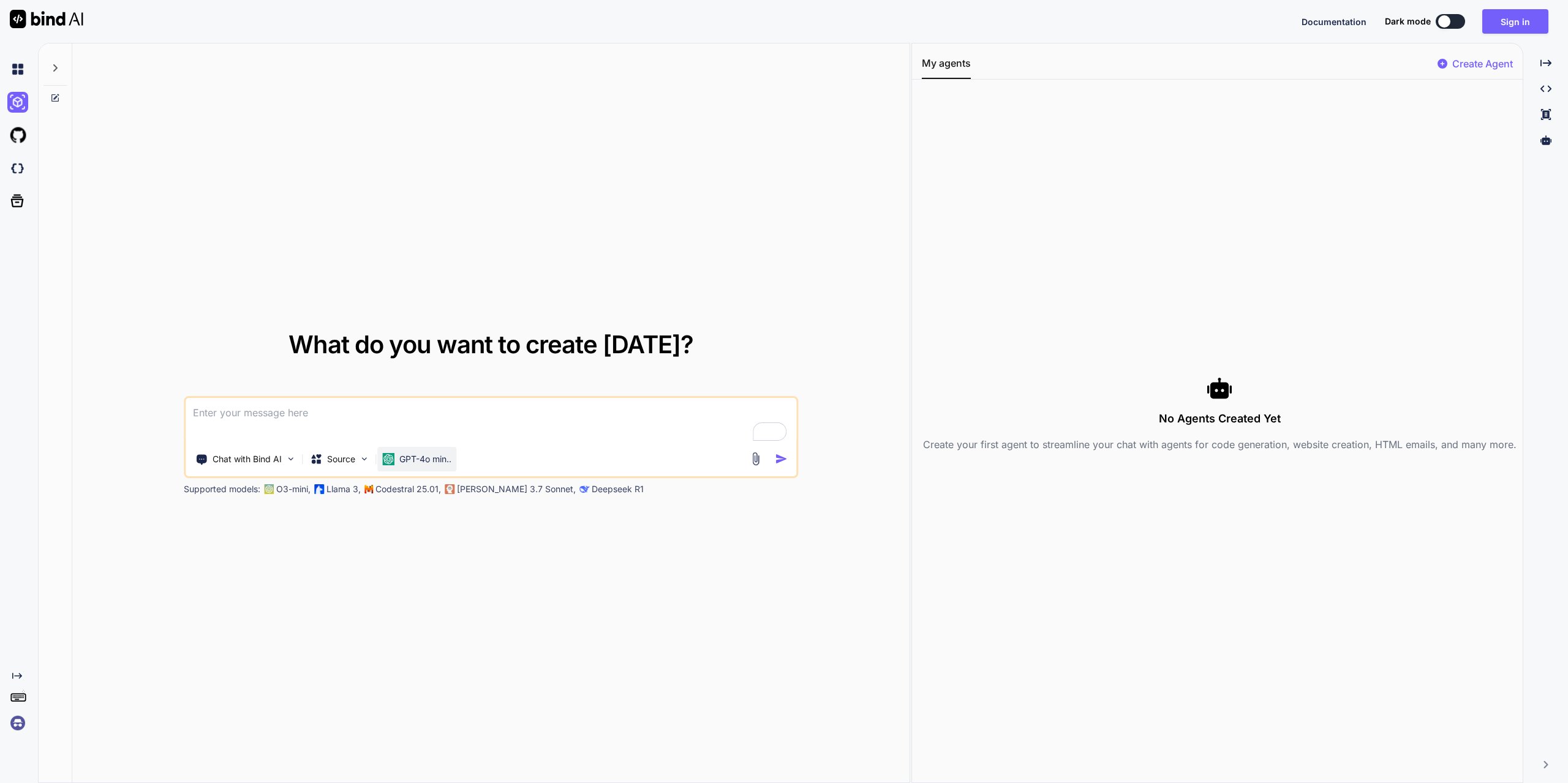
click at [431, 465] on p "GPT-4o min.." at bounding box center [425, 459] width 52 height 12
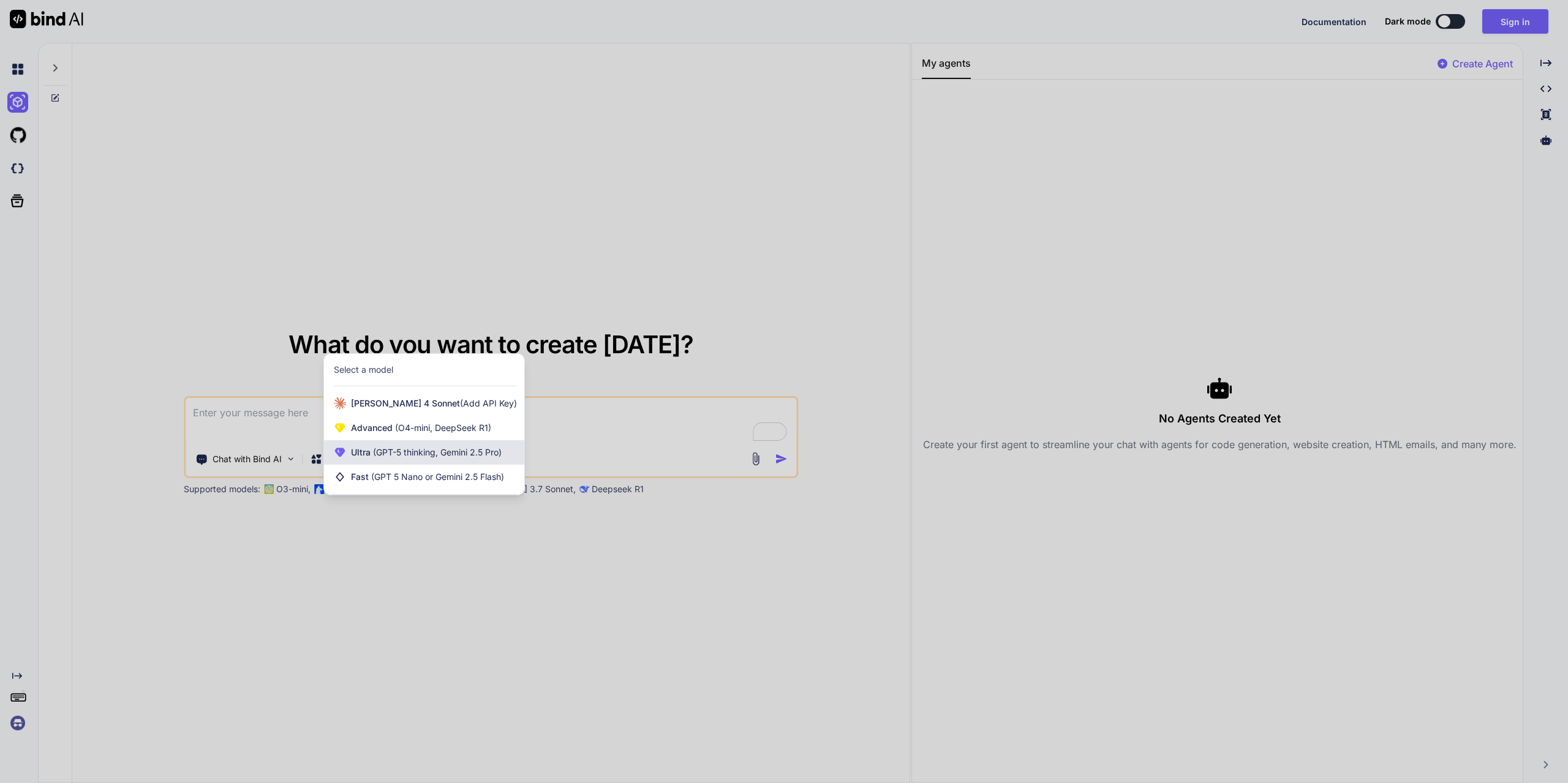
click at [444, 456] on span "(GPT-5 thinking, Gemini 2.5 Pro)" at bounding box center [436, 452] width 131 height 11
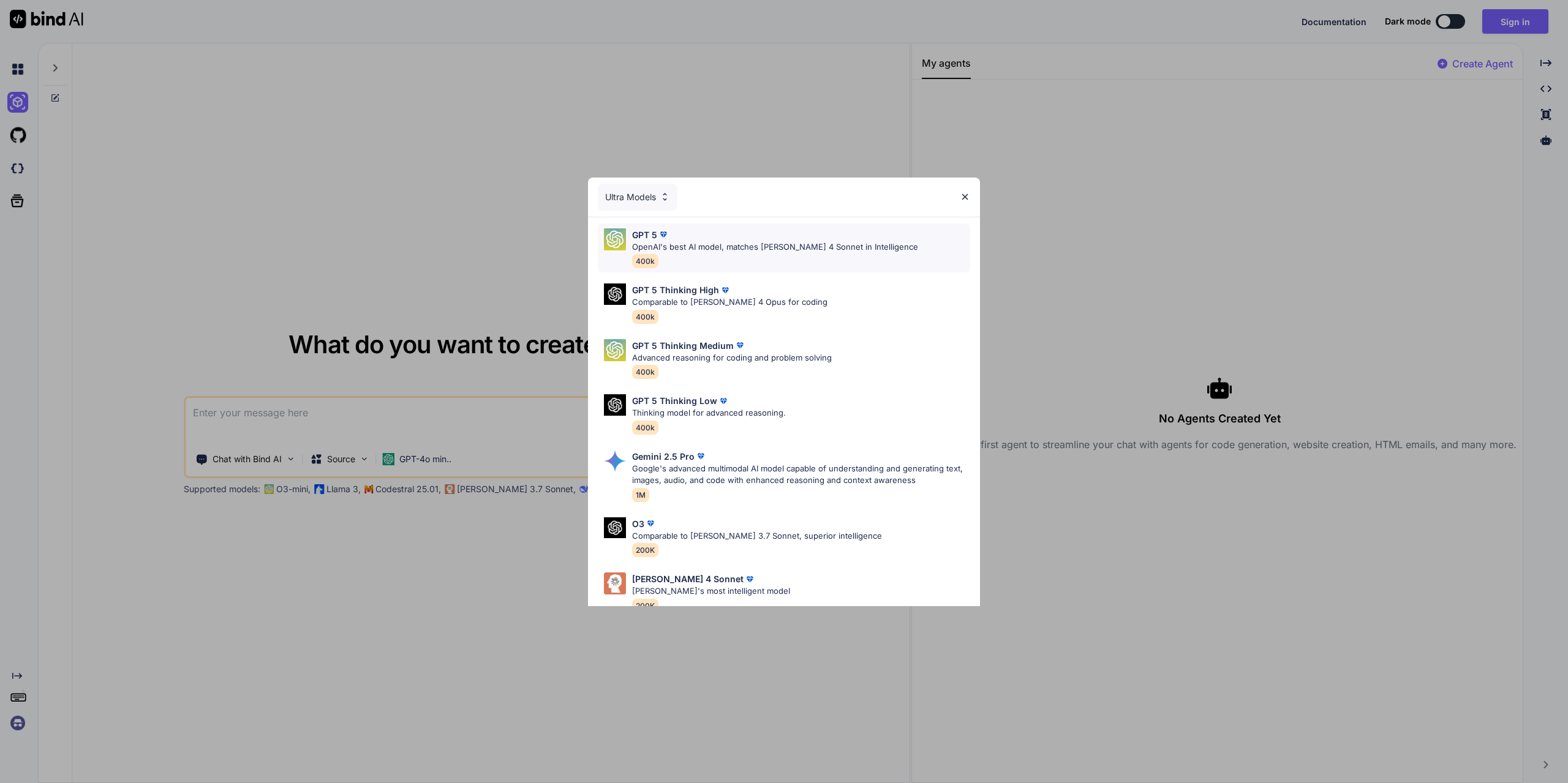
click at [700, 258] on div "GPT 5 OpenAI's best AI model, matches Claude 4 Sonnet in Intelligence 400k" at bounding box center [775, 248] width 286 height 40
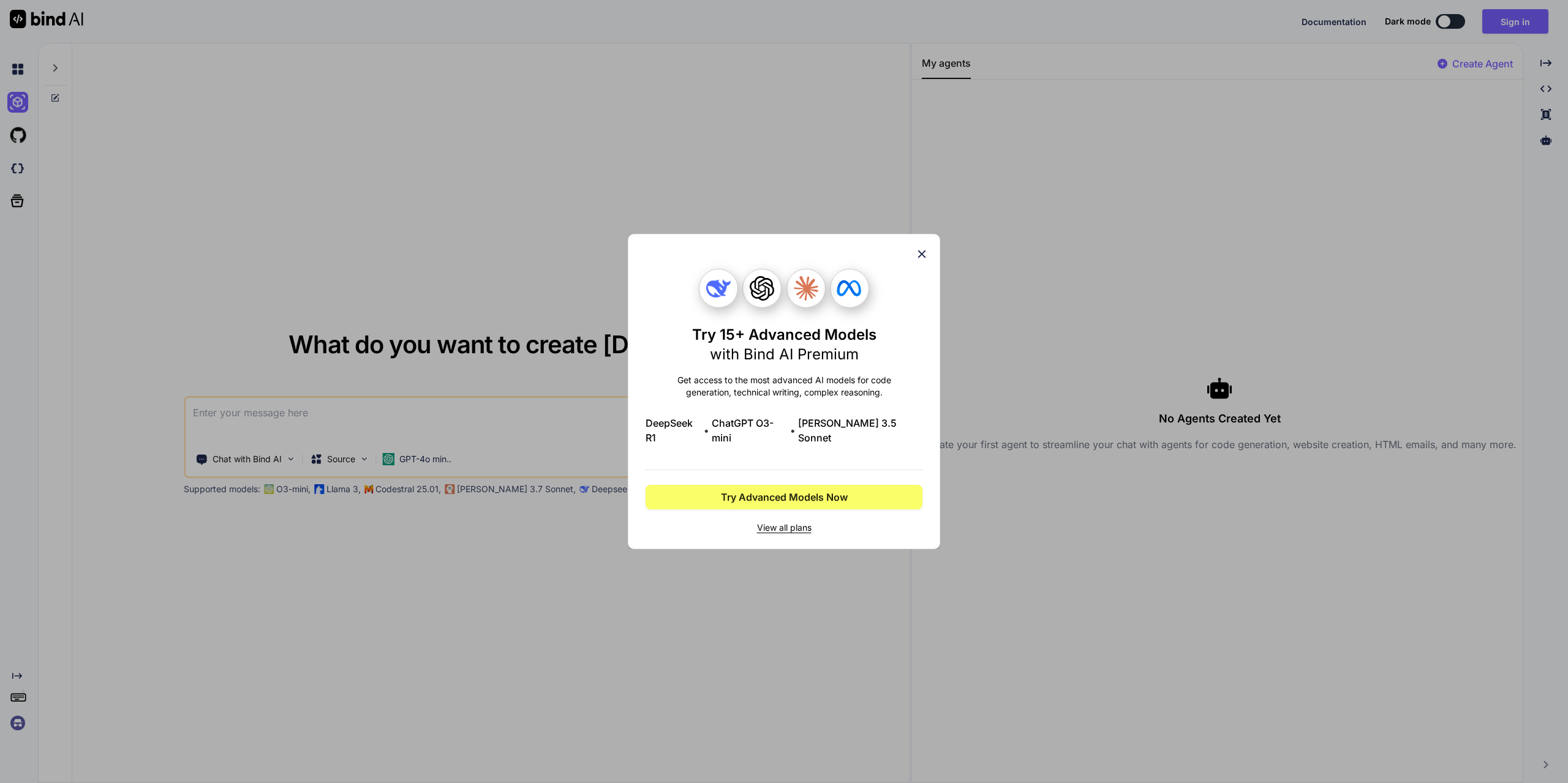
click at [798, 522] on span "View all plans" at bounding box center [784, 528] width 276 height 12
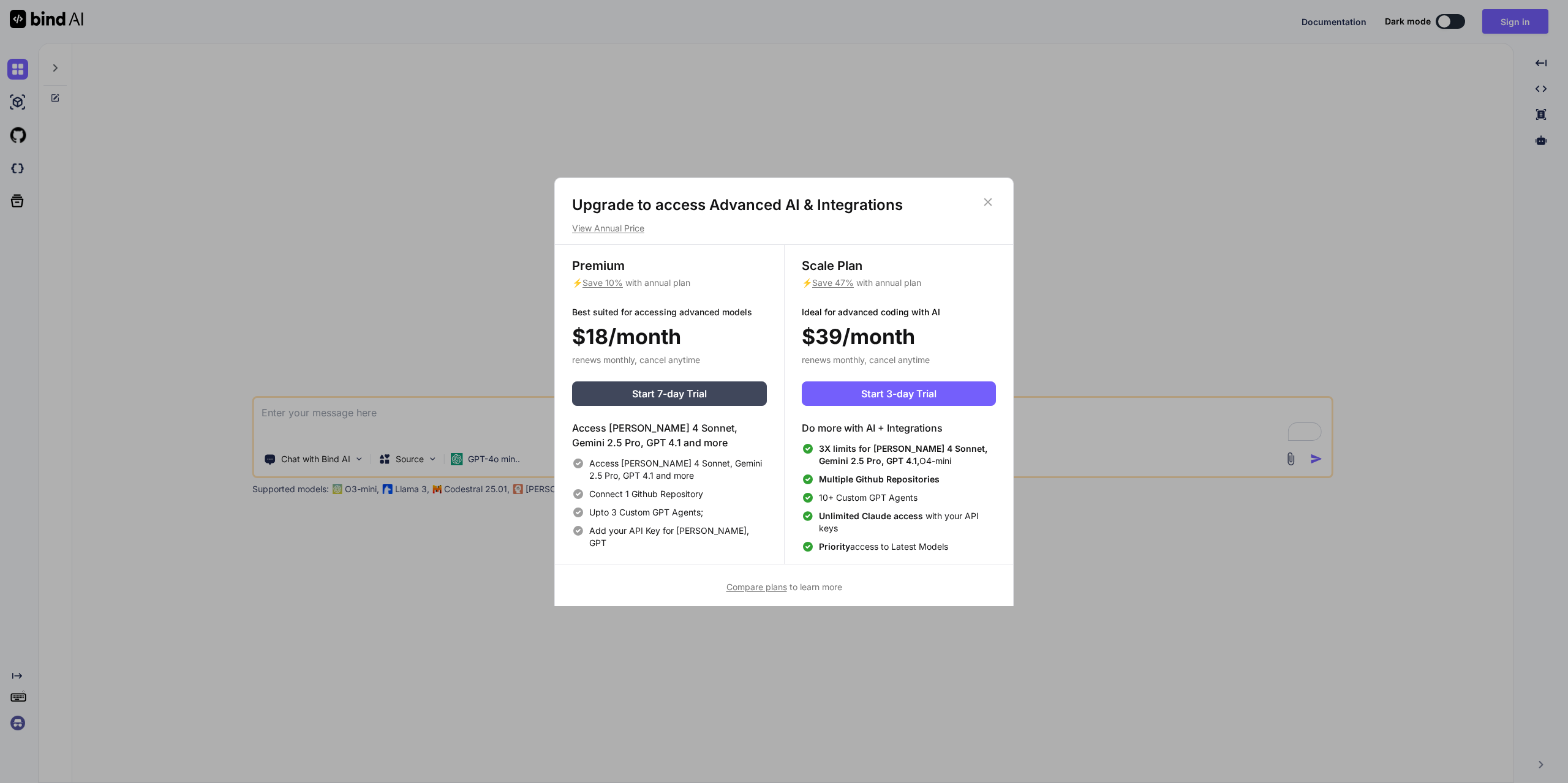
click at [621, 230] on p "View Annual Price" at bounding box center [784, 228] width 424 height 12
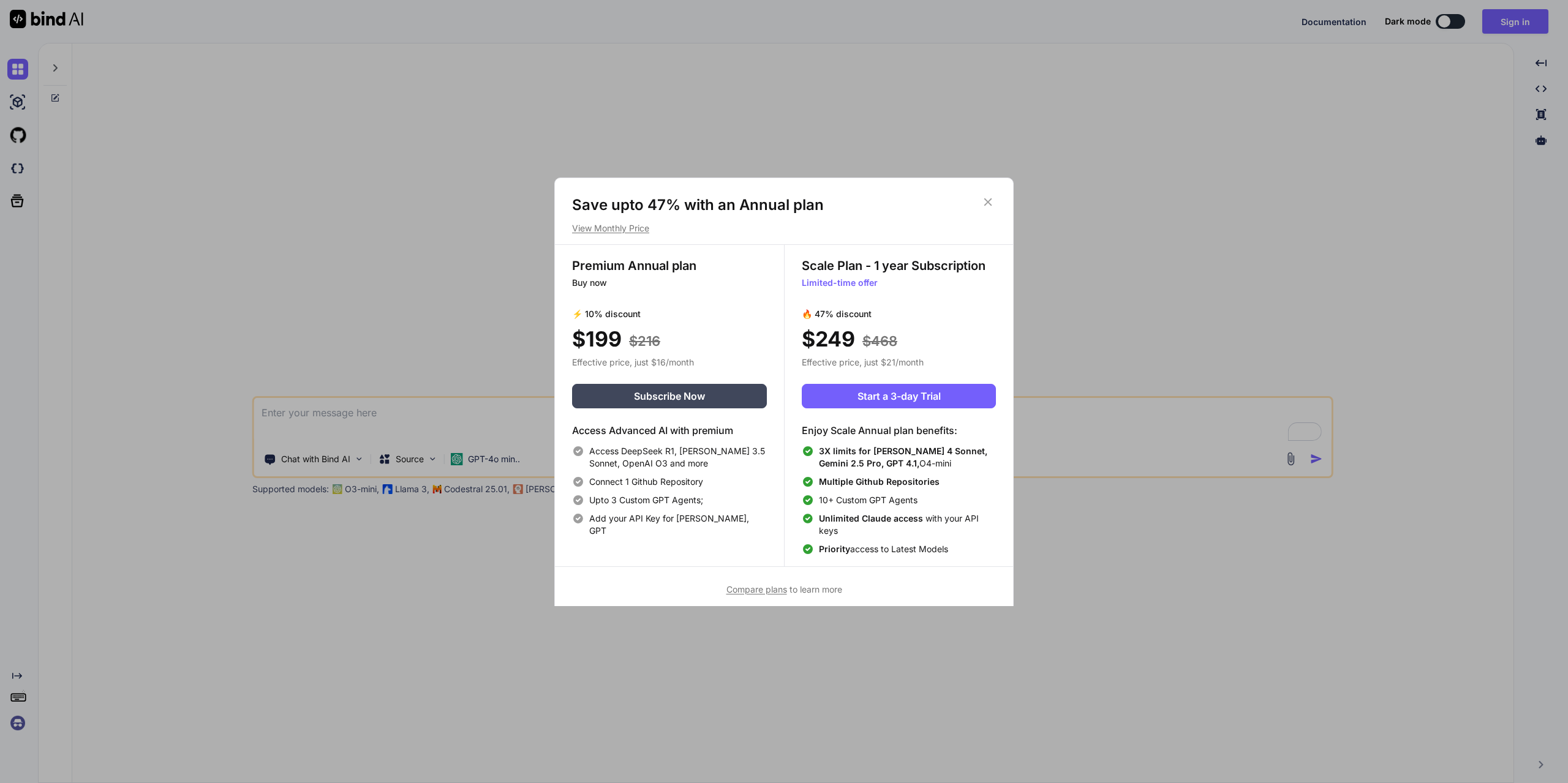
click at [621, 229] on p "View Monthly Price" at bounding box center [784, 228] width 424 height 12
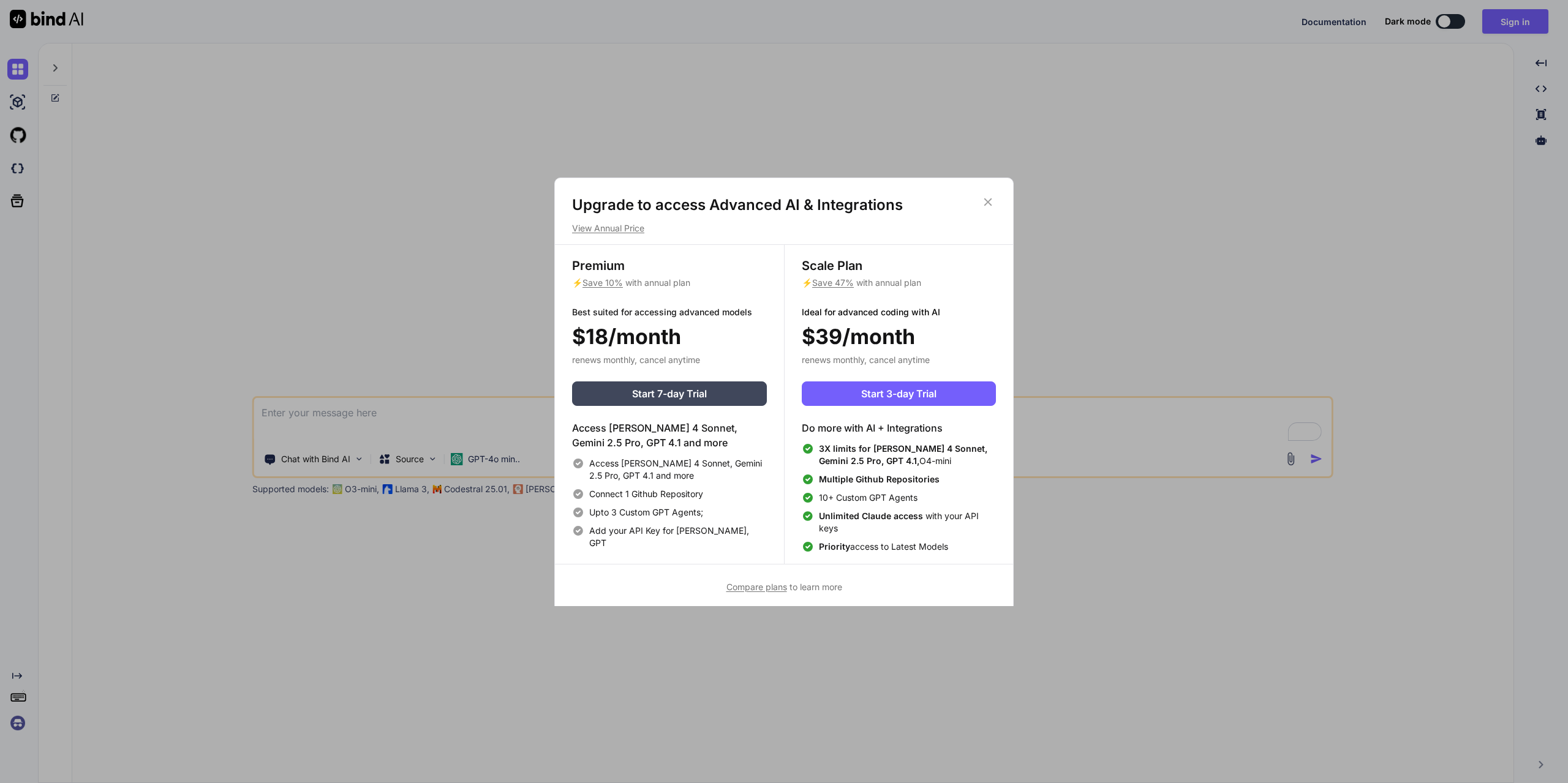
click at [621, 229] on p "View Annual Price" at bounding box center [784, 228] width 424 height 12
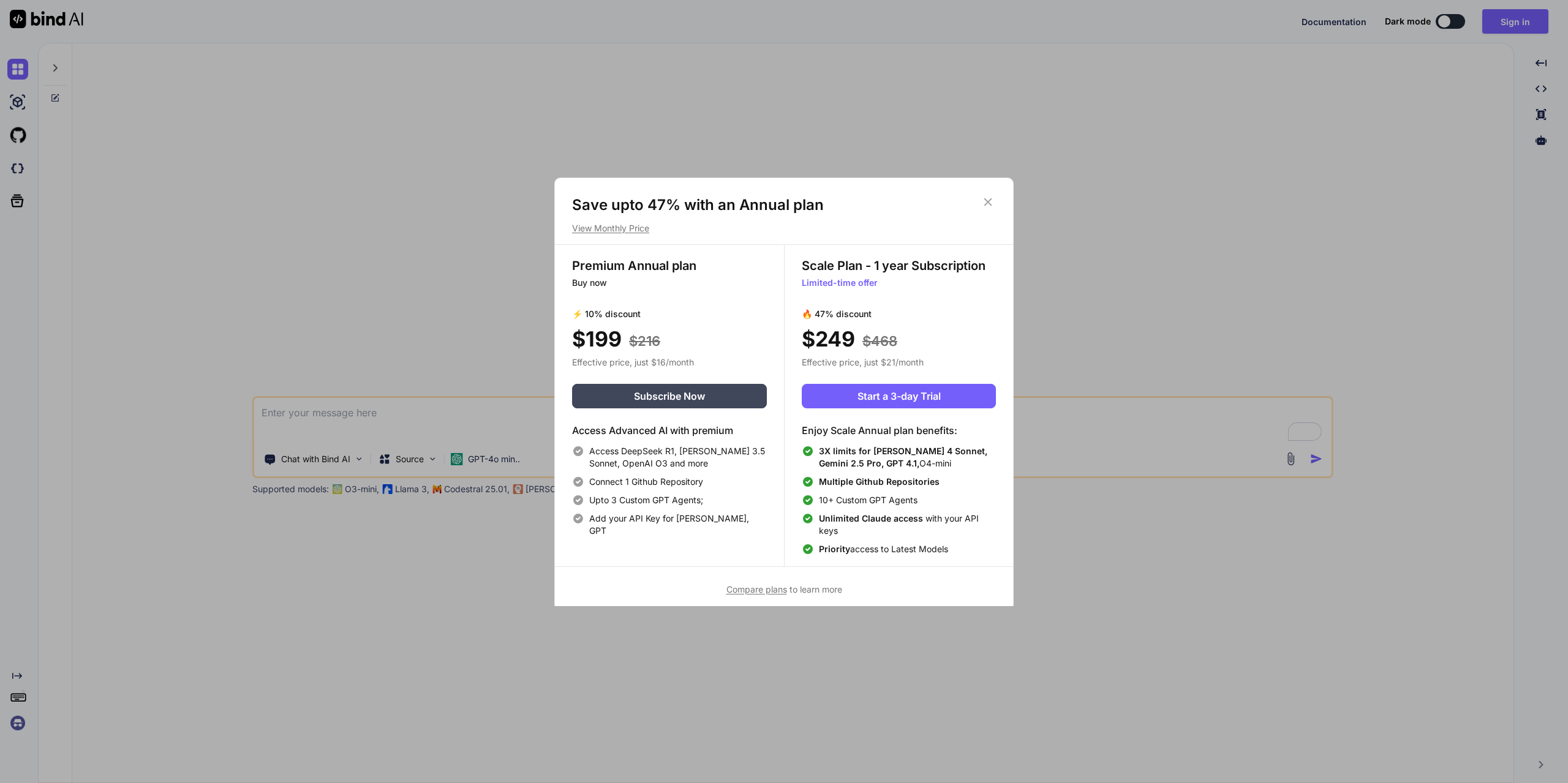
click at [987, 204] on icon at bounding box center [988, 202] width 14 height 14
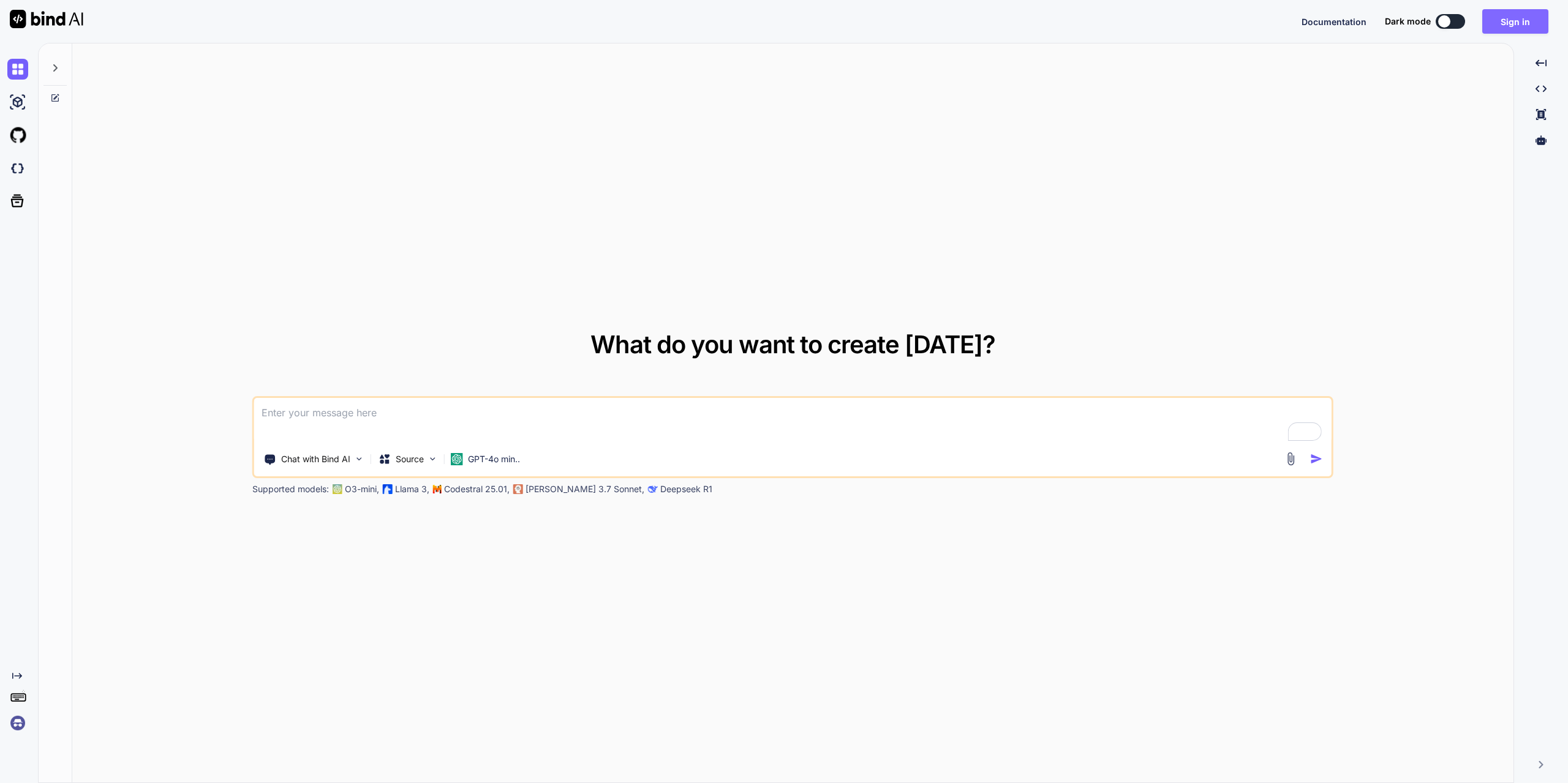
click at [1515, 24] on button "Sign in" at bounding box center [1515, 21] width 66 height 24
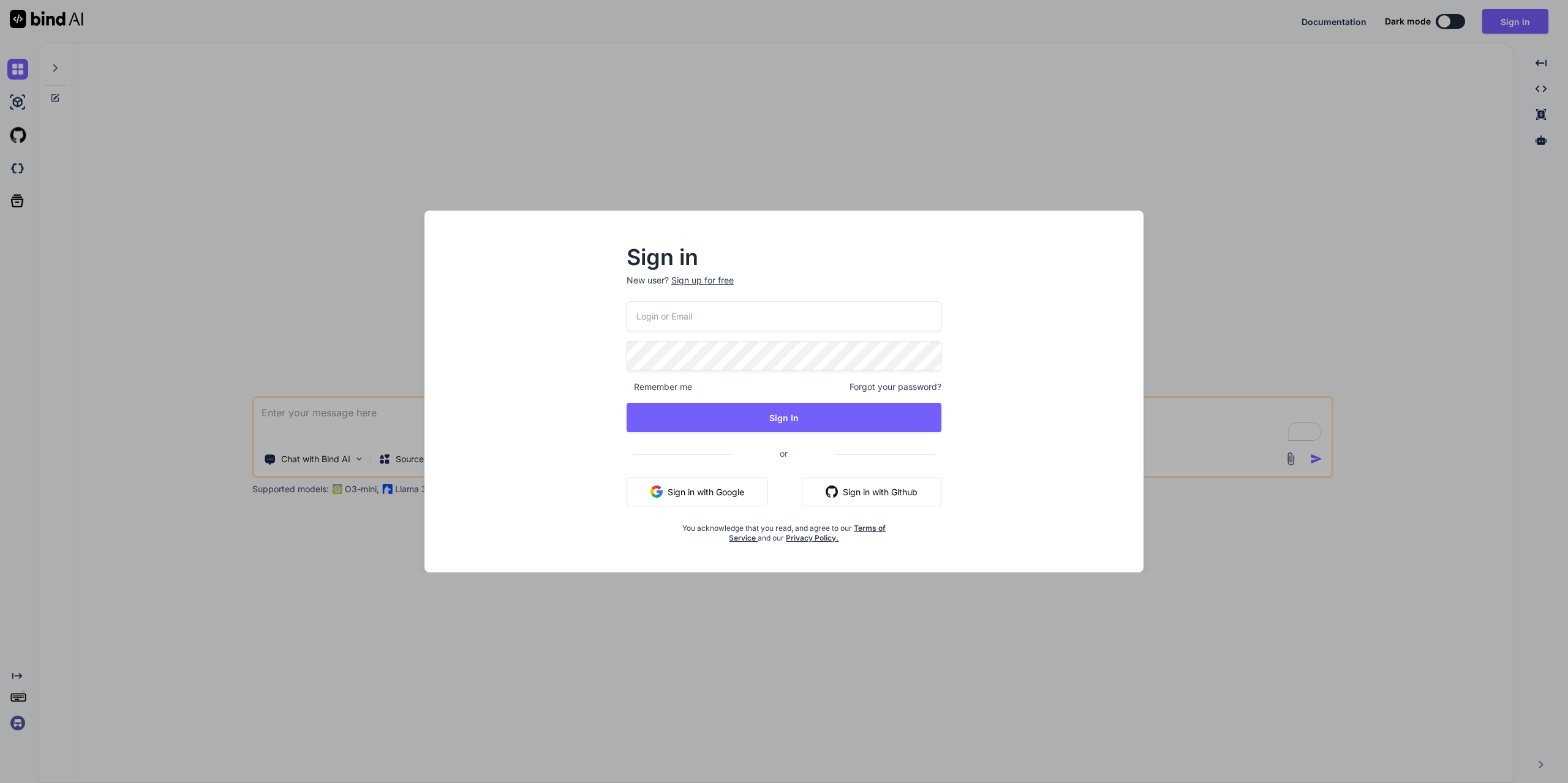
click at [718, 488] on button "Sign in with Google" at bounding box center [697, 491] width 141 height 29
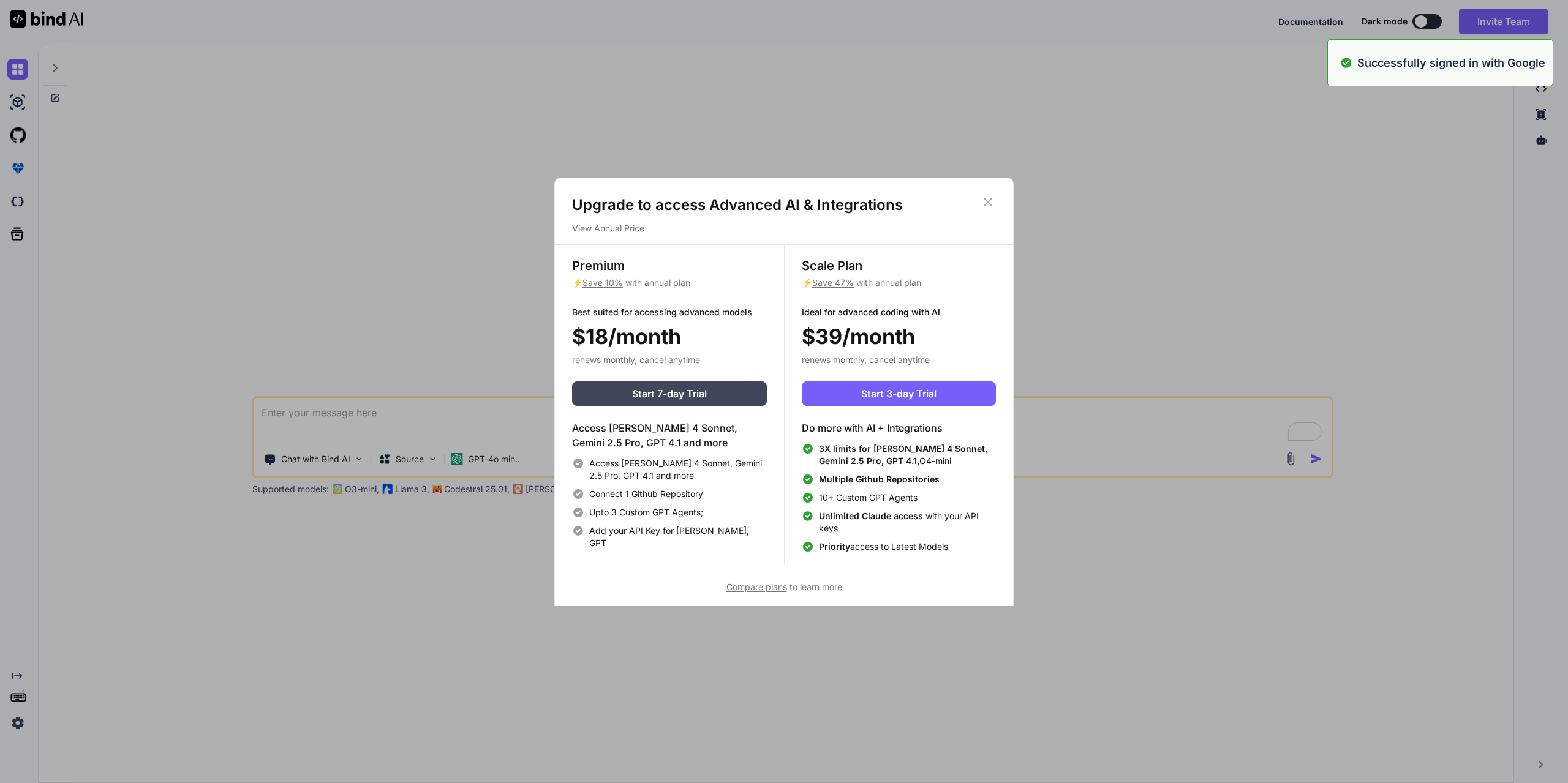
click at [988, 203] on icon at bounding box center [988, 202] width 8 height 8
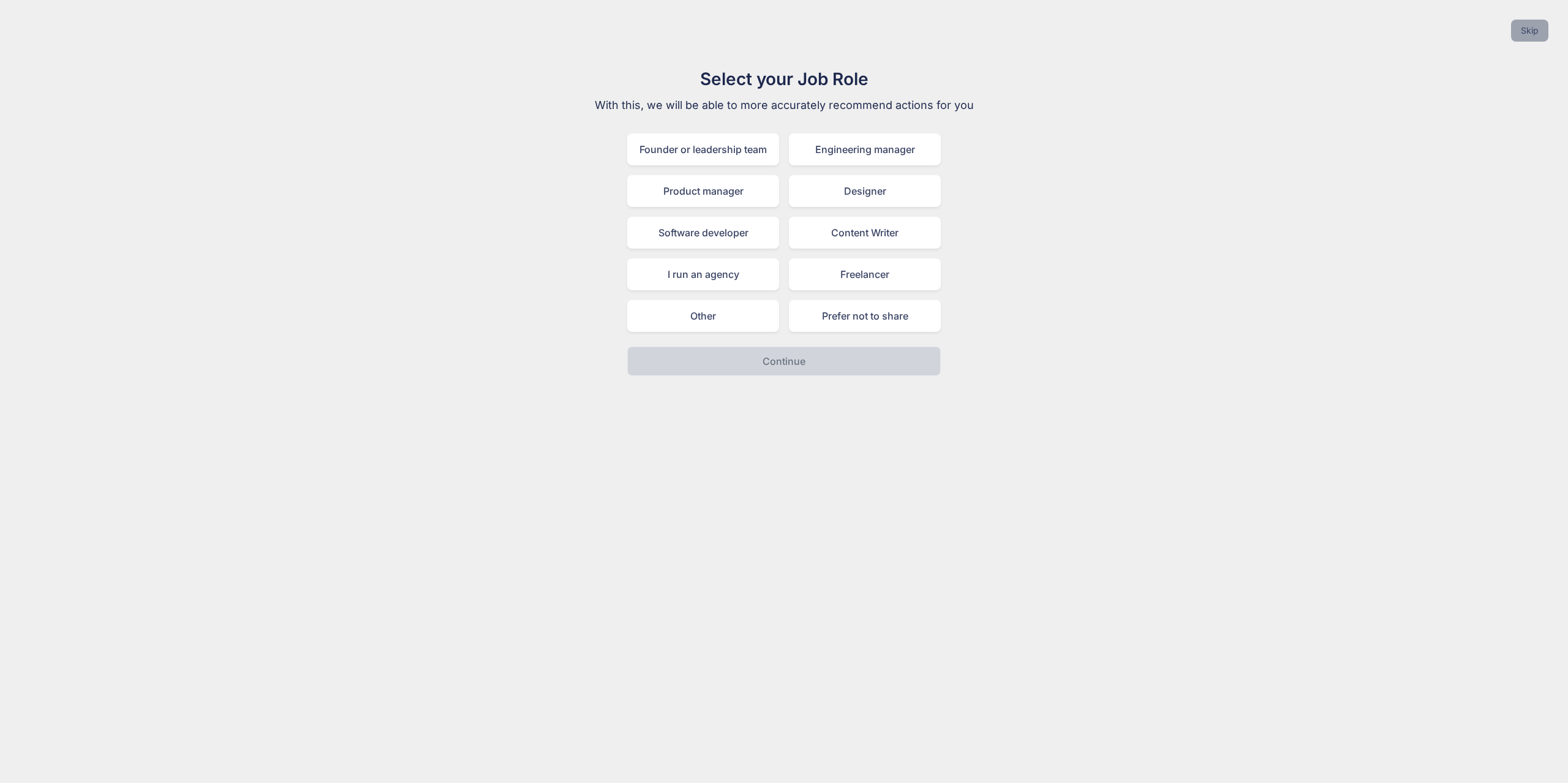
click at [1532, 31] on button "Skip" at bounding box center [1529, 30] width 37 height 22
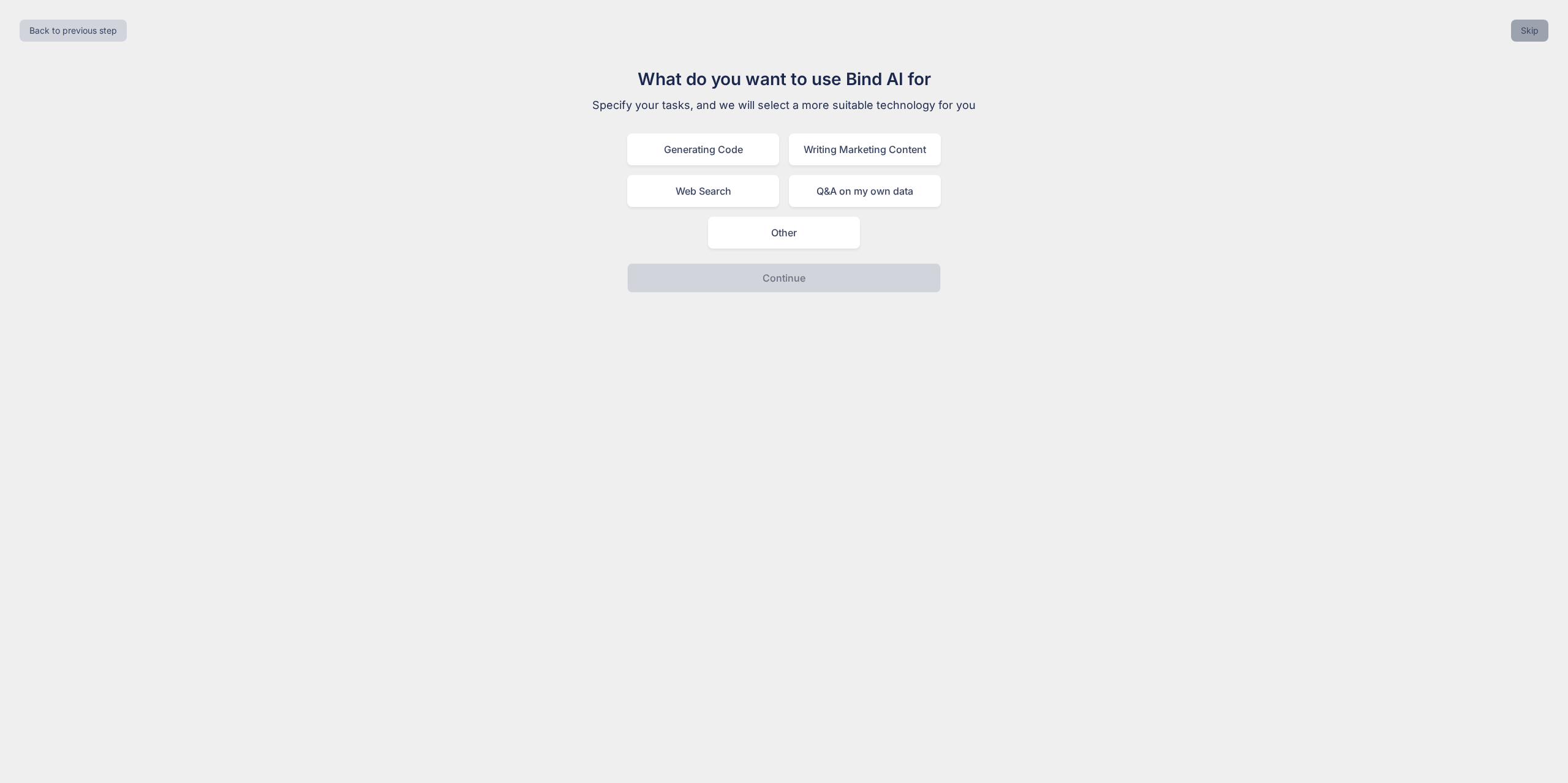
click at [1536, 33] on button "Skip" at bounding box center [1529, 30] width 37 height 22
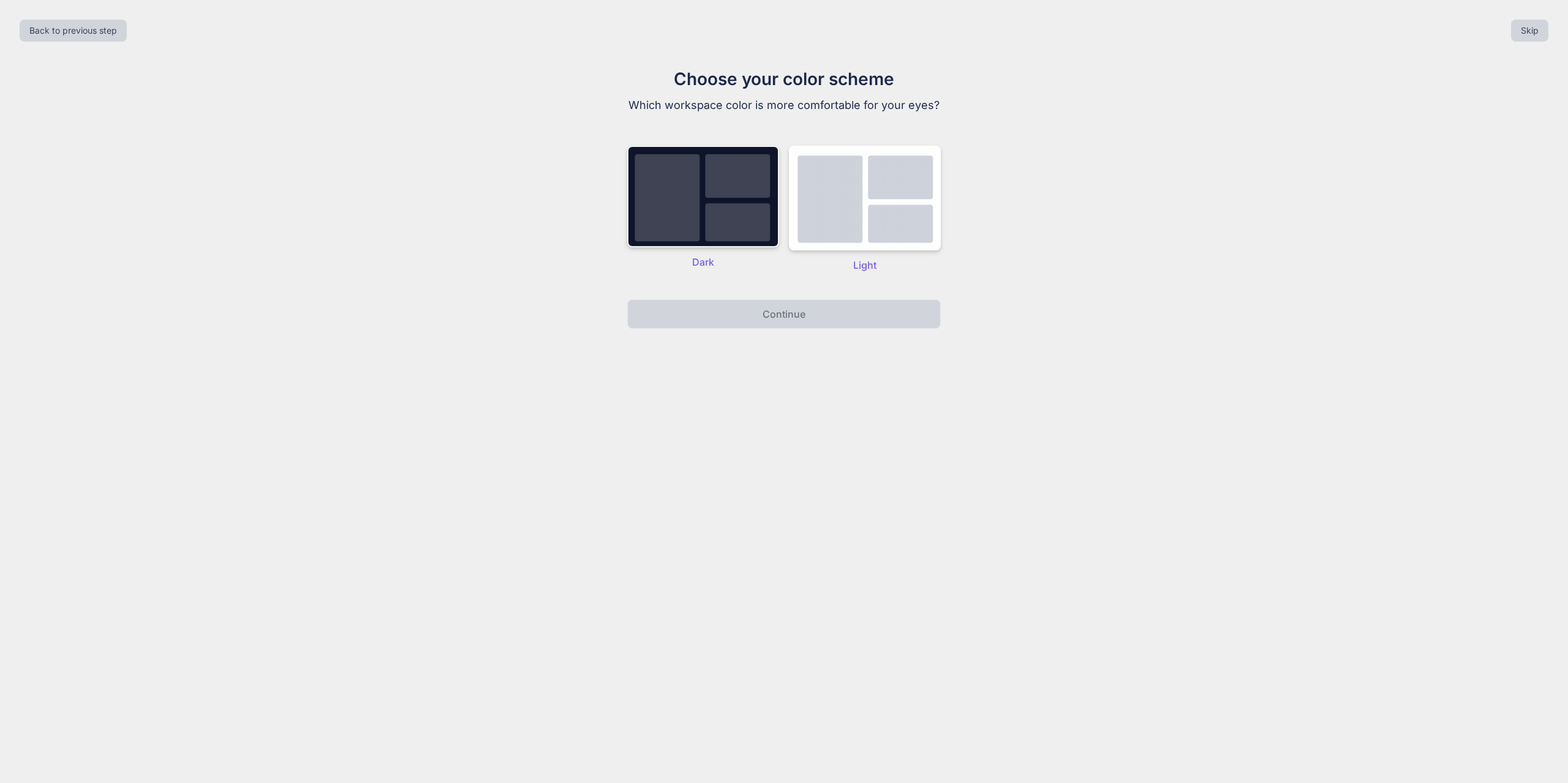
click at [689, 216] on img at bounding box center [703, 196] width 152 height 102
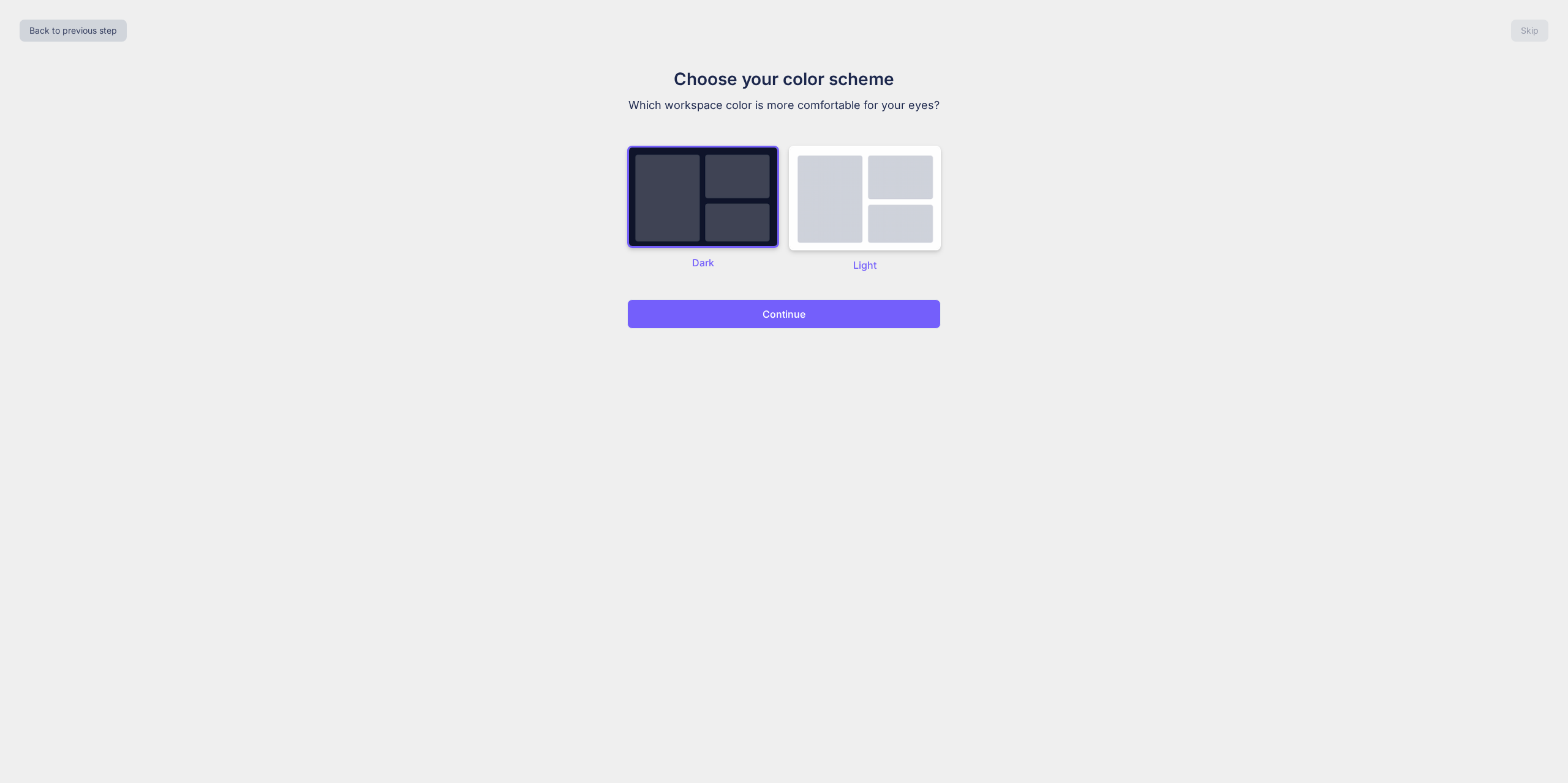
click at [866, 320] on button "Continue" at bounding box center [784, 314] width 314 height 29
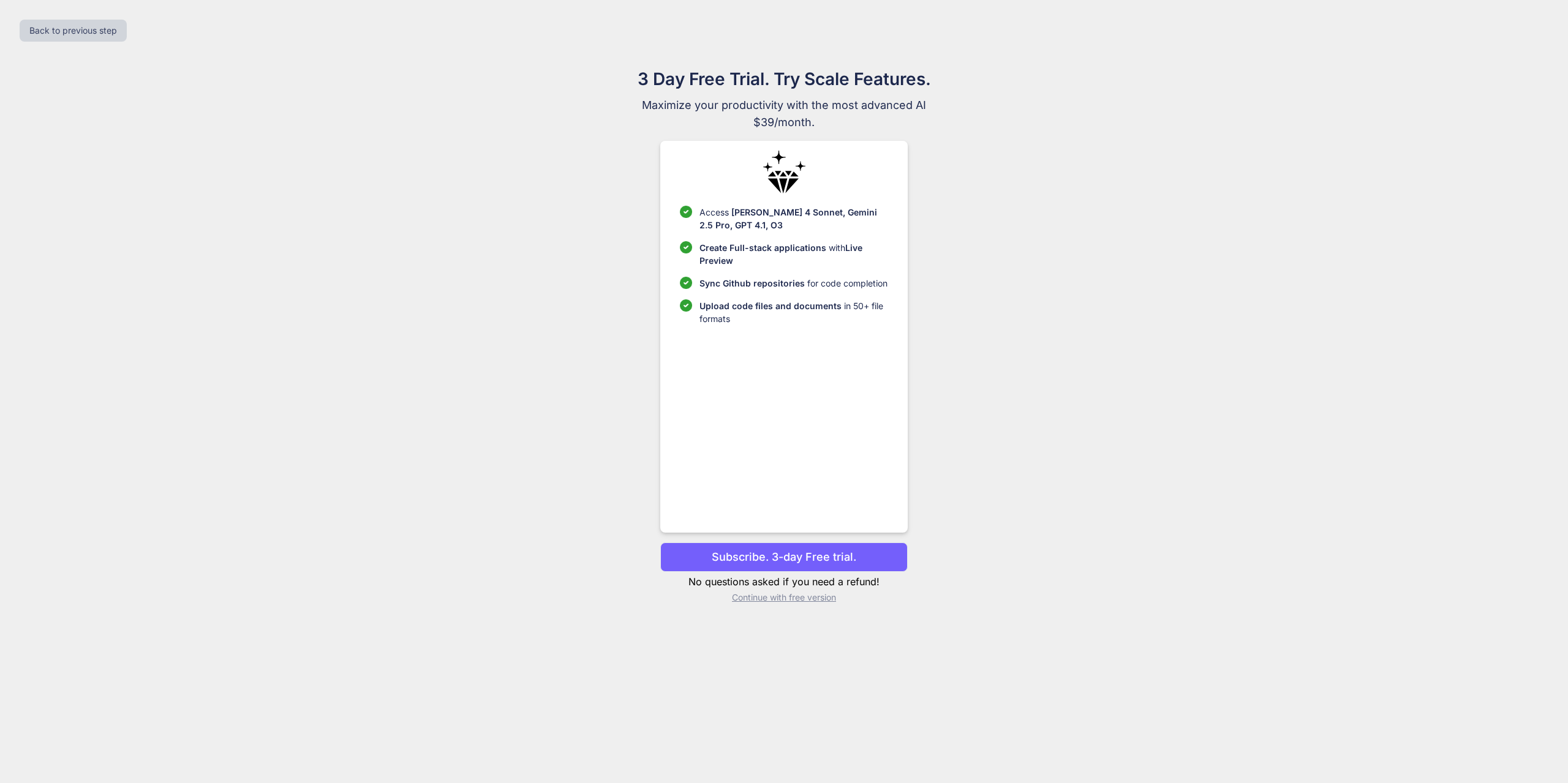
click at [805, 553] on p "Subscribe. 3-day Free trial." at bounding box center [783, 557] width 145 height 16
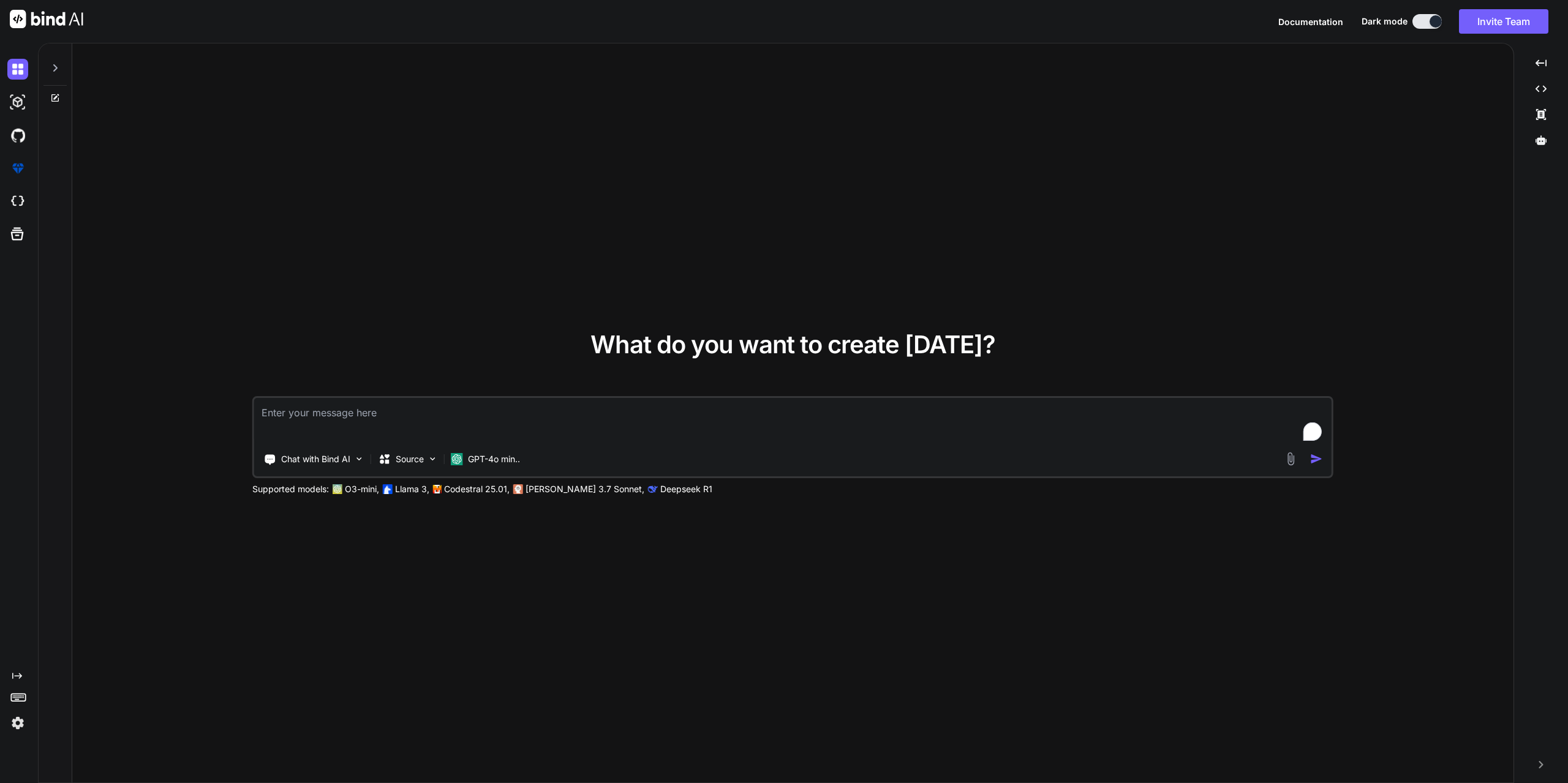
click at [23, 17] on img at bounding box center [46, 19] width 74 height 19
click at [15, 105] on img at bounding box center [18, 103] width 21 height 21
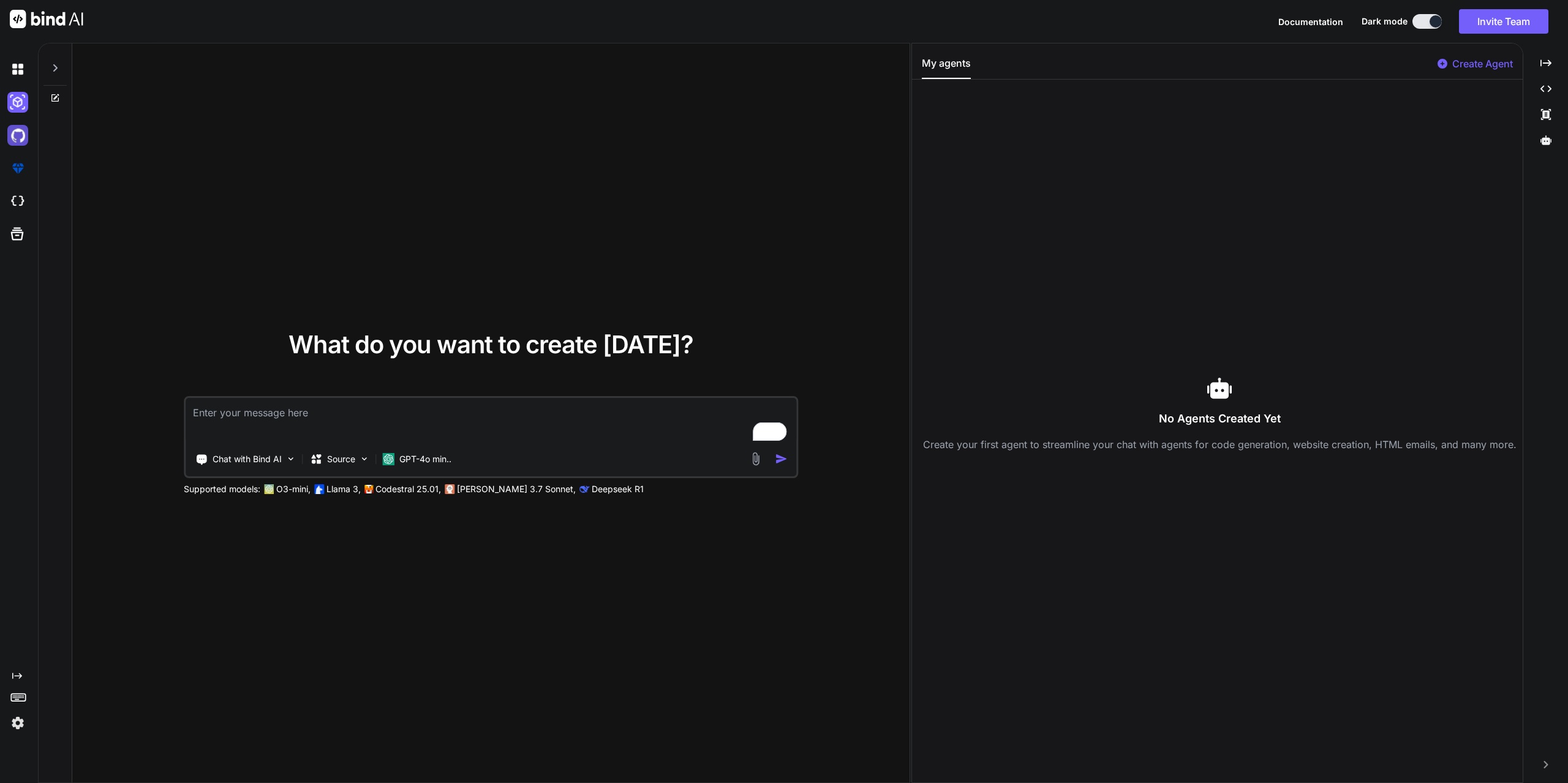
click at [19, 130] on img at bounding box center [18, 136] width 21 height 21
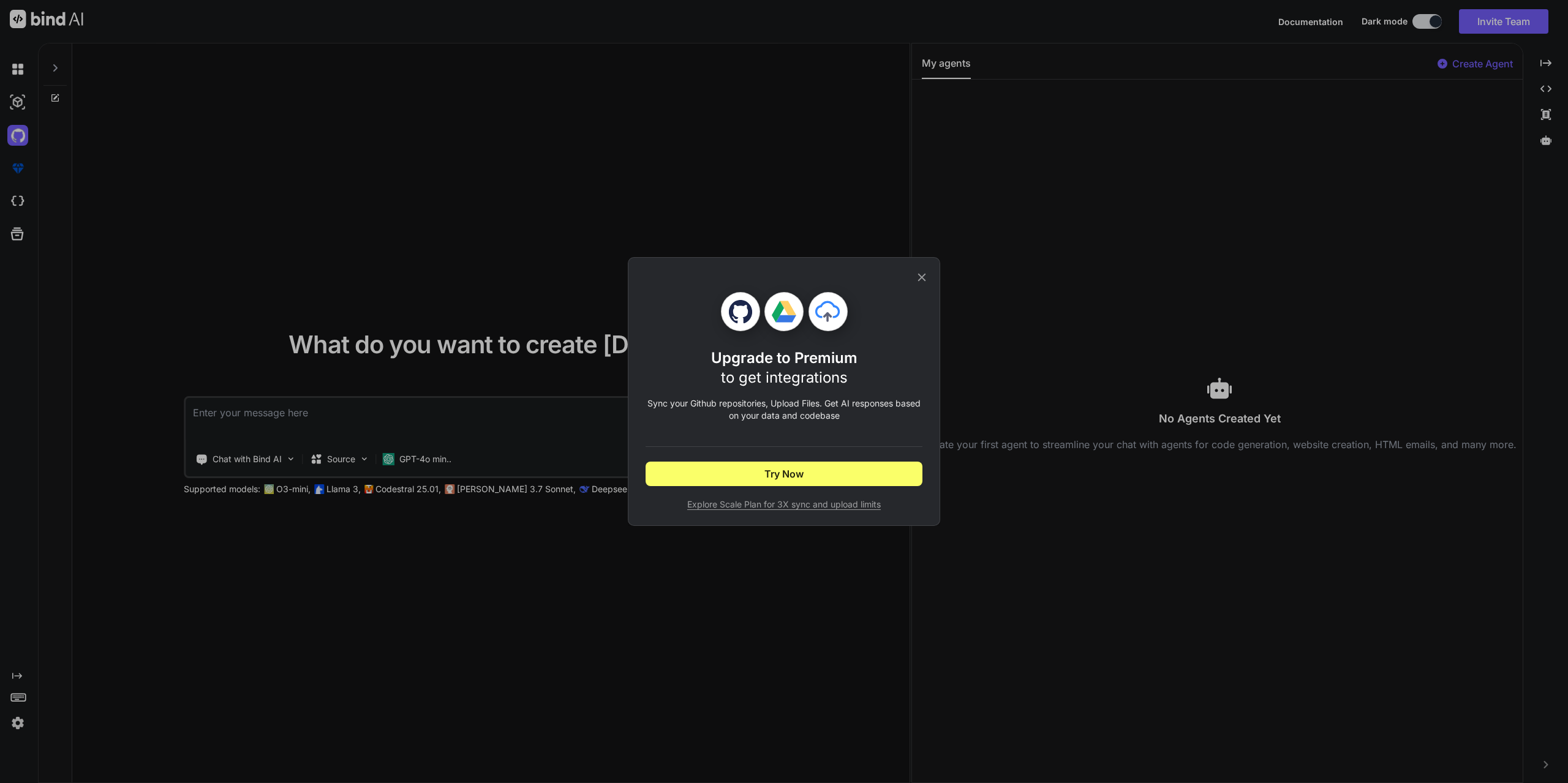
click at [923, 272] on icon at bounding box center [921, 277] width 14 height 14
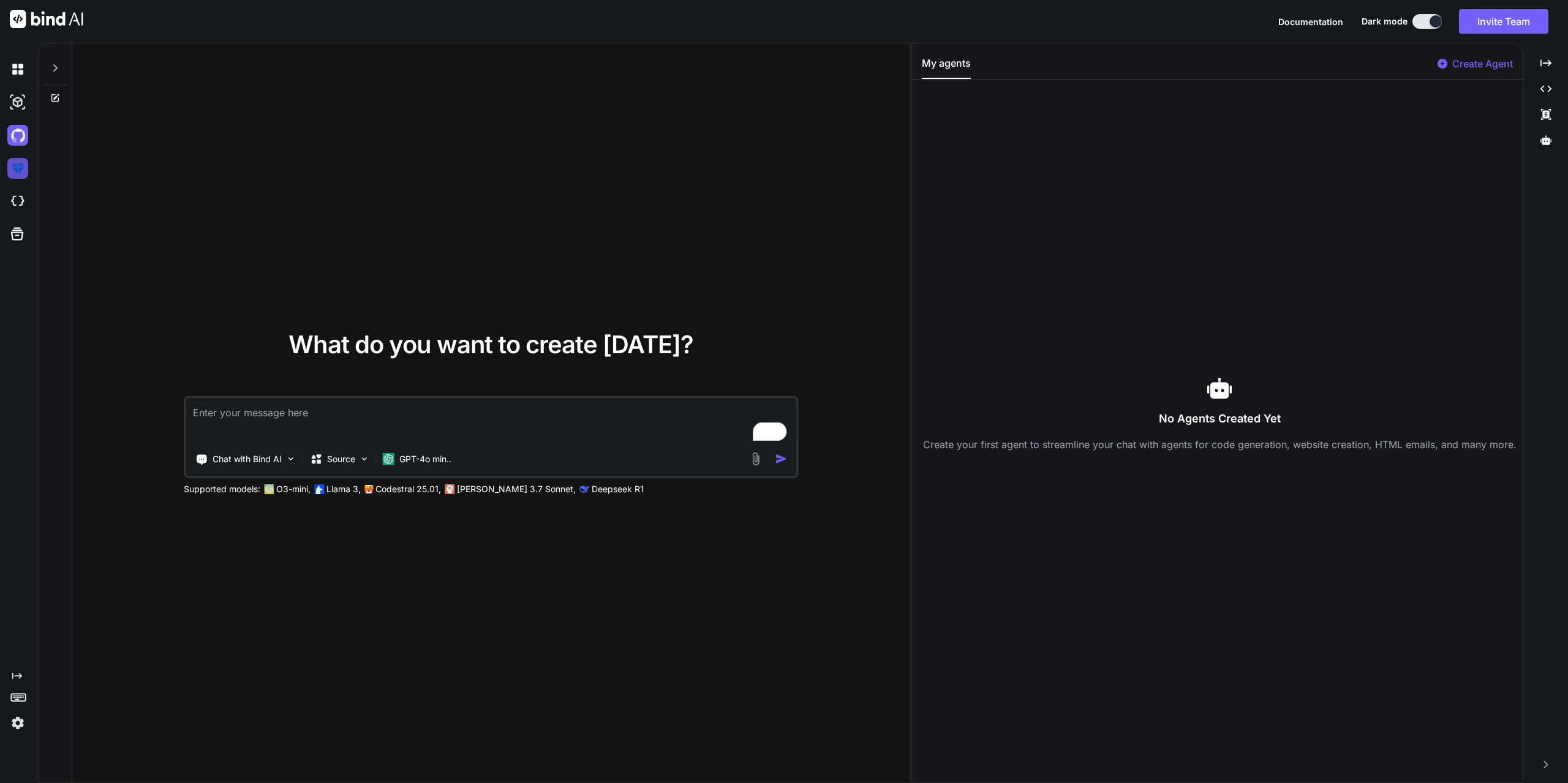
click at [23, 168] on img at bounding box center [18, 168] width 21 height 21
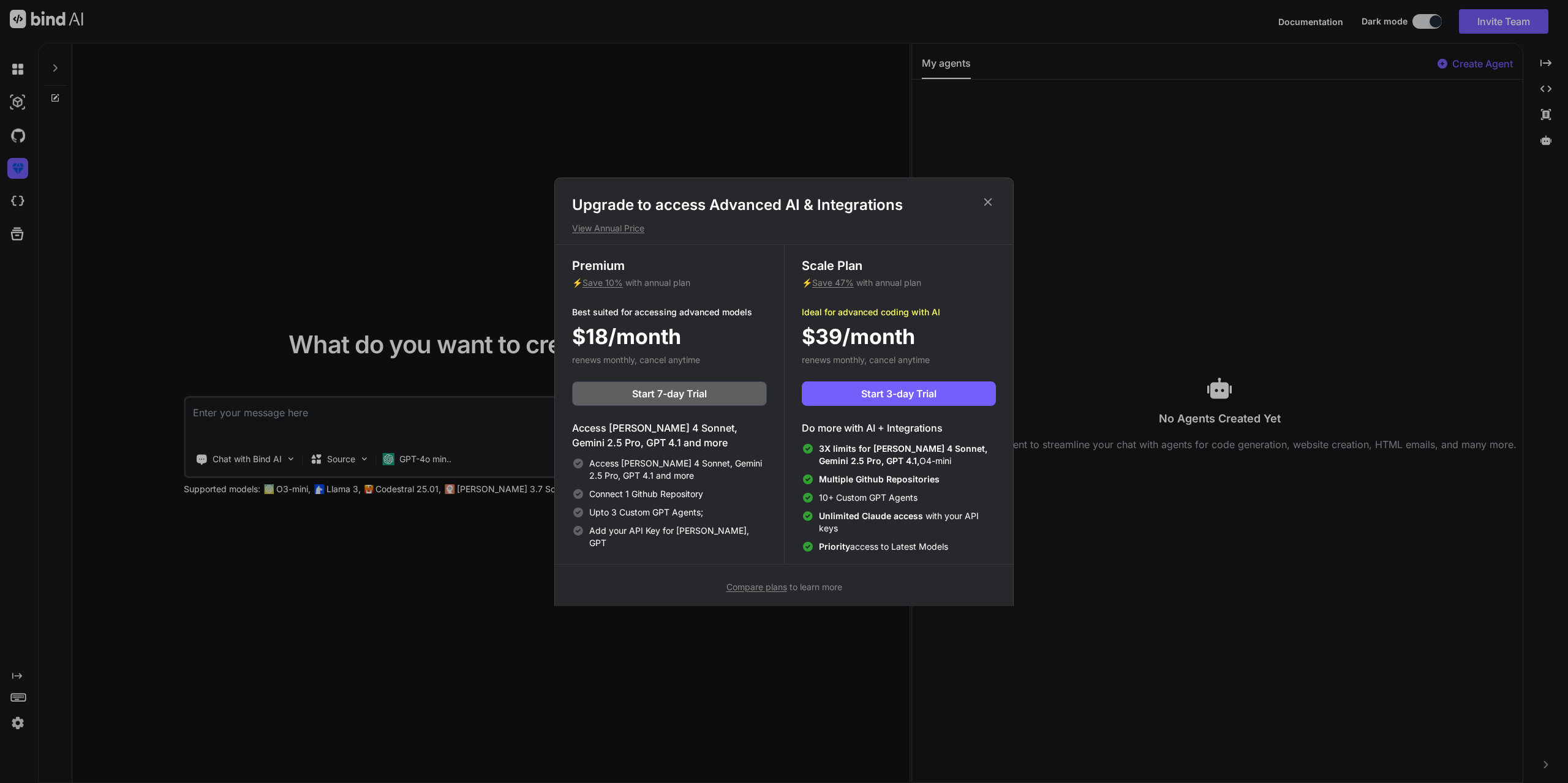
click at [989, 201] on icon at bounding box center [988, 202] width 14 height 14
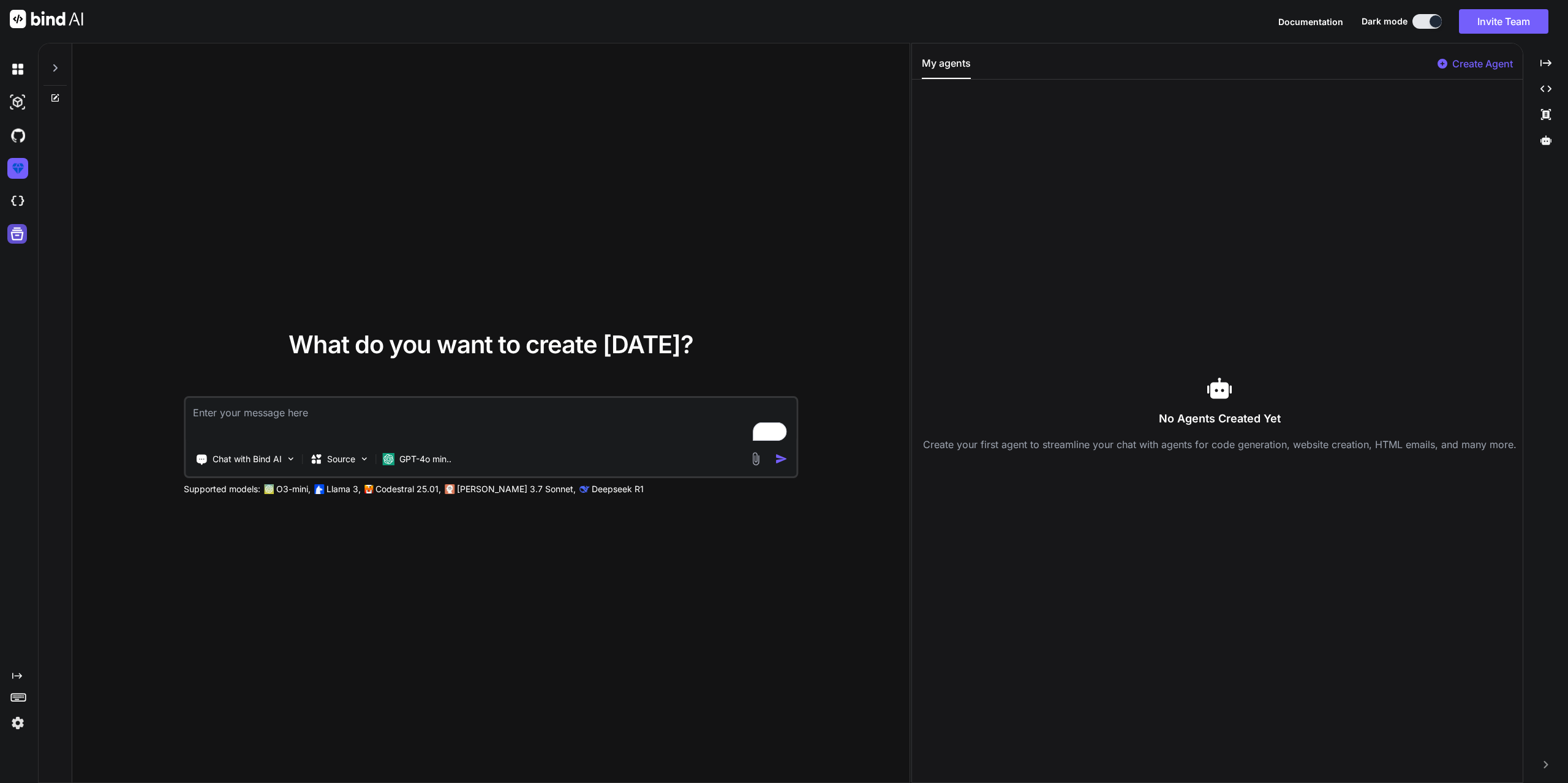
click at [18, 233] on icon at bounding box center [18, 234] width 13 height 13
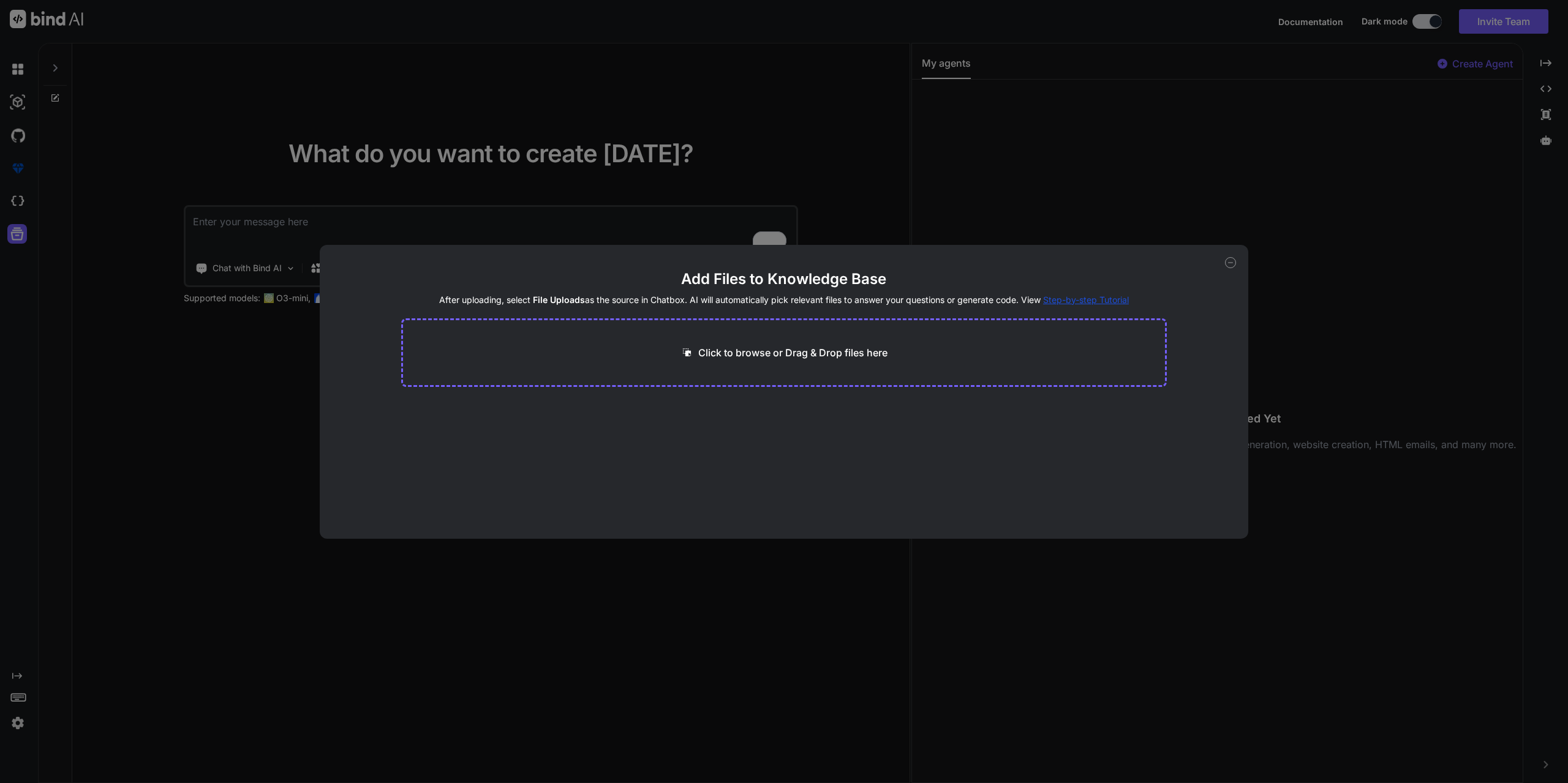
click at [1229, 260] on icon at bounding box center [1230, 263] width 11 height 11
type textarea "x"
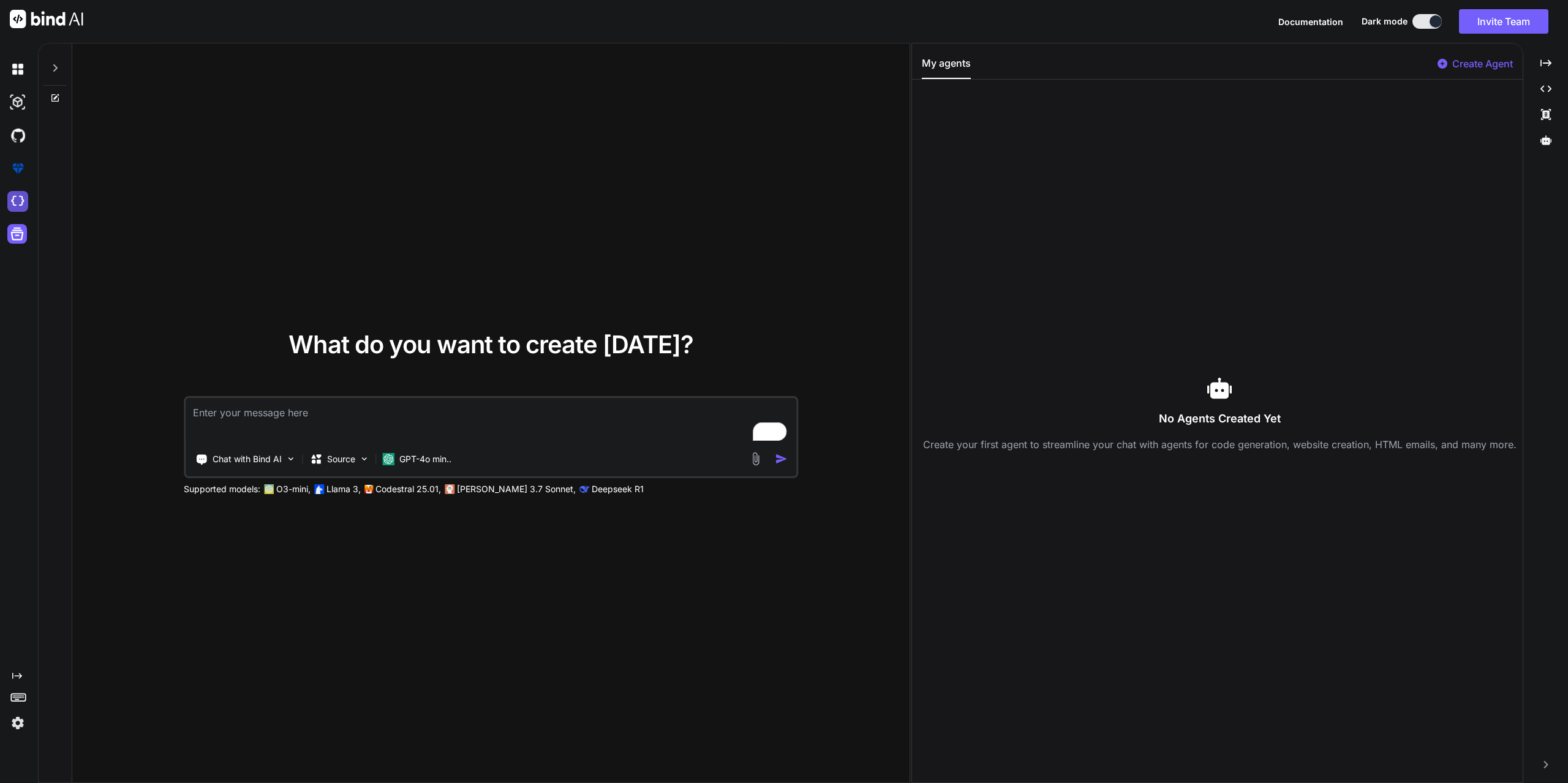
click at [23, 202] on img at bounding box center [18, 201] width 21 height 21
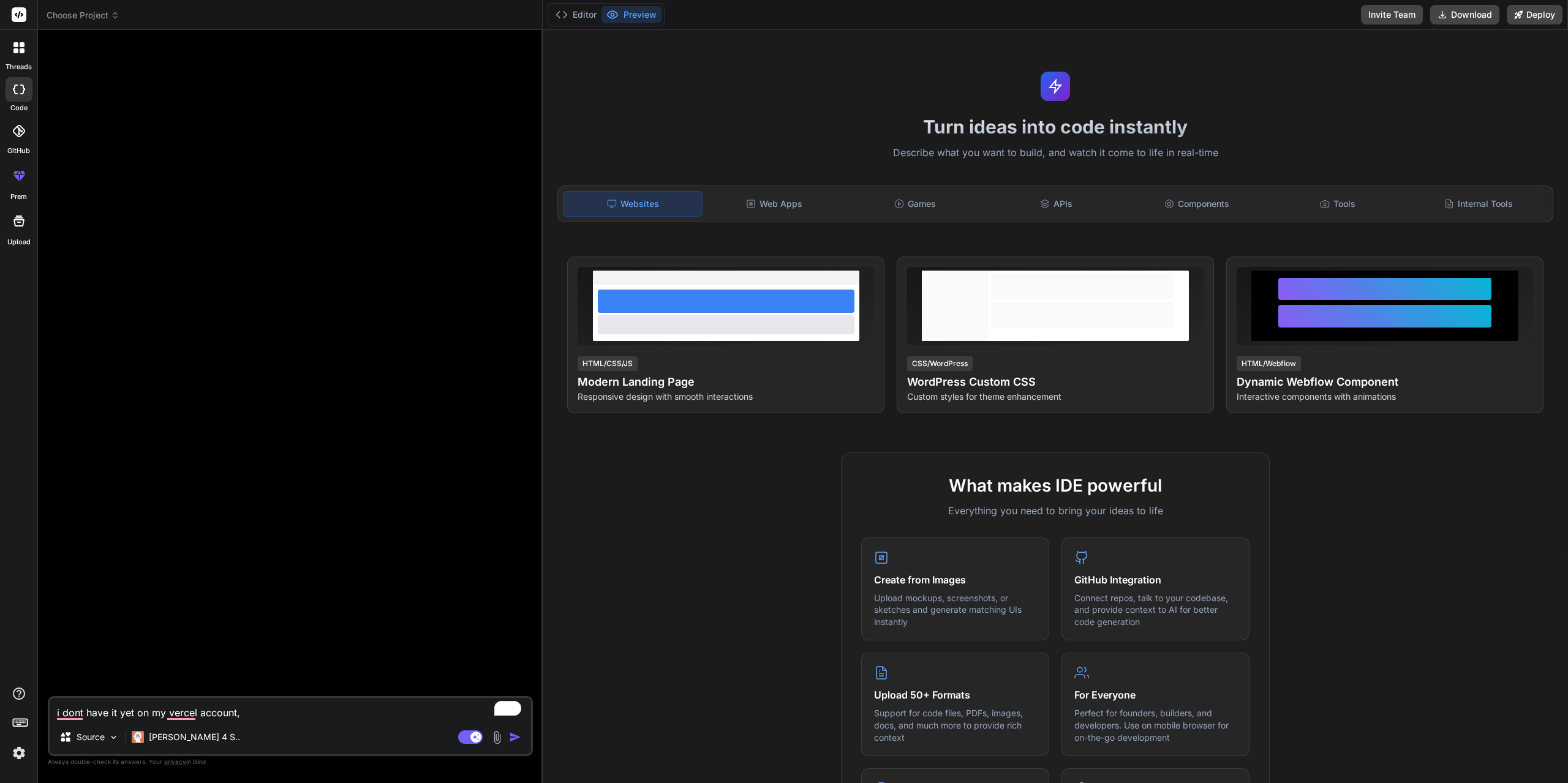
click at [14, 58] on div at bounding box center [19, 48] width 26 height 26
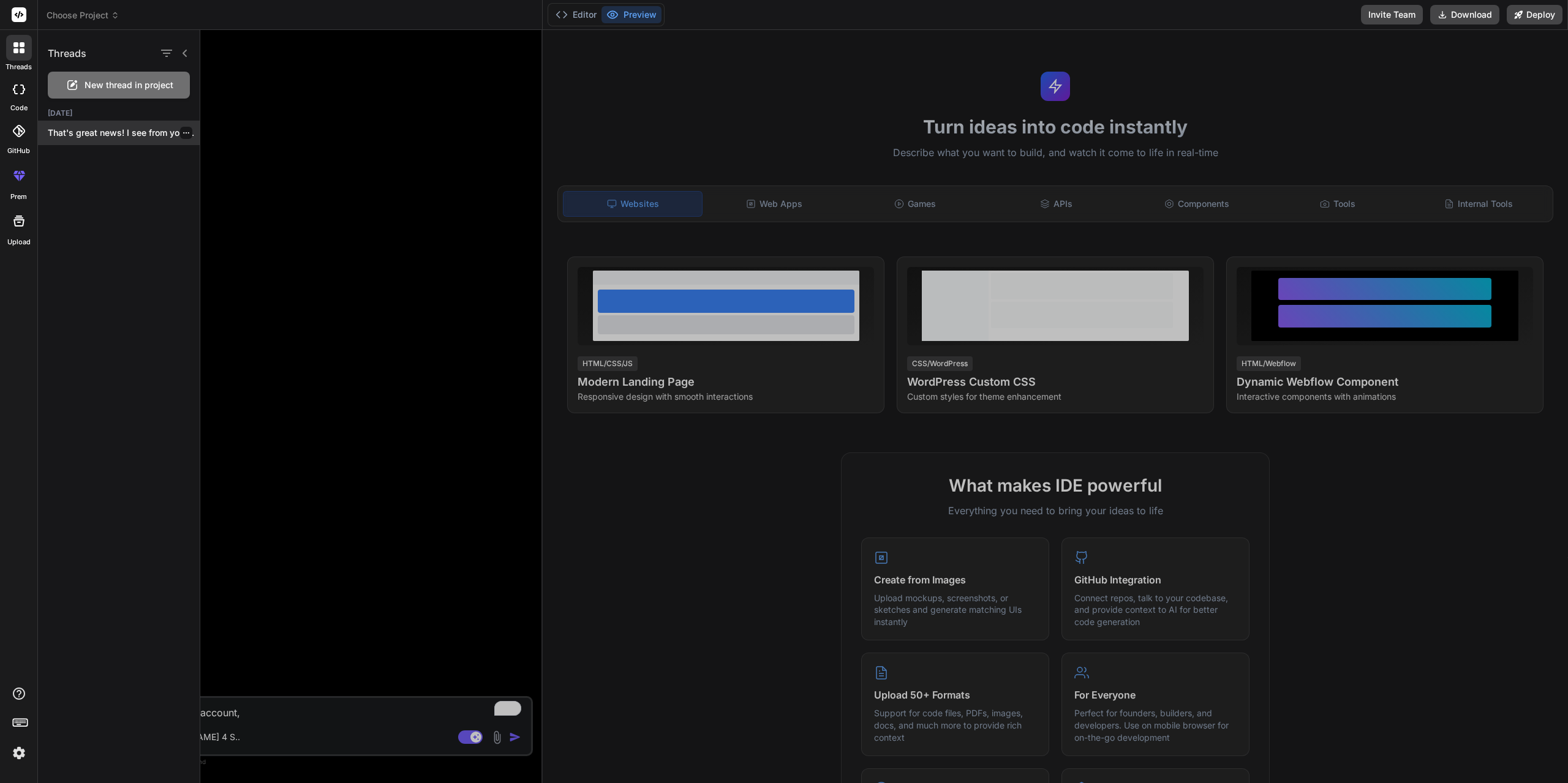
click at [124, 137] on p "That's great news! I see from your..." at bounding box center [124, 133] width 152 height 12
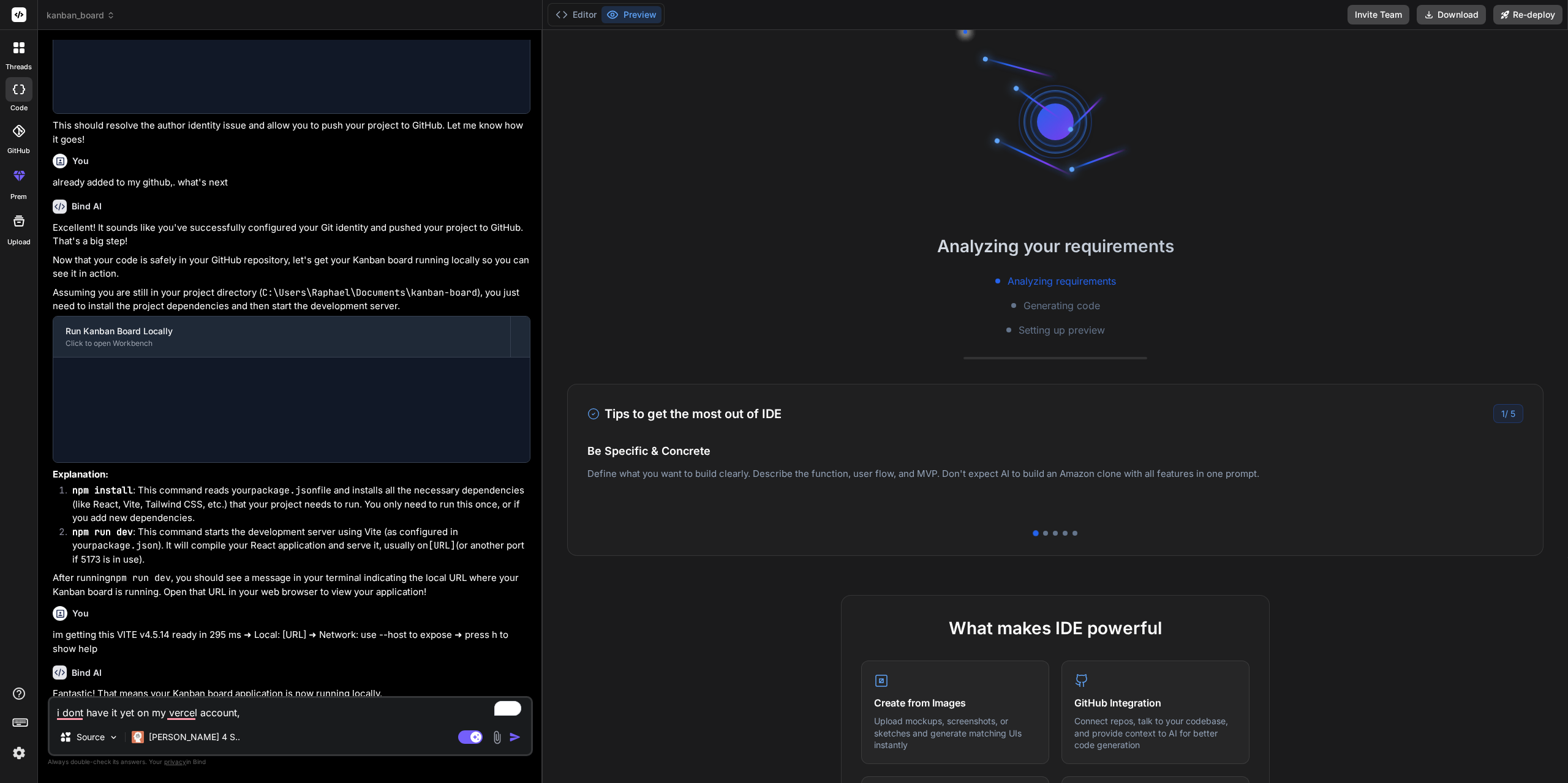
scroll to position [1484, 0]
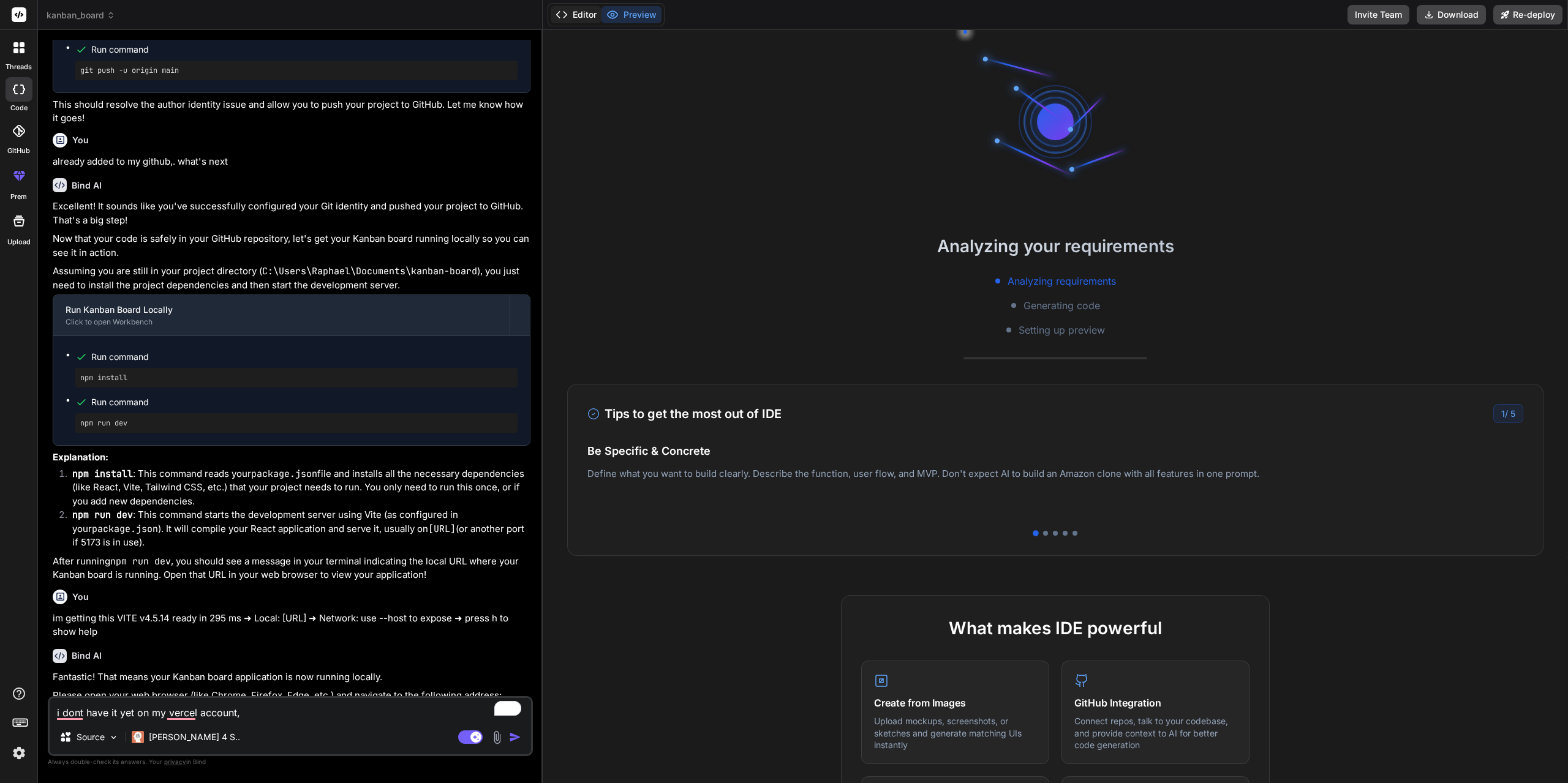
click at [592, 6] on button "Editor" at bounding box center [575, 15] width 51 height 17
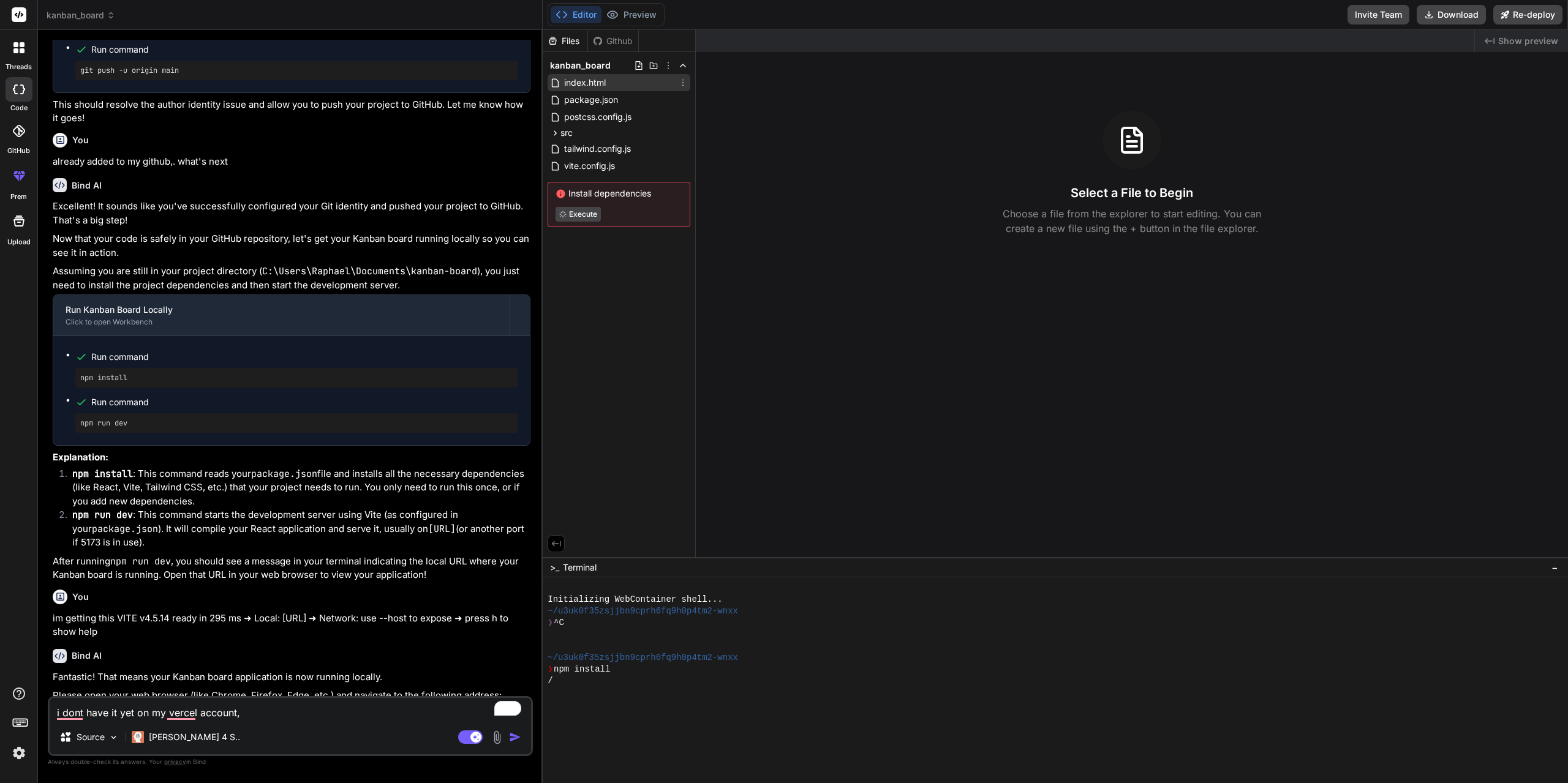
click at [596, 85] on span "index.html" at bounding box center [584, 82] width 44 height 15
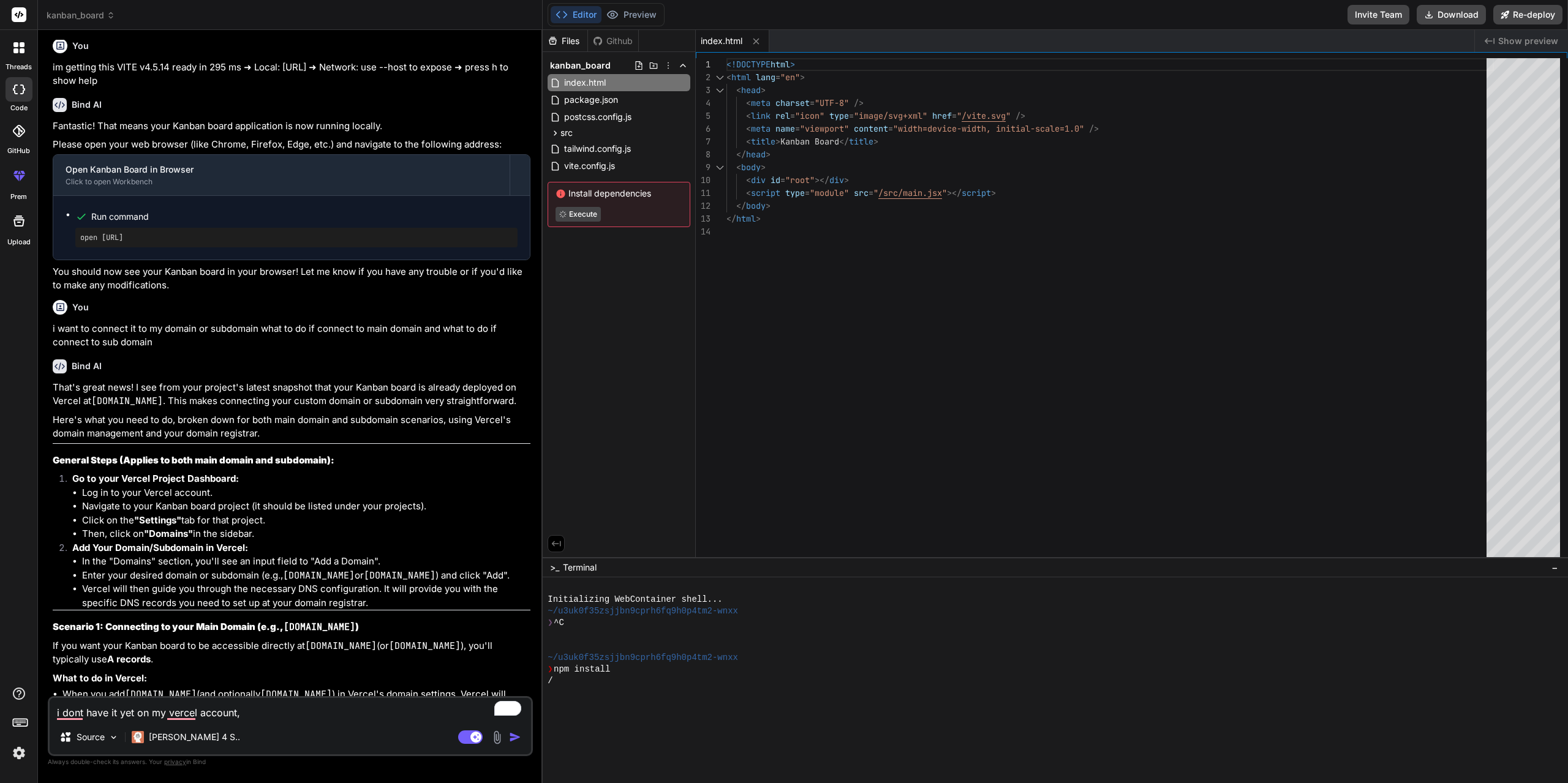
scroll to position [2341, 0]
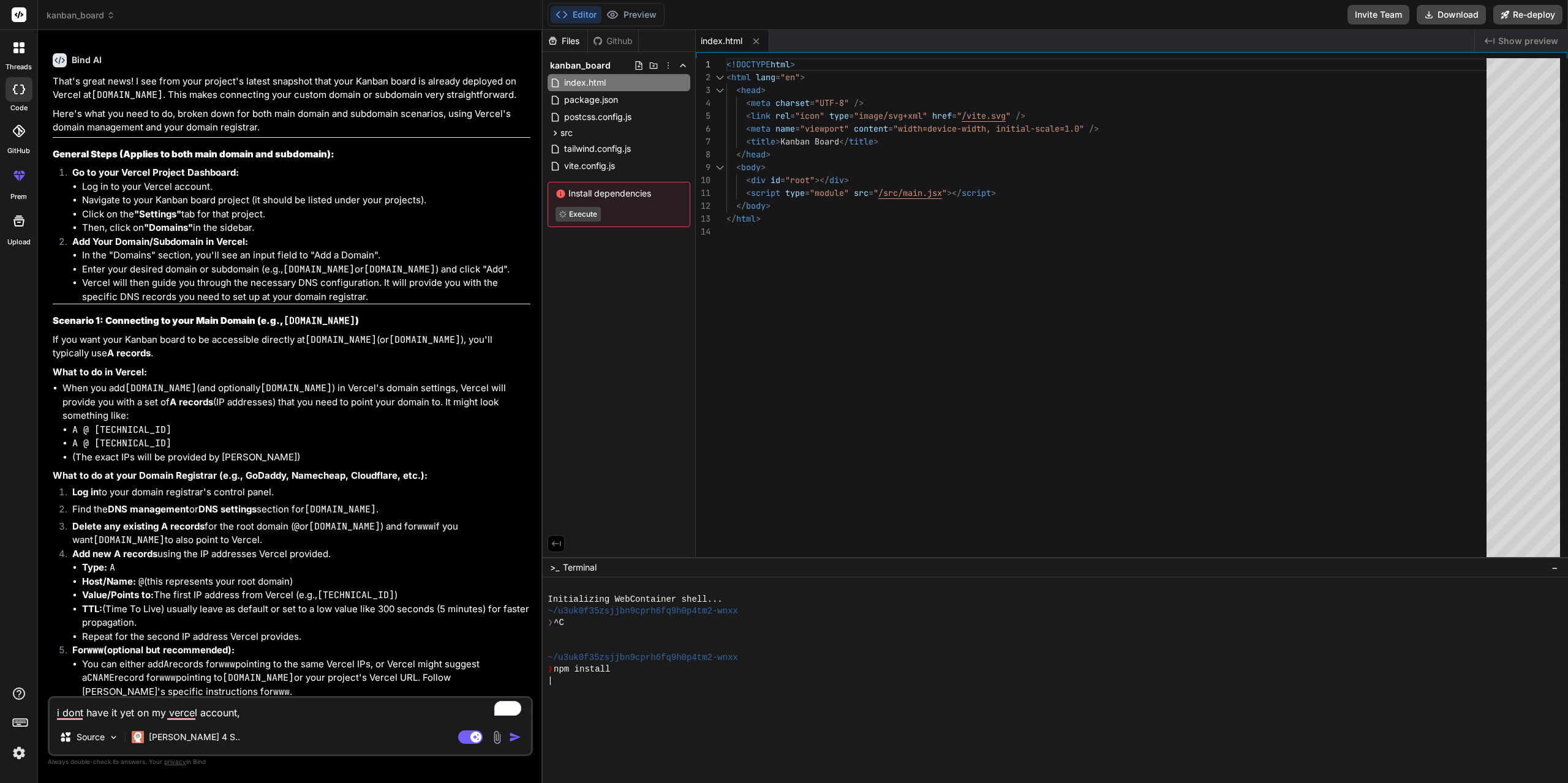
click at [15, 186] on div at bounding box center [19, 175] width 29 height 29
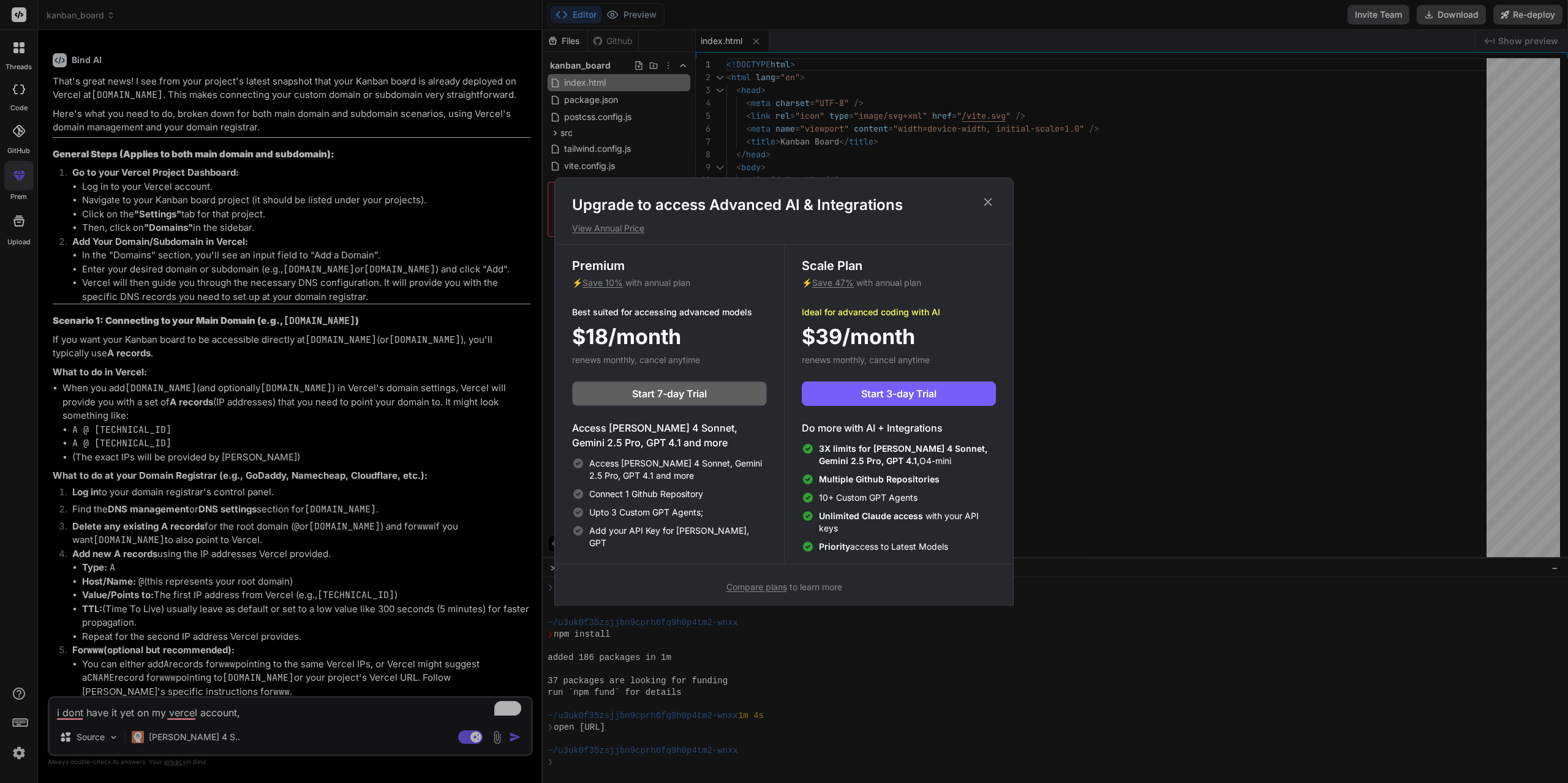
scroll to position [35, 0]
click at [988, 198] on icon at bounding box center [988, 202] width 14 height 14
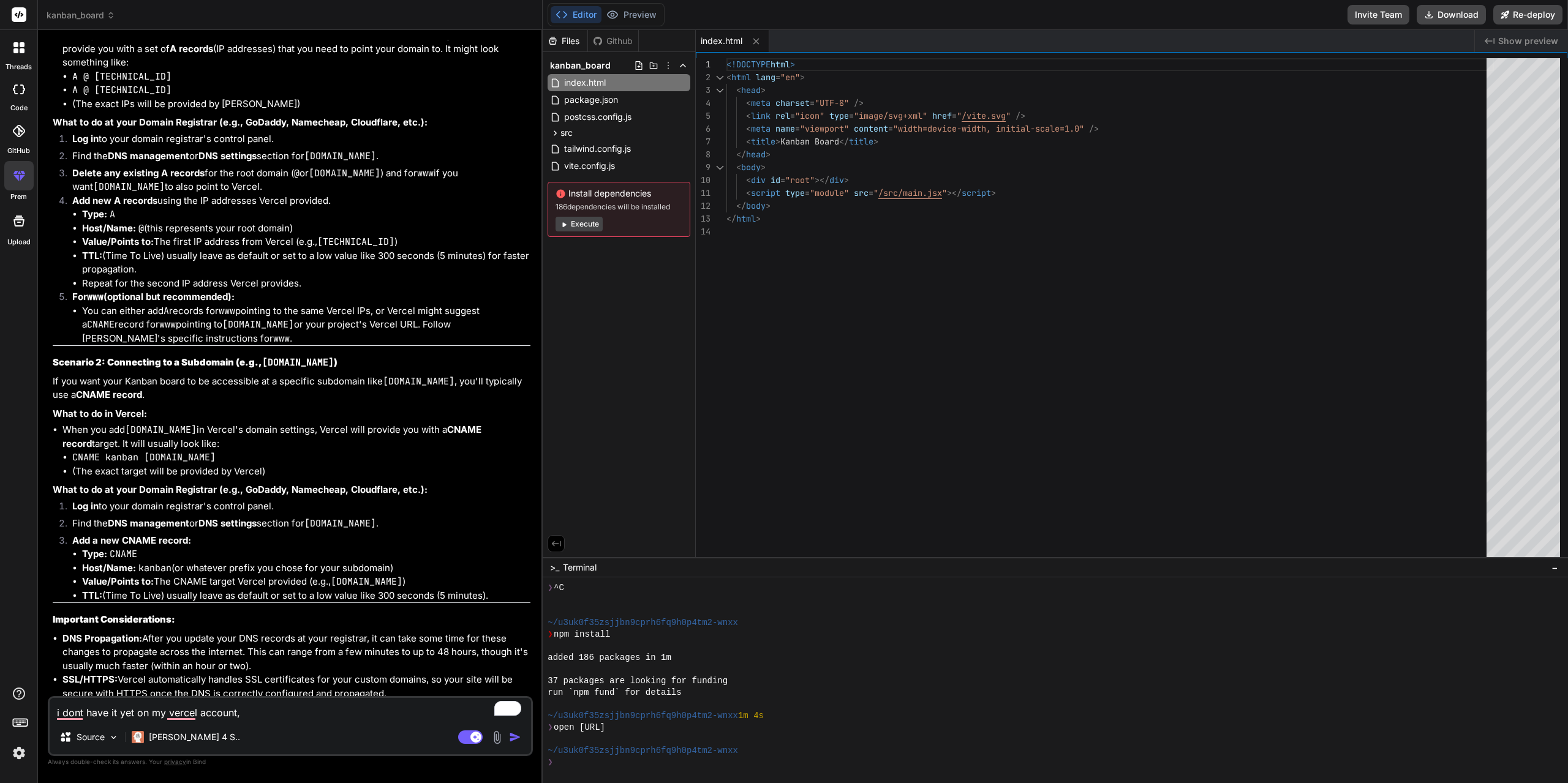
scroll to position [2815, 0]
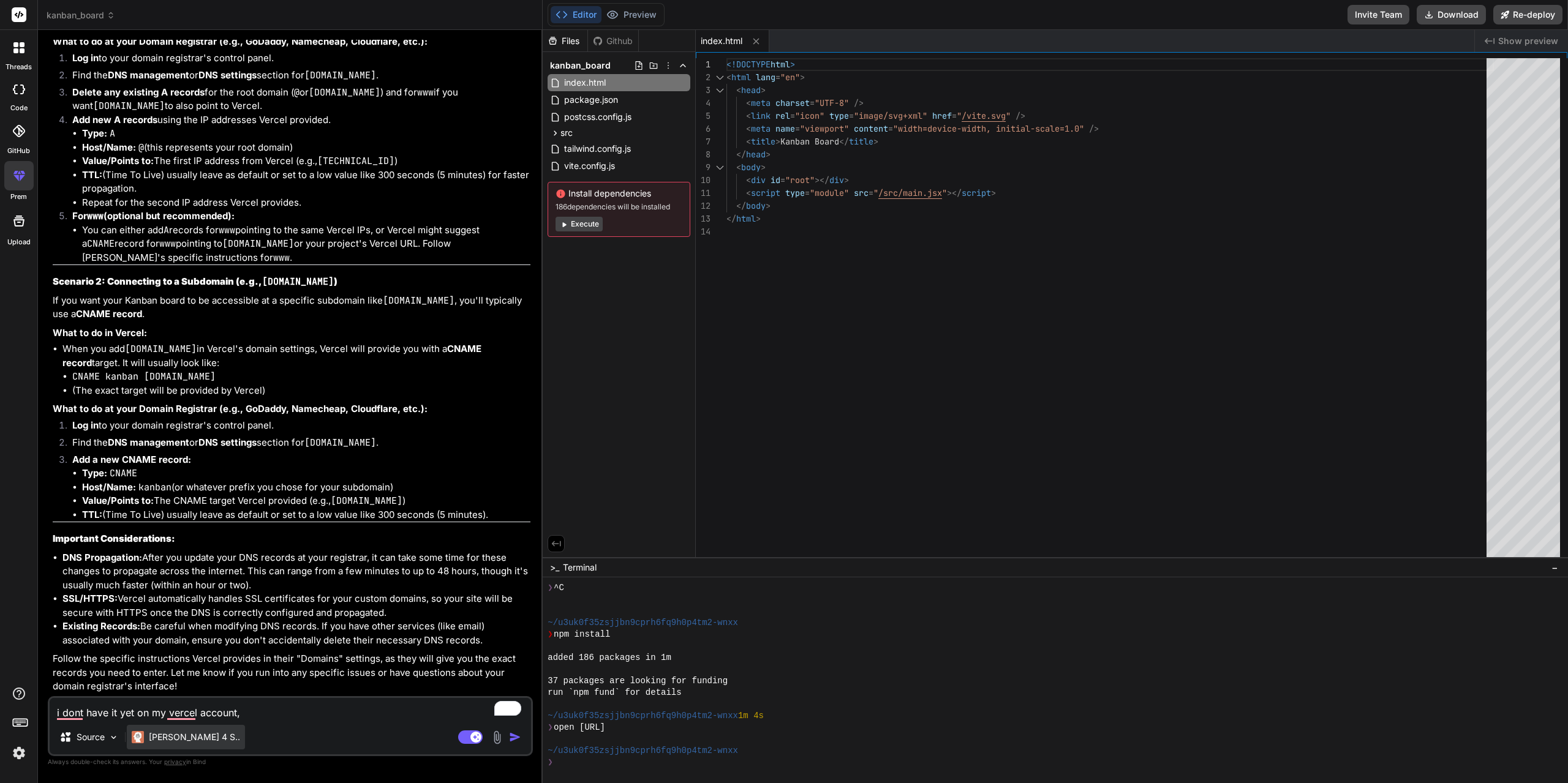
click at [154, 736] on p "[PERSON_NAME] 4 S.." at bounding box center [194, 737] width 91 height 12
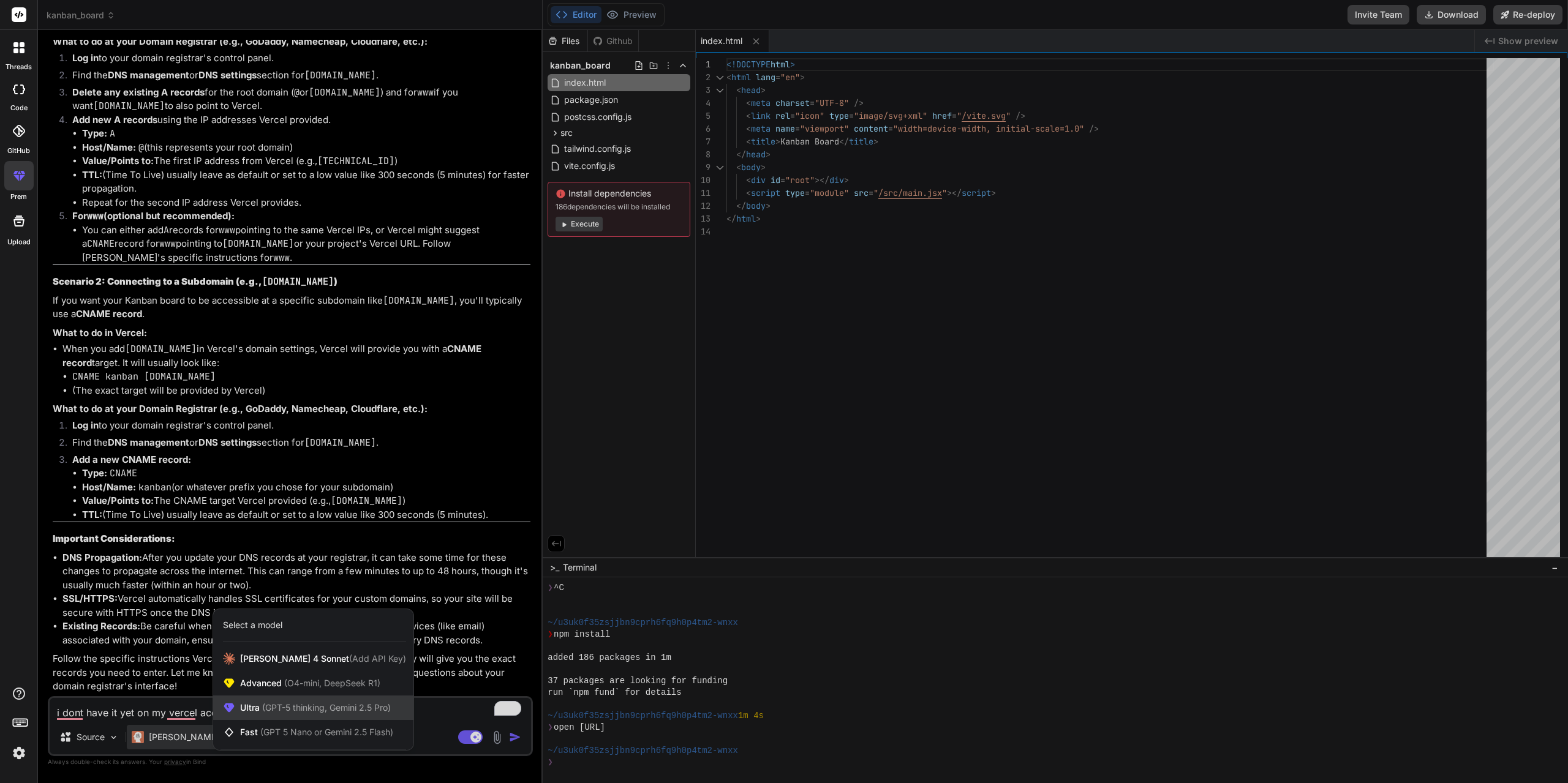
click at [313, 711] on span "(GPT-5 thinking, Gemini 2.5 Pro)" at bounding box center [325, 707] width 131 height 11
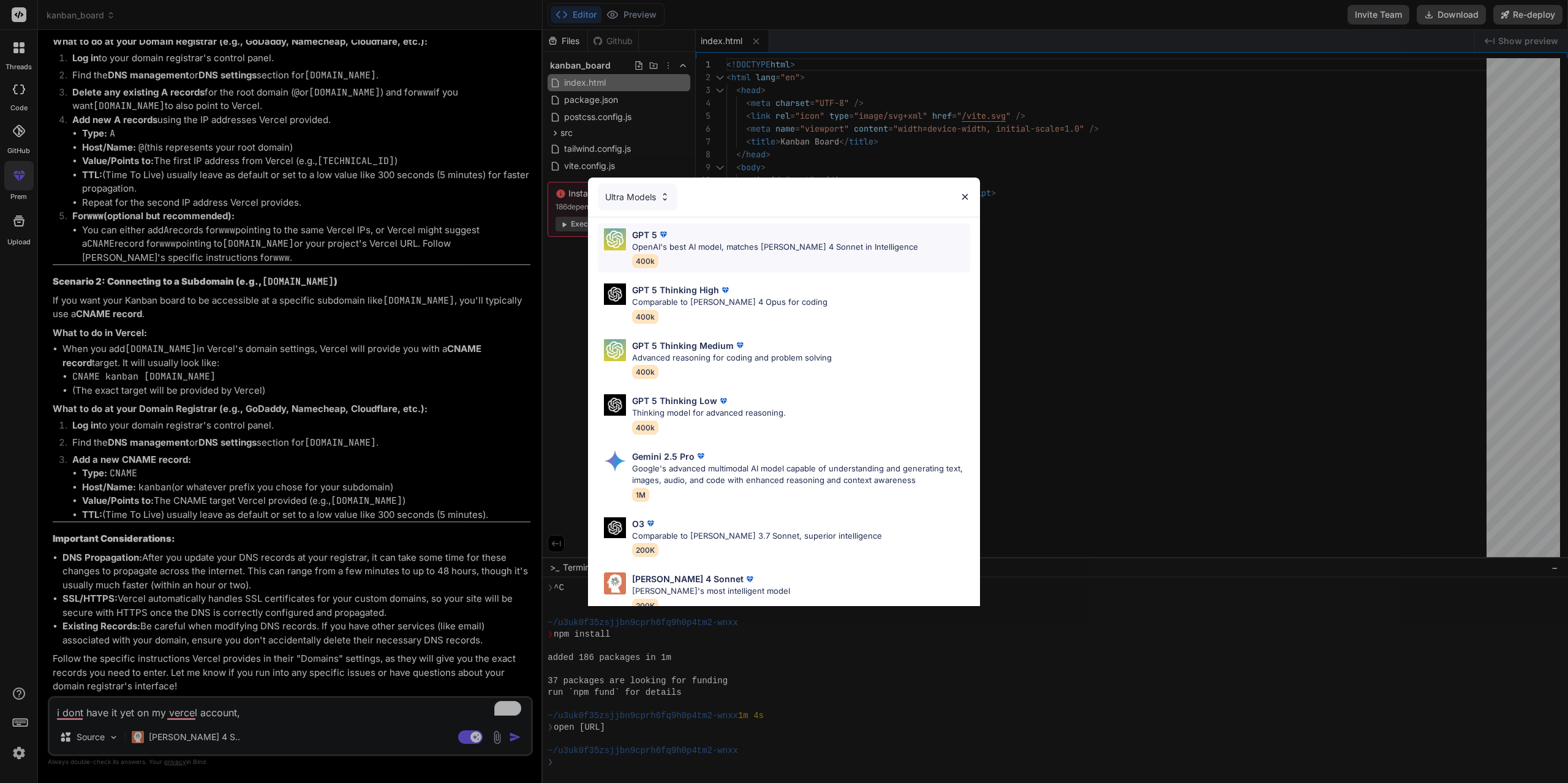
click at [687, 250] on p "OpenAI's best AI model, matches [PERSON_NAME] 4 Sonnet in Intelligence" at bounding box center [775, 247] width 286 height 12
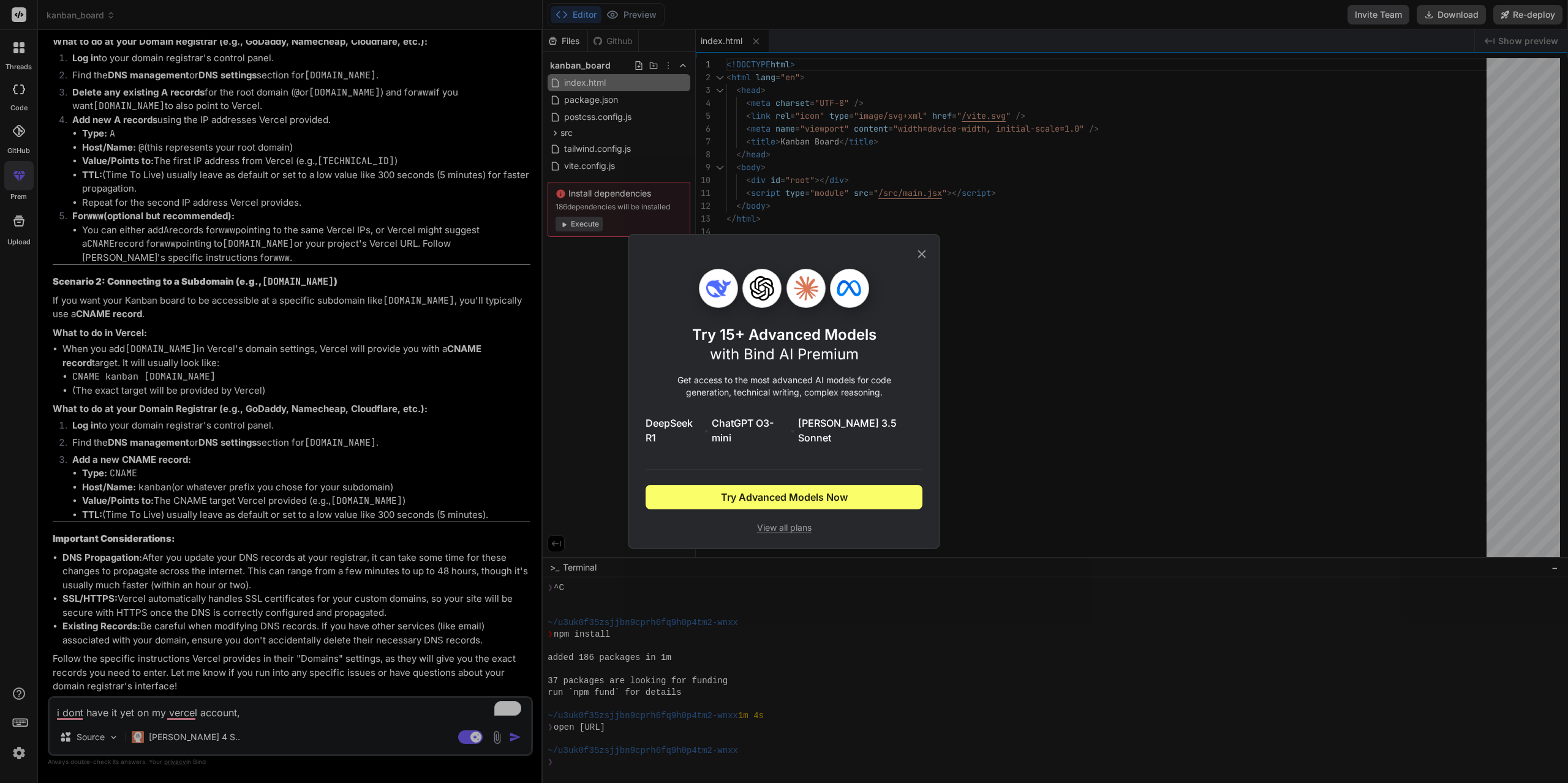
click at [927, 269] on div "Try 15+ Advanced Models with Bind AI Premium Get access to the most advanced AI…" at bounding box center [784, 391] width 312 height 315
click at [921, 259] on icon at bounding box center [922, 255] width 8 height 8
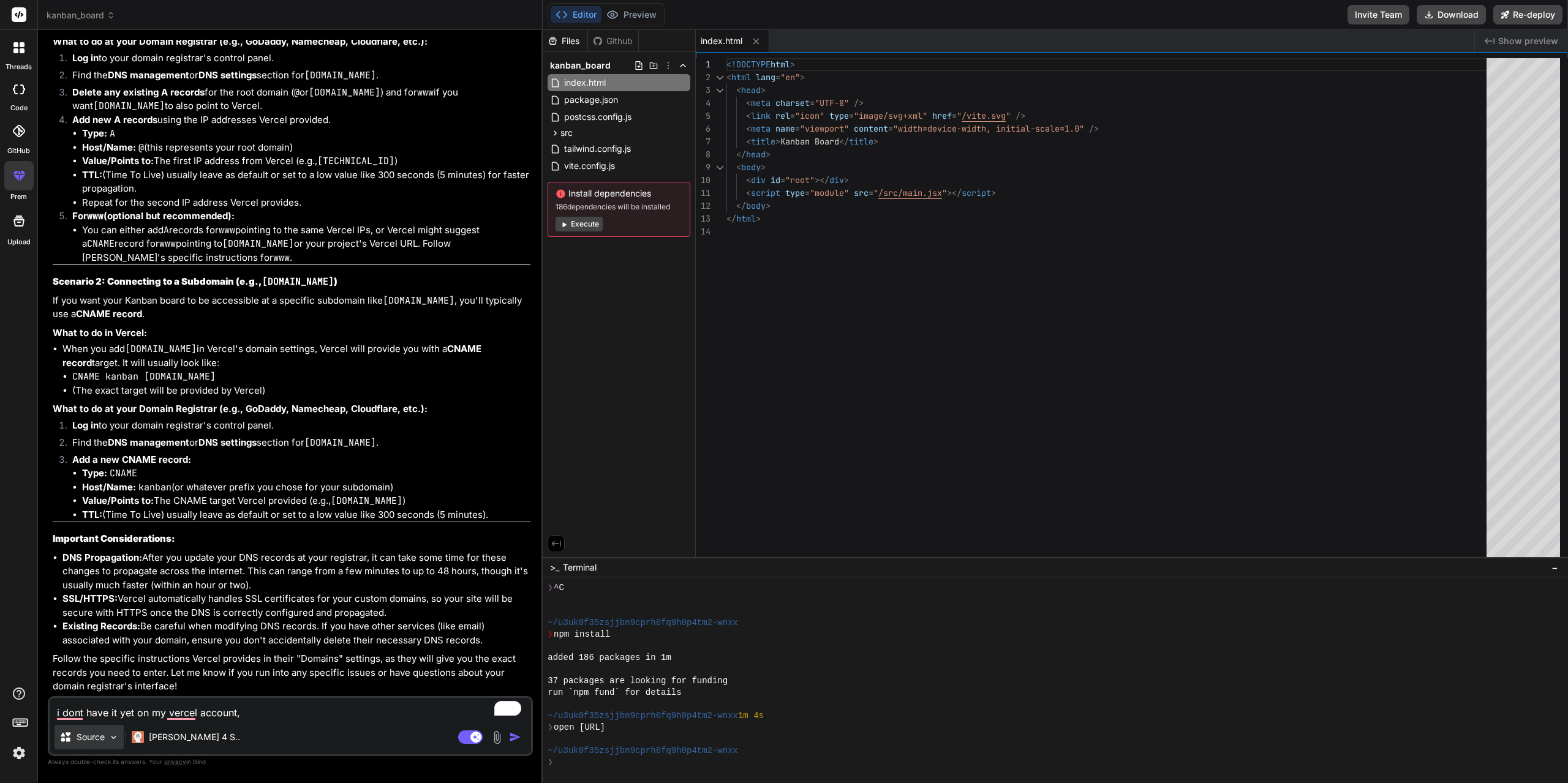
click at [105, 744] on div "Source" at bounding box center [89, 737] width 70 height 24
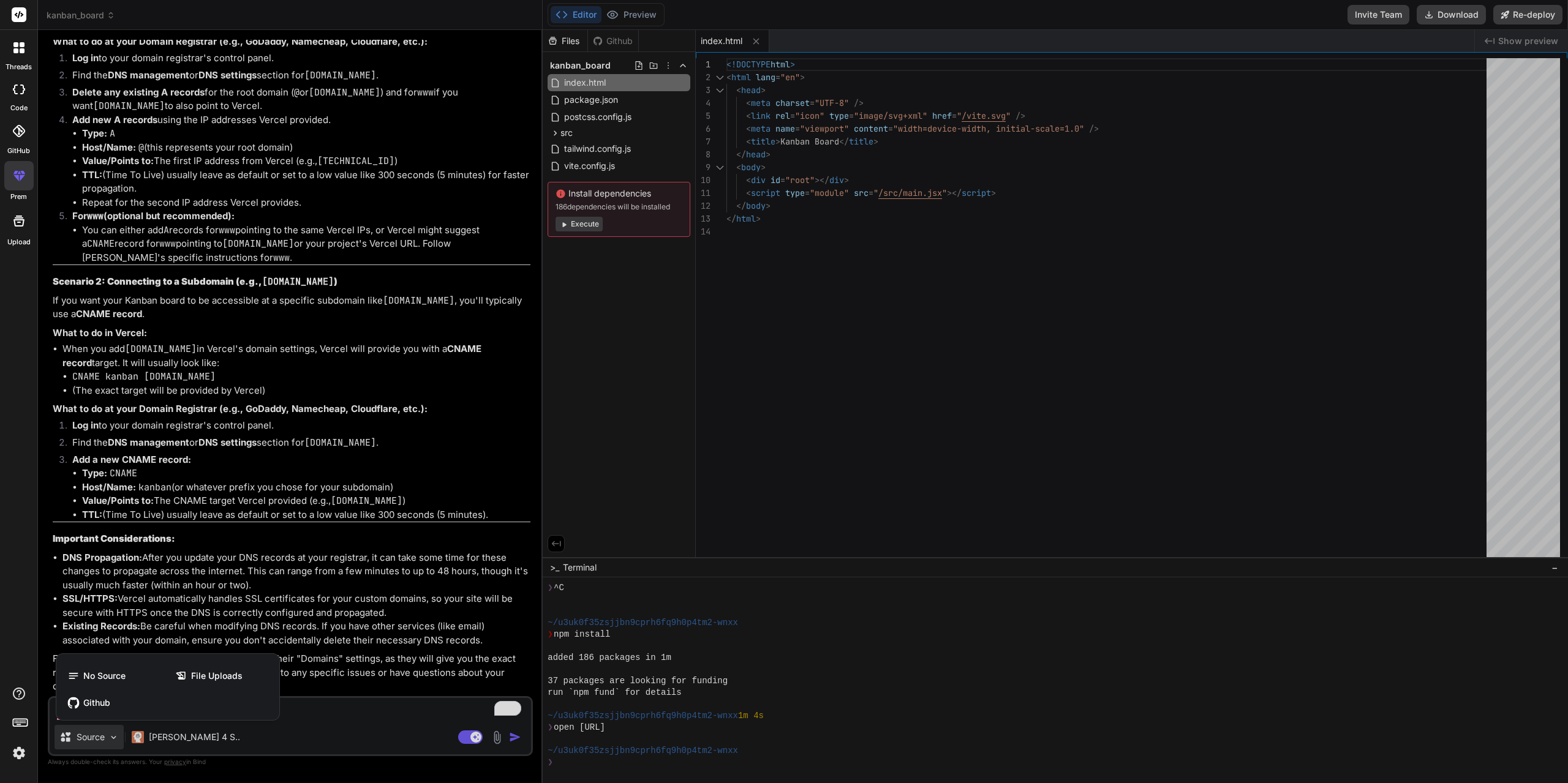
click at [105, 744] on div at bounding box center [784, 391] width 1568 height 783
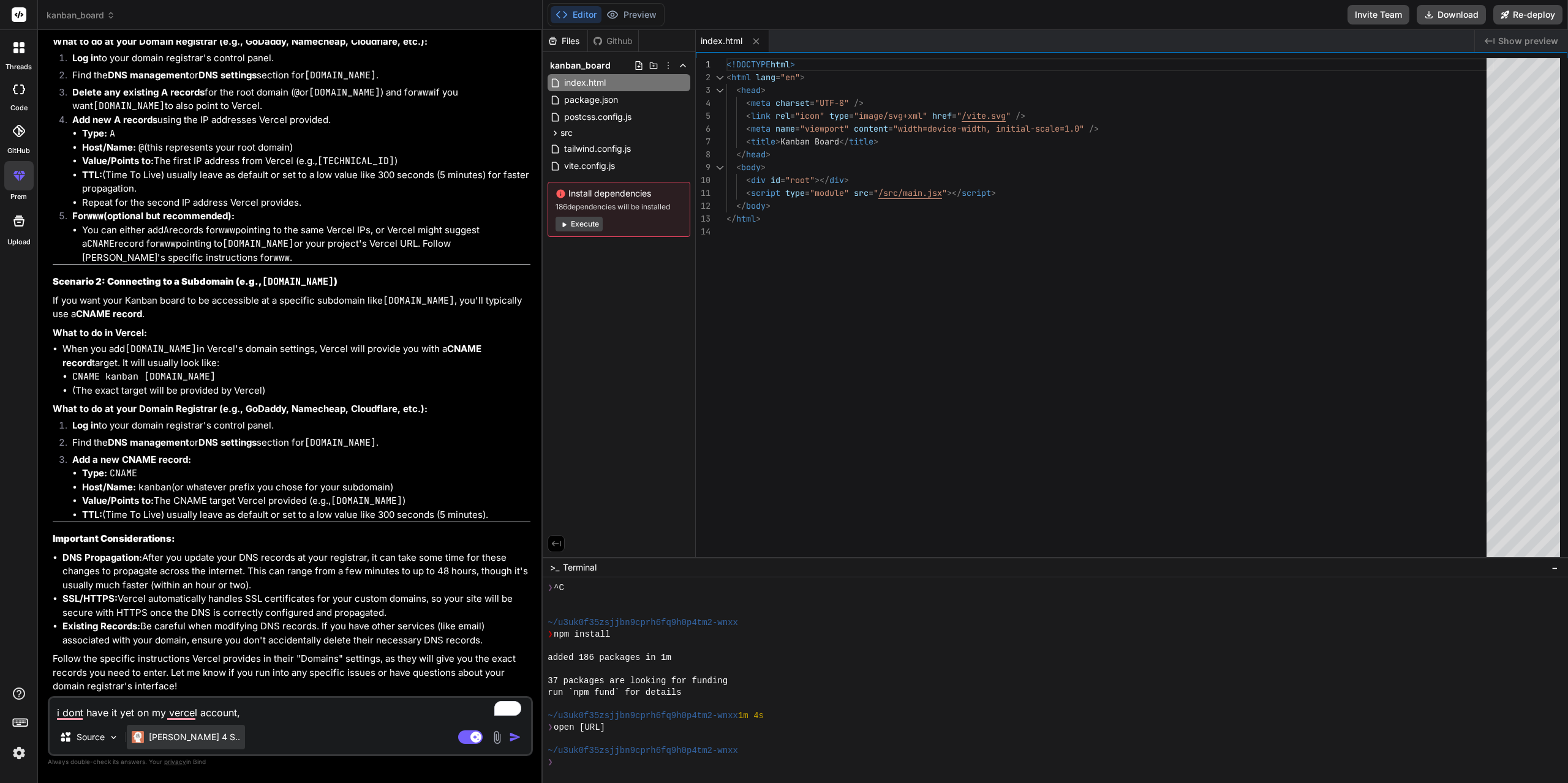
click at [181, 741] on p "[PERSON_NAME] 4 S.." at bounding box center [194, 737] width 91 height 12
type textarea "x"
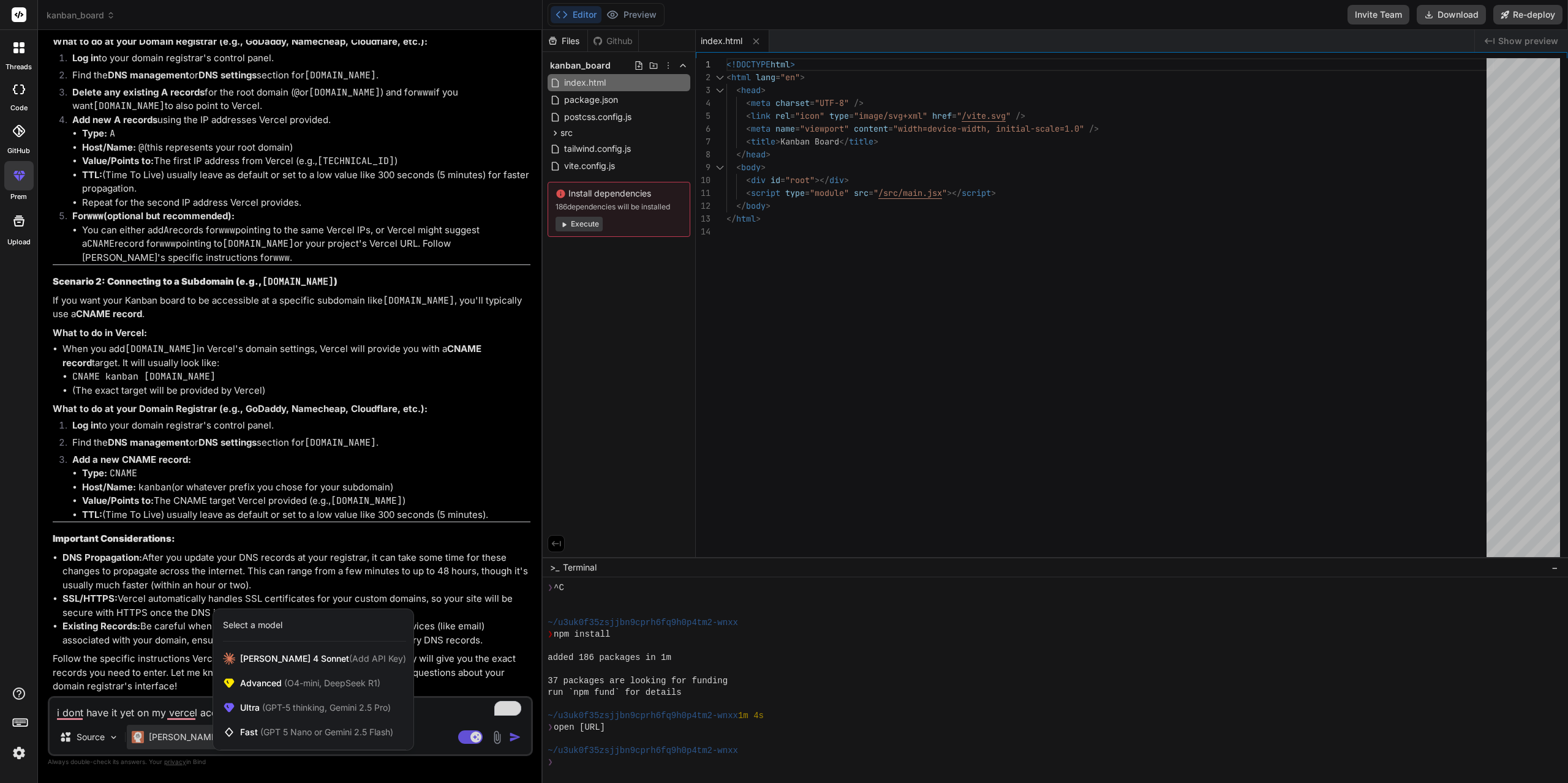
click at [266, 625] on div "Select a model" at bounding box center [252, 625] width 59 height 12
